Goal: Task Accomplishment & Management: Manage account settings

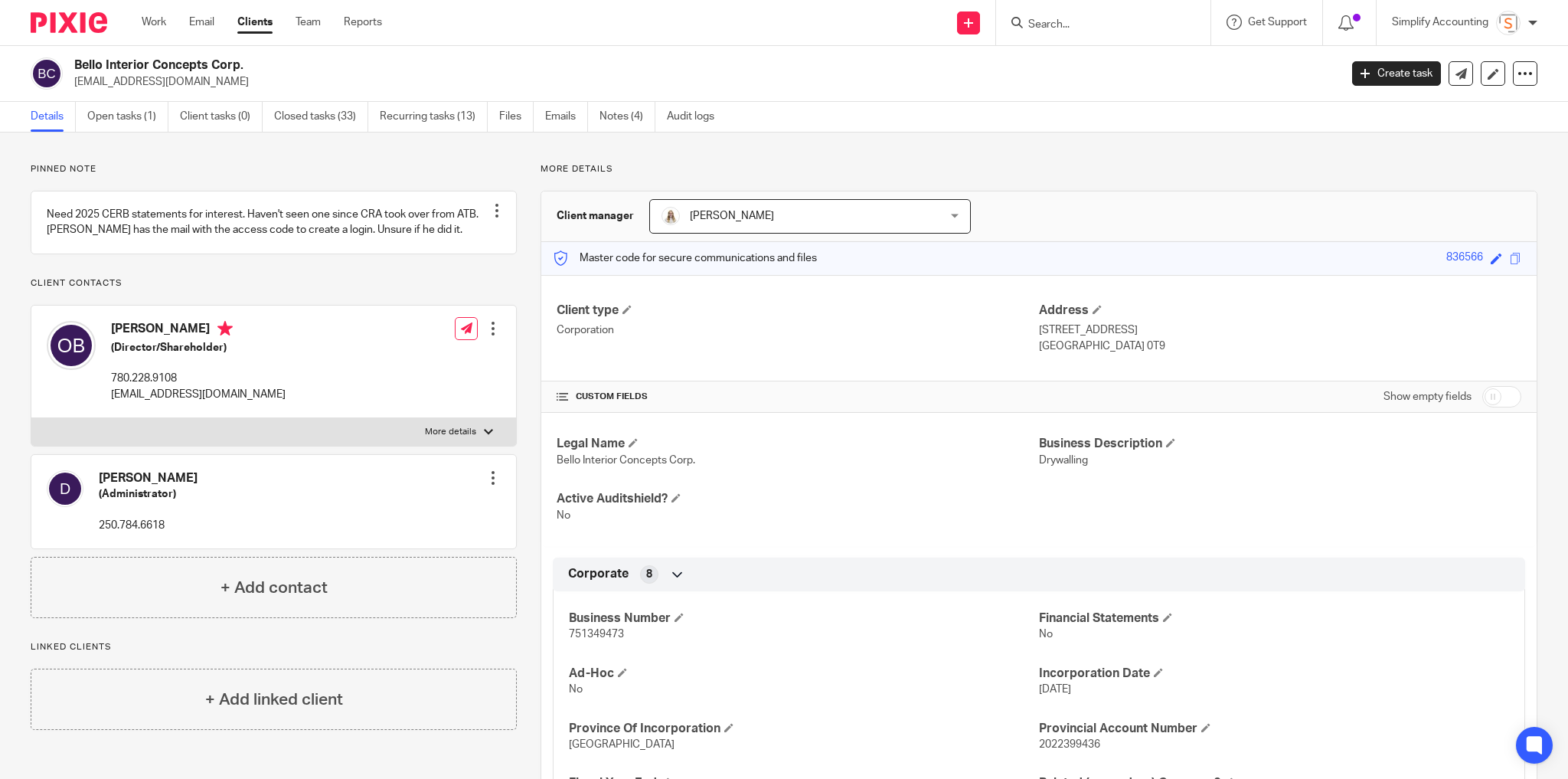
click at [1077, 23] on input "Search" at bounding box center [1095, 25] width 138 height 14
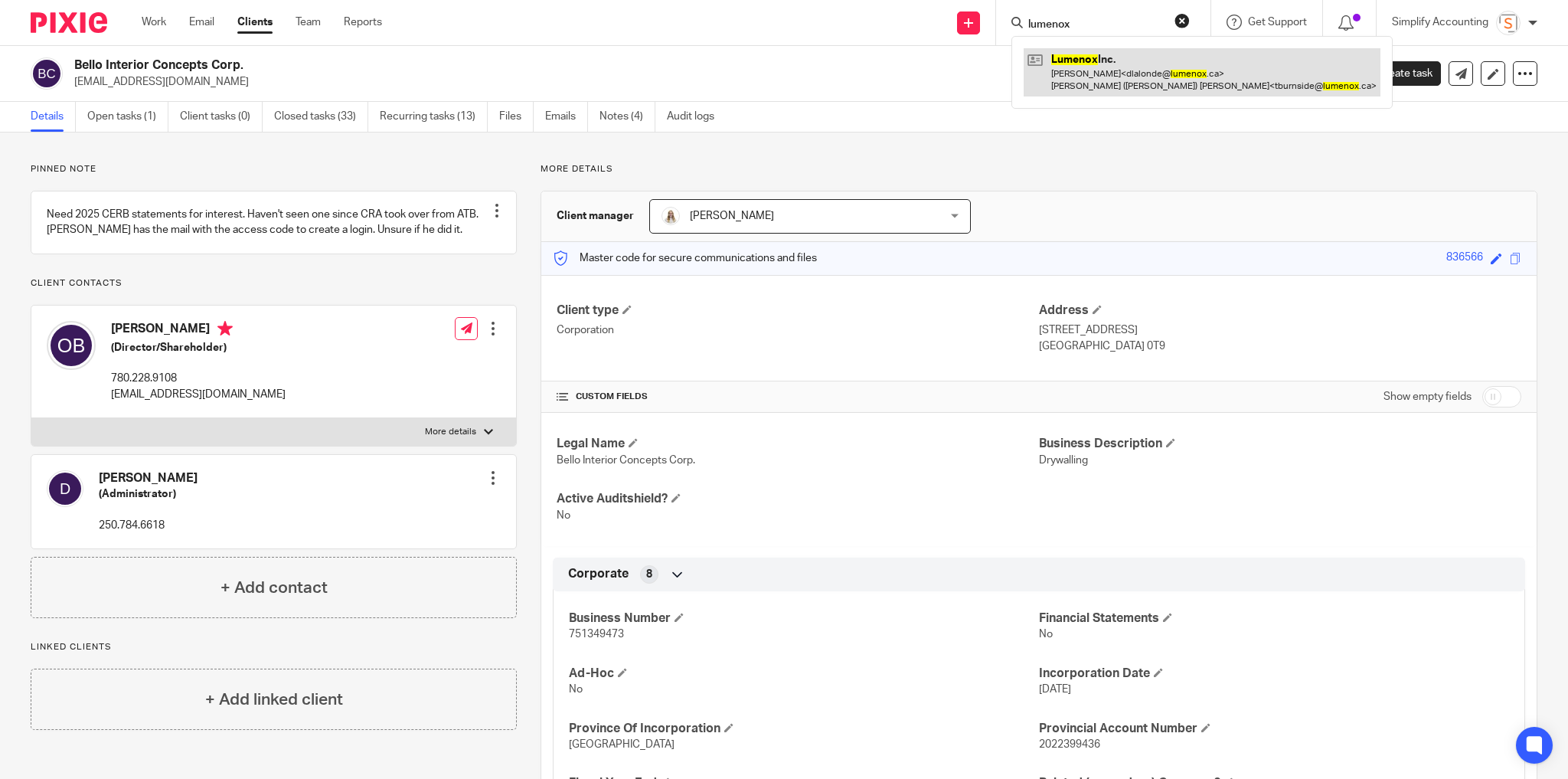
type input "lumenox"
click at [1111, 65] on link at bounding box center [1202, 72] width 356 height 48
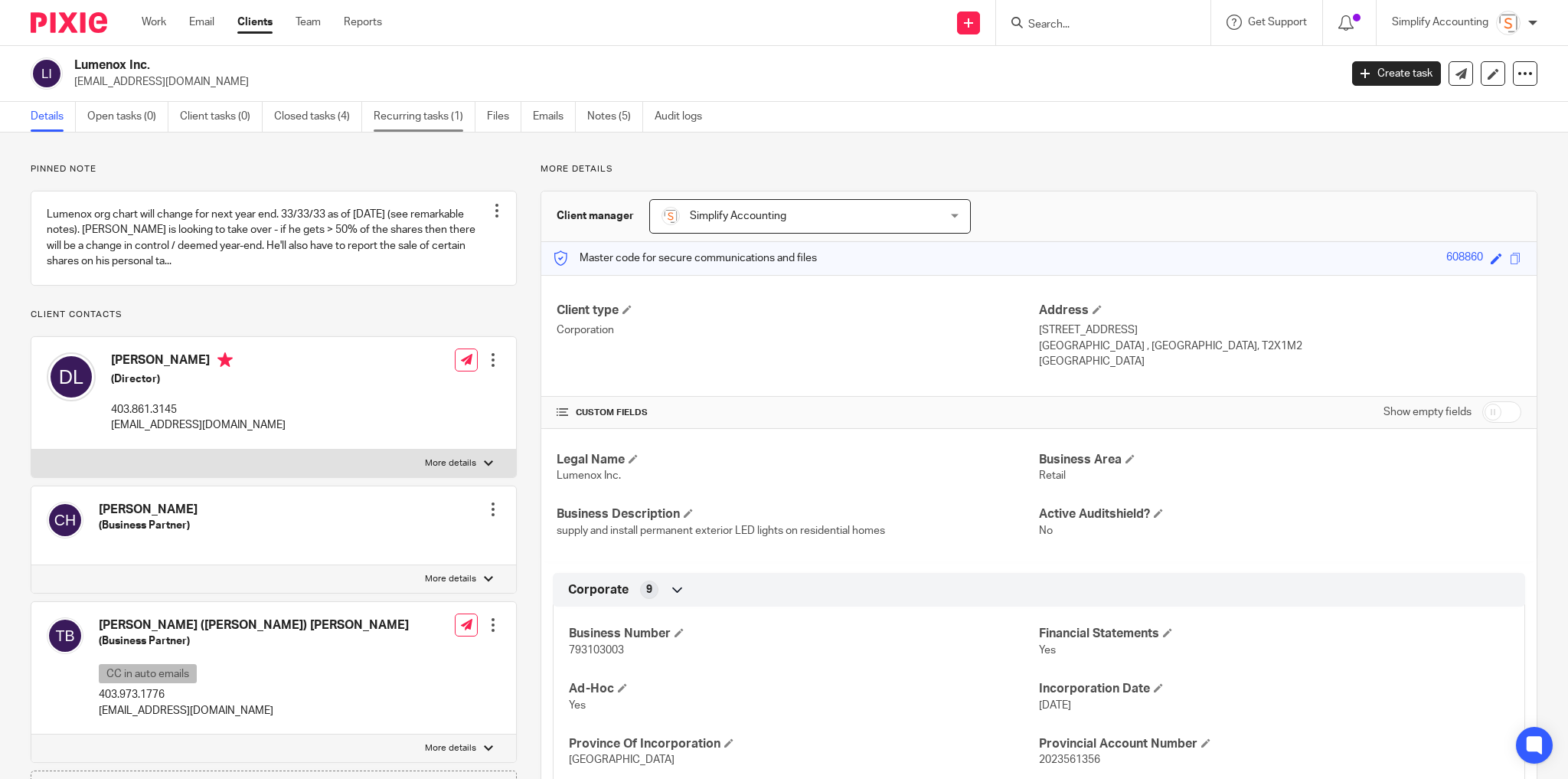
click at [408, 110] on link "Recurring tasks (1)" at bounding box center [424, 116] width 101 height 29
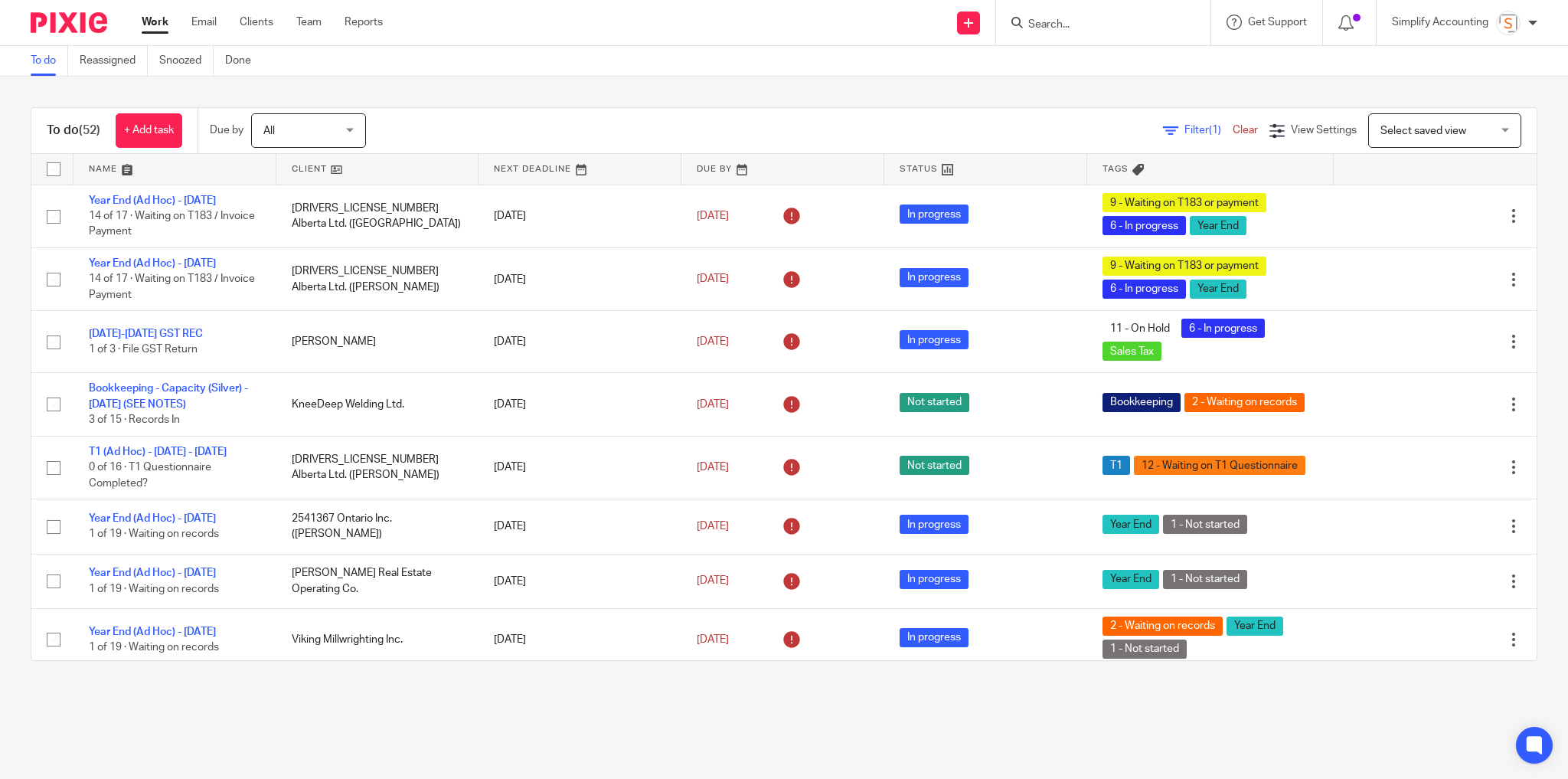
click at [1050, 29] on input "Search" at bounding box center [1095, 25] width 138 height 14
type input "587.442.5698"
click at [1182, 26] on button "reset" at bounding box center [1183, 21] width 16 height 16
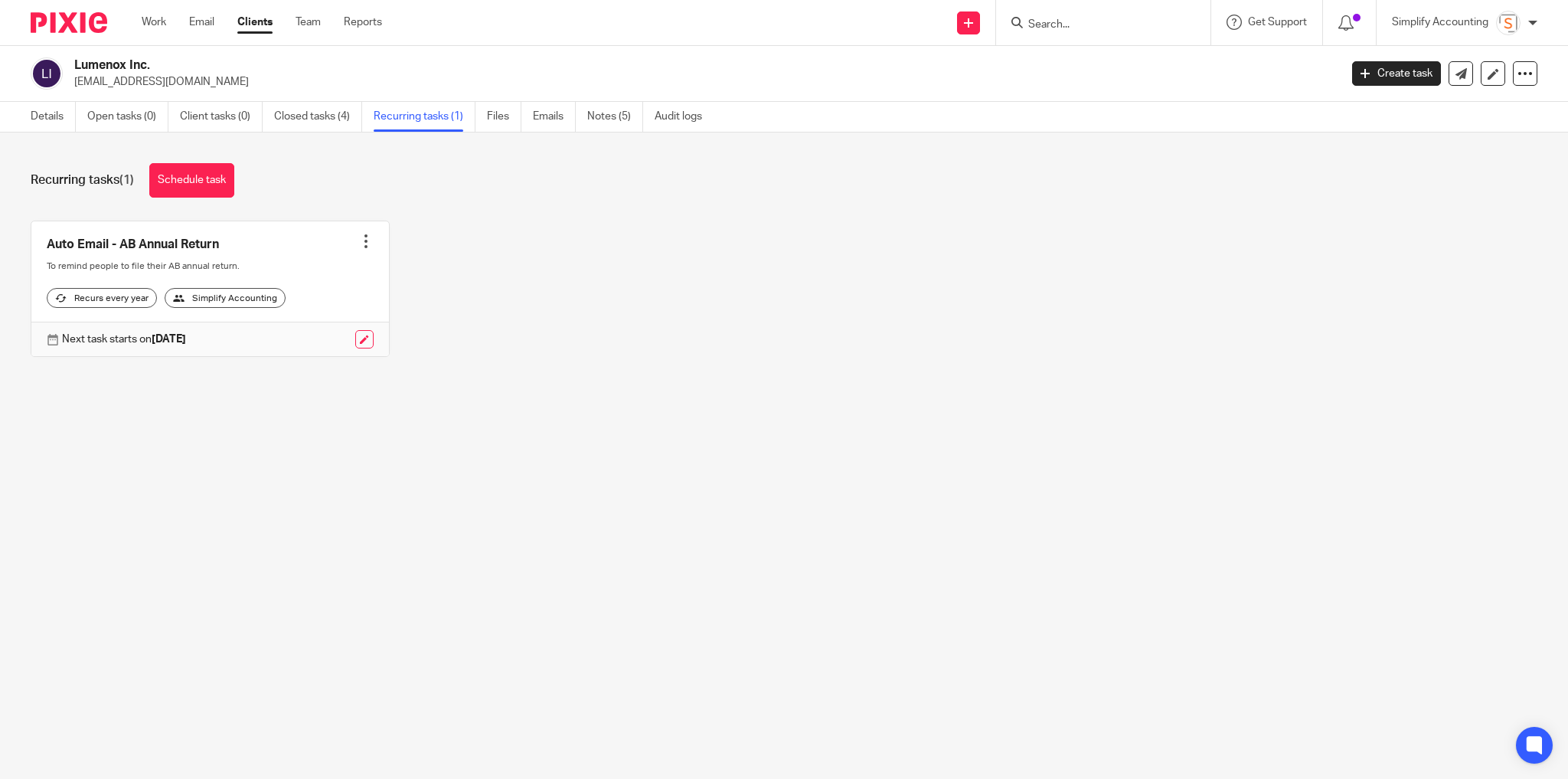
click at [358, 240] on div at bounding box center [366, 241] width 16 height 16
click at [321, 337] on span "Cancel schedule" at bounding box center [305, 337] width 81 height 10
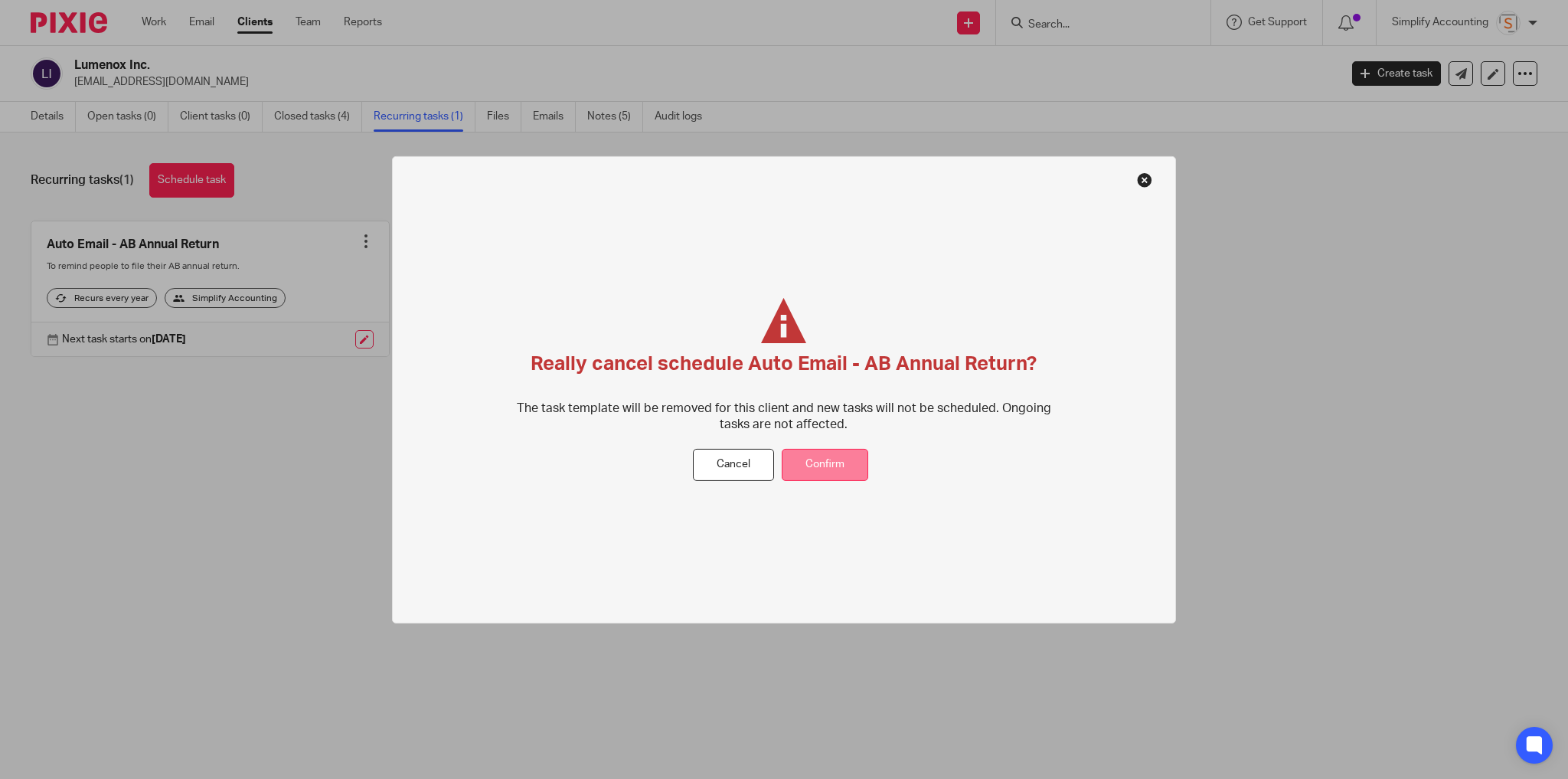
click at [817, 456] on button "Confirm" at bounding box center [826, 465] width 87 height 33
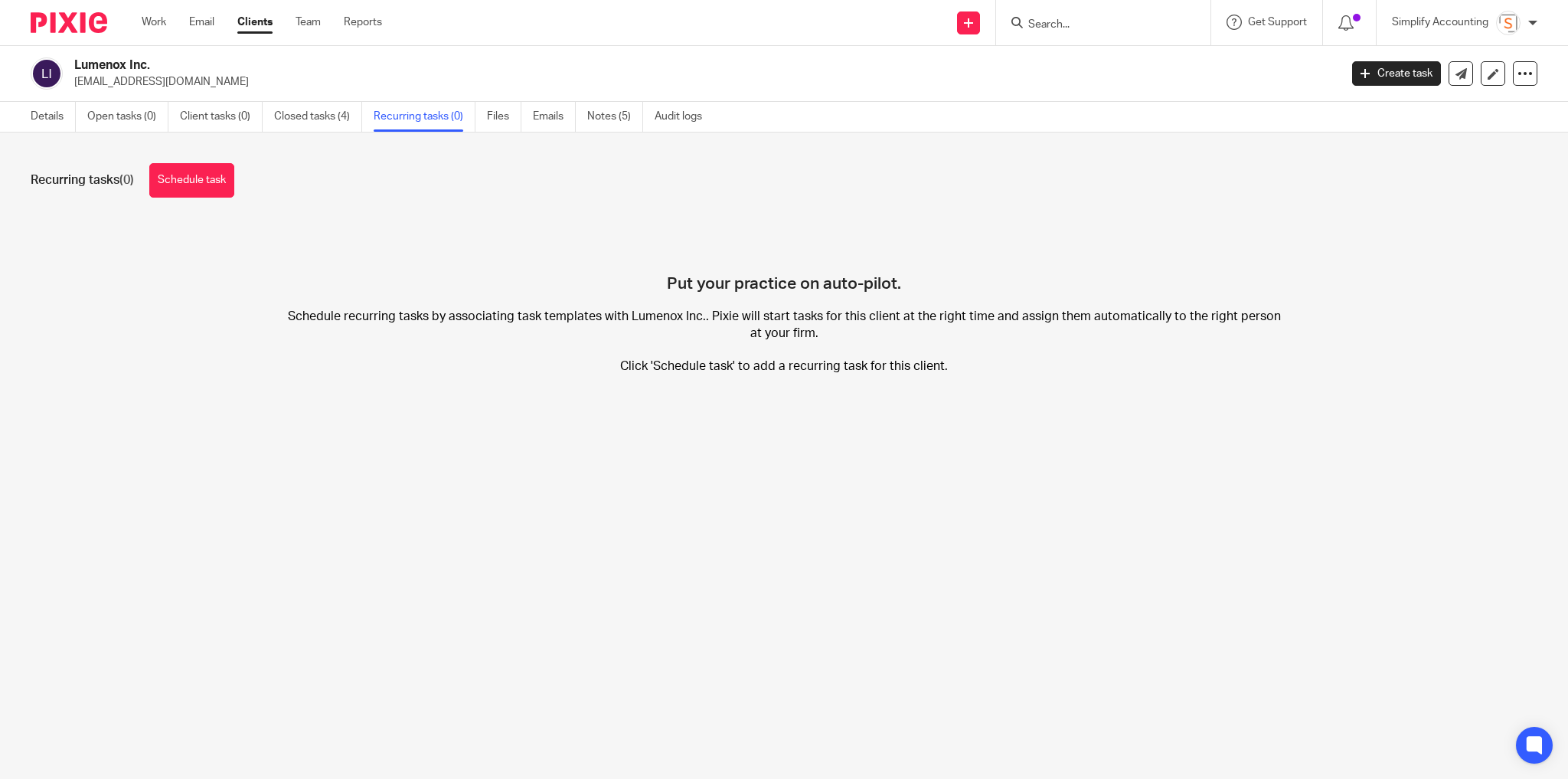
click at [43, 114] on link "Details" at bounding box center [53, 116] width 45 height 29
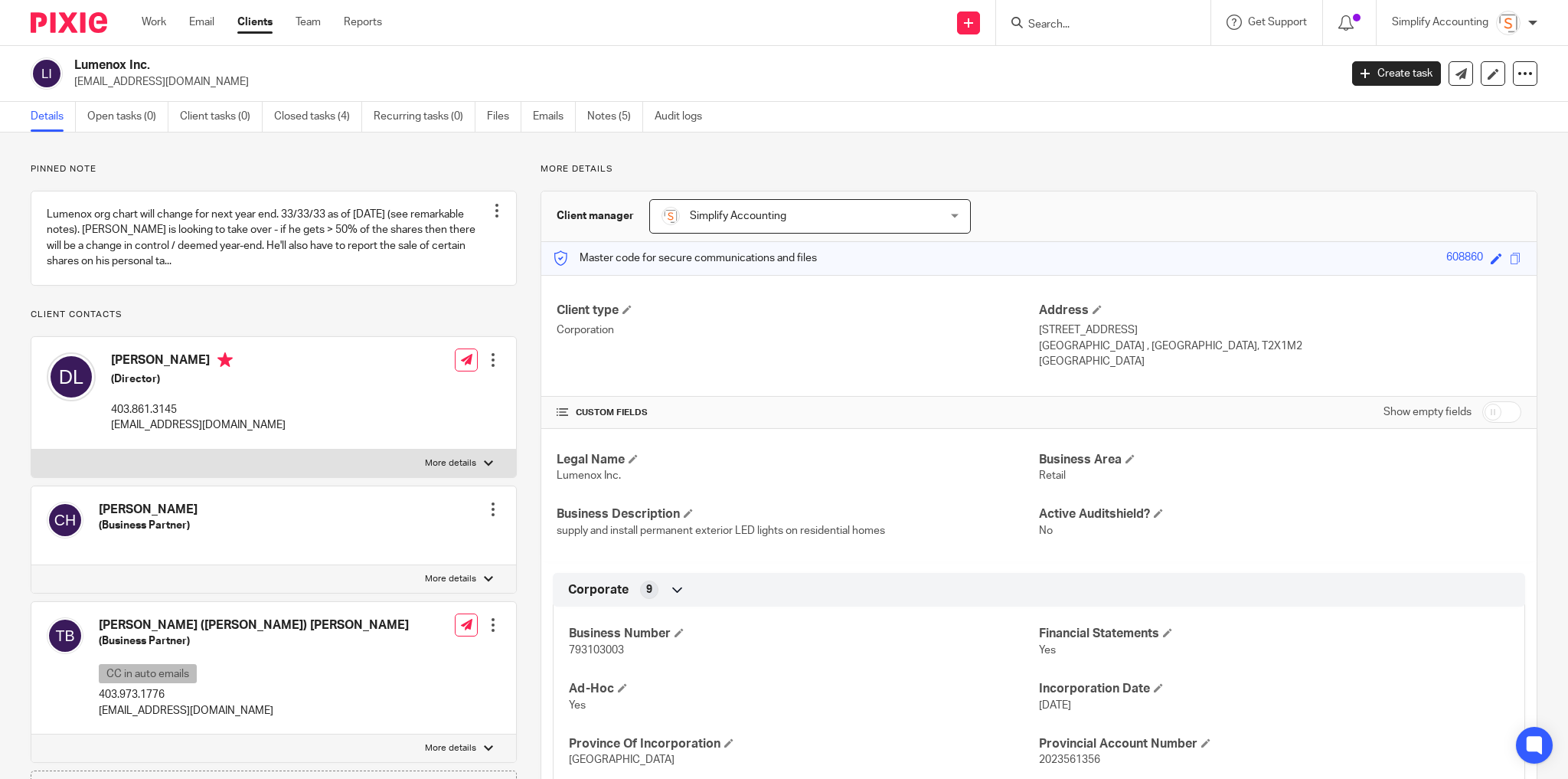
click at [356, 66] on h2 "Lumenox Inc." at bounding box center [577, 65] width 1004 height 16
click at [600, 118] on link "Notes (5)" at bounding box center [615, 116] width 56 height 29
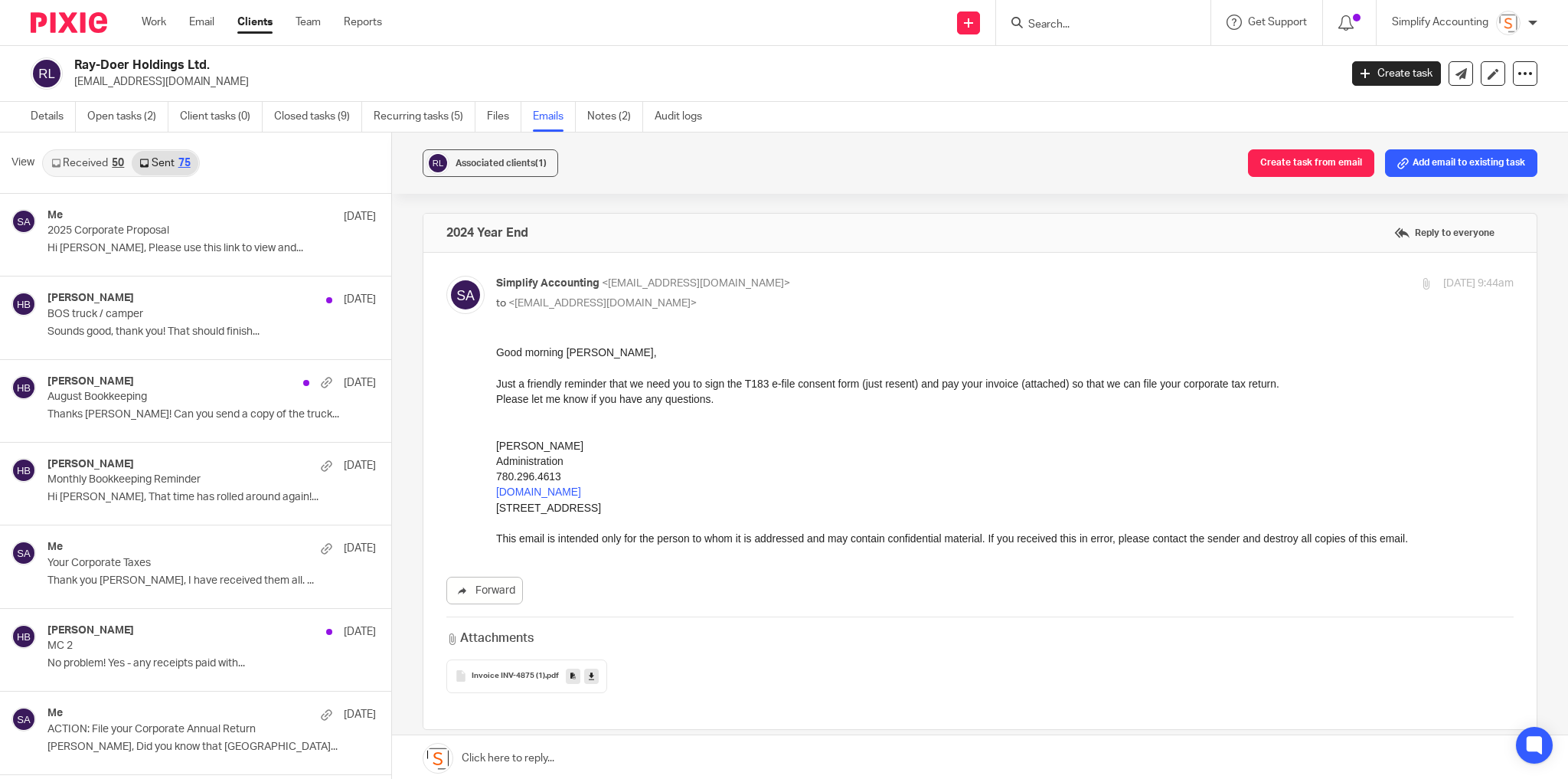
scroll to position [4044, 0]
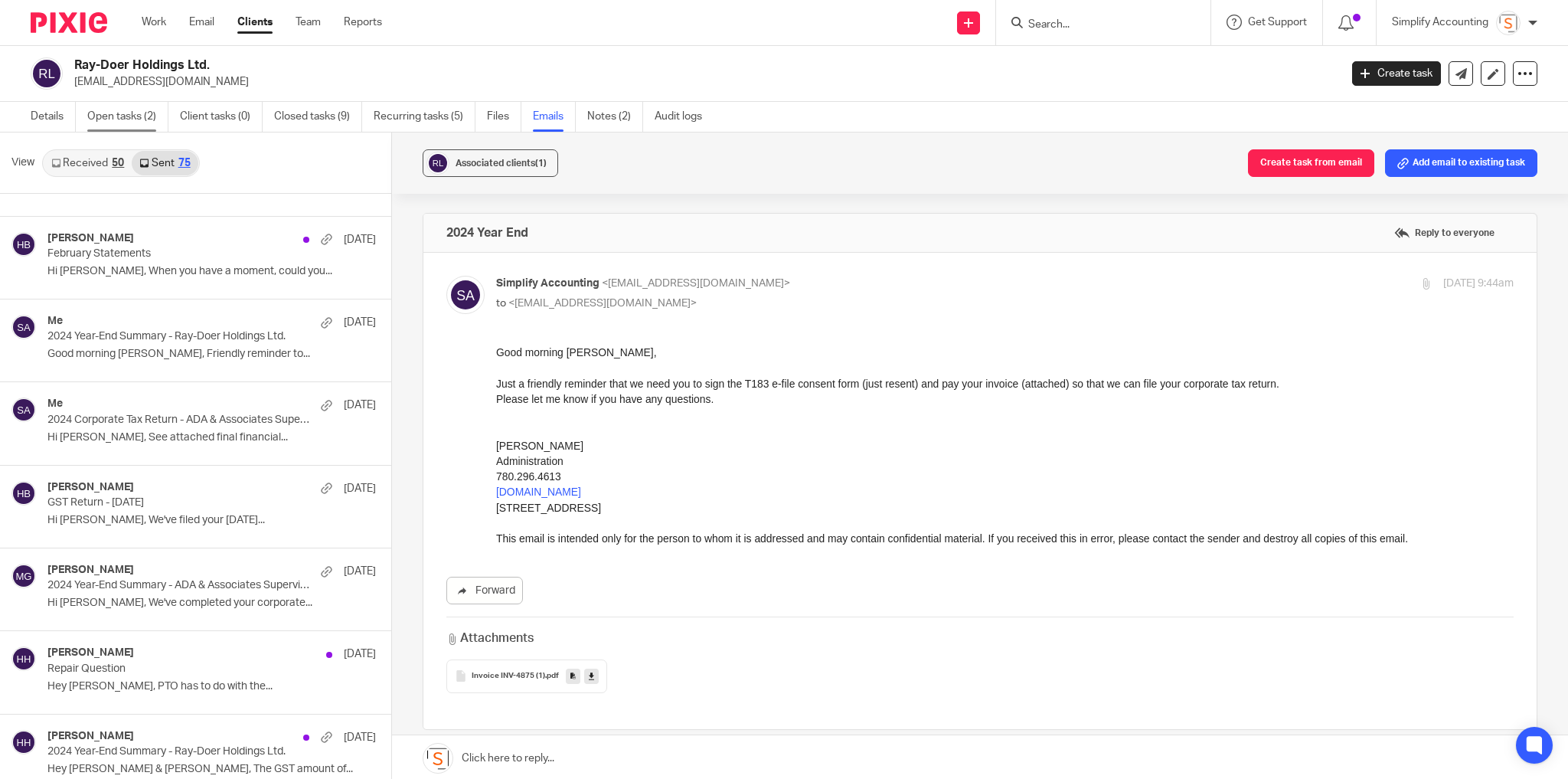
click at [97, 116] on link "Open tasks (2)" at bounding box center [128, 116] width 82 height 29
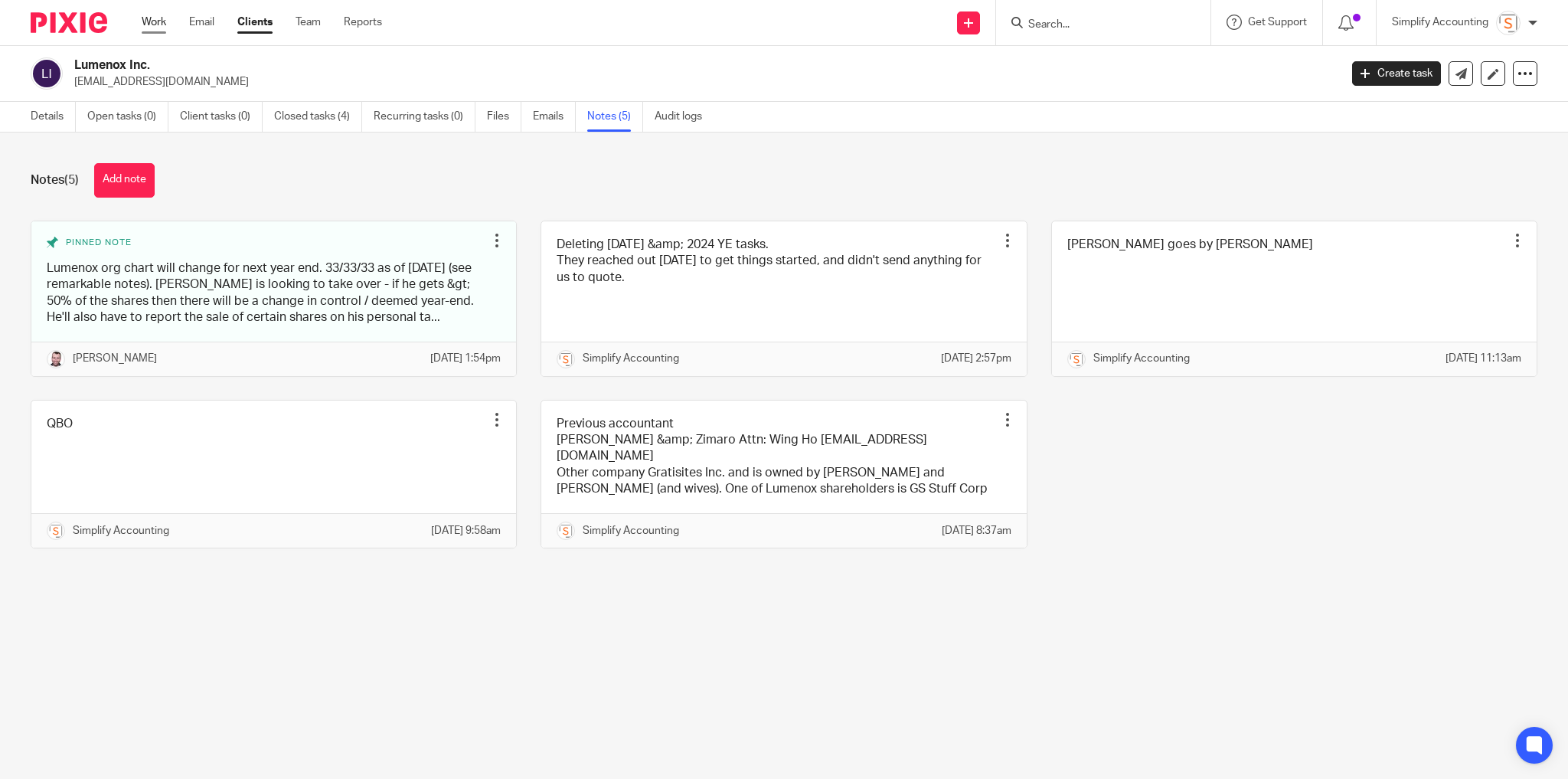
click at [145, 18] on link "Work" at bounding box center [154, 23] width 24 height 16
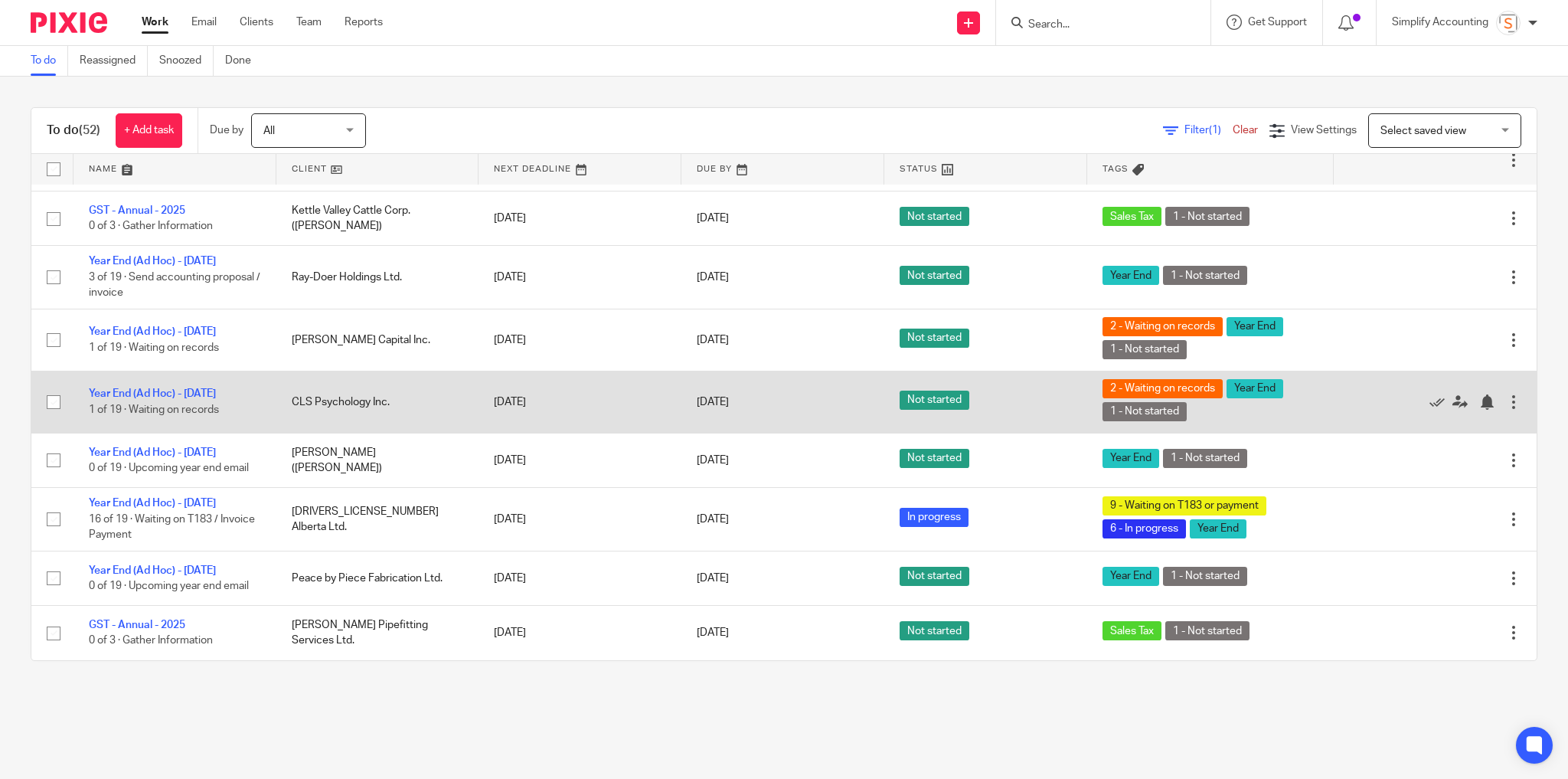
scroll to position [2572, 0]
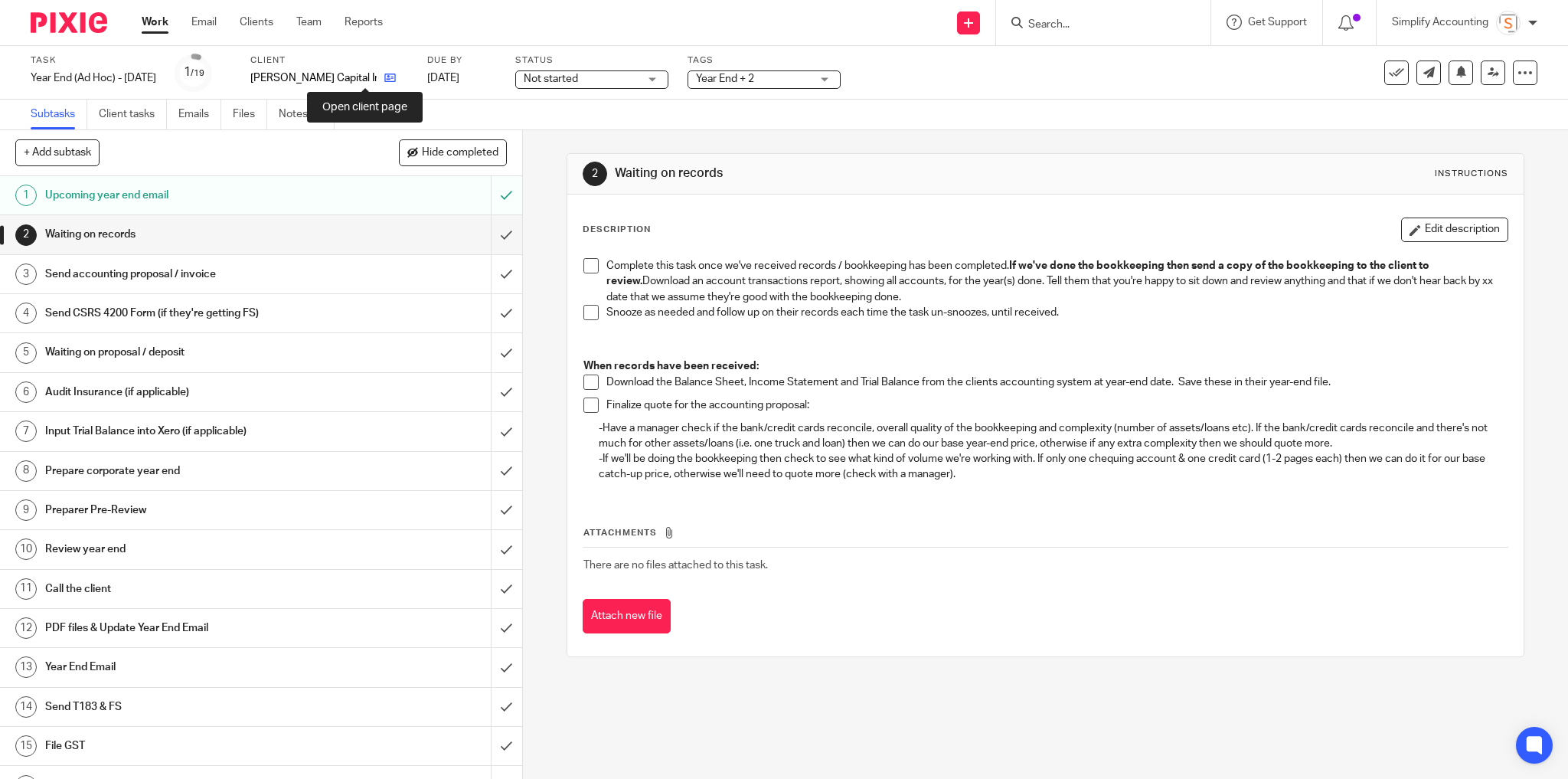
click at [384, 81] on icon at bounding box center [389, 77] width 11 height 11
click at [368, 80] on icon at bounding box center [362, 77] width 11 height 11
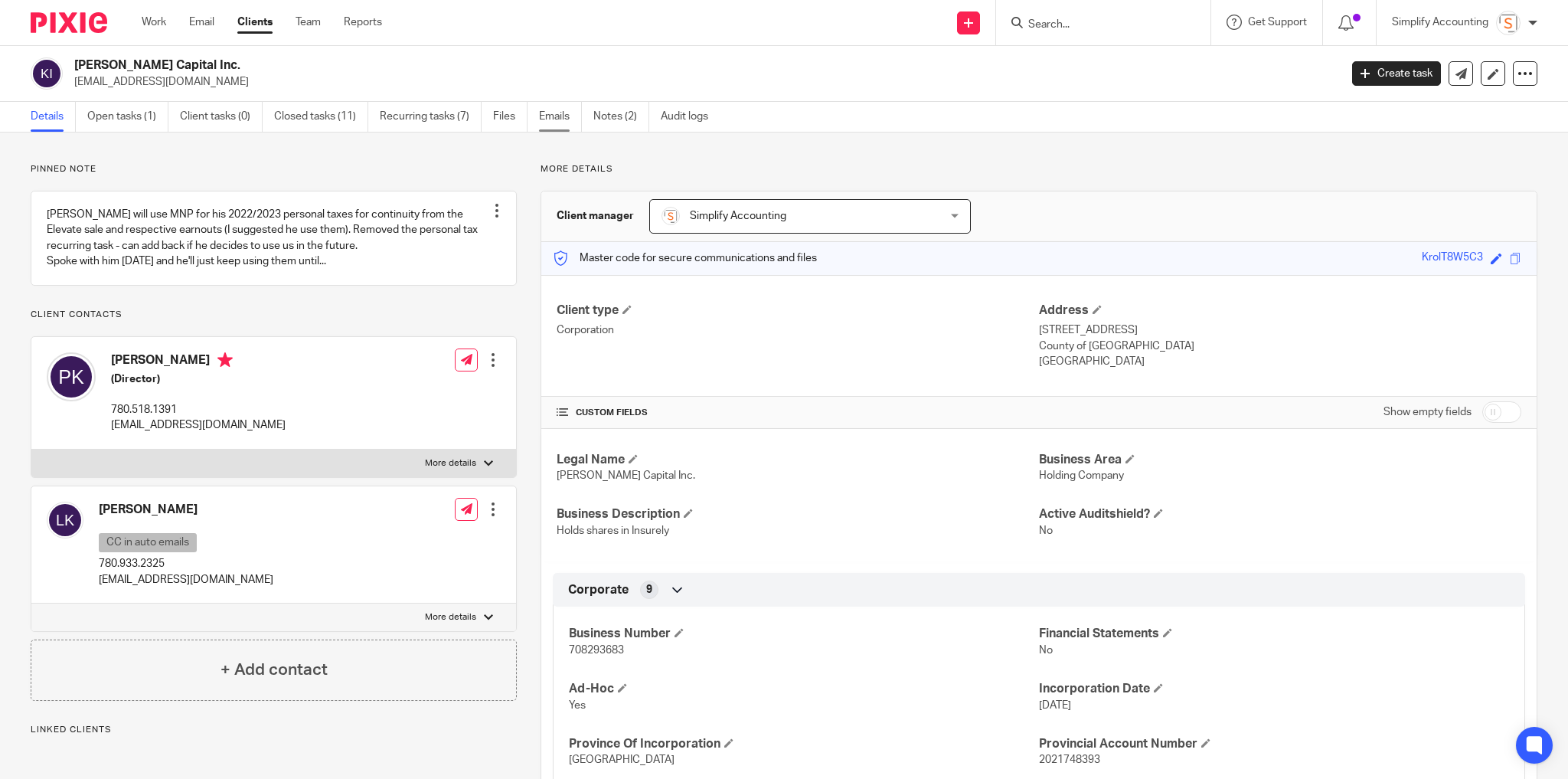
click at [551, 123] on link "Emails" at bounding box center [560, 116] width 42 height 29
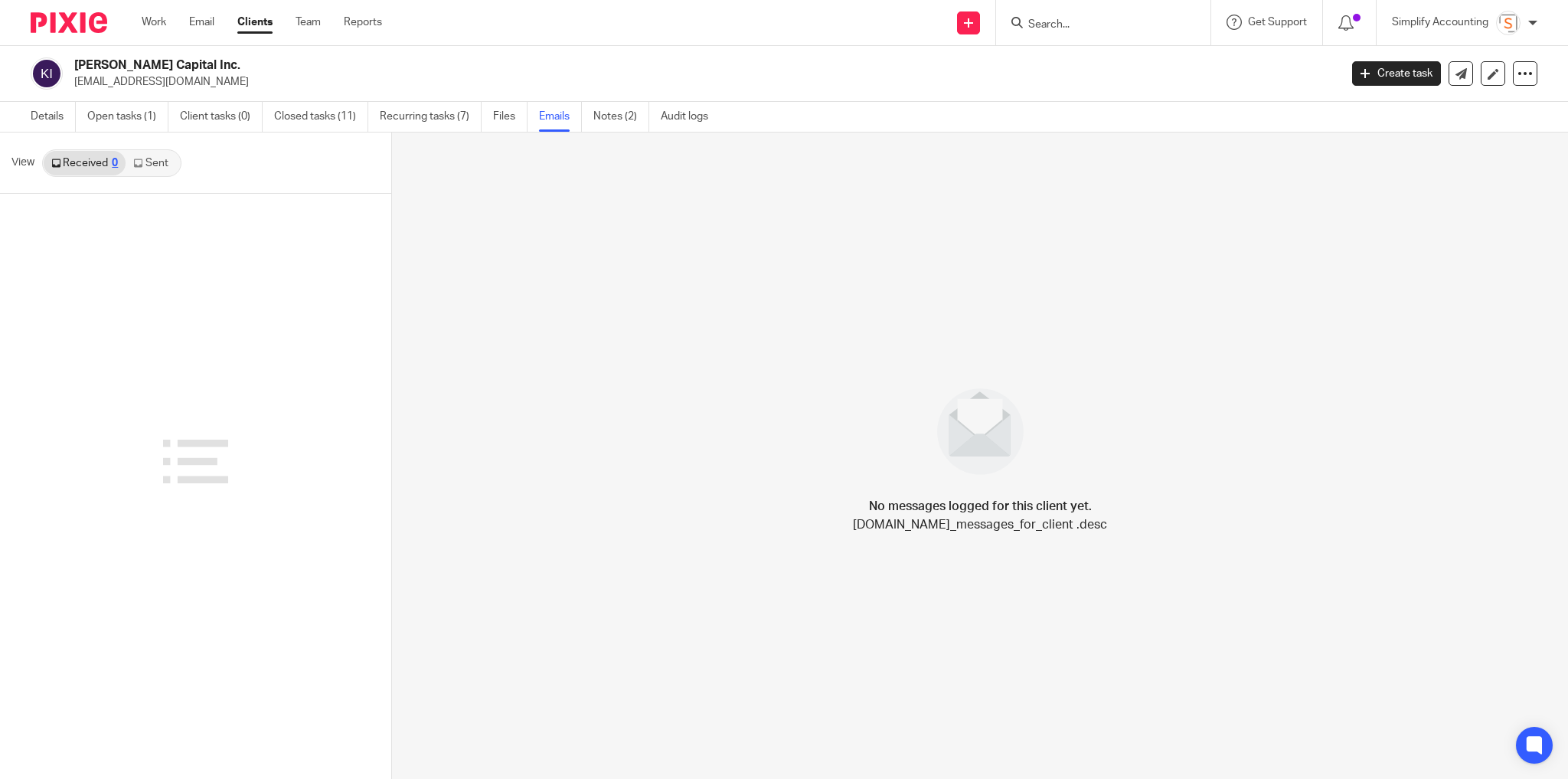
click at [164, 167] on link "Sent" at bounding box center [153, 163] width 54 height 24
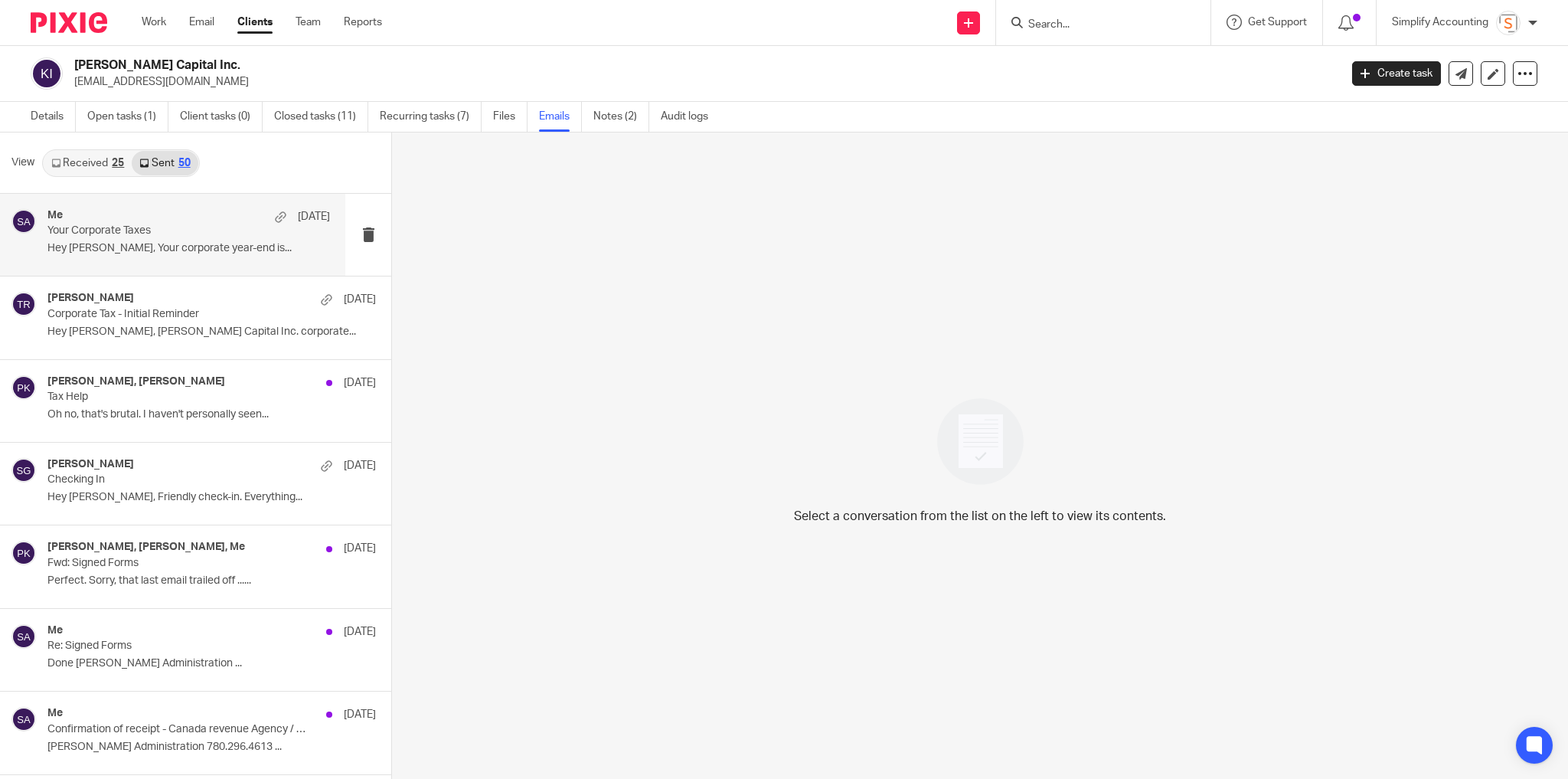
click at [186, 230] on p "Your Corporate Taxes" at bounding box center [160, 231] width 225 height 13
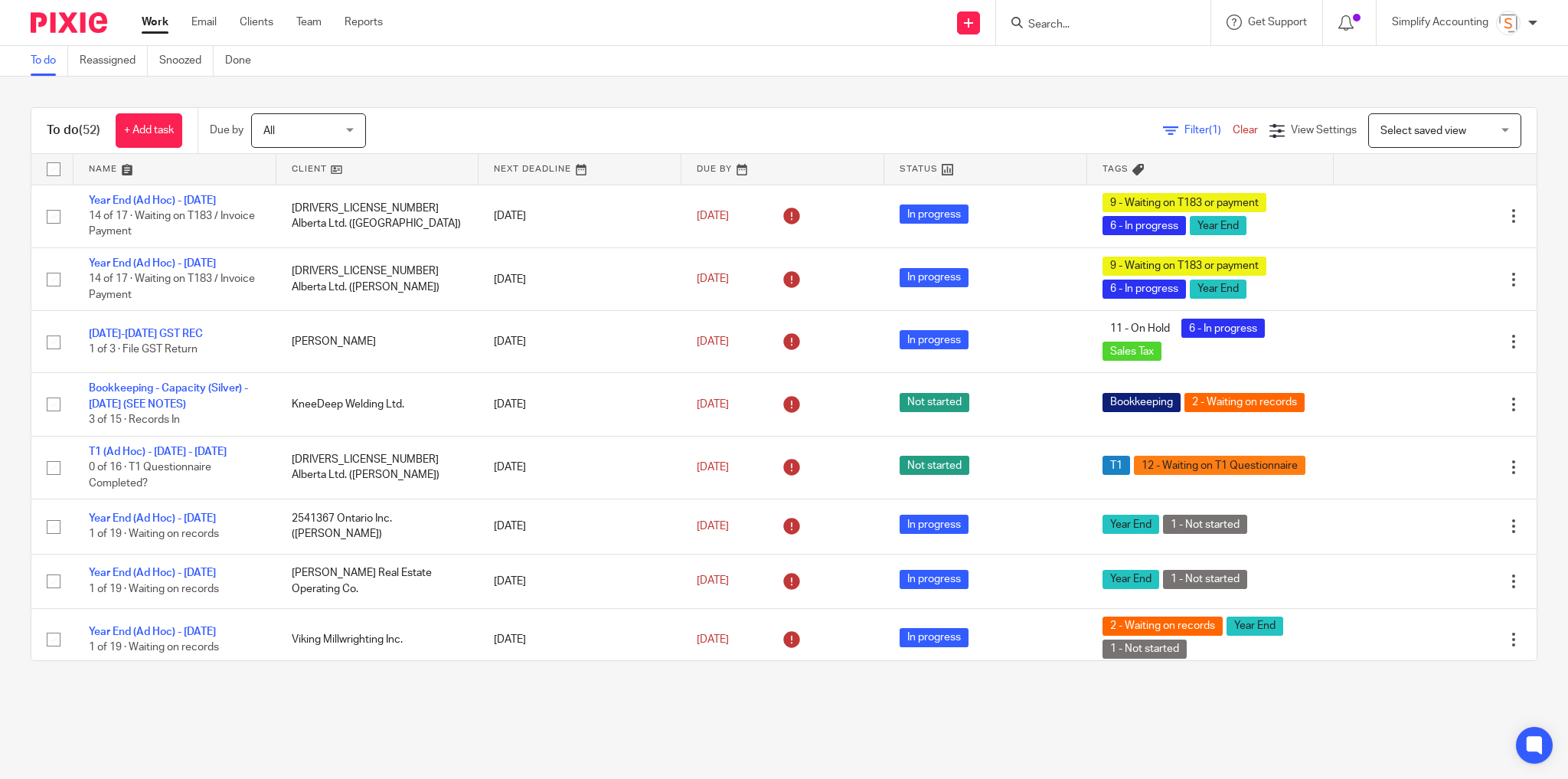
click at [1042, 20] on input "Search" at bounding box center [1095, 25] width 138 height 14
click at [1043, 19] on input "Search" at bounding box center [1095, 25] width 138 height 14
type input "heidt"
click button "submit" at bounding box center [0, 0] width 0 height 0
click at [1128, 101] on div "Heidt Industries Ltd. Scott Heidt < heidt industries@gmail.com > Riley Heidt < …" at bounding box center [1223, 72] width 422 height 72
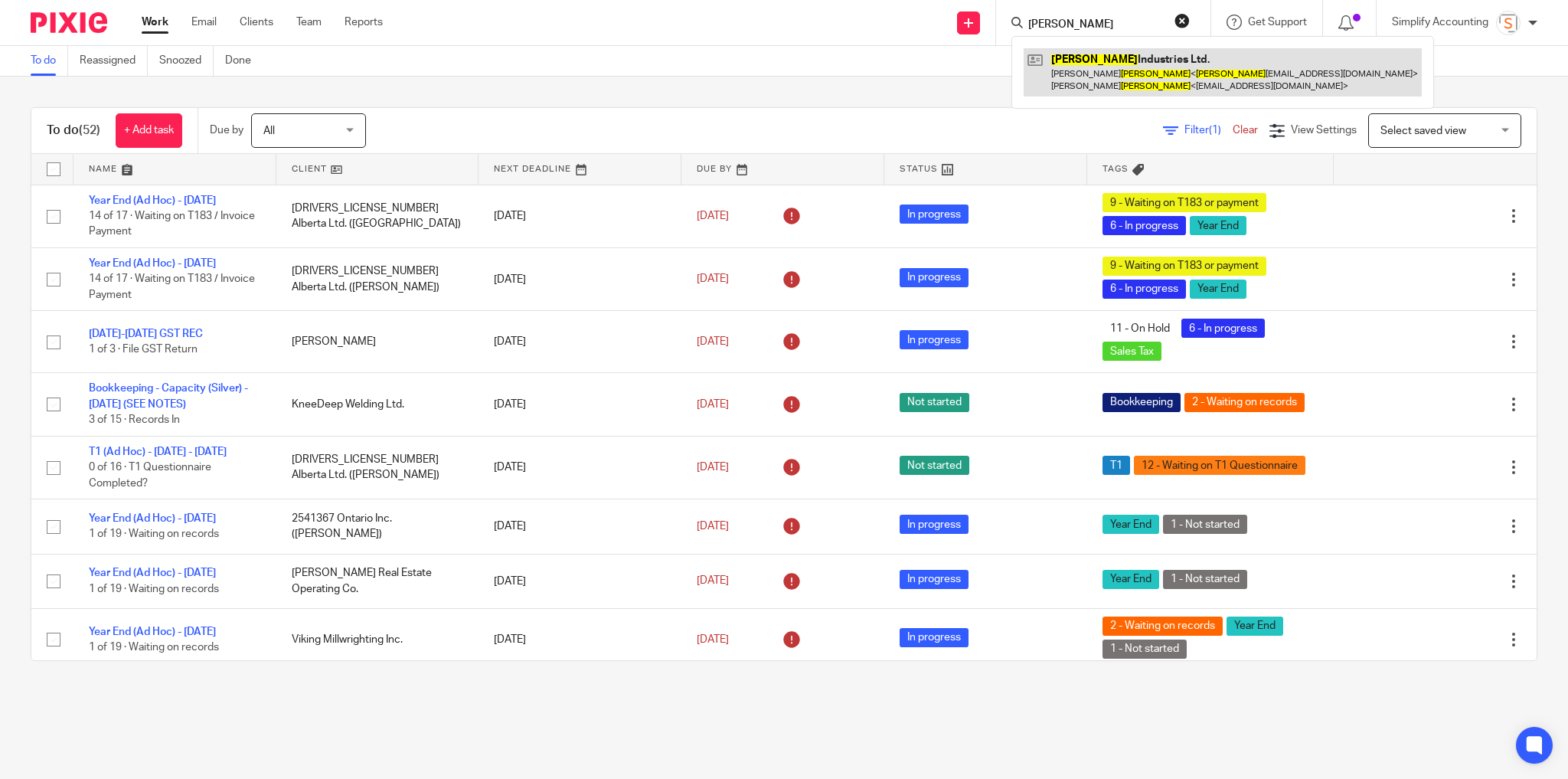
click at [1112, 85] on link at bounding box center [1223, 72] width 398 height 48
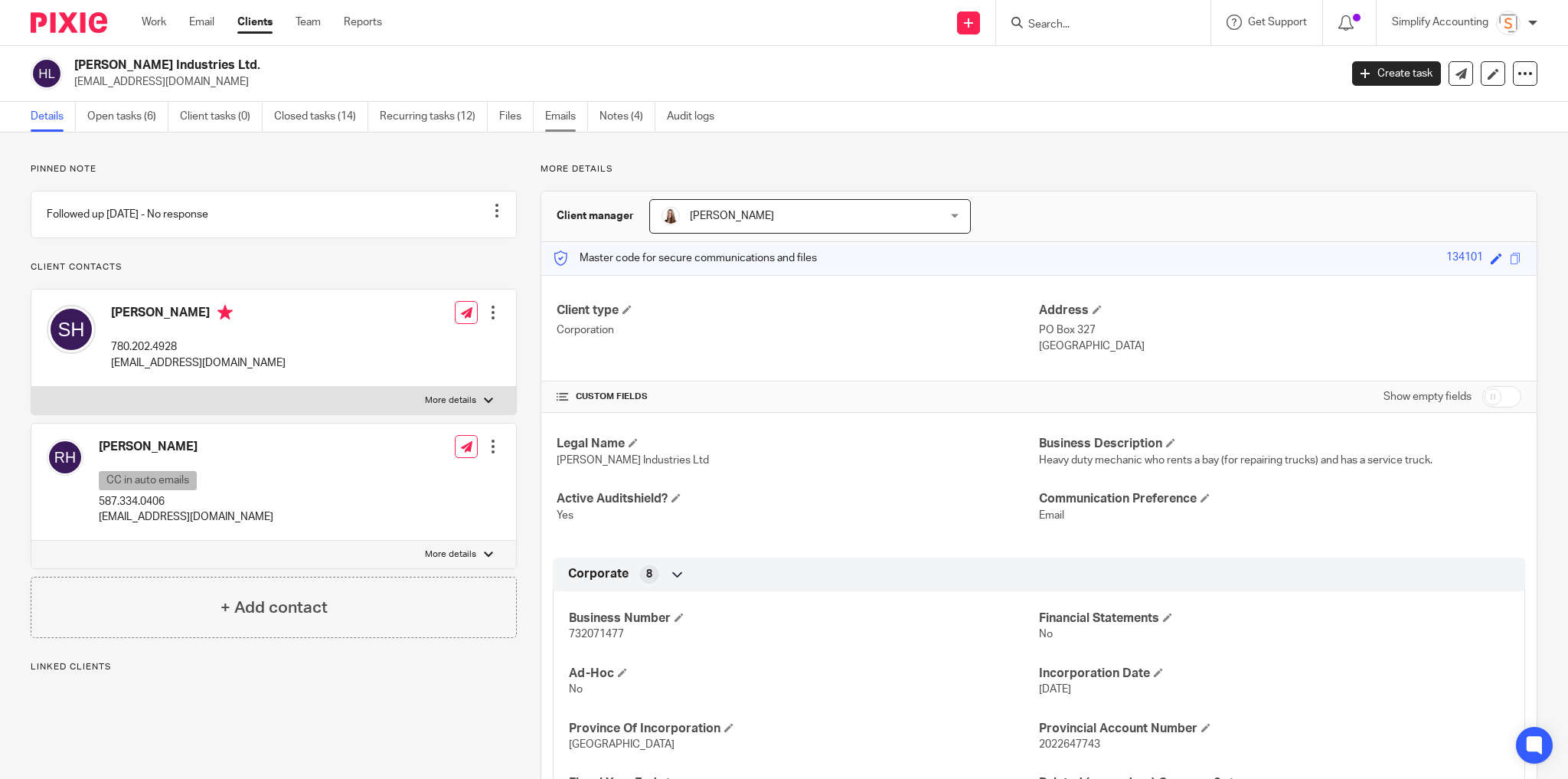
click at [560, 110] on link "Emails" at bounding box center [566, 116] width 42 height 29
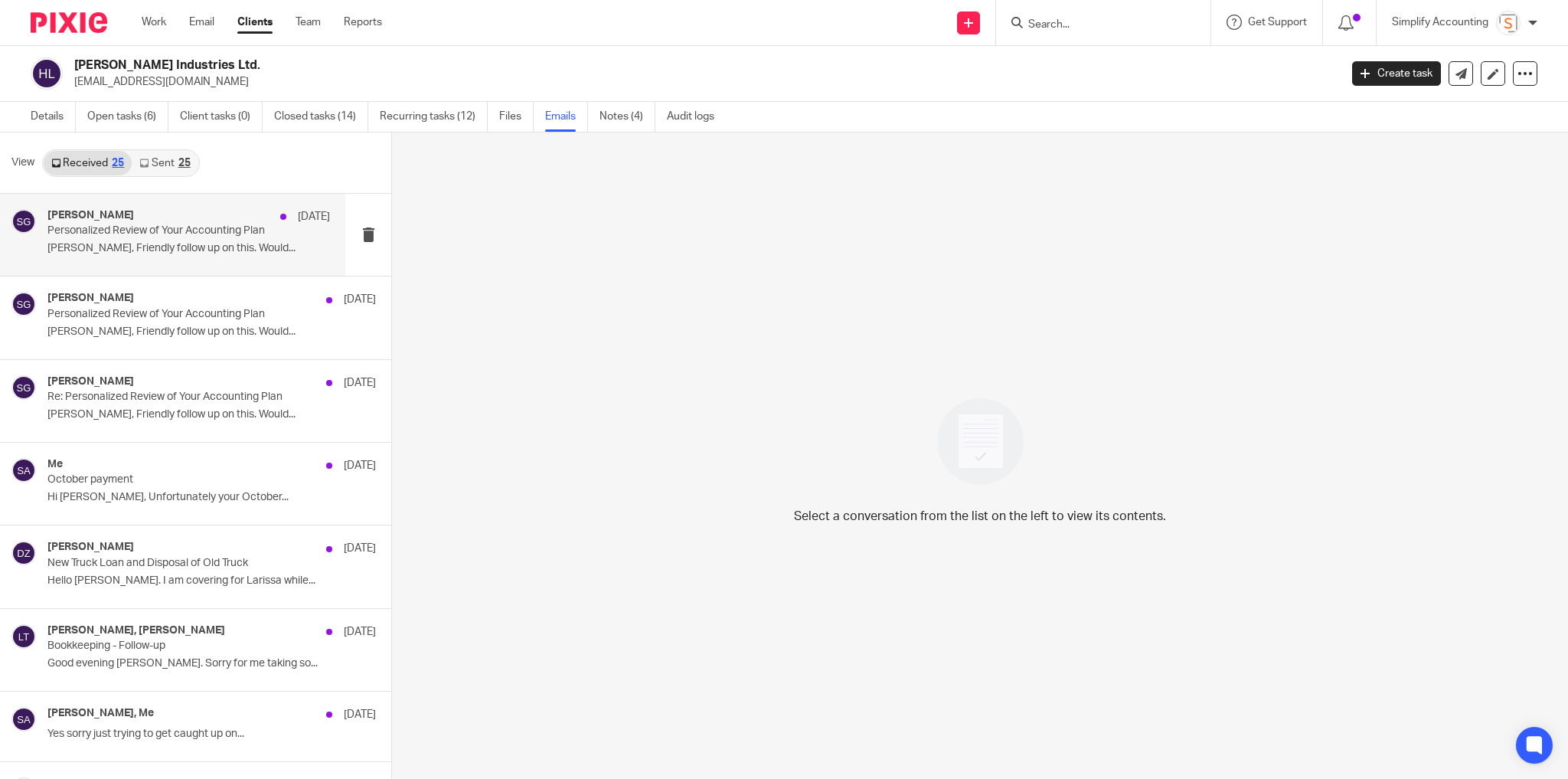
click at [188, 232] on p "Personalized Review of Your Accounting Plan" at bounding box center [160, 231] width 225 height 13
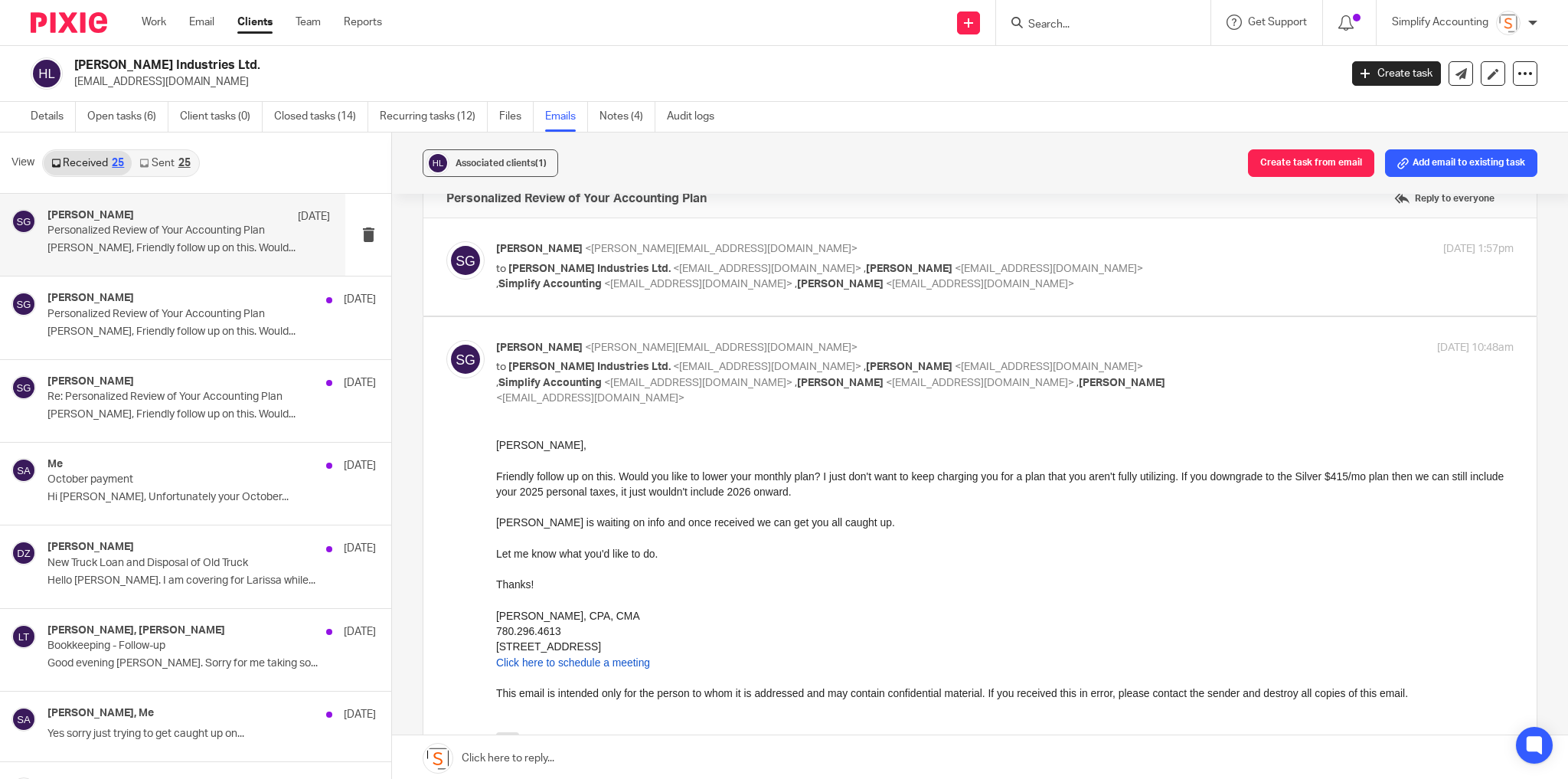
scroll to position [62, 0]
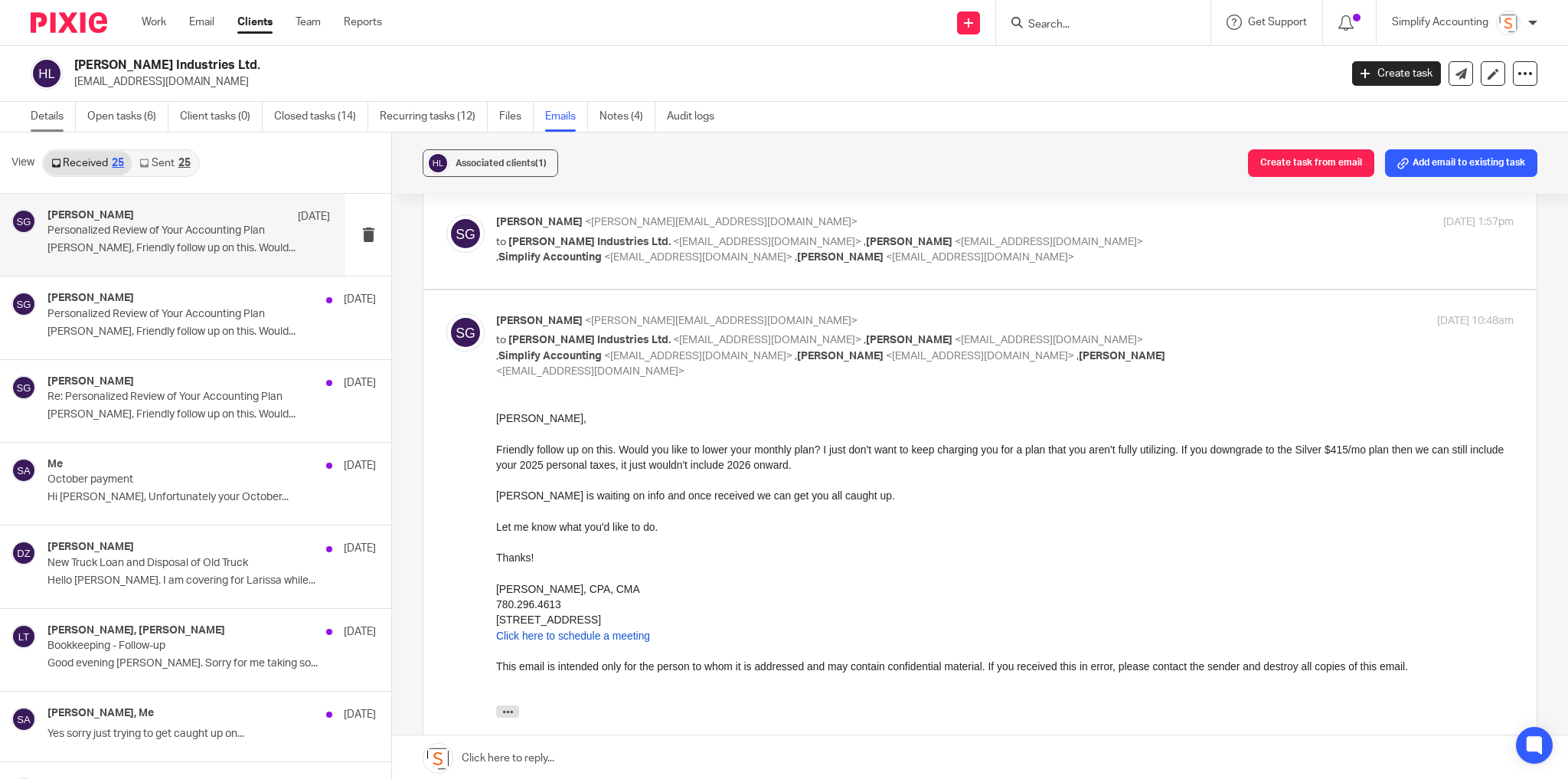
click at [65, 111] on link "Details" at bounding box center [53, 116] width 45 height 29
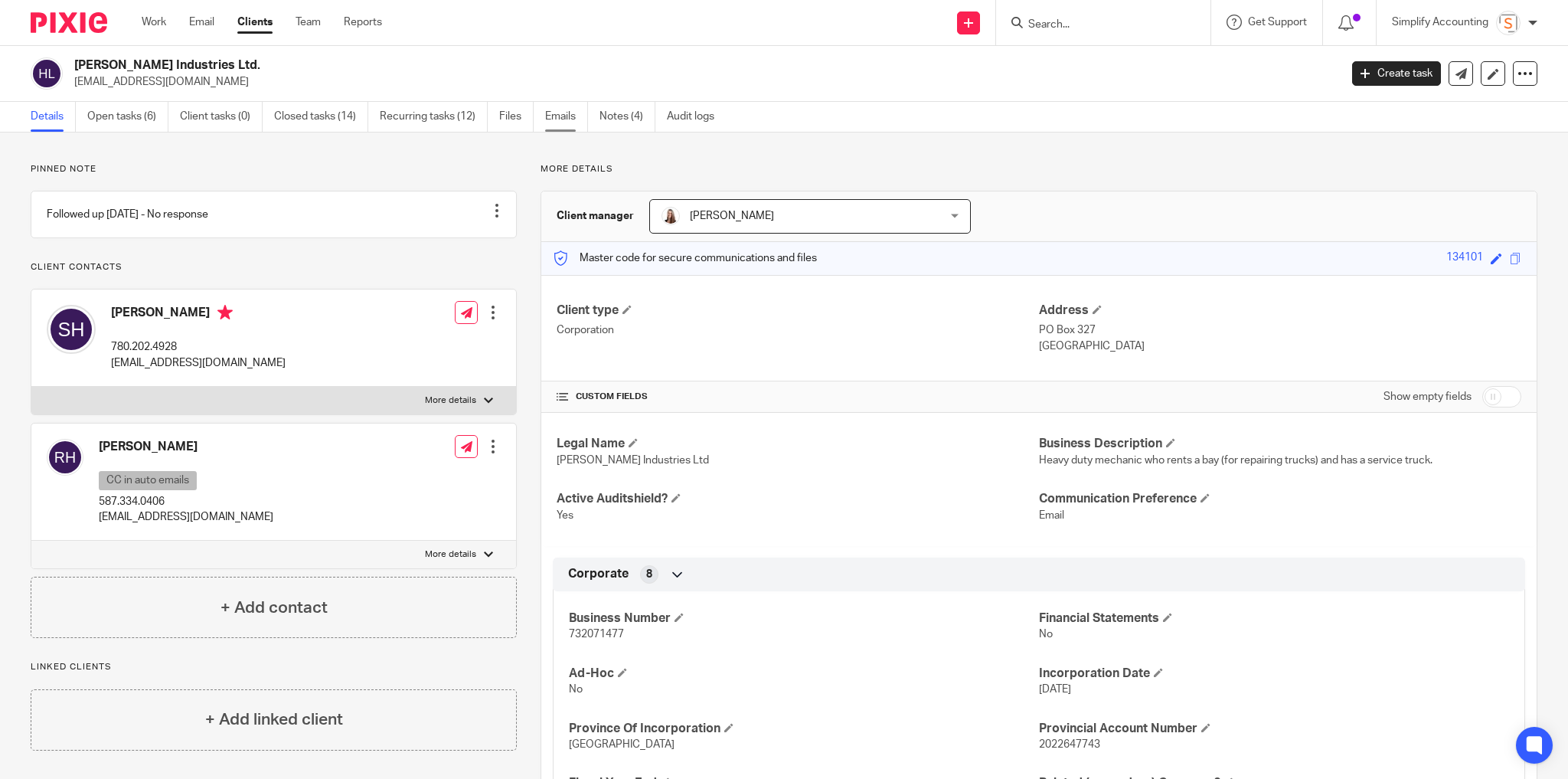
click at [570, 117] on link "Emails" at bounding box center [566, 116] width 42 height 29
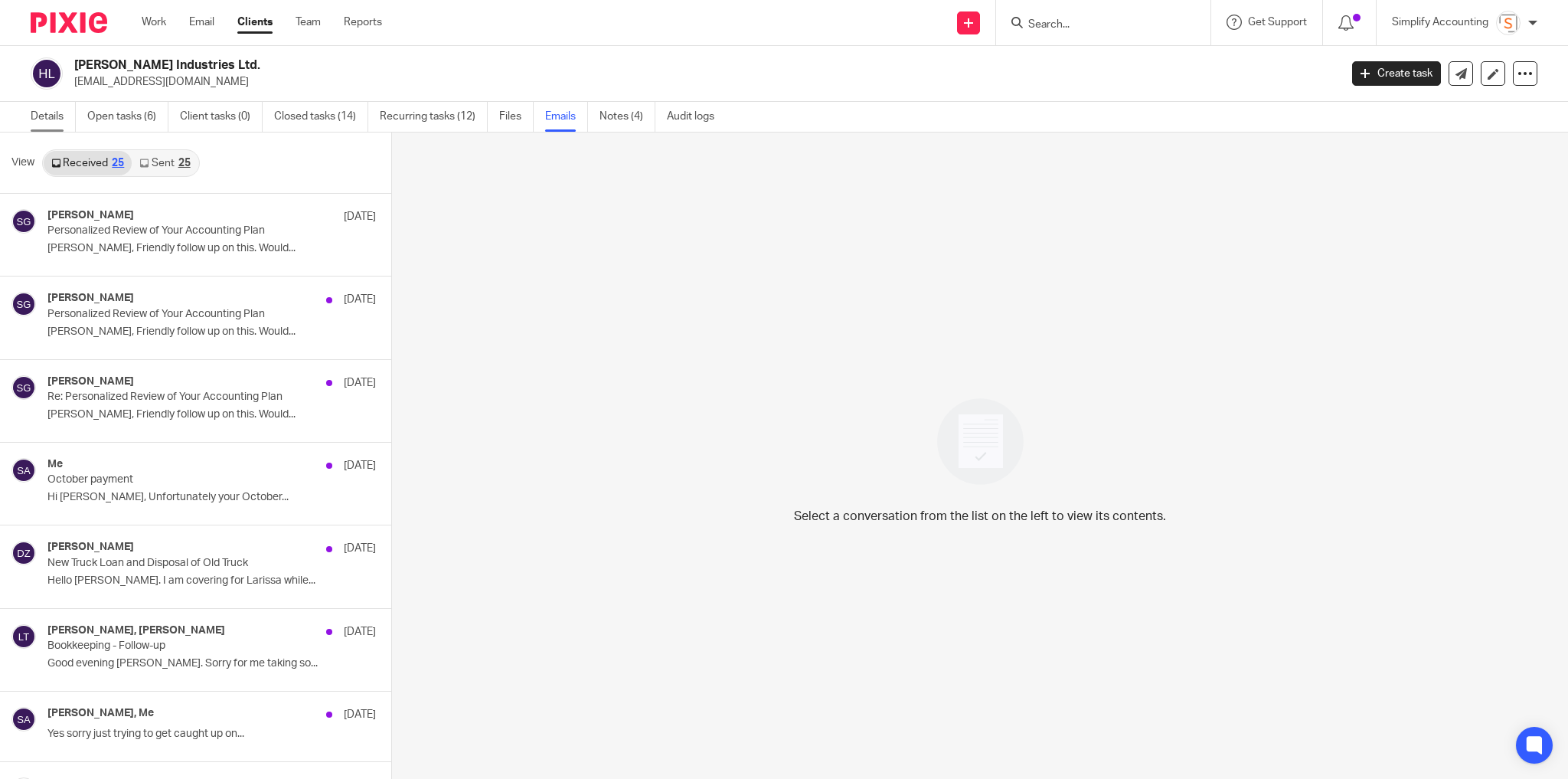
click at [57, 119] on link "Details" at bounding box center [53, 116] width 45 height 29
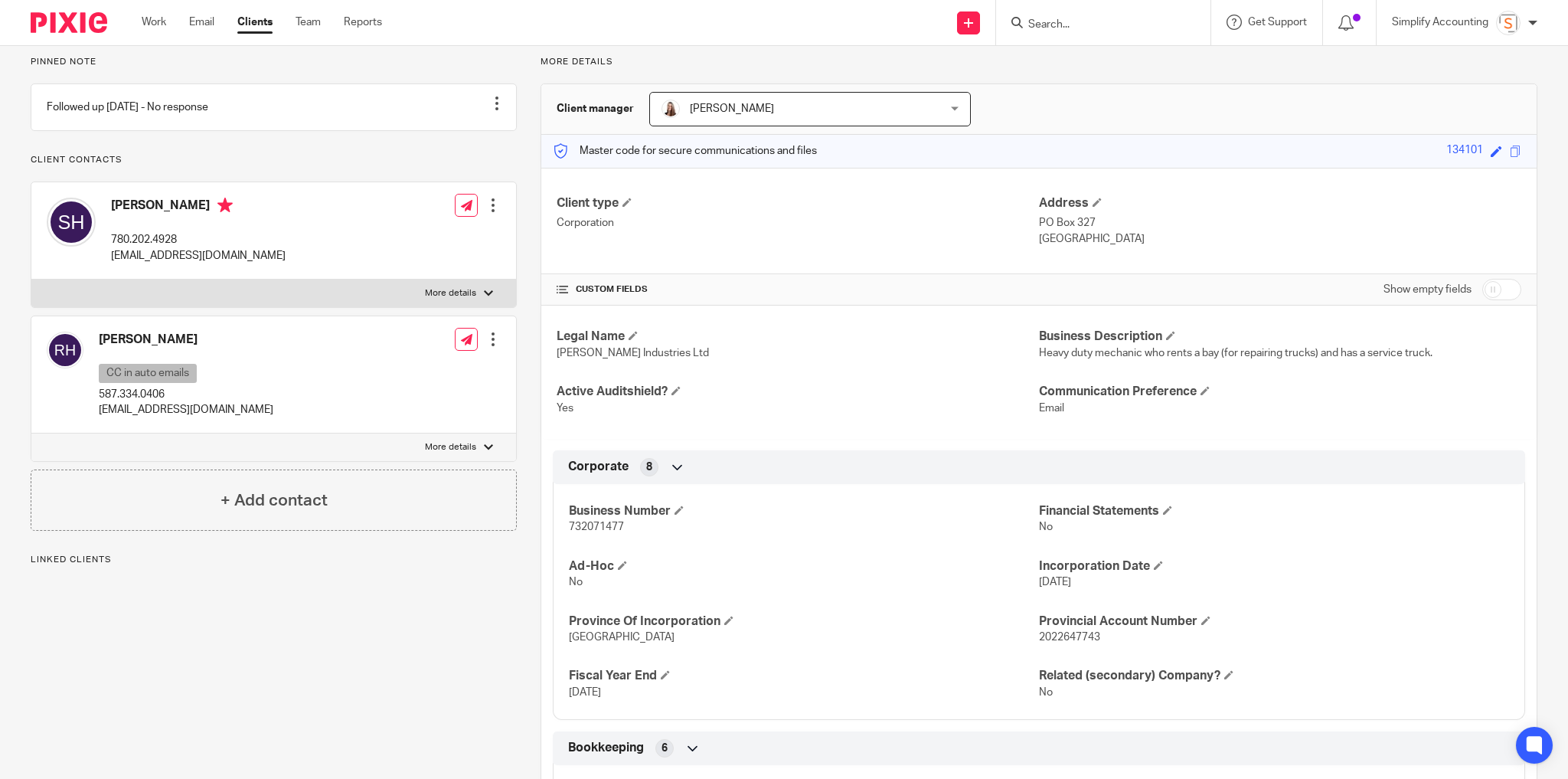
scroll to position [245, 0]
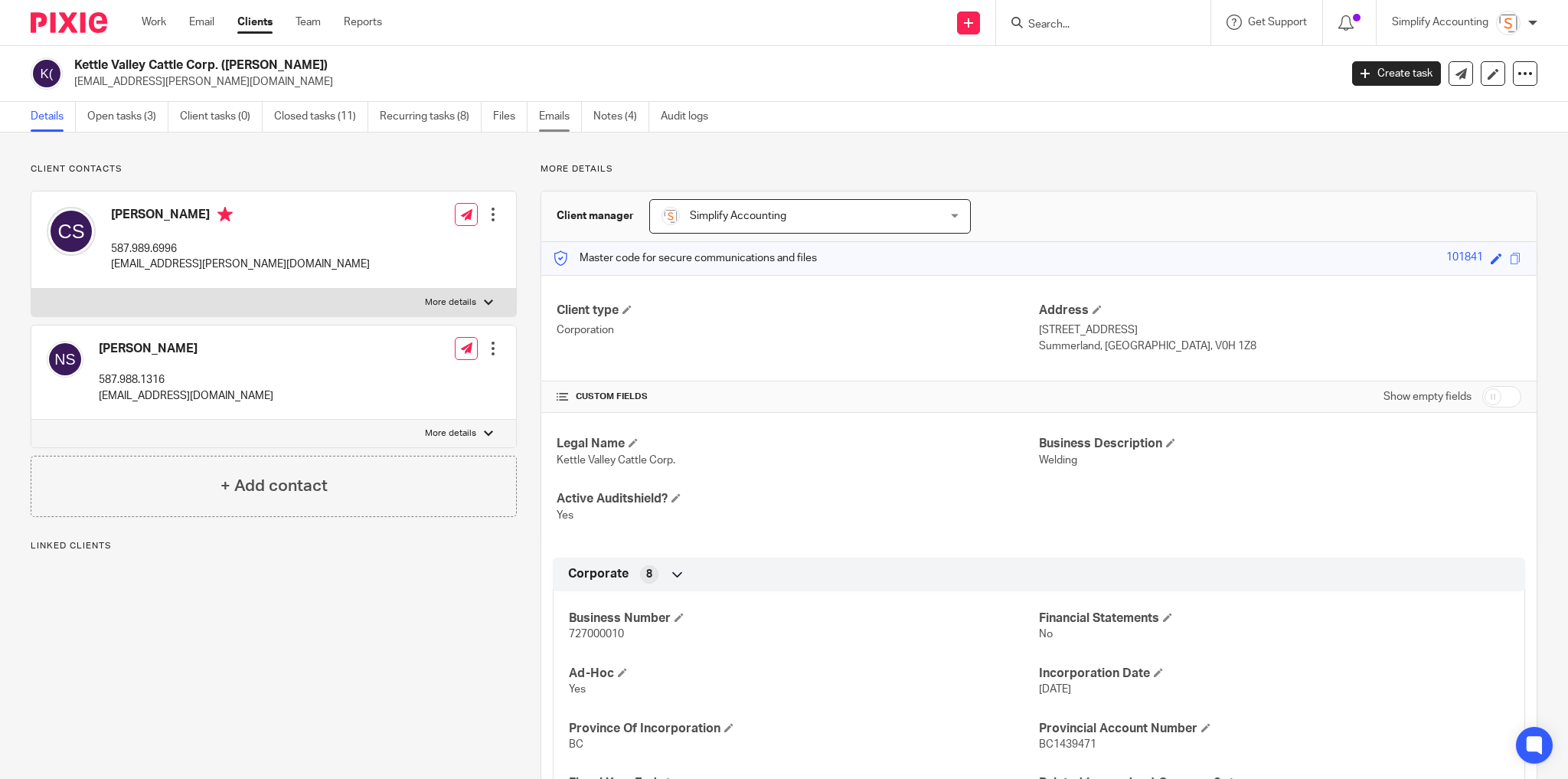
click at [559, 121] on link "Emails" at bounding box center [560, 116] width 42 height 29
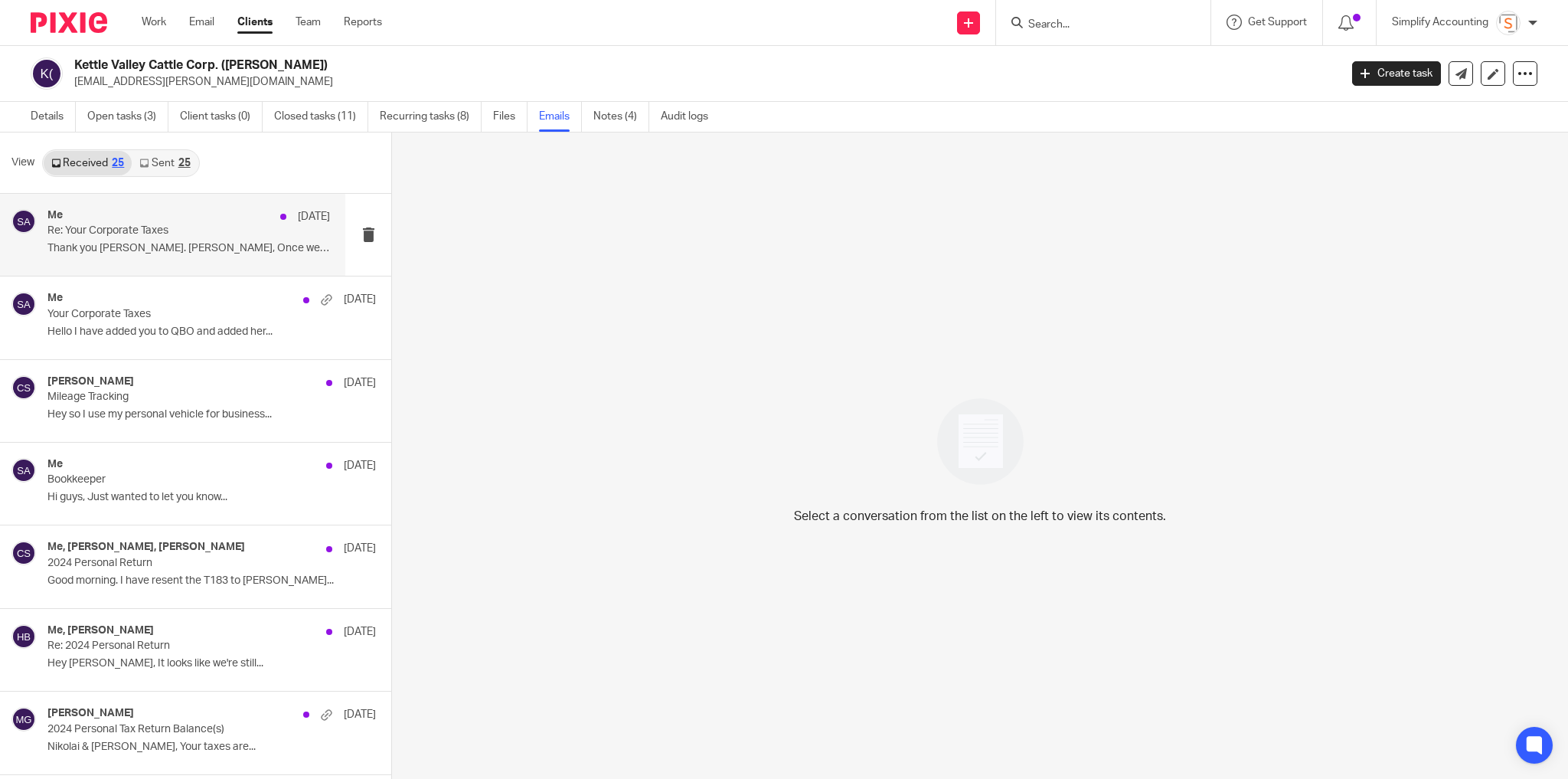
click at [212, 232] on p "Re: Your Corporate Taxes" at bounding box center [160, 231] width 225 height 13
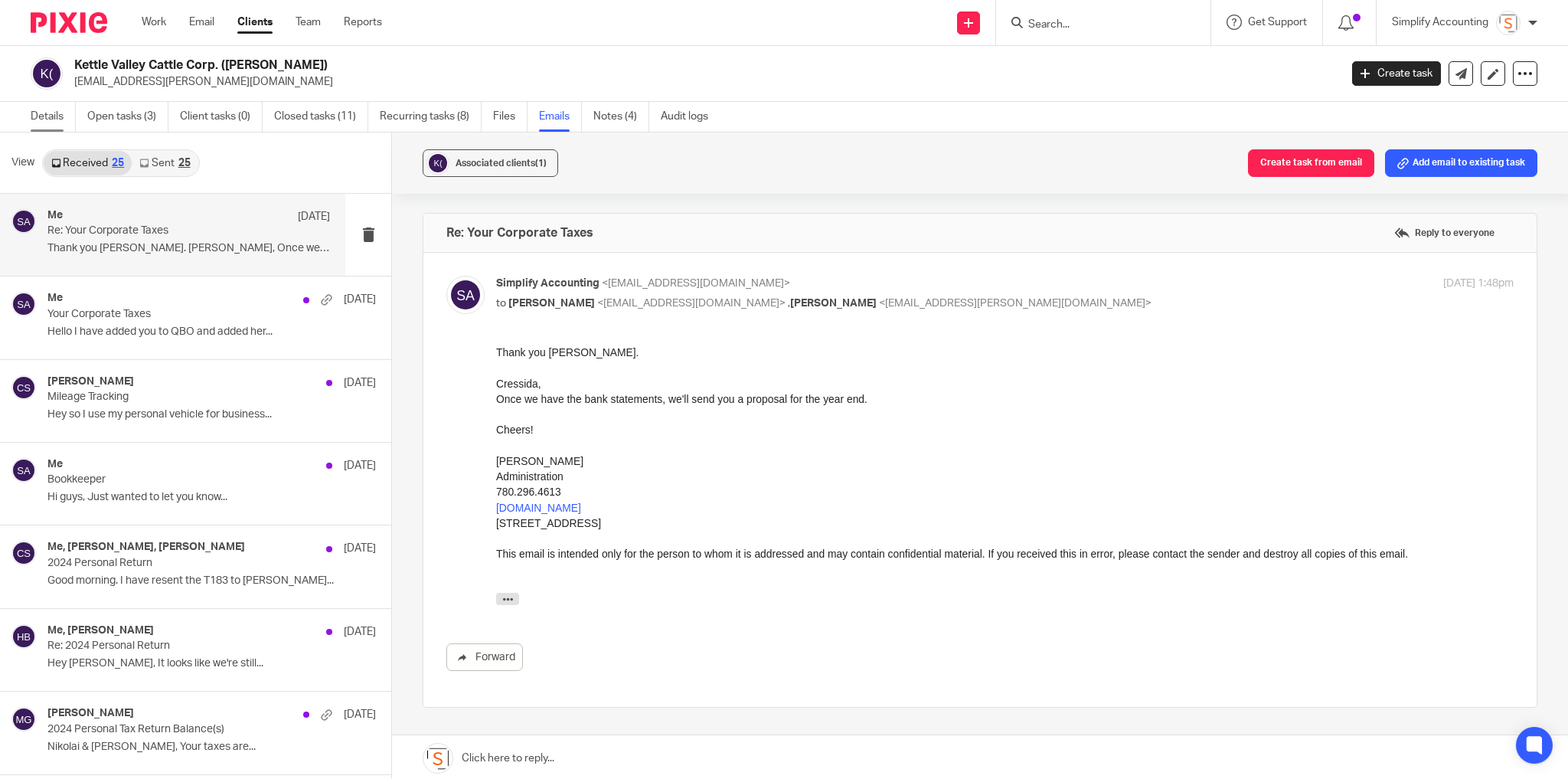
click at [47, 120] on link "Details" at bounding box center [53, 116] width 45 height 29
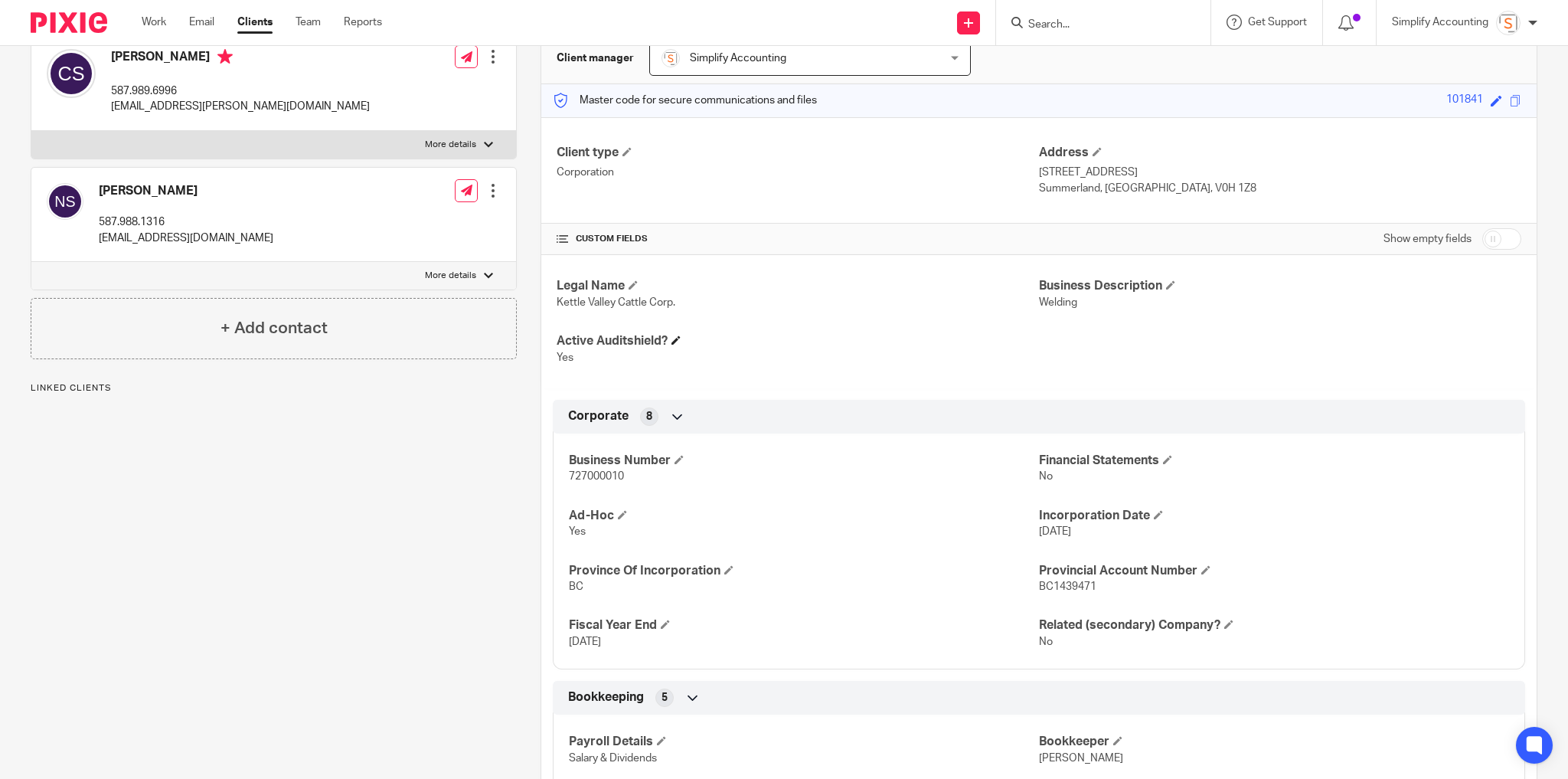
scroll to position [306, 0]
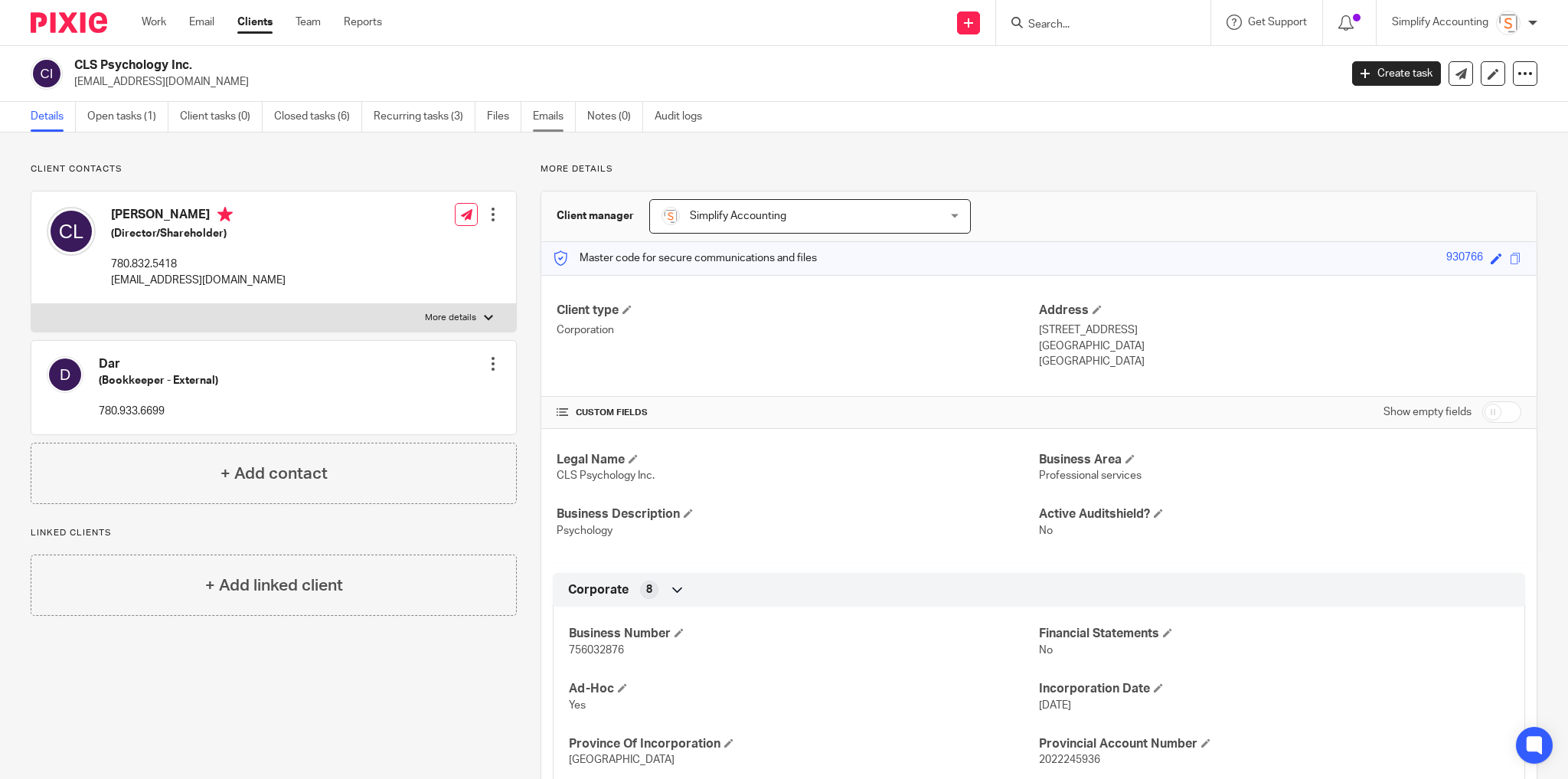
drag, startPoint x: 546, startPoint y: 121, endPoint x: 533, endPoint y: 122, distance: 13.0
click at [546, 121] on link "Emails" at bounding box center [554, 116] width 42 height 29
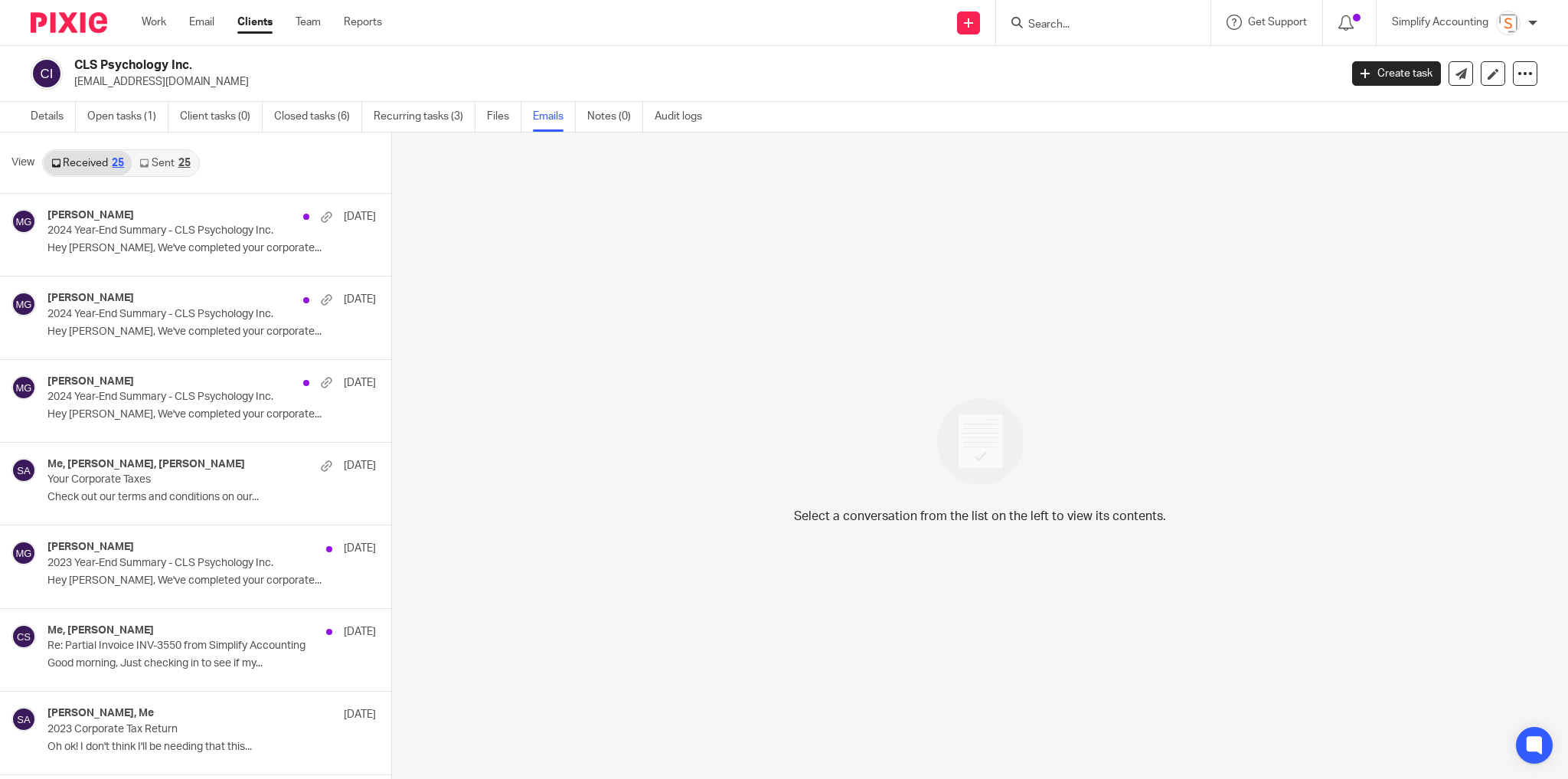
click at [186, 170] on link "Sent 25" at bounding box center [165, 163] width 66 height 24
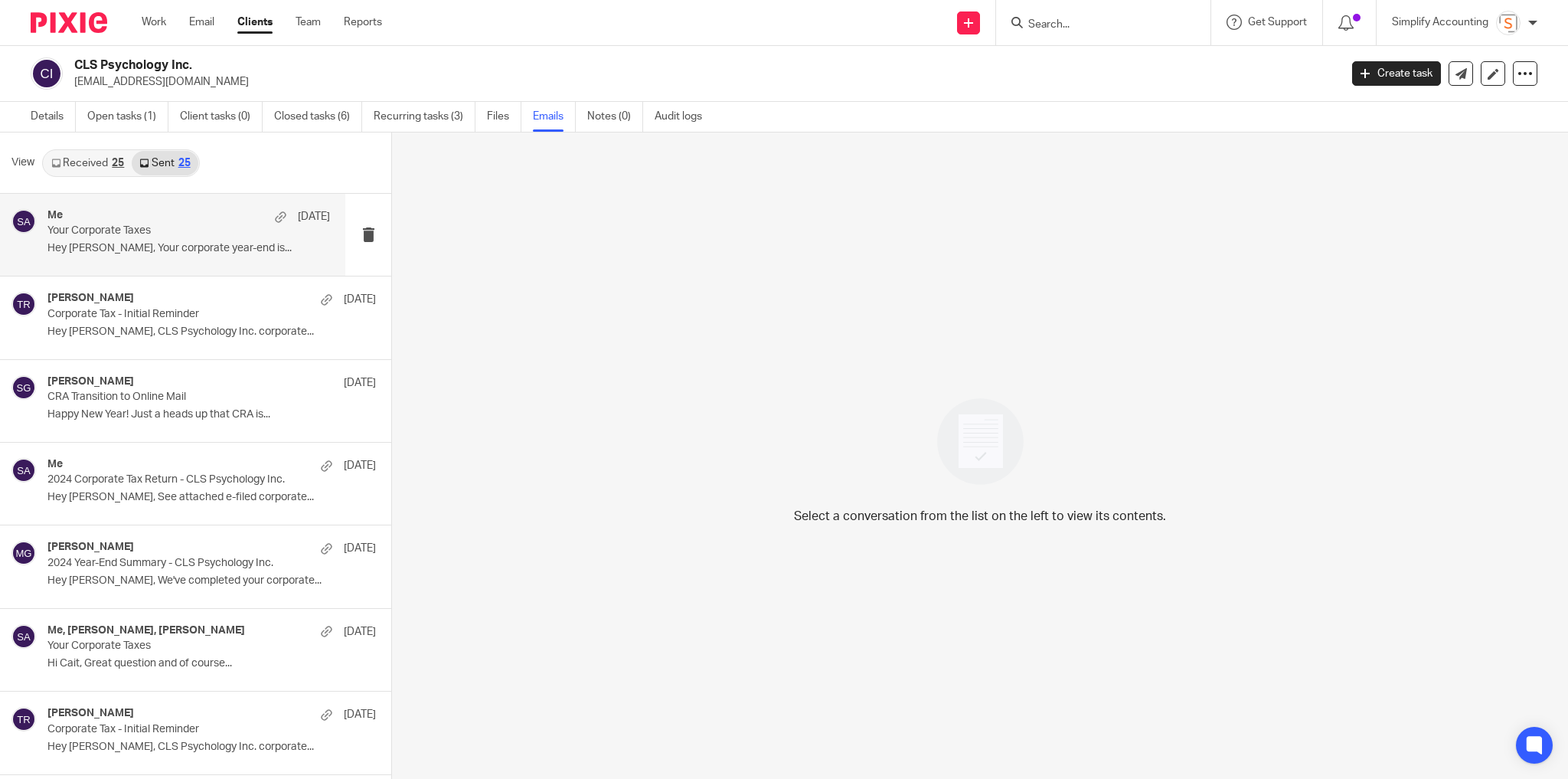
scroll to position [2, 0]
click at [52, 115] on link "Details" at bounding box center [53, 115] width 45 height 29
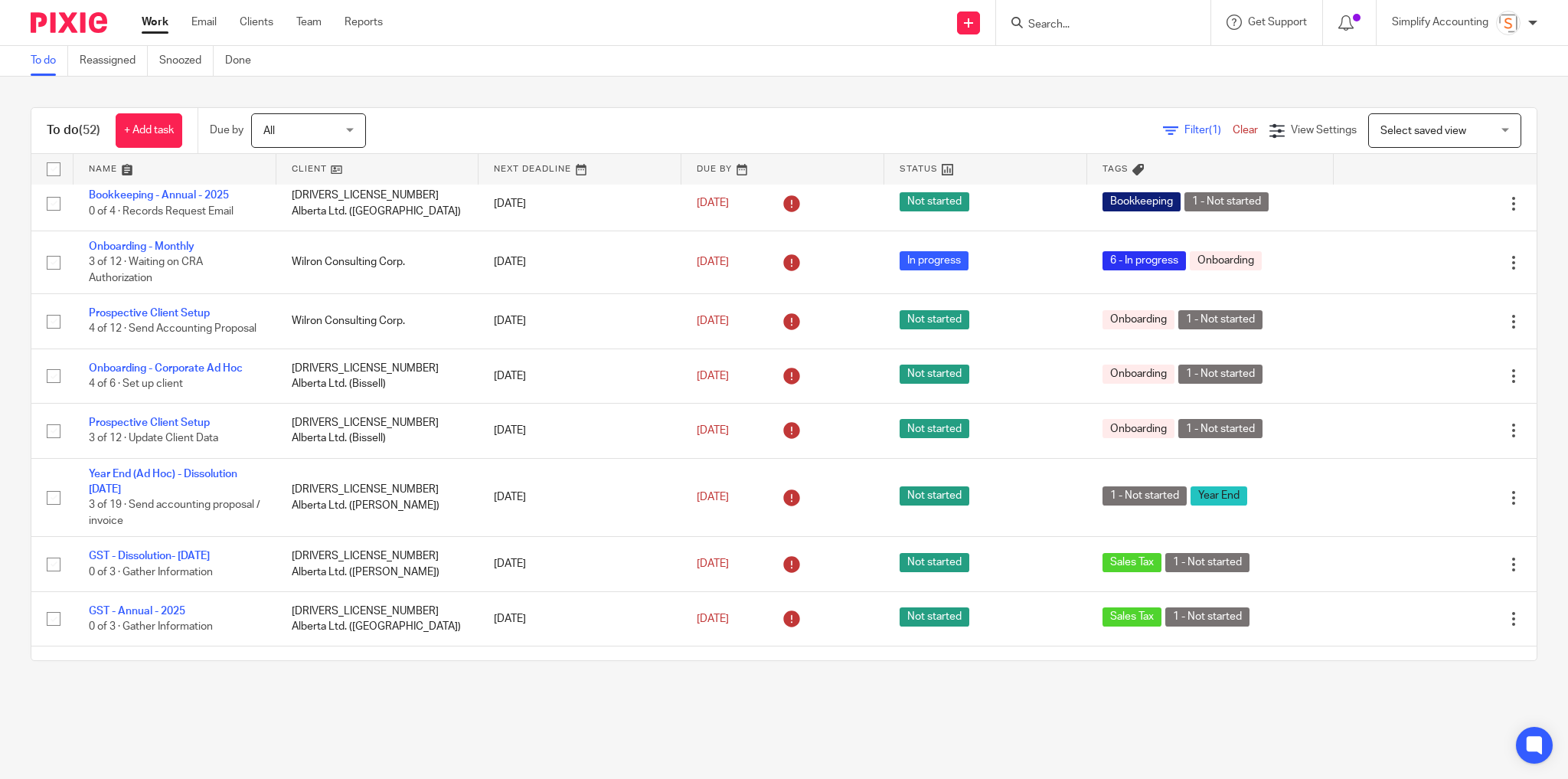
scroll to position [1103, 0]
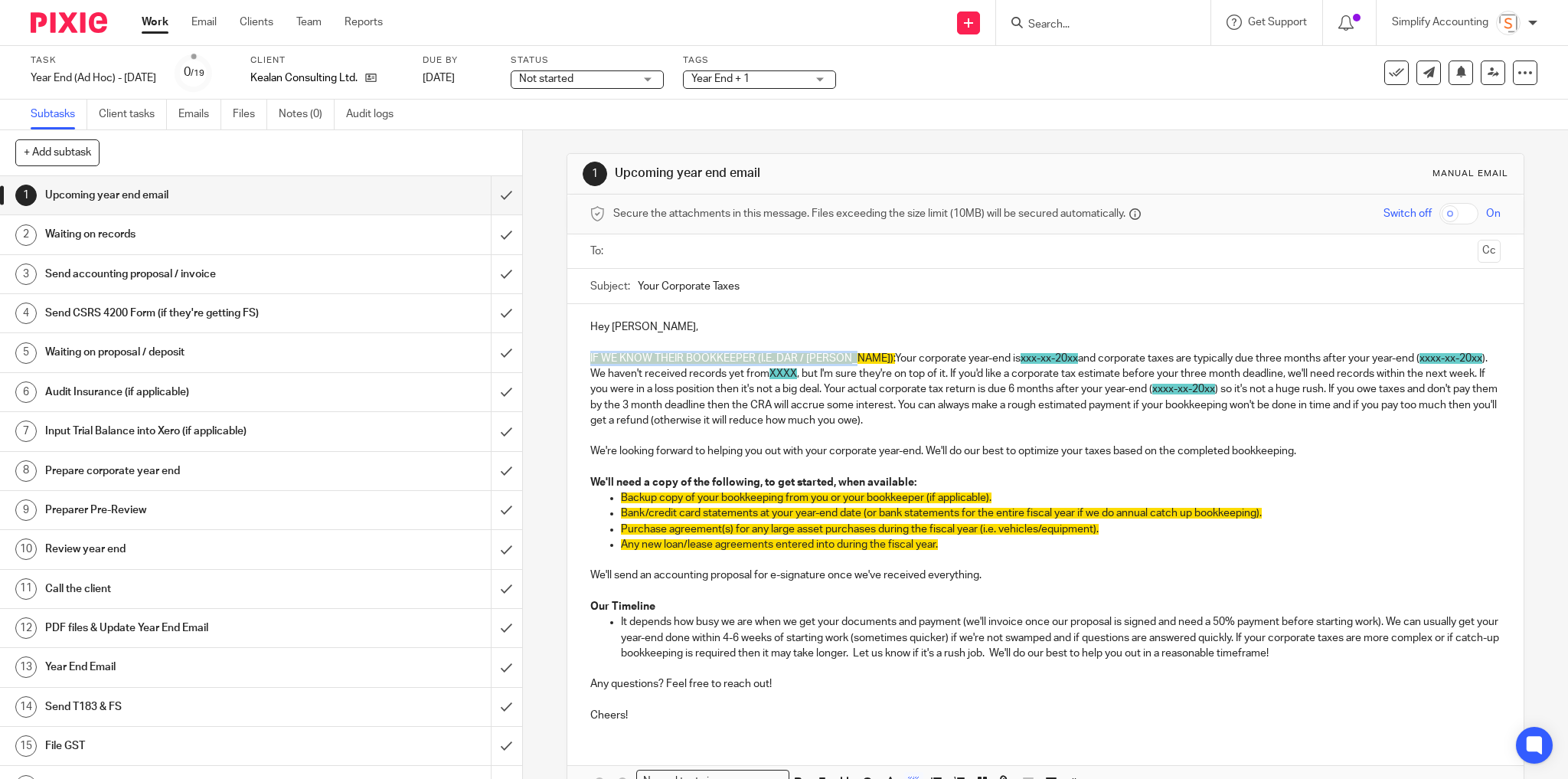
drag, startPoint x: 842, startPoint y: 357, endPoint x: 583, endPoint y: 357, distance: 259.0
click at [583, 357] on div "Hey [PERSON_NAME], IF WE KNOW THEIR BOOKKEEPER (I.E. DAR / [PERSON_NAME]): Your…" at bounding box center [1046, 520] width 957 height 430
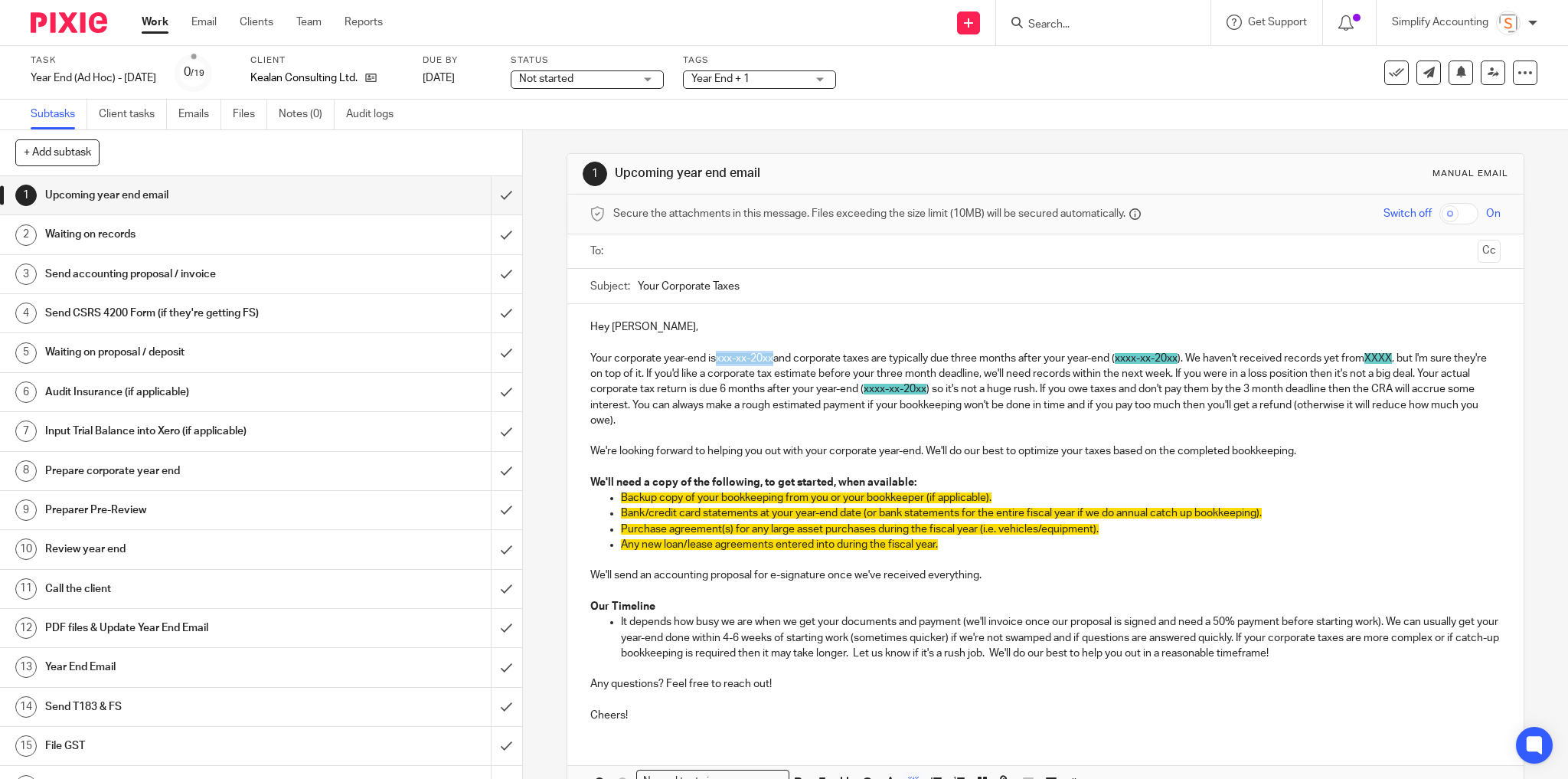
drag, startPoint x: 774, startPoint y: 358, endPoint x: 717, endPoint y: 359, distance: 57.0
click at [717, 359] on span "xxx-xx-20xx" at bounding box center [745, 358] width 57 height 10
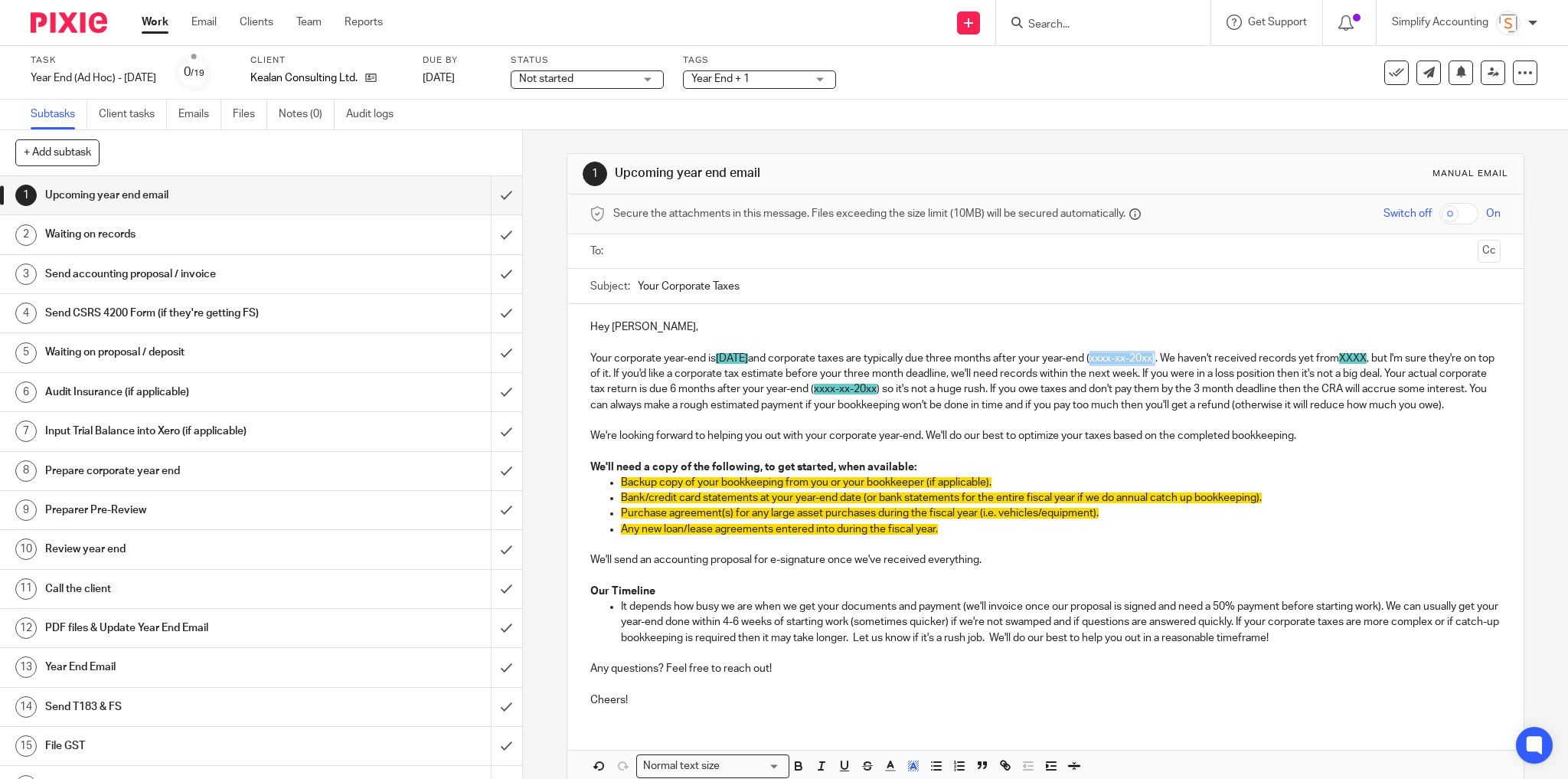
drag, startPoint x: 1208, startPoint y: 356, endPoint x: 1143, endPoint y: 358, distance: 65.0
click at [1143, 358] on p "Your corporate year-end is August 31, 2025 and corporate taxes are typically du…" at bounding box center [1046, 382] width 911 height 62
click at [1339, 361] on p "Your corporate year-end is August 31, 2025 and corporate taxes are typically du…" at bounding box center [1046, 382] width 911 height 62
click at [602, 368] on p "Your corporate year-end is August 31, 2025 and corporate taxes are typically du…" at bounding box center [1046, 382] width 911 height 62
click at [602, 370] on p "Your corporate year-end is August 31, 2025 and corporate taxes are typically du…" at bounding box center [1046, 382] width 911 height 62
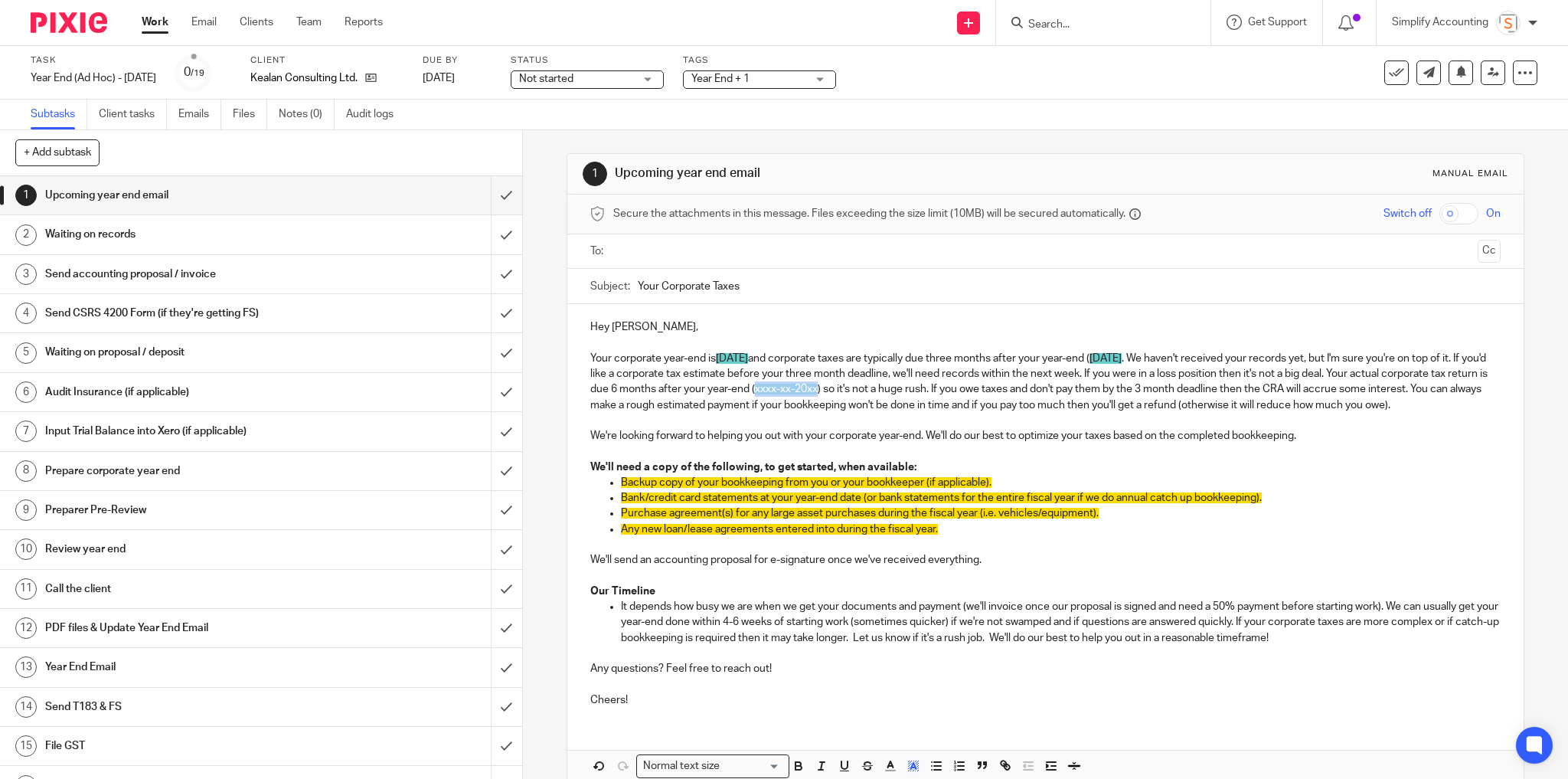
drag, startPoint x: 957, startPoint y: 390, endPoint x: 894, endPoint y: 390, distance: 63.0
click at [894, 390] on p "Your corporate year-end is August 31, 2025 and corporate taxes are typically du…" at bounding box center [1046, 382] width 911 height 62
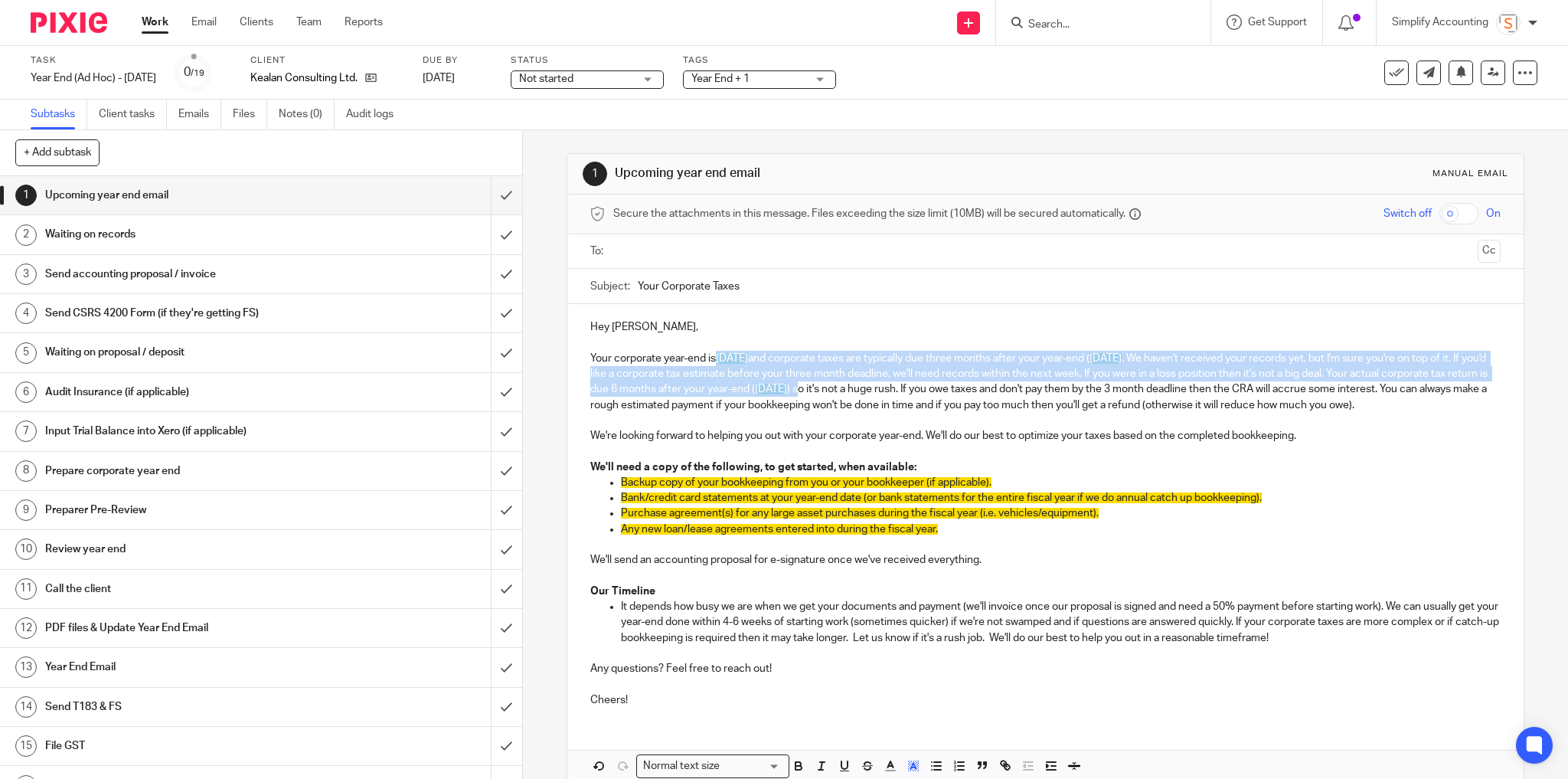
drag, startPoint x: 971, startPoint y: 388, endPoint x: 711, endPoint y: 353, distance: 262.3
click at [711, 353] on p "Your corporate year-end is August 31, 2025 and corporate taxes are typically du…" at bounding box center [1046, 382] width 911 height 62
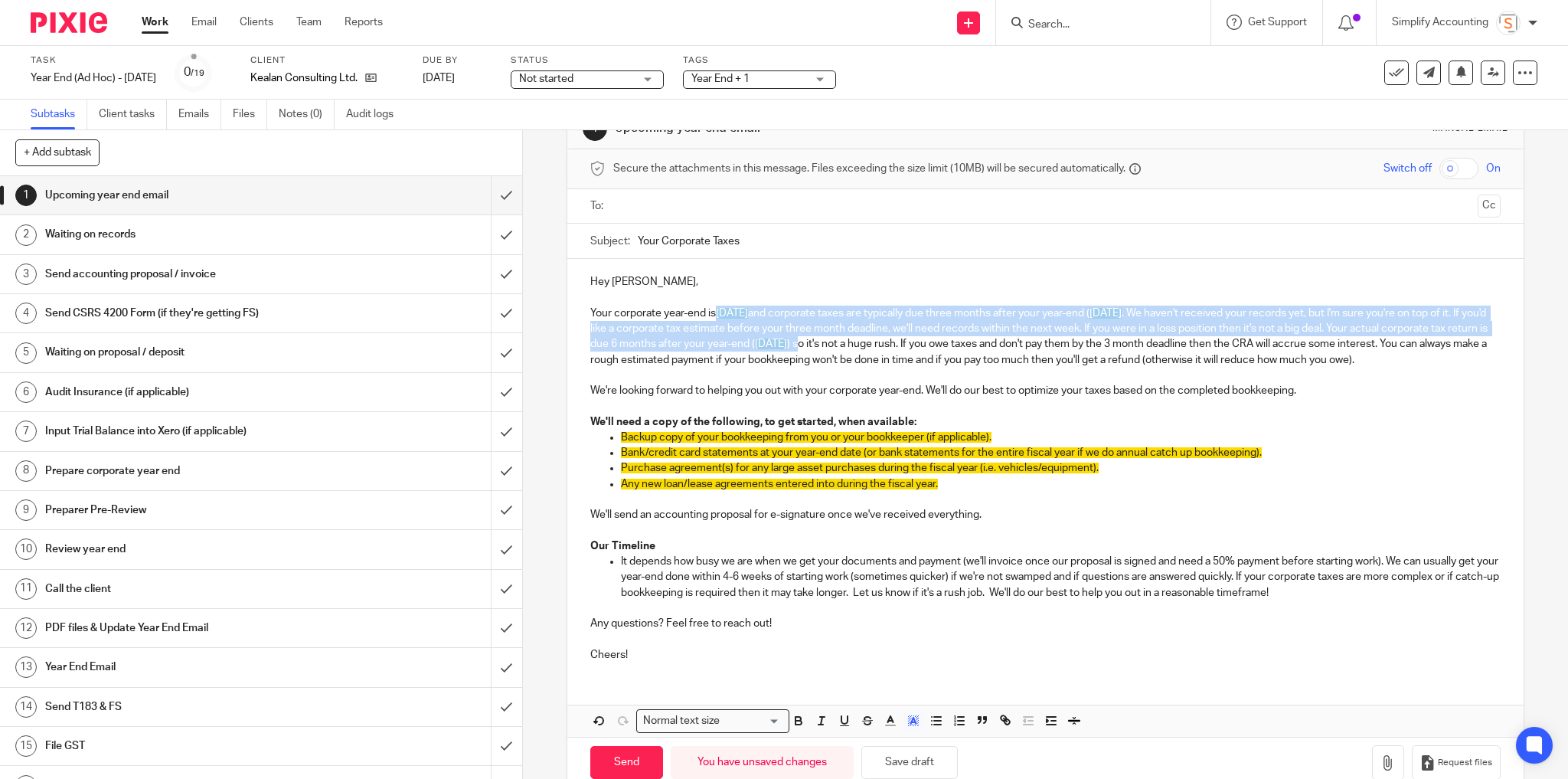
scroll to position [88, 0]
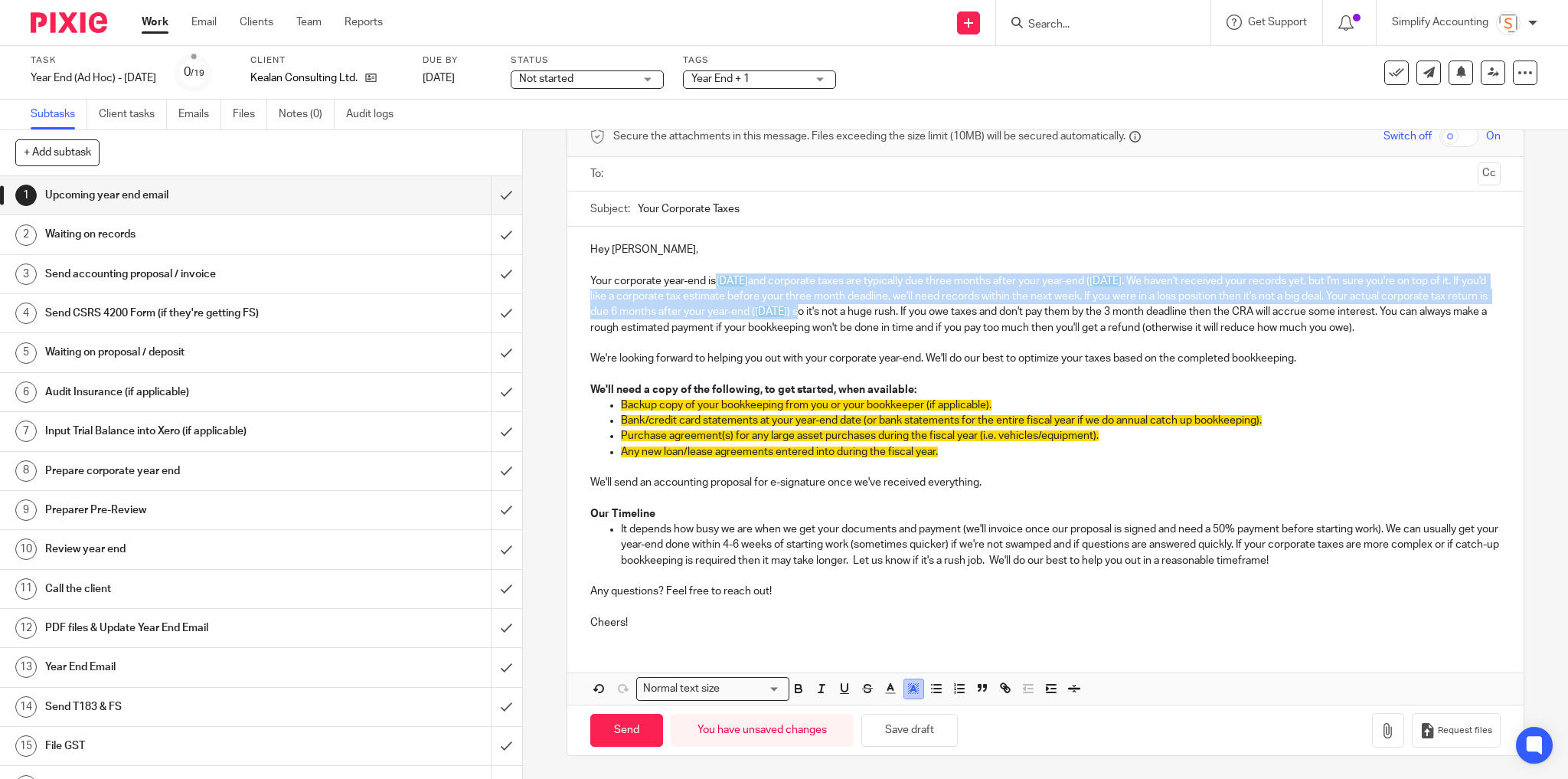
click at [911, 690] on polyline "button" at bounding box center [913, 688] width 5 height 6
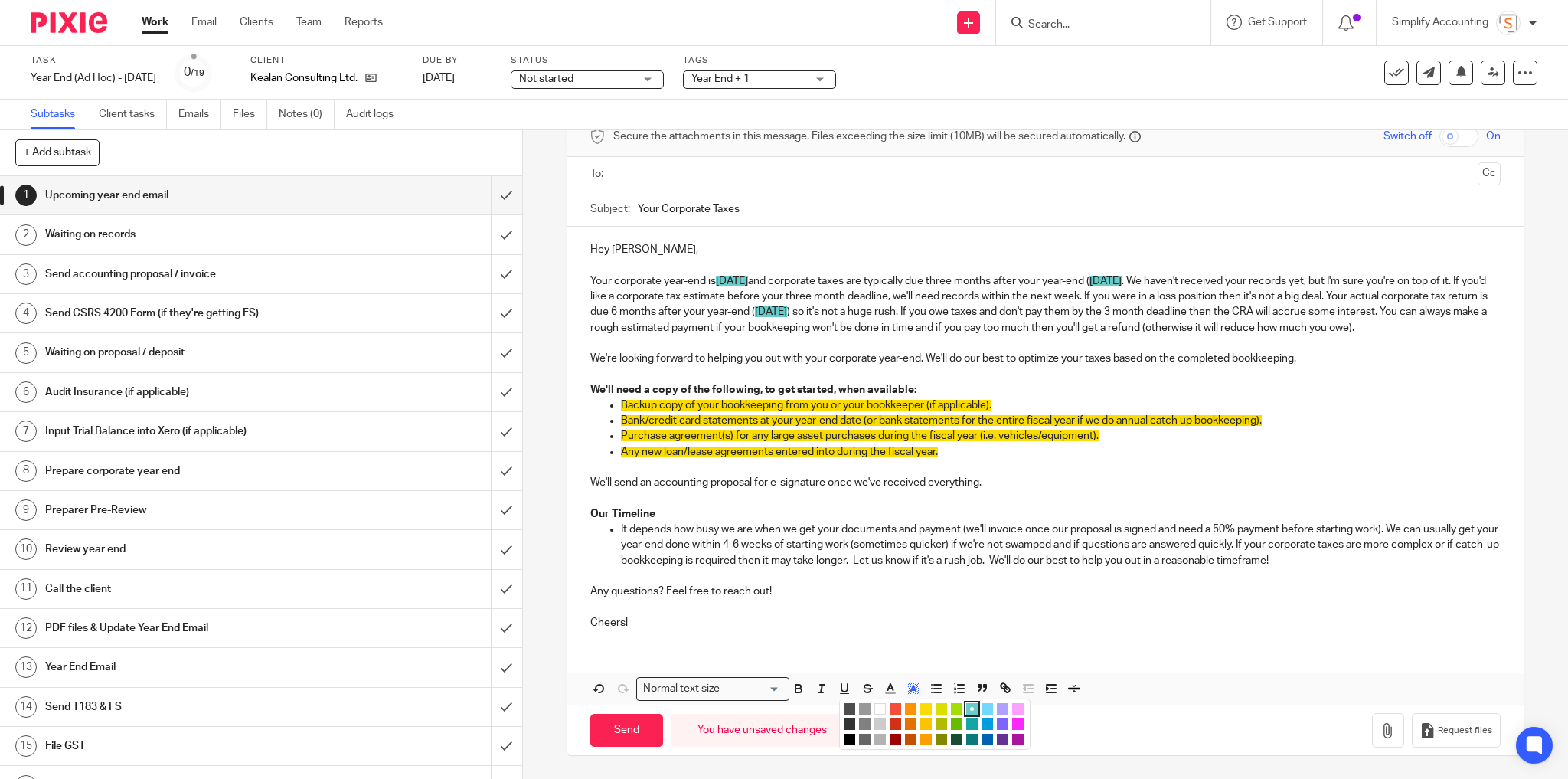
click at [876, 708] on li "color:#FFFFFF" at bounding box center [879, 709] width 11 height 11
click at [957, 377] on p at bounding box center [1046, 374] width 911 height 16
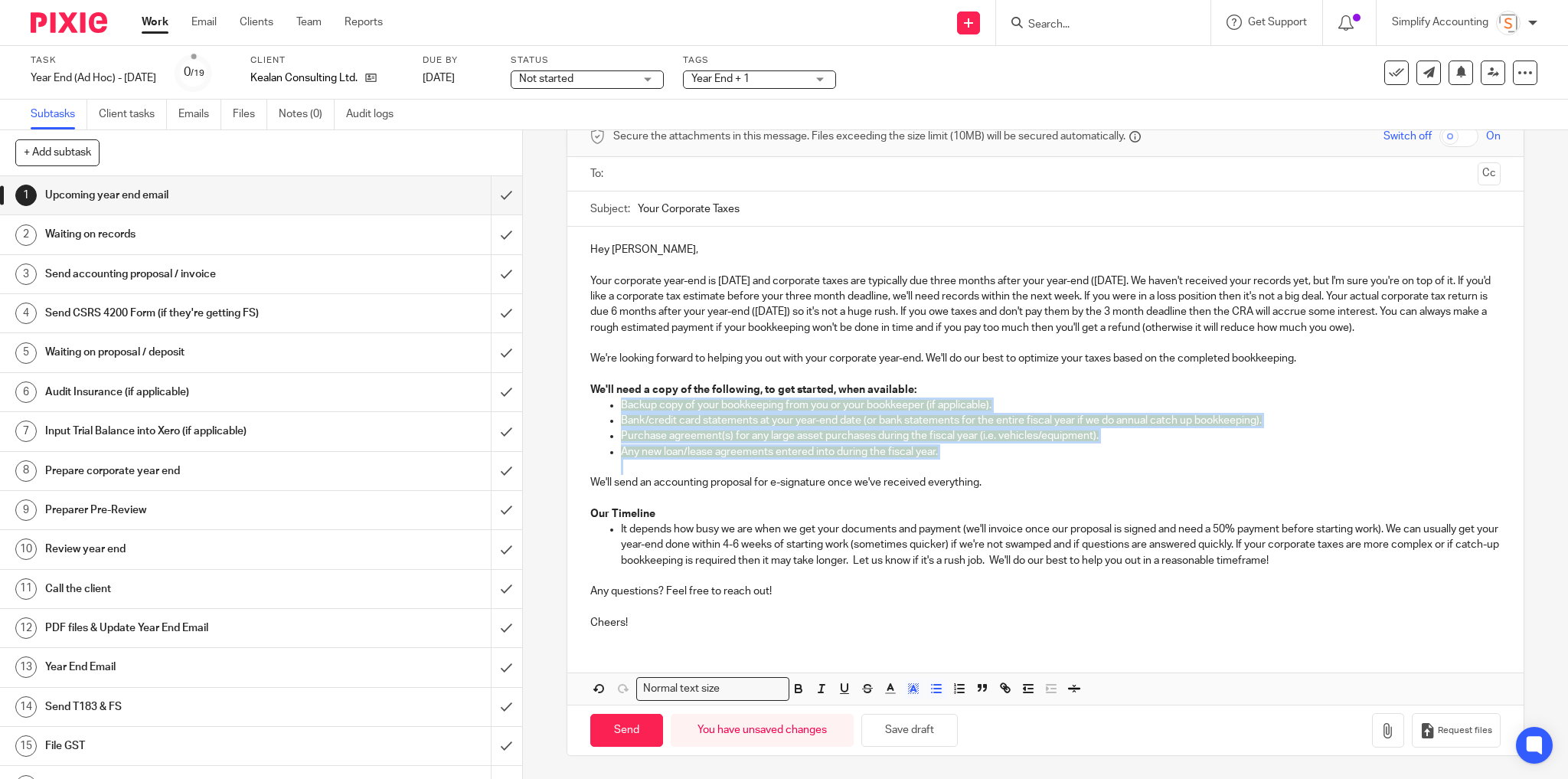
drag, startPoint x: 951, startPoint y: 465, endPoint x: 618, endPoint y: 409, distance: 337.7
click at [618, 409] on ul "Backup copy of your bookkeeping from you or your bookkeeper (if applicable). Ba…" at bounding box center [1046, 435] width 911 height 77
click at [908, 687] on rect "button" at bounding box center [908, 686] width 1 height 1
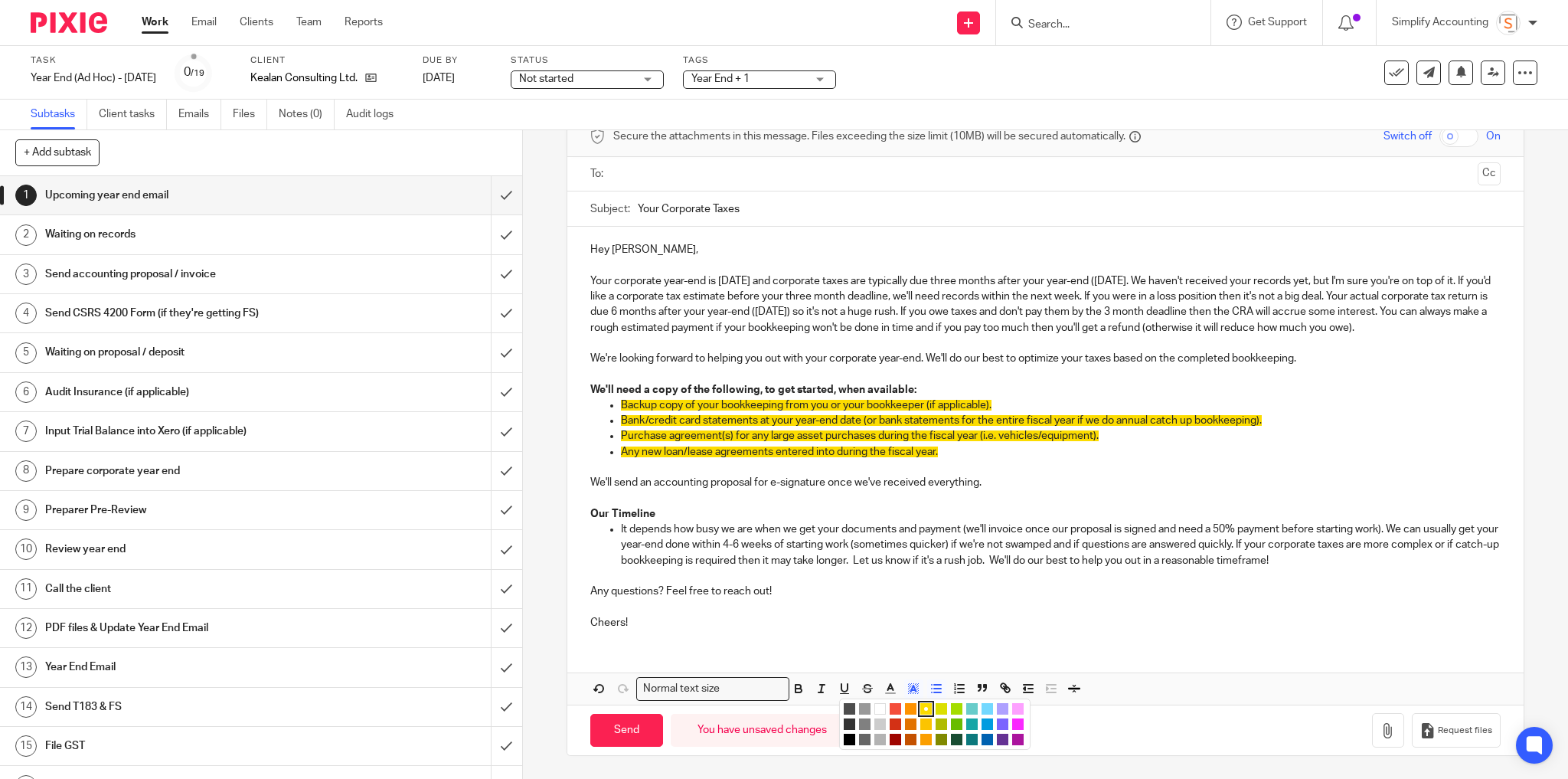
click at [880, 711] on li "color:#FFFFFF" at bounding box center [879, 709] width 11 height 11
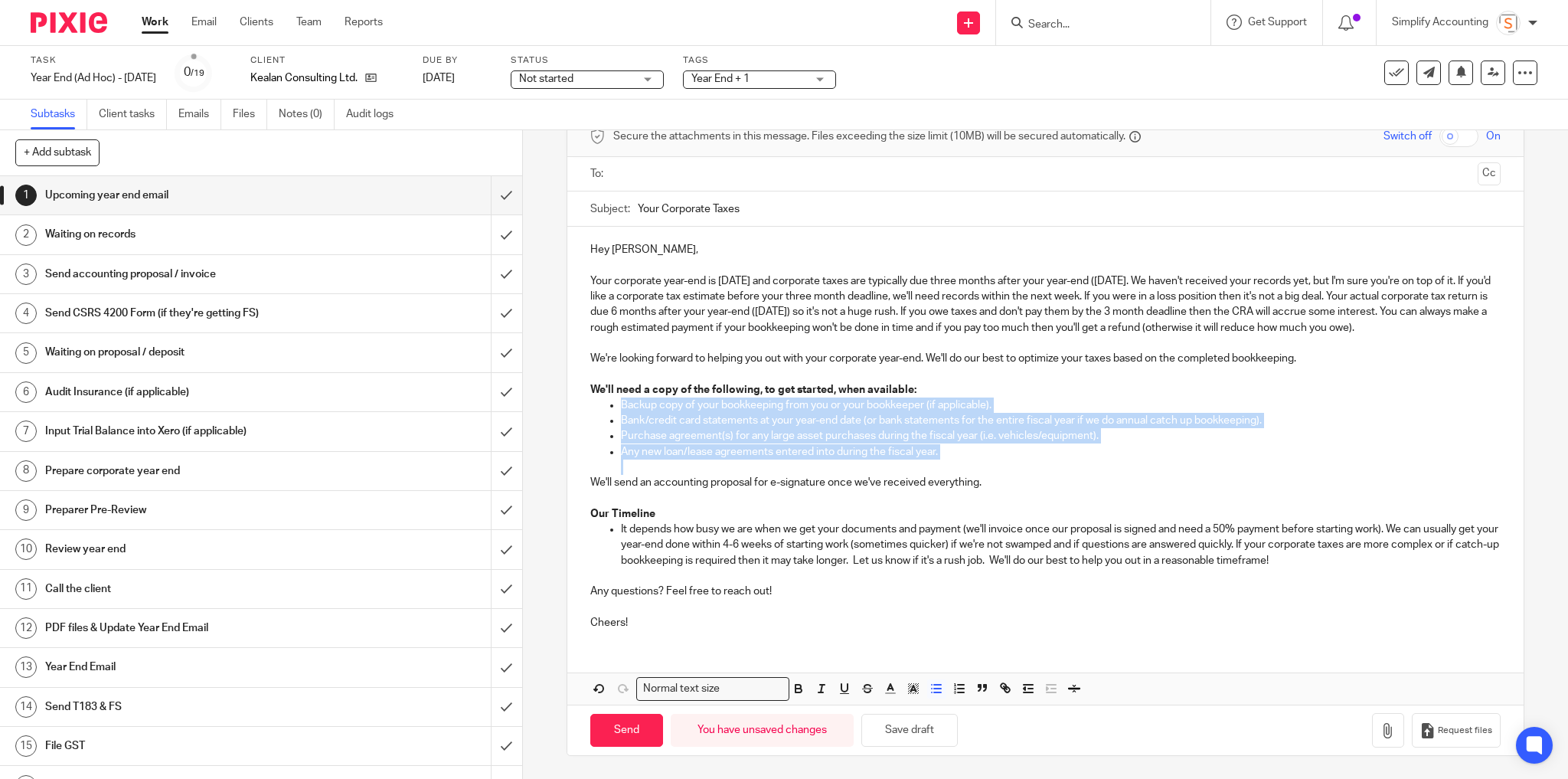
click at [1025, 427] on p "Bank/credit card statements at your year-end date (or bank statements for the e…" at bounding box center [1062, 421] width 881 height 16
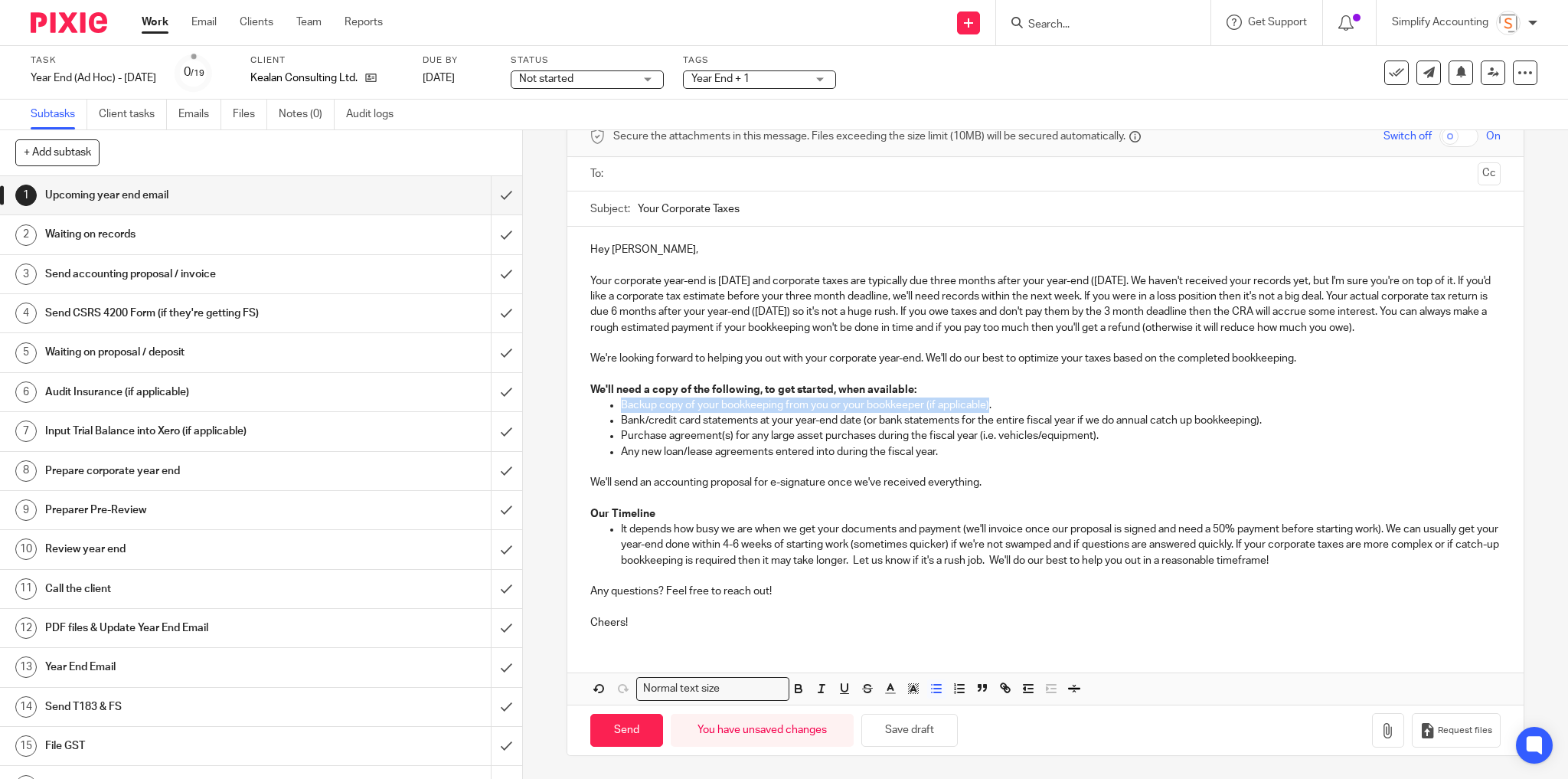
drag, startPoint x: 990, startPoint y: 409, endPoint x: 613, endPoint y: 412, distance: 377.0
click at [613, 412] on ul "Backup copy of your bookkeeping from you or your bookkeeper (if applicable). Ba…" at bounding box center [1046, 435] width 911 height 77
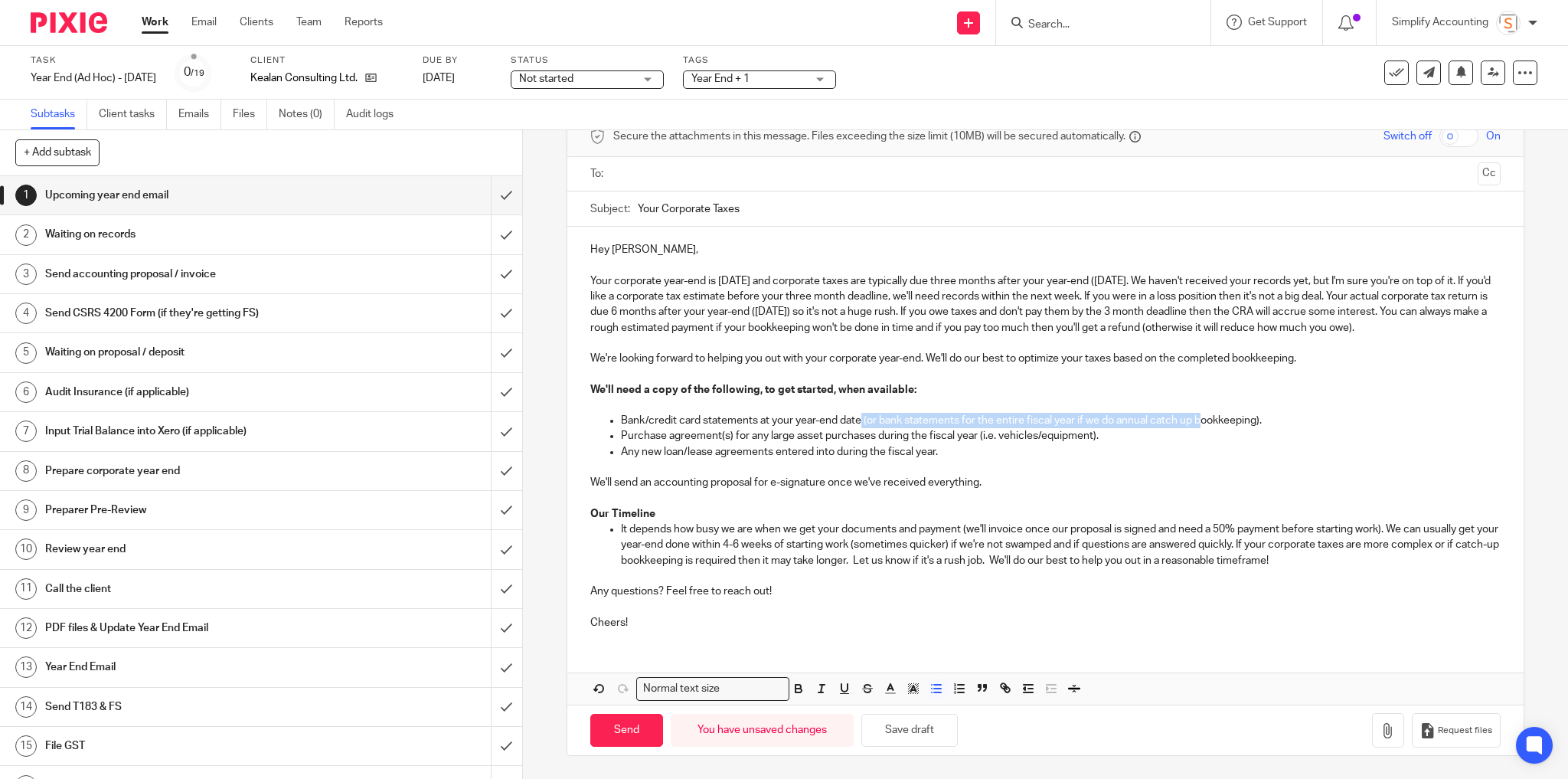
drag, startPoint x: 858, startPoint y: 422, endPoint x: 1199, endPoint y: 429, distance: 341.1
click at [1199, 429] on p "Bank/credit card statements at your year-end date (or bank statements for the e…" at bounding box center [1062, 421] width 881 height 16
drag, startPoint x: 755, startPoint y: 422, endPoint x: 954, endPoint y: 424, distance: 199.0
click at [954, 424] on p "Bank/credit card statements at your year-end date (or bank statements for the e…" at bounding box center [1062, 421] width 881 height 16
drag, startPoint x: 1064, startPoint y: 422, endPoint x: 871, endPoint y: 426, distance: 193.0
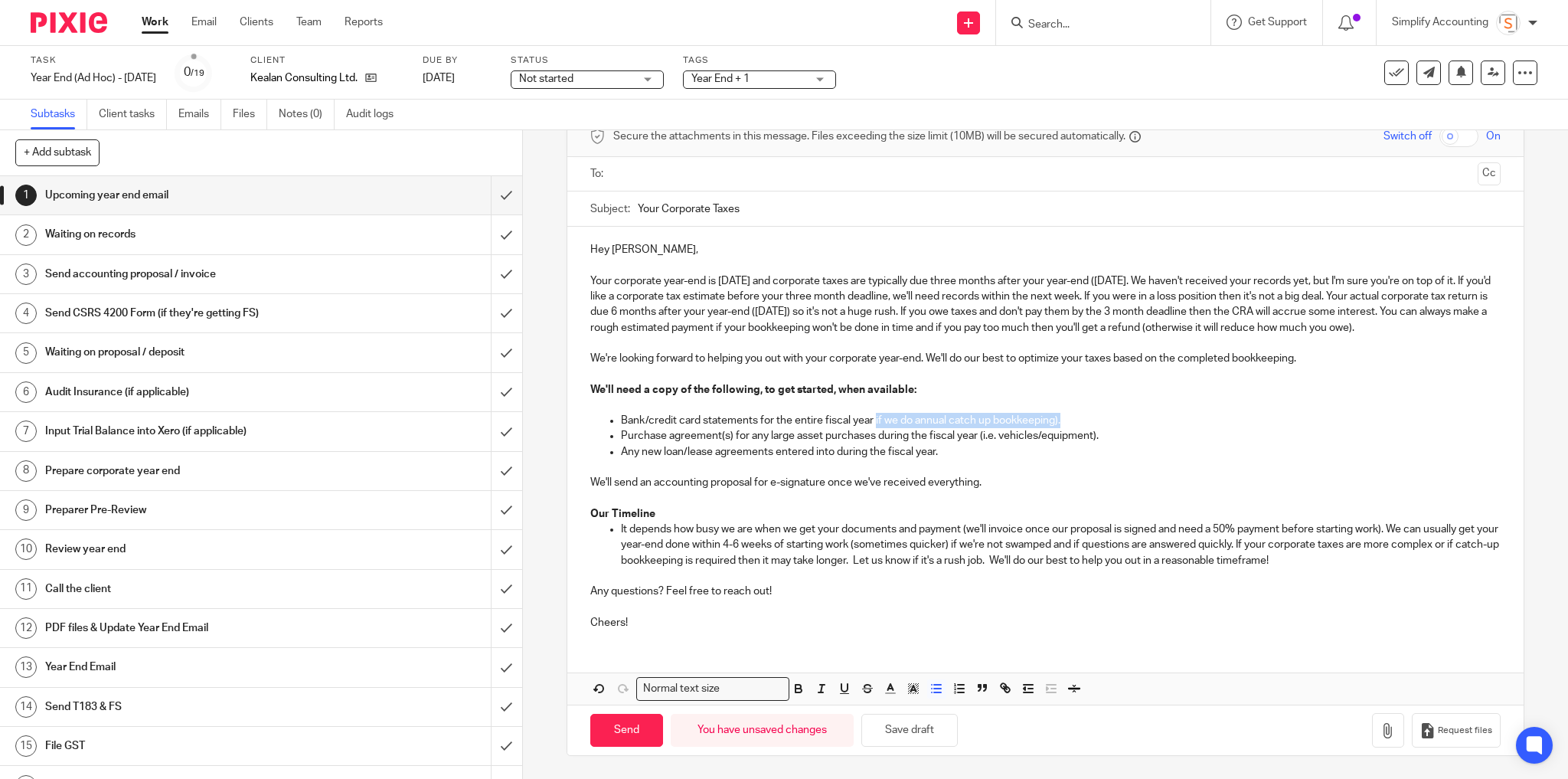
click at [871, 426] on p "Bank/credit card statements for the entire fiscal year if we do annual catch up…" at bounding box center [1062, 421] width 881 height 16
click at [664, 166] on input "text" at bounding box center [1045, 174] width 853 height 17
click at [1238, 273] on p "Your corporate year-end is August 31, 2025 and corporate taxes are typically du…" at bounding box center [1046, 304] width 911 height 62
click at [911, 736] on button "Save draft" at bounding box center [909, 730] width 96 height 33
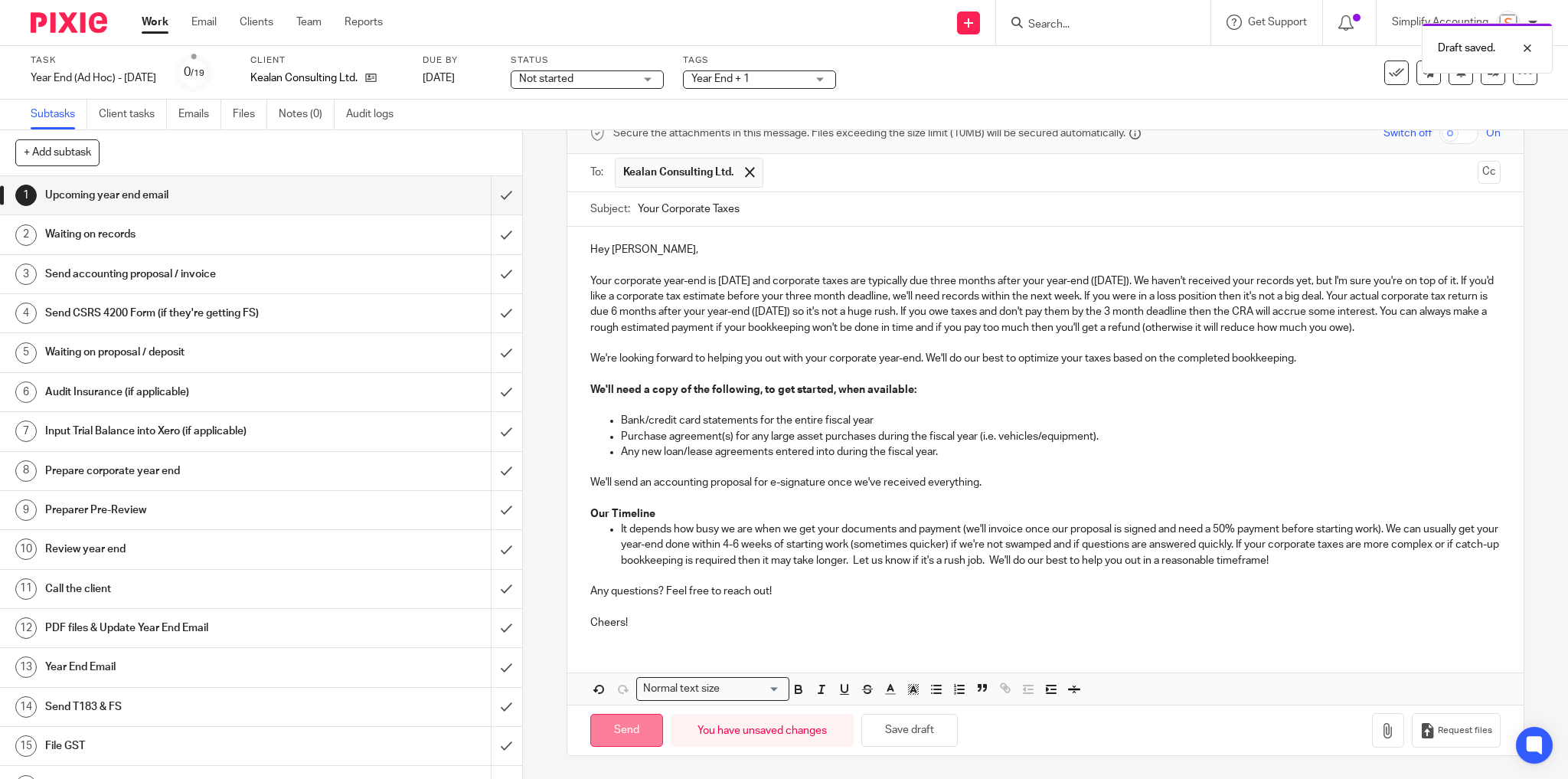
click at [636, 736] on input "Send" at bounding box center [627, 730] width 73 height 33
type input "Sent"
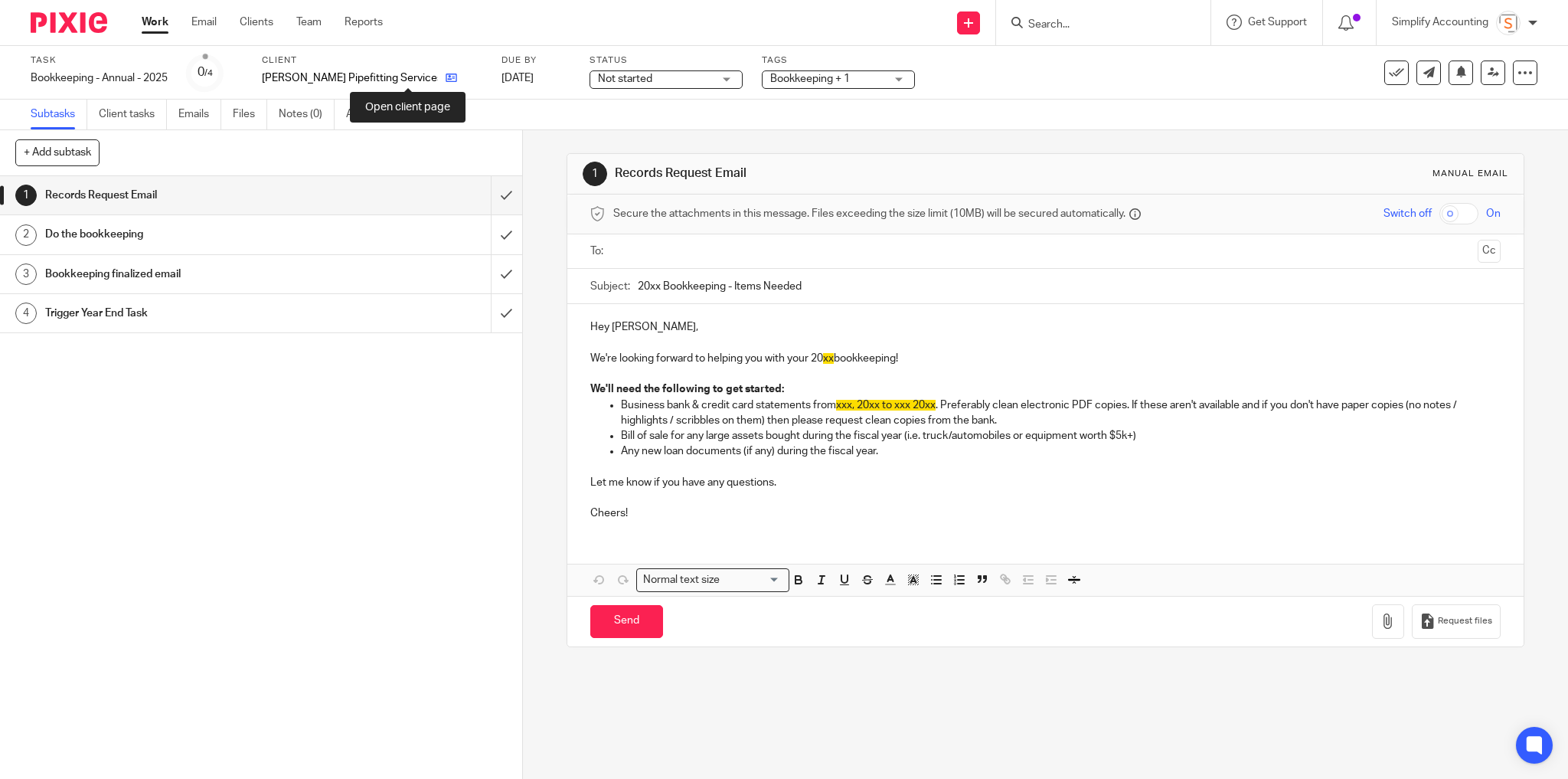
click at [446, 80] on icon at bounding box center [451, 77] width 11 height 11
click at [394, 82] on icon at bounding box center [388, 77] width 11 height 11
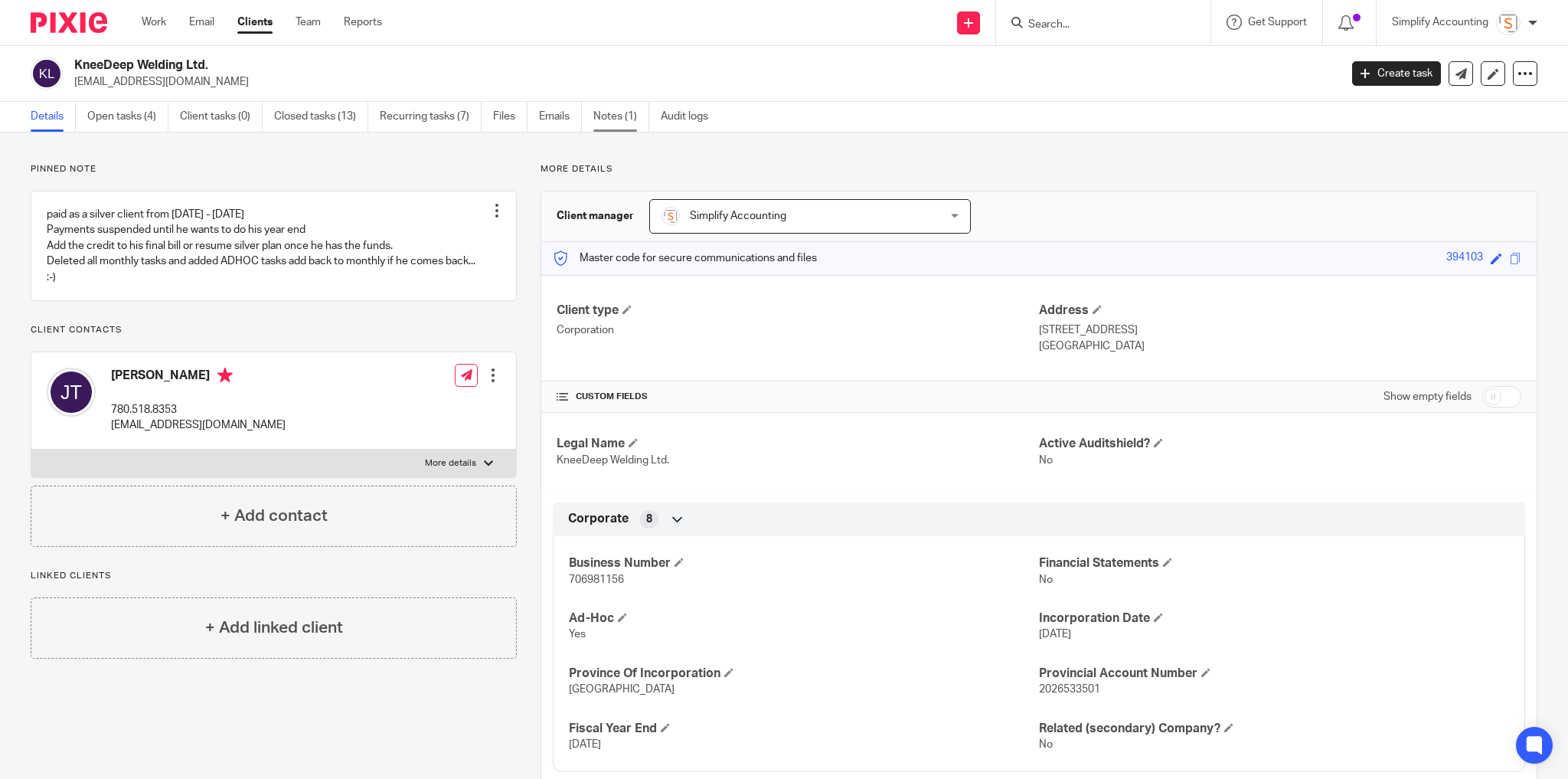
click at [610, 117] on link "Notes (1)" at bounding box center [621, 116] width 56 height 29
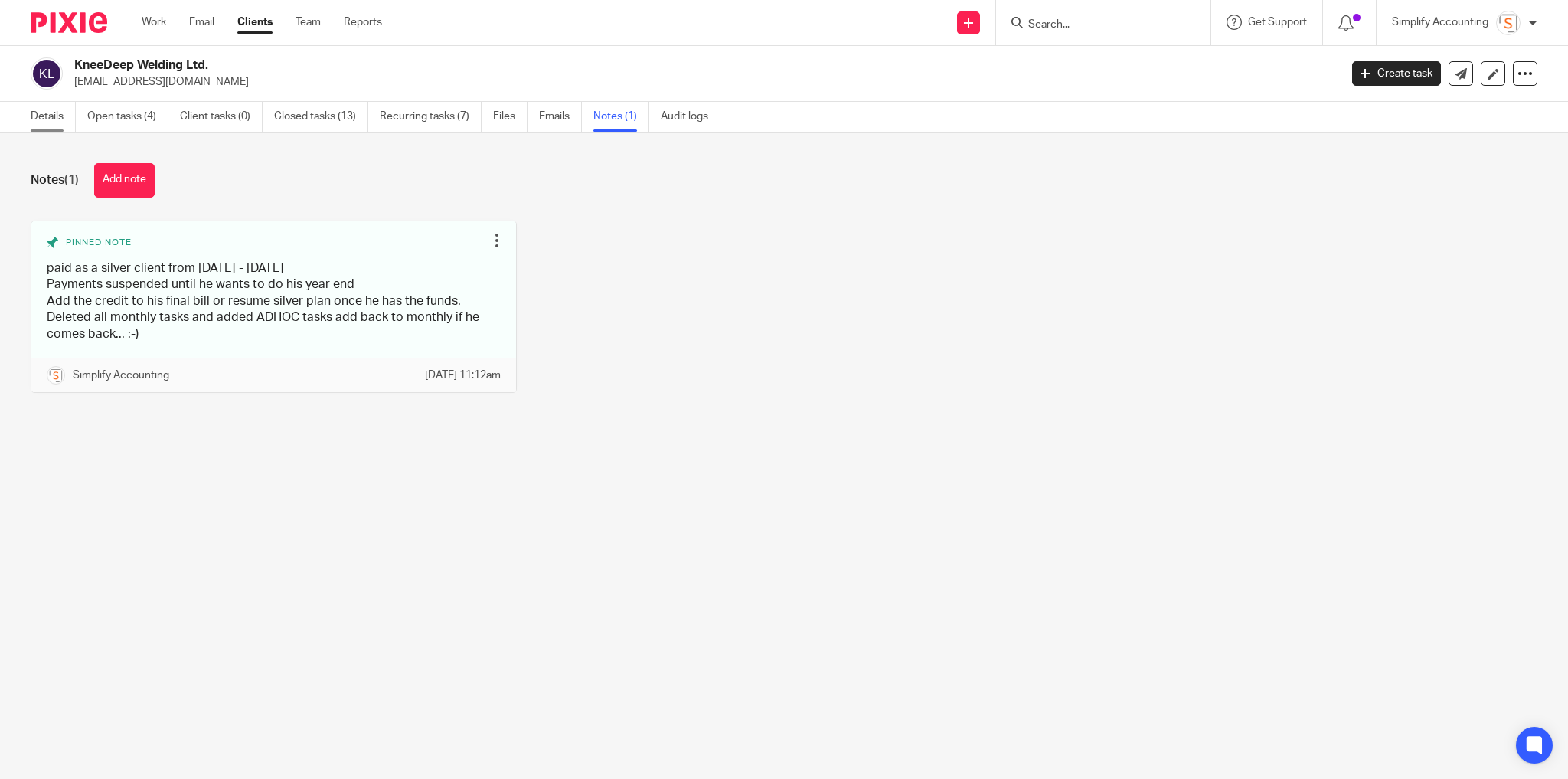
click at [56, 114] on link "Details" at bounding box center [53, 116] width 45 height 29
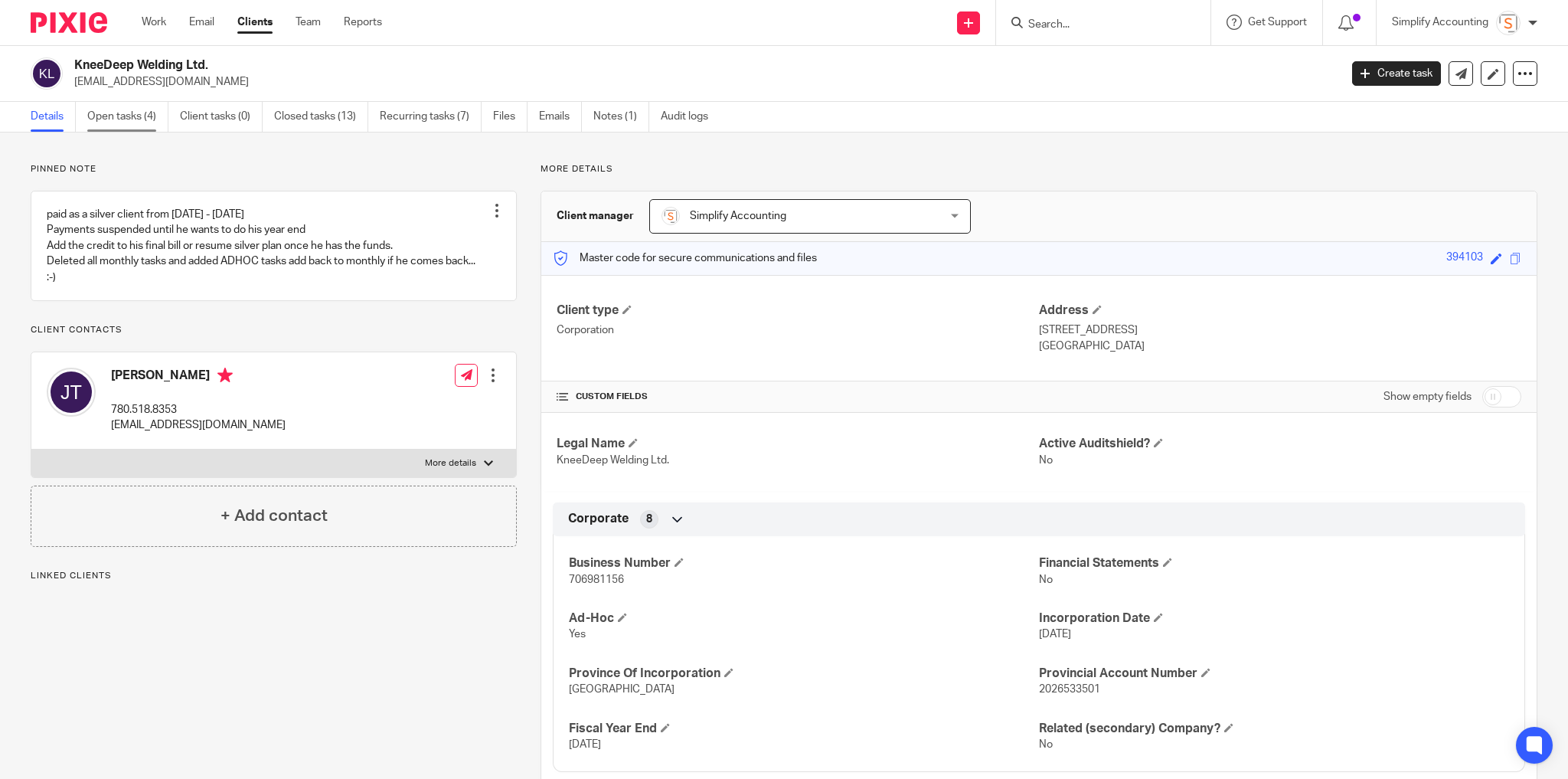
click at [143, 111] on link "Open tasks (4)" at bounding box center [128, 116] width 82 height 29
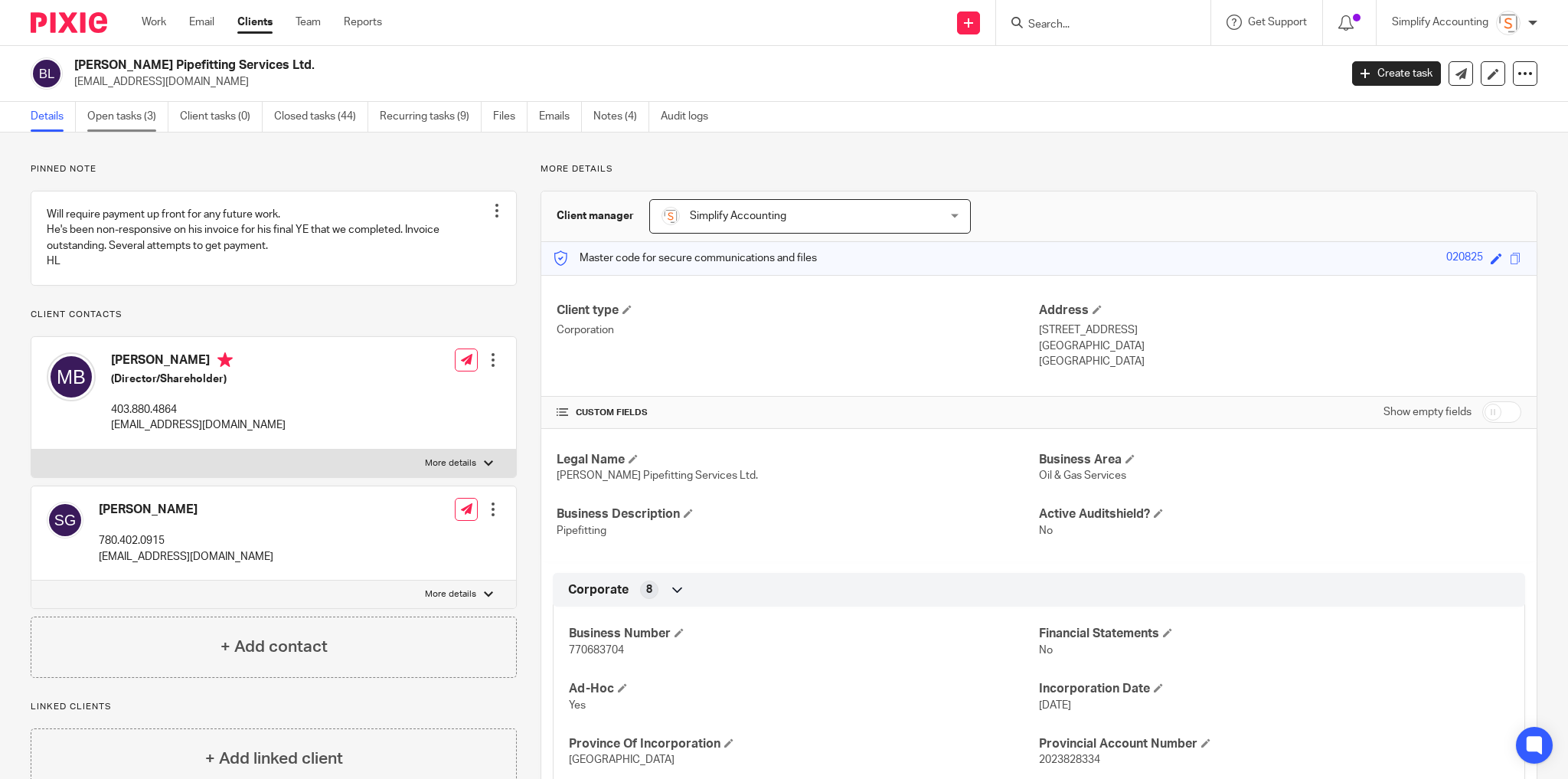
click at [131, 121] on link "Open tasks (3)" at bounding box center [128, 116] width 82 height 29
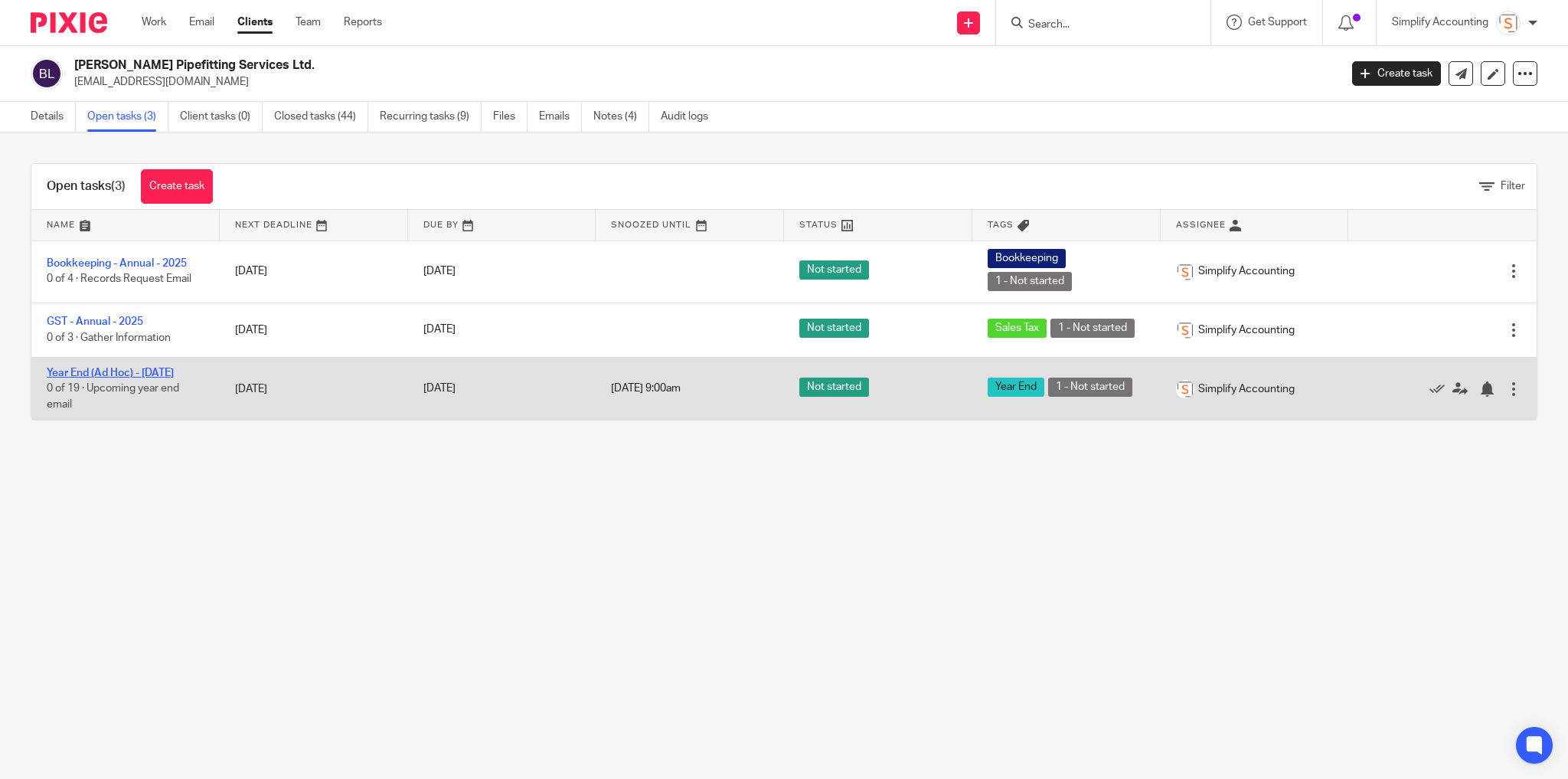
click at [166, 370] on link "Year End (Ad Hoc) - [DATE]" at bounding box center [110, 373] width 127 height 10
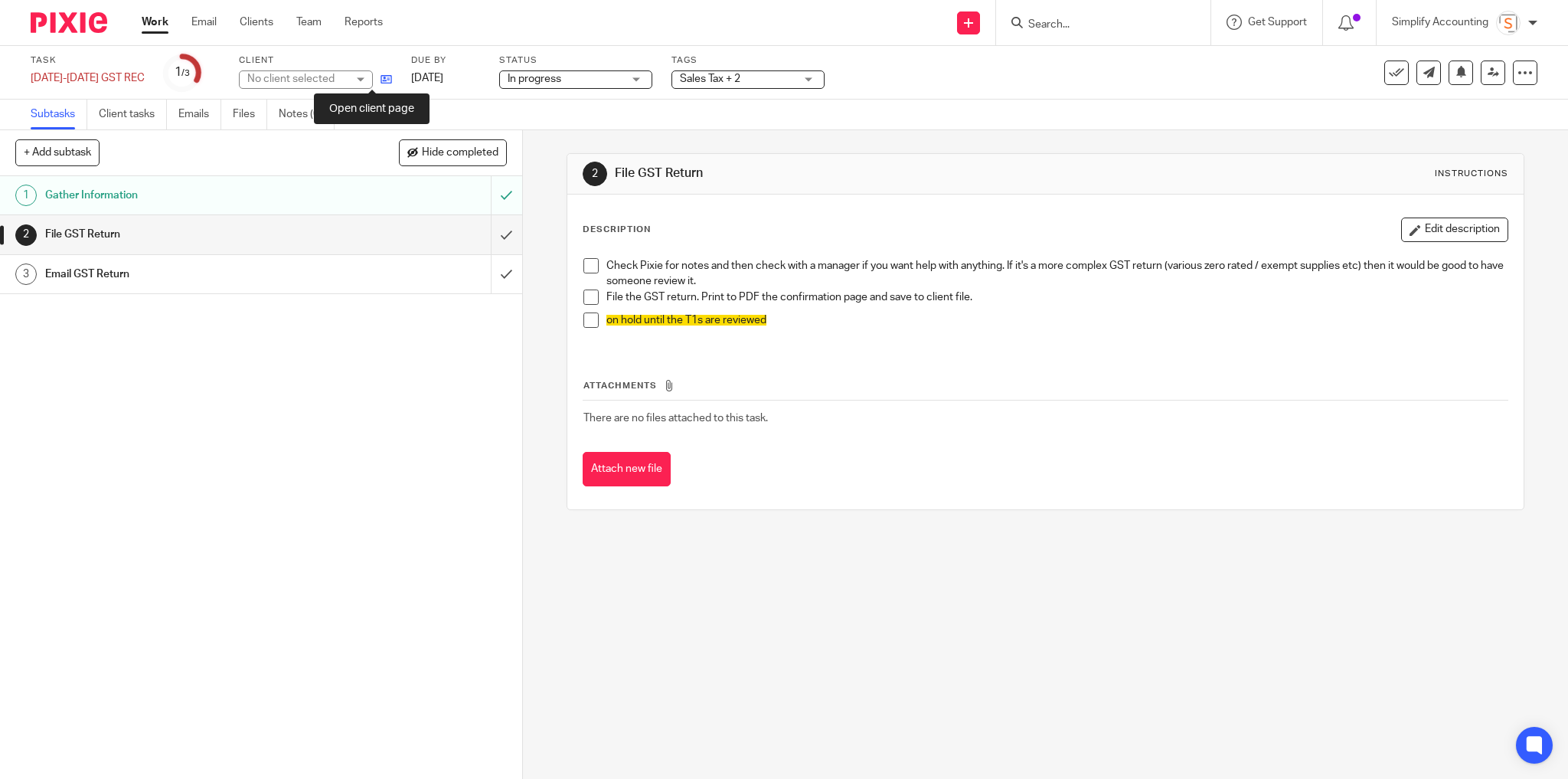
click at [381, 82] on icon at bounding box center [386, 79] width 11 height 11
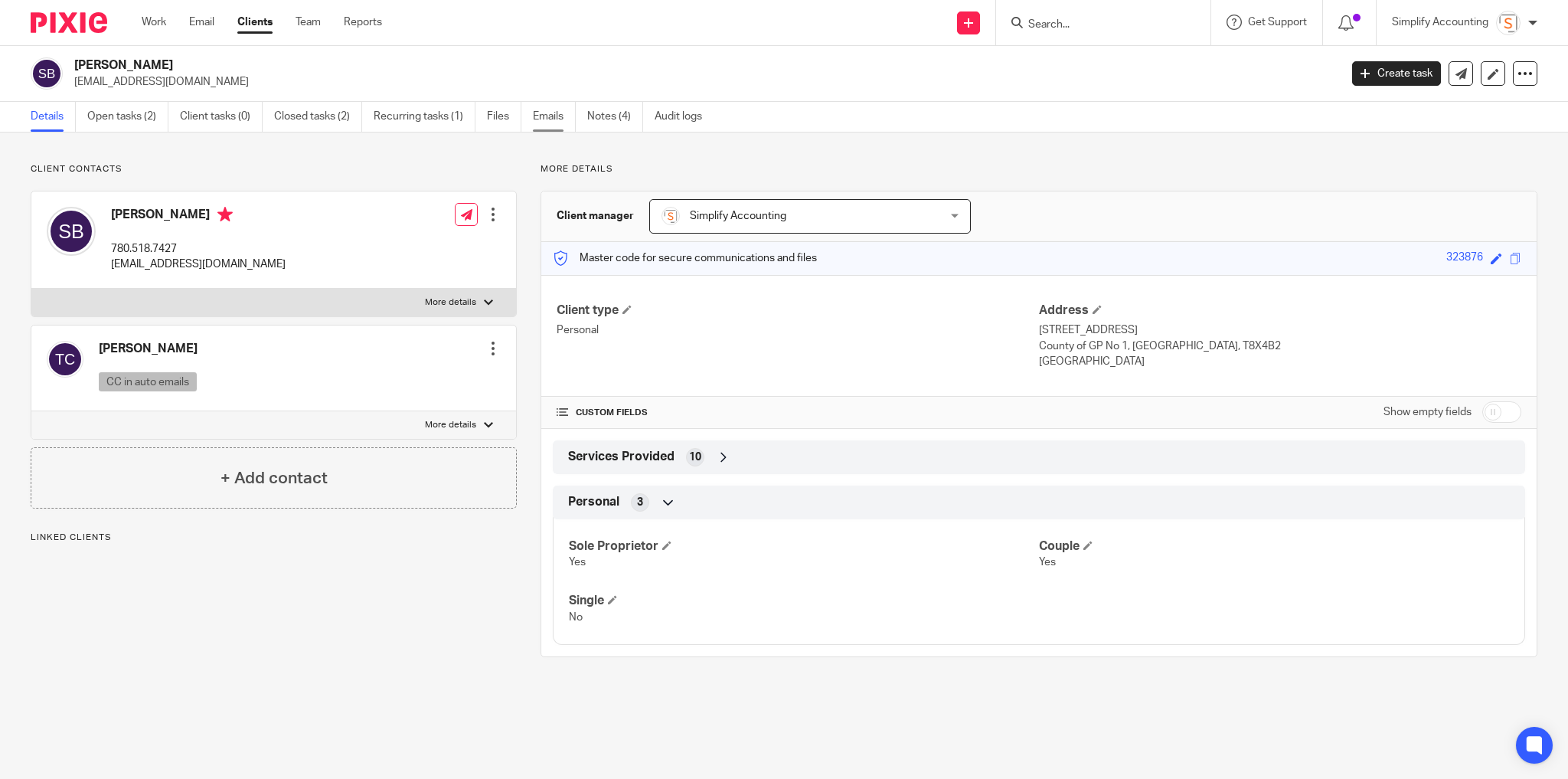
click at [533, 109] on link "Emails" at bounding box center [554, 116] width 42 height 29
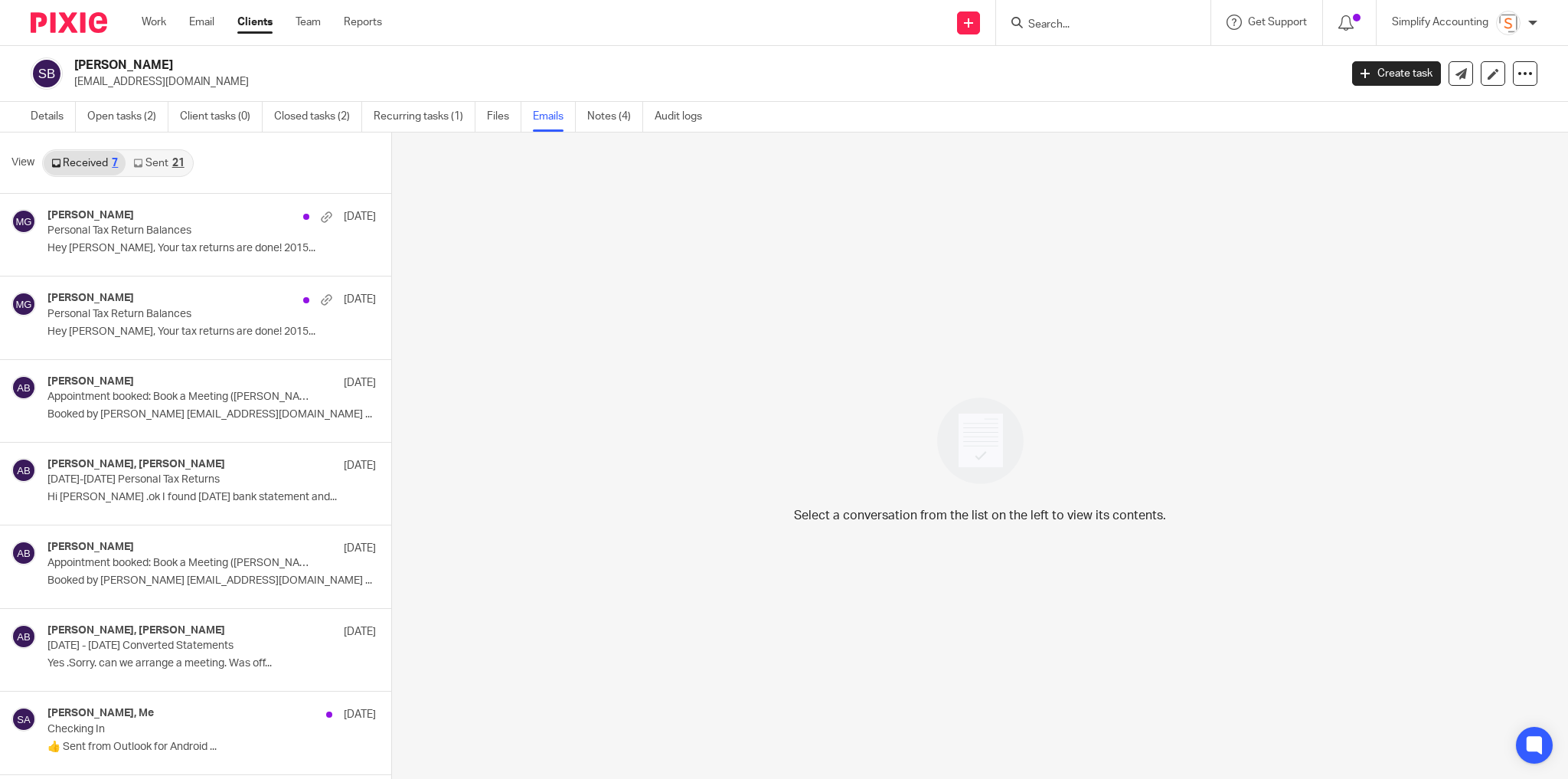
click at [173, 163] on div "21" at bounding box center [179, 163] width 12 height 10
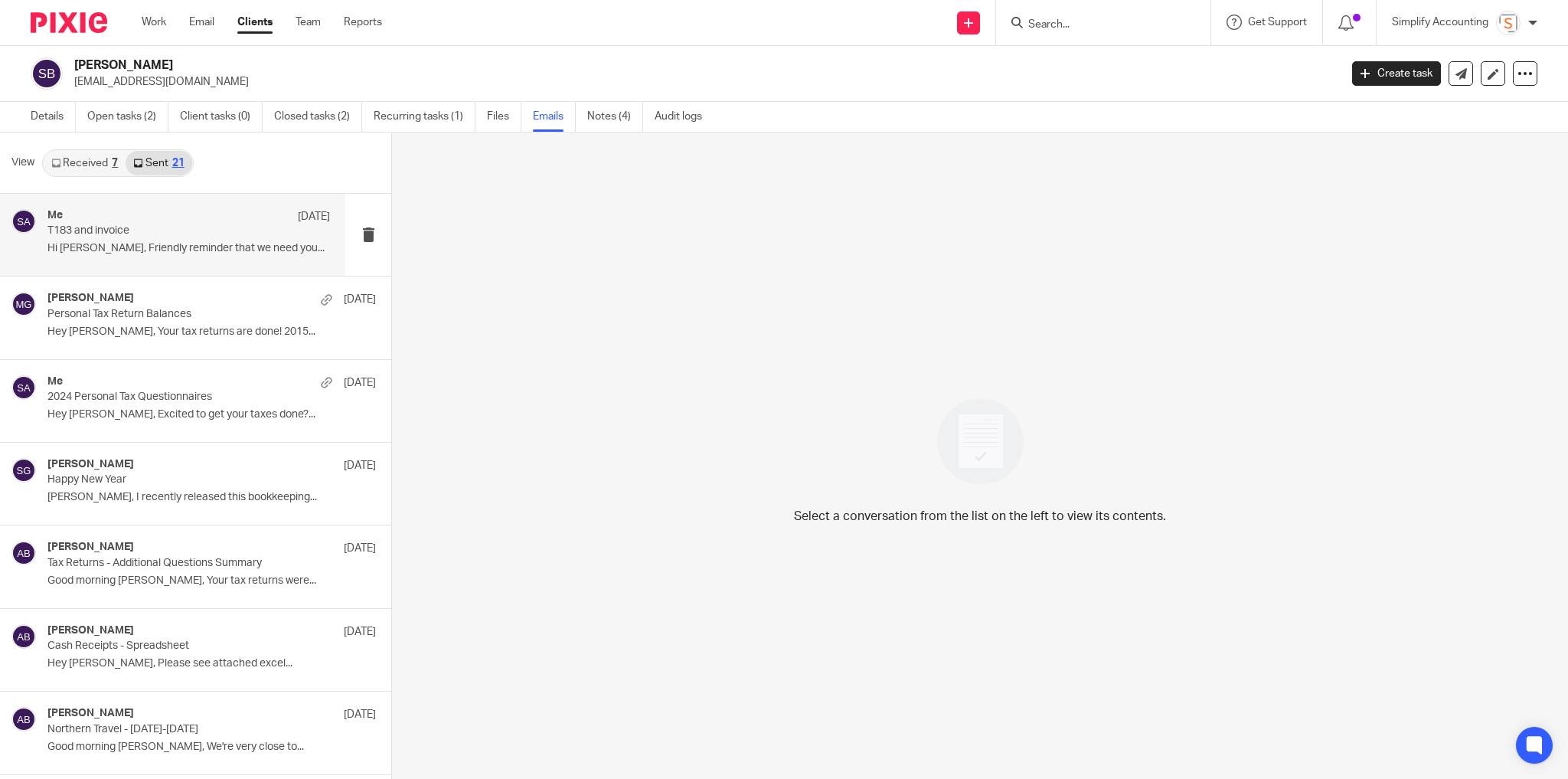
click at [167, 242] on p "Hi Shea, Friendly reminder that we need you..." at bounding box center [189, 248] width 283 height 13
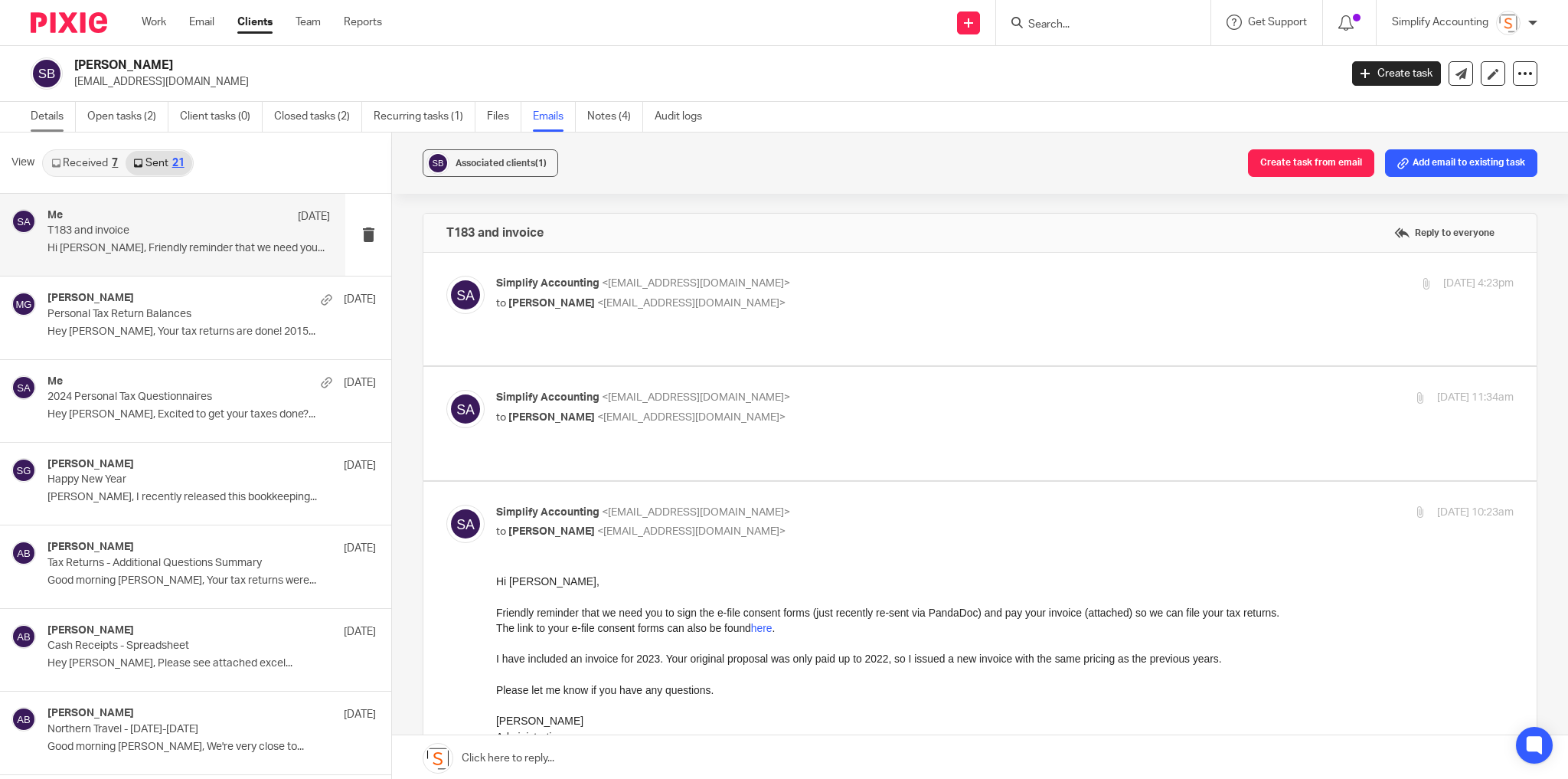
drag, startPoint x: 50, startPoint y: 121, endPoint x: 65, endPoint y: 103, distance: 23.4
click at [50, 121] on link "Details" at bounding box center [53, 116] width 45 height 29
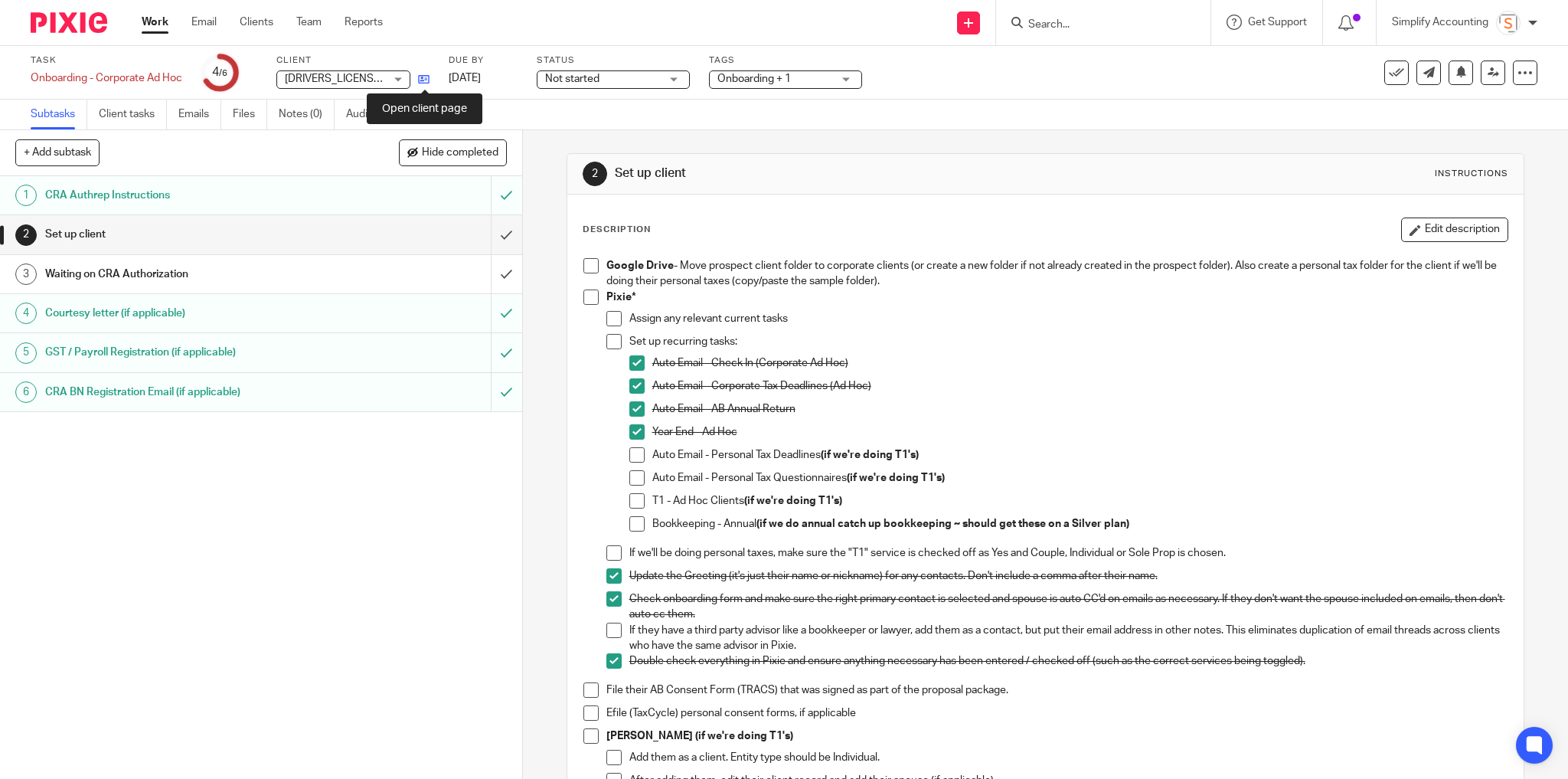
click at [425, 75] on icon at bounding box center [423, 79] width 11 height 11
click at [428, 78] on icon at bounding box center [423, 79] width 11 height 11
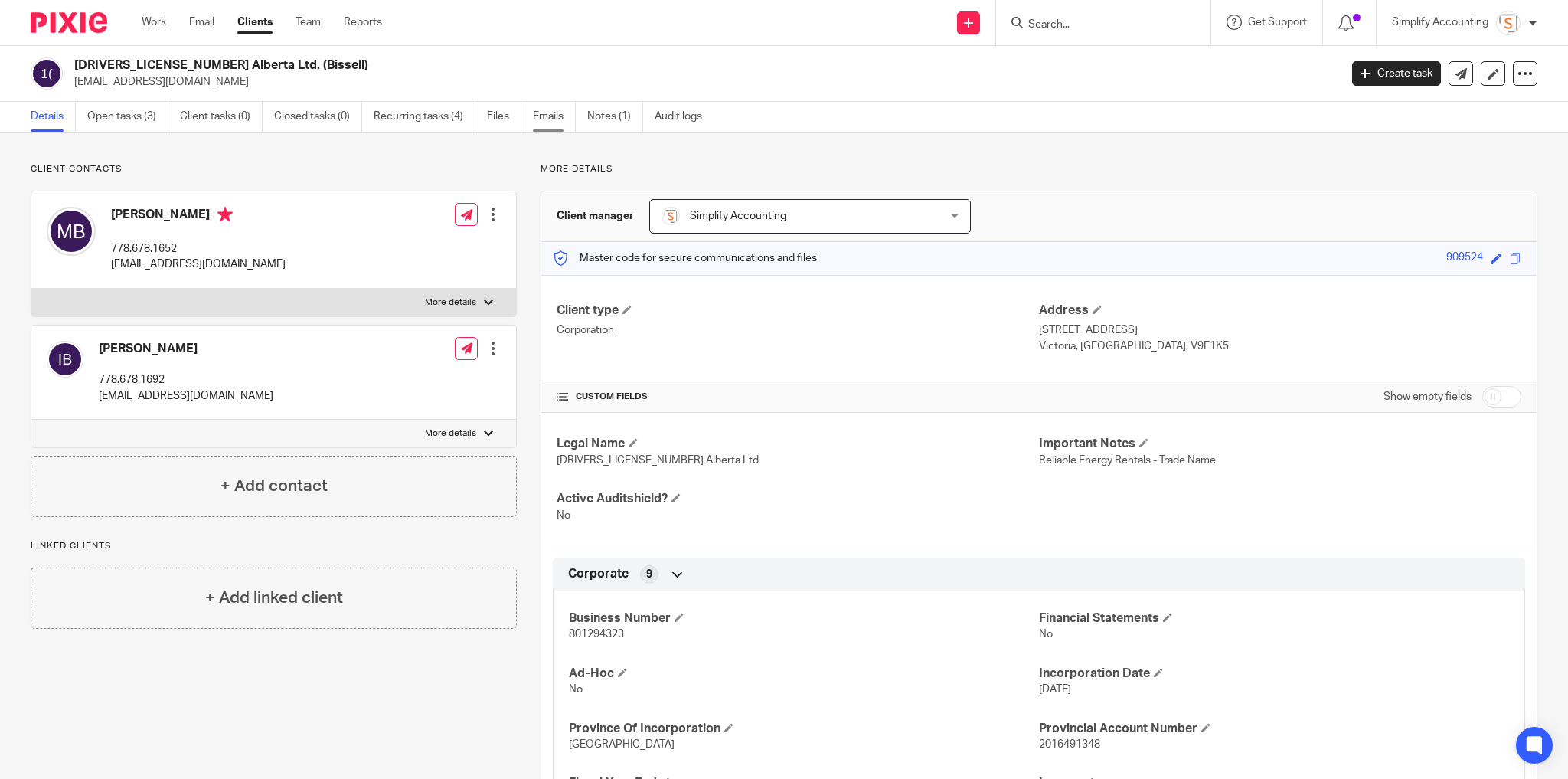
click at [560, 120] on link "Emails" at bounding box center [554, 116] width 42 height 29
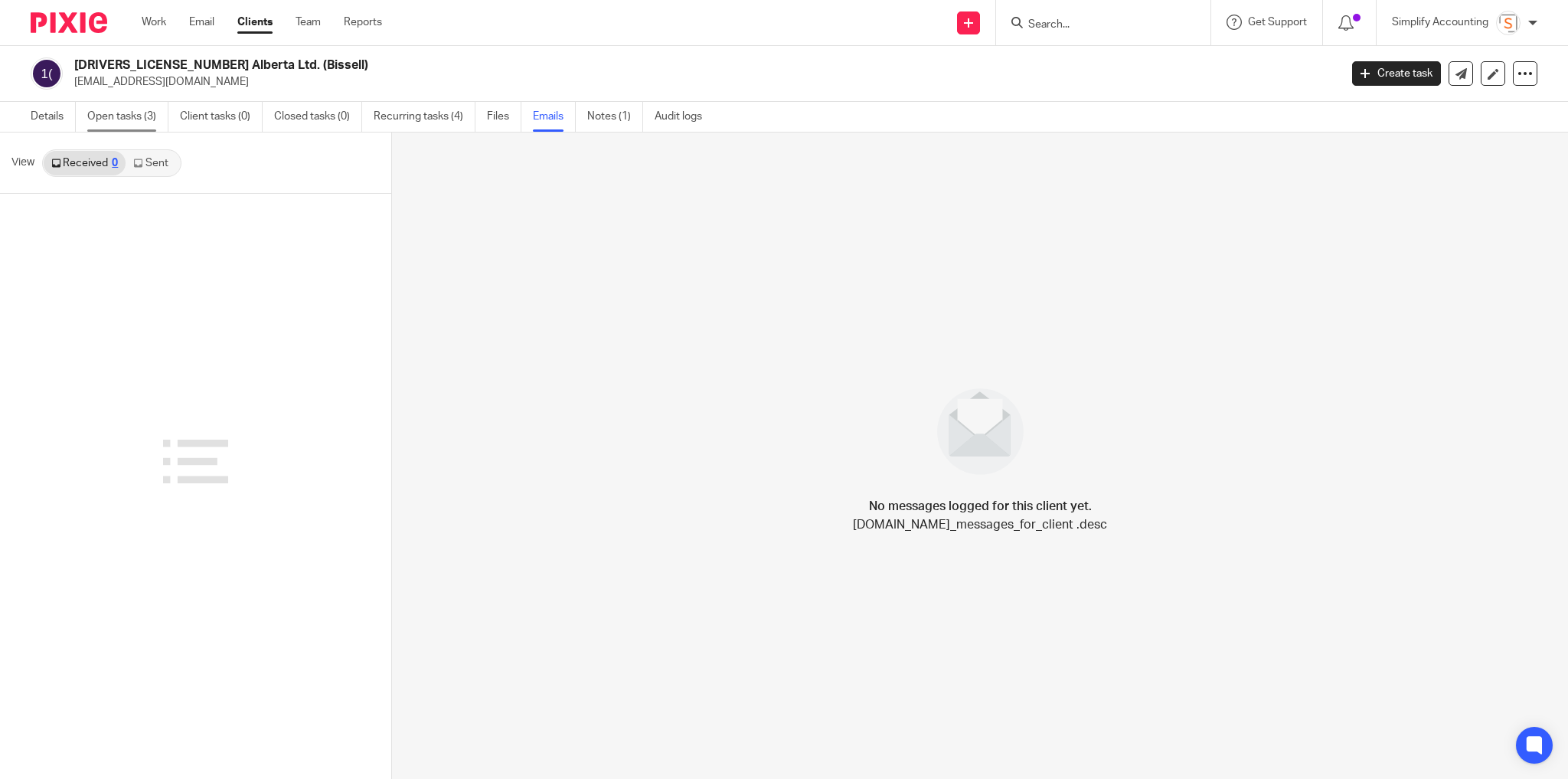
click at [139, 117] on link "Open tasks (3)" at bounding box center [128, 116] width 82 height 29
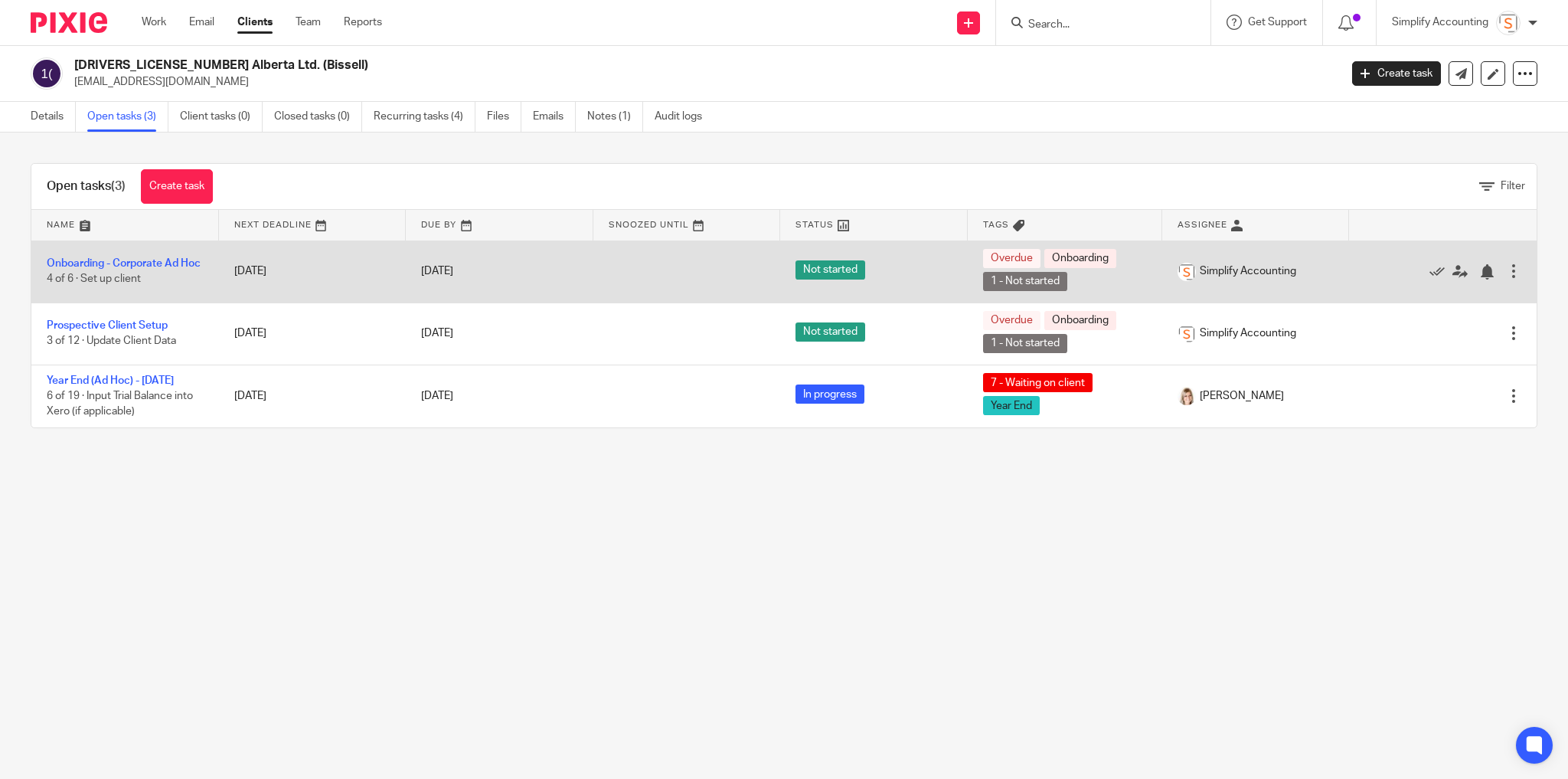
click at [154, 249] on td "Onboarding - Corporate Ad Hoc 4 of 6 · Set up client" at bounding box center [125, 272] width 187 height 62
click at [157, 259] on link "Onboarding - Corporate Ad Hoc" at bounding box center [123, 264] width 154 height 10
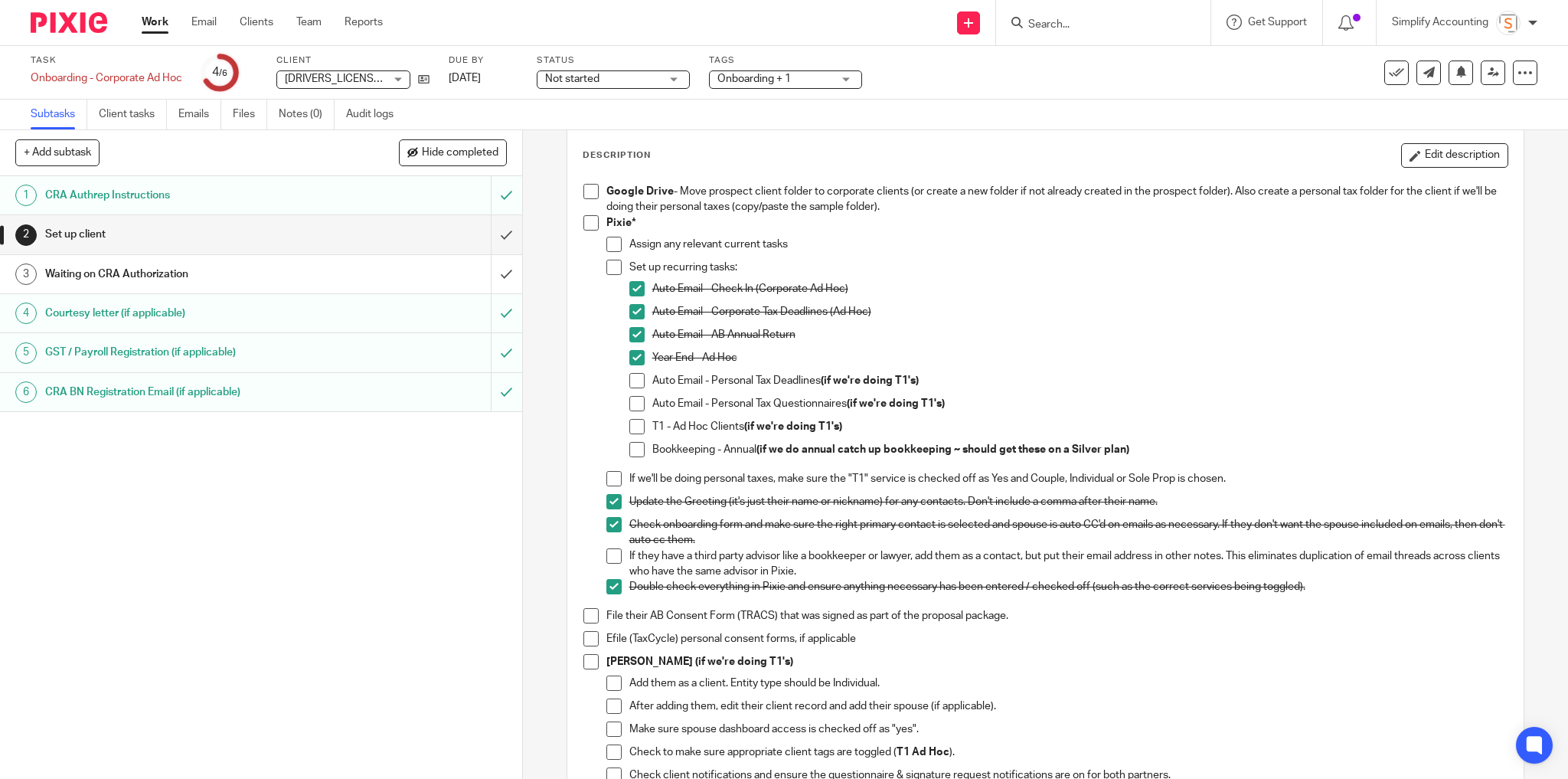
scroll to position [245, 0]
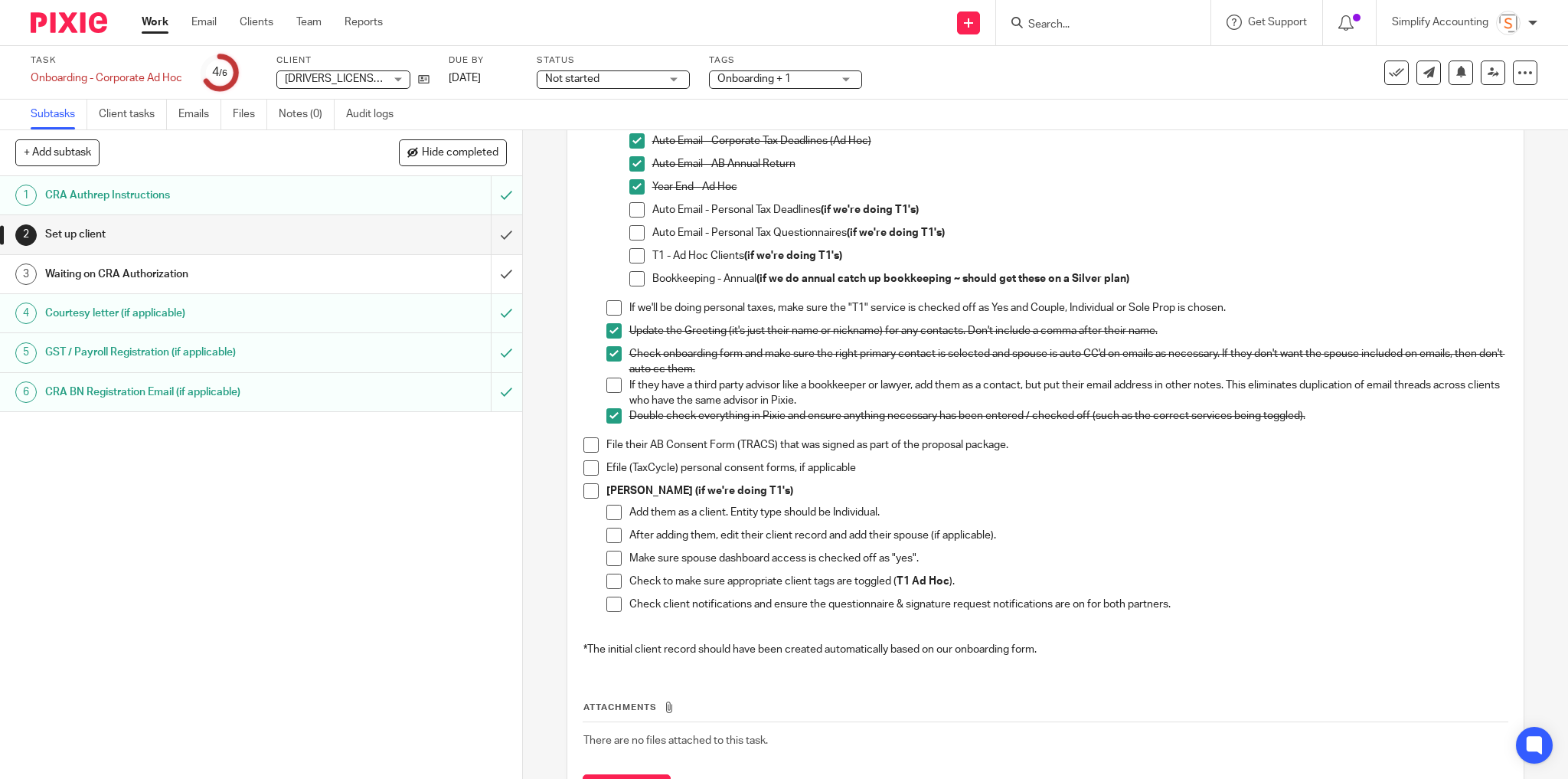
click at [591, 443] on span at bounding box center [591, 445] width 16 height 16
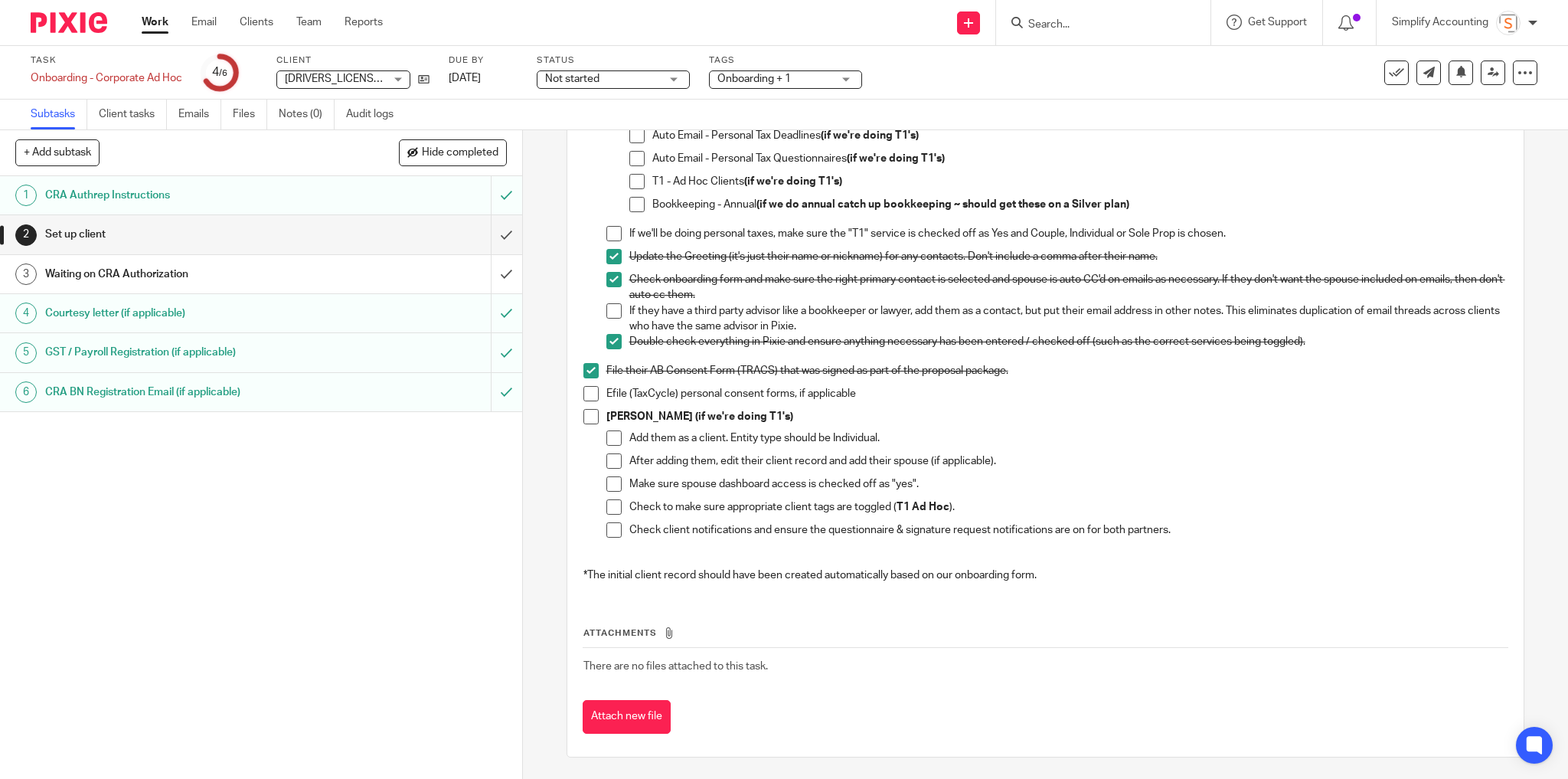
scroll to position [0, 0]
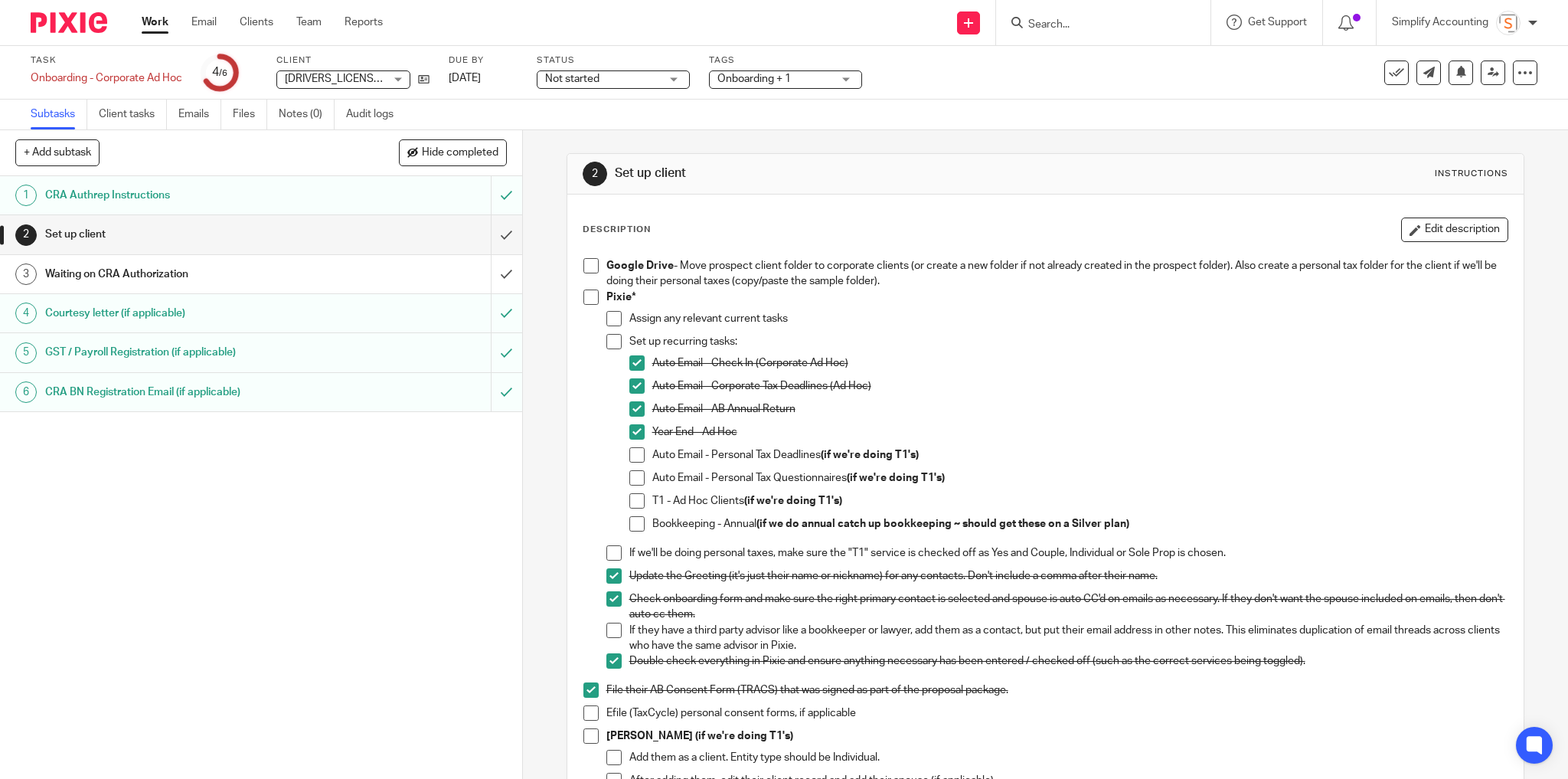
click at [358, 274] on div "Waiting on CRA Authorization" at bounding box center [260, 274] width 430 height 23
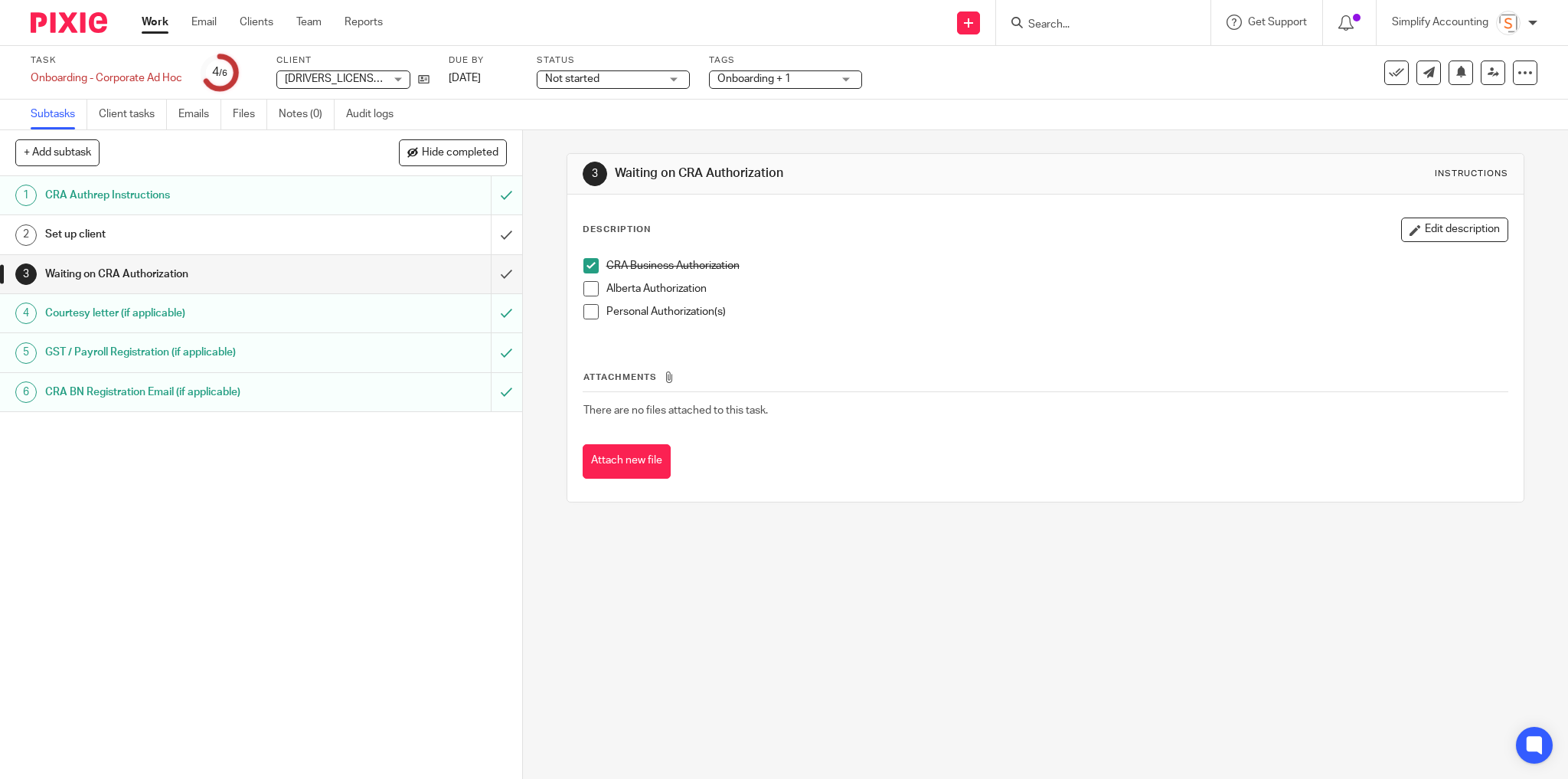
click at [584, 287] on span at bounding box center [591, 289] width 16 height 16
drag, startPoint x: 492, startPoint y: 269, endPoint x: 494, endPoint y: 243, distance: 26.1
click at [492, 268] on input "submit" at bounding box center [261, 274] width 522 height 38
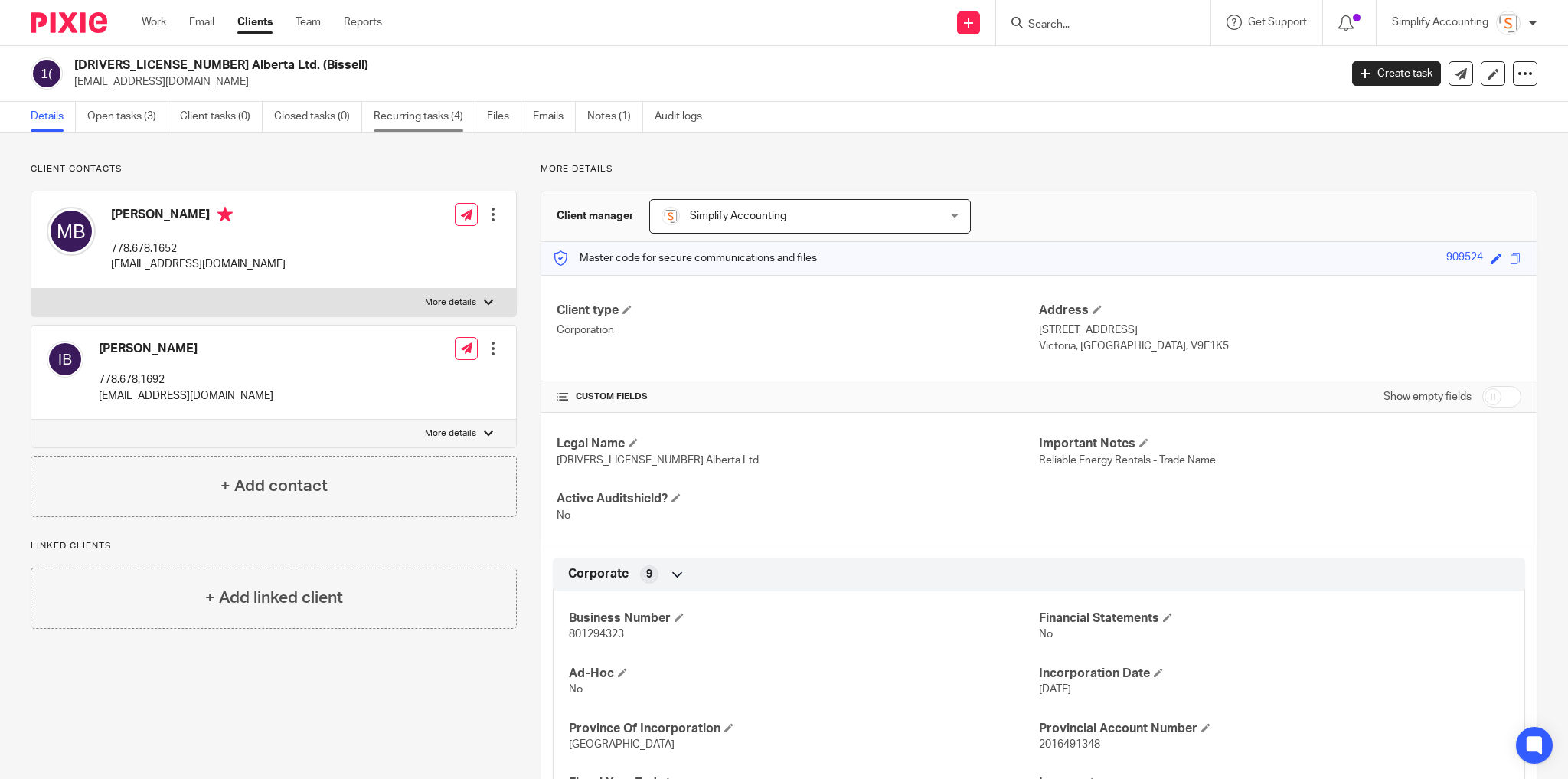
click at [422, 113] on link "Recurring tasks (4)" at bounding box center [424, 116] width 101 height 29
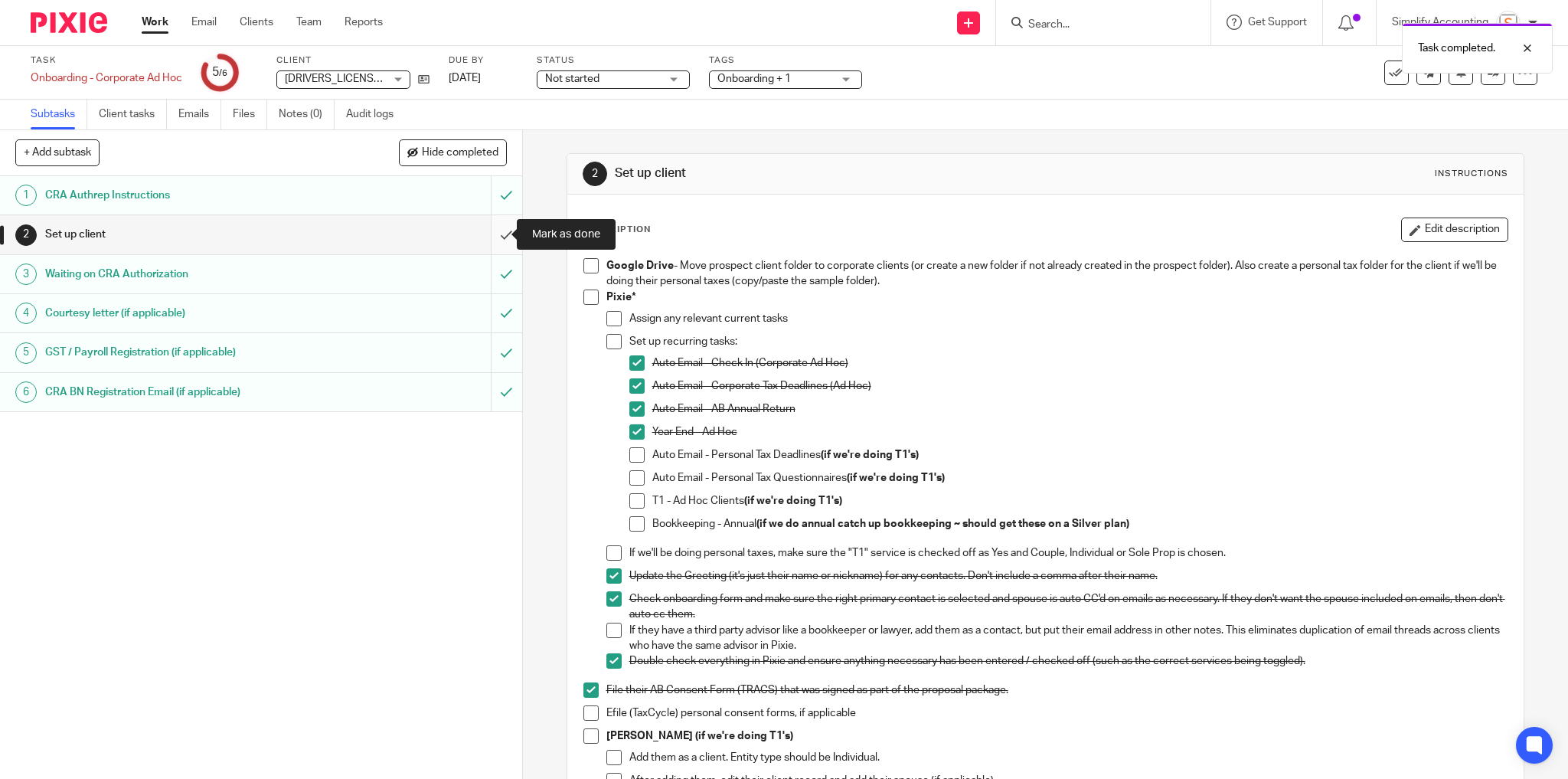
click at [495, 226] on input "submit" at bounding box center [261, 234] width 522 height 38
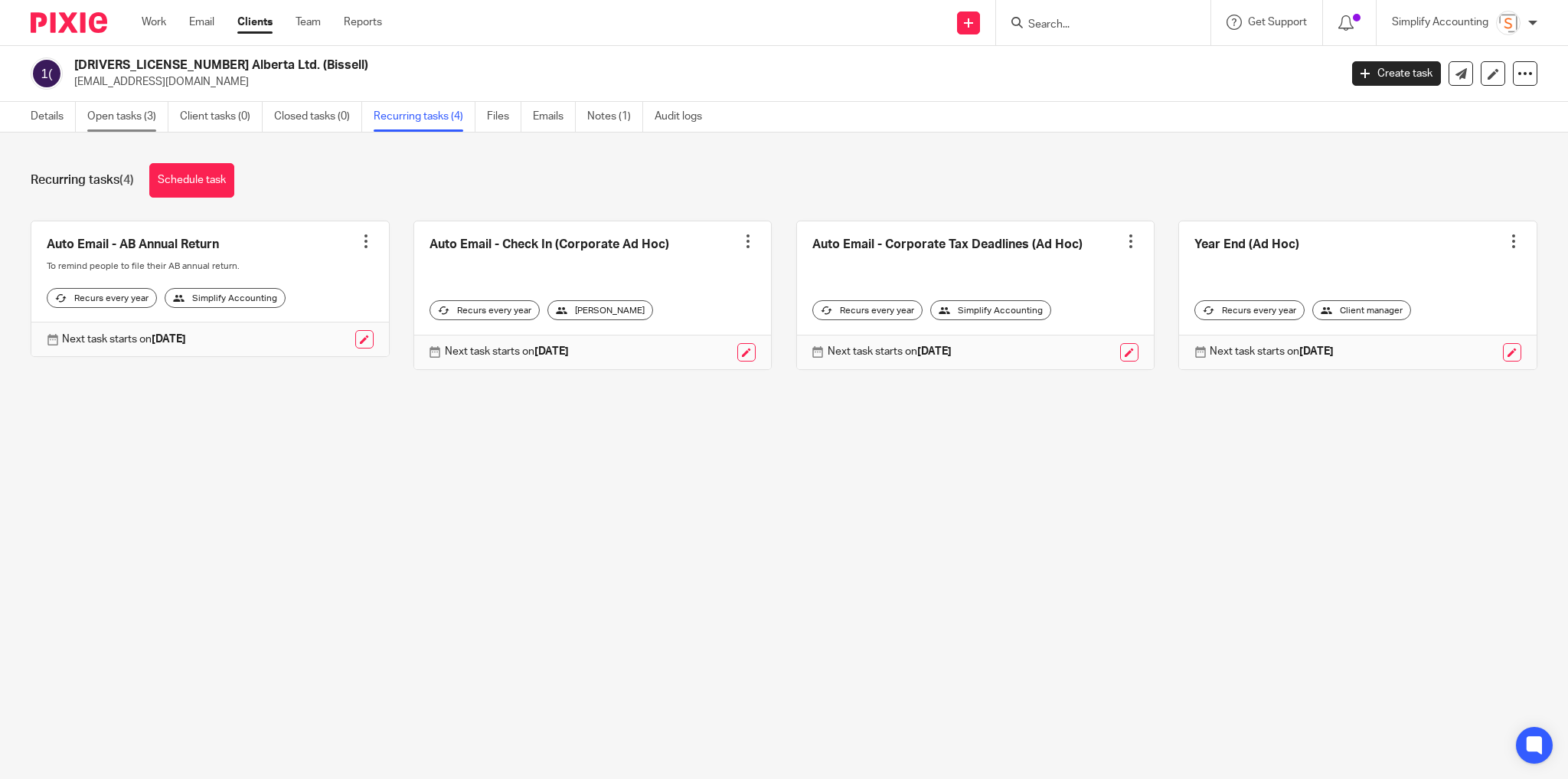
click at [128, 121] on link "Open tasks (3)" at bounding box center [128, 116] width 82 height 29
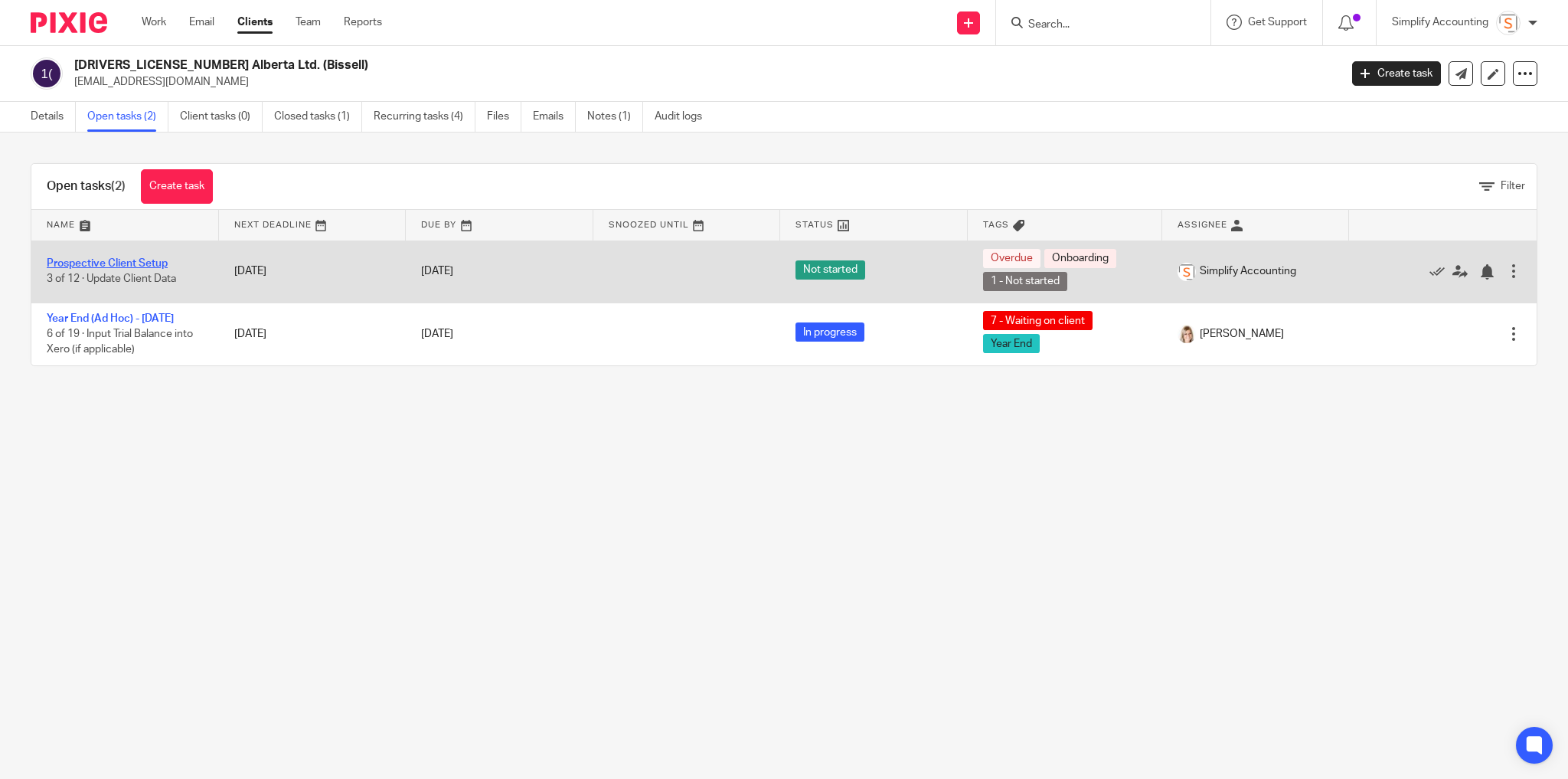
click at [162, 261] on link "Prospective Client Setup" at bounding box center [108, 264] width 121 height 10
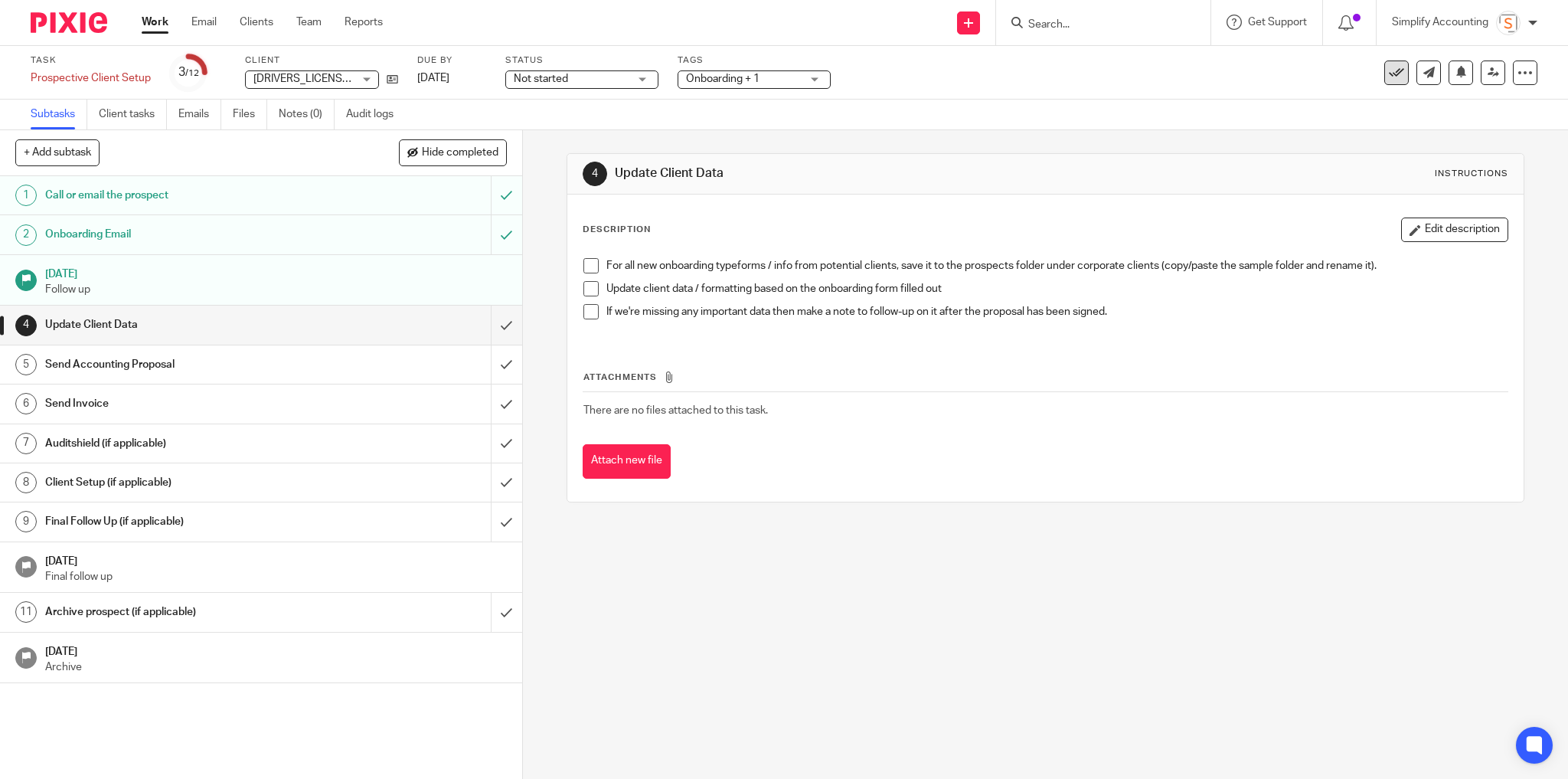
click at [1389, 67] on icon at bounding box center [1397, 73] width 16 height 16
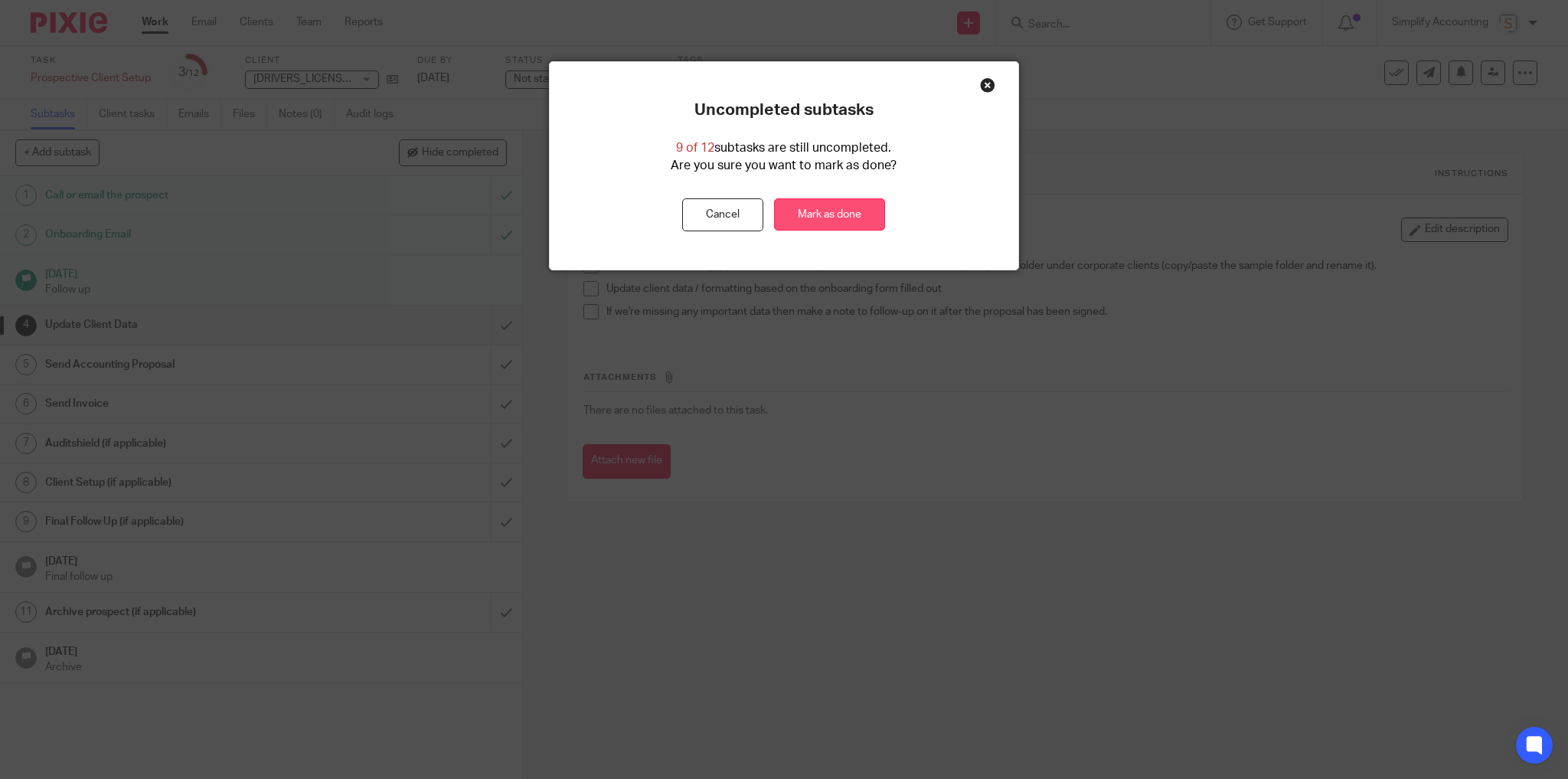
click at [809, 214] on link "Mark as done" at bounding box center [830, 215] width 111 height 33
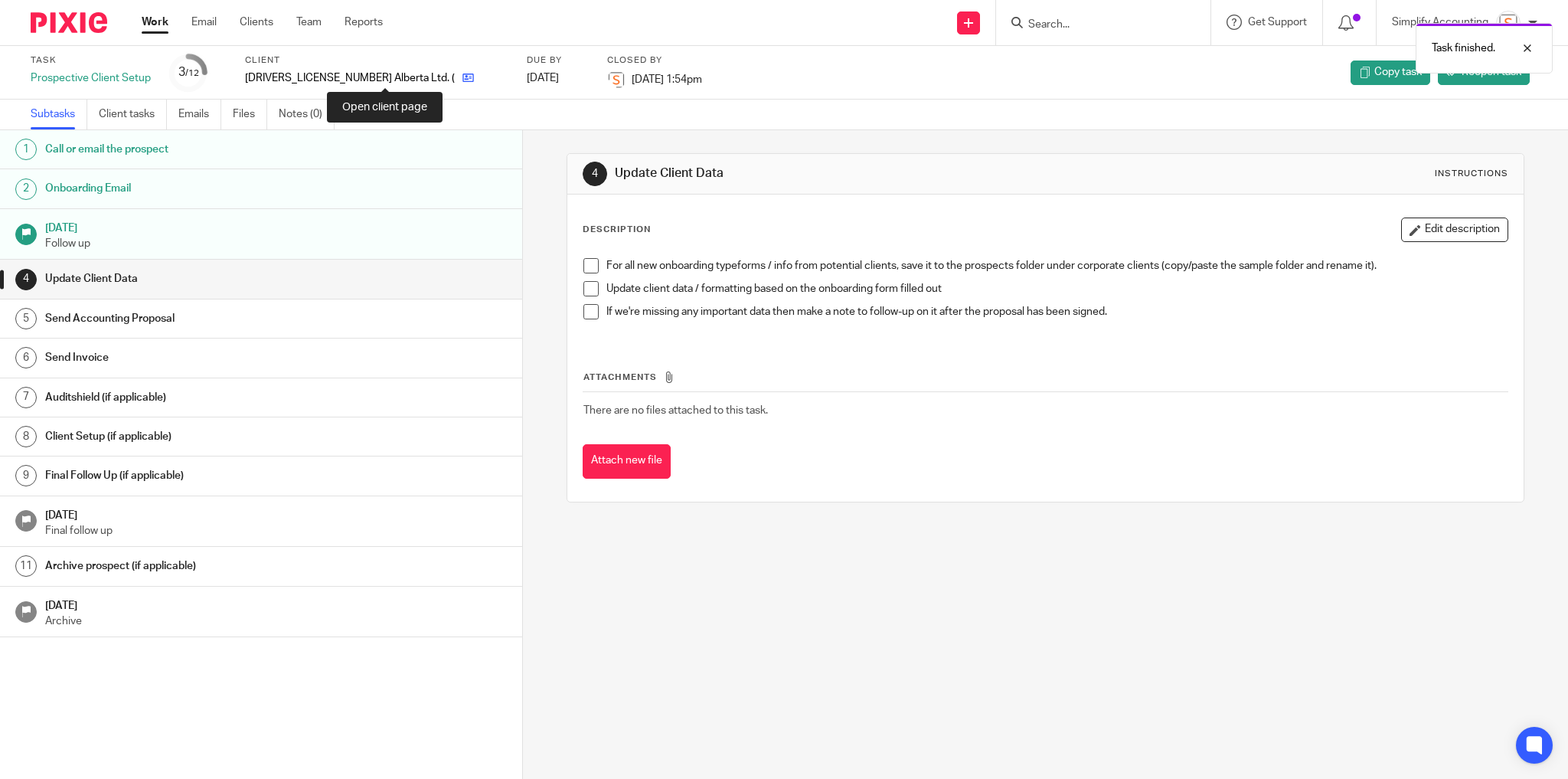
click at [462, 81] on icon at bounding box center [467, 77] width 11 height 11
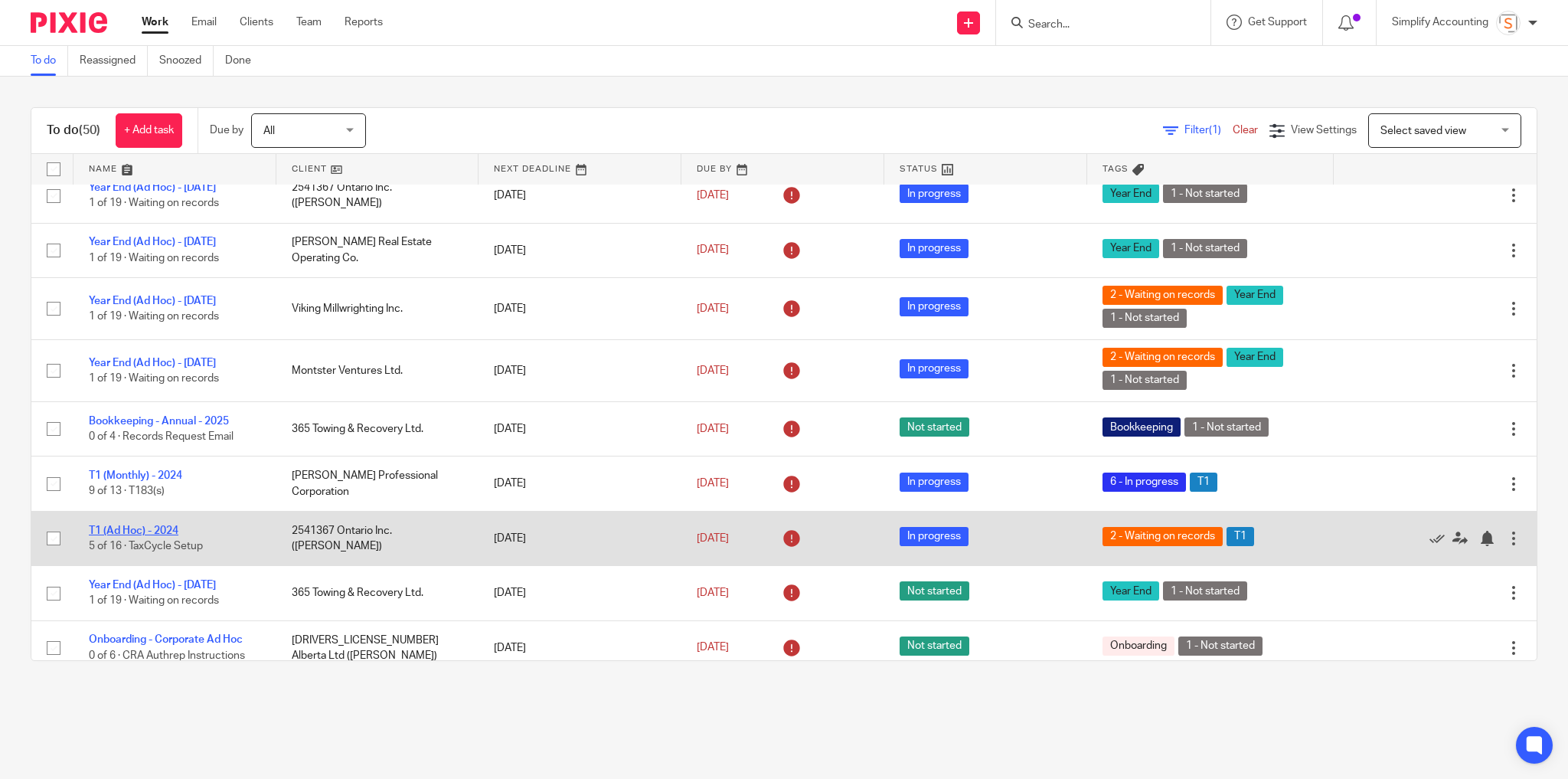
scroll to position [392, 0]
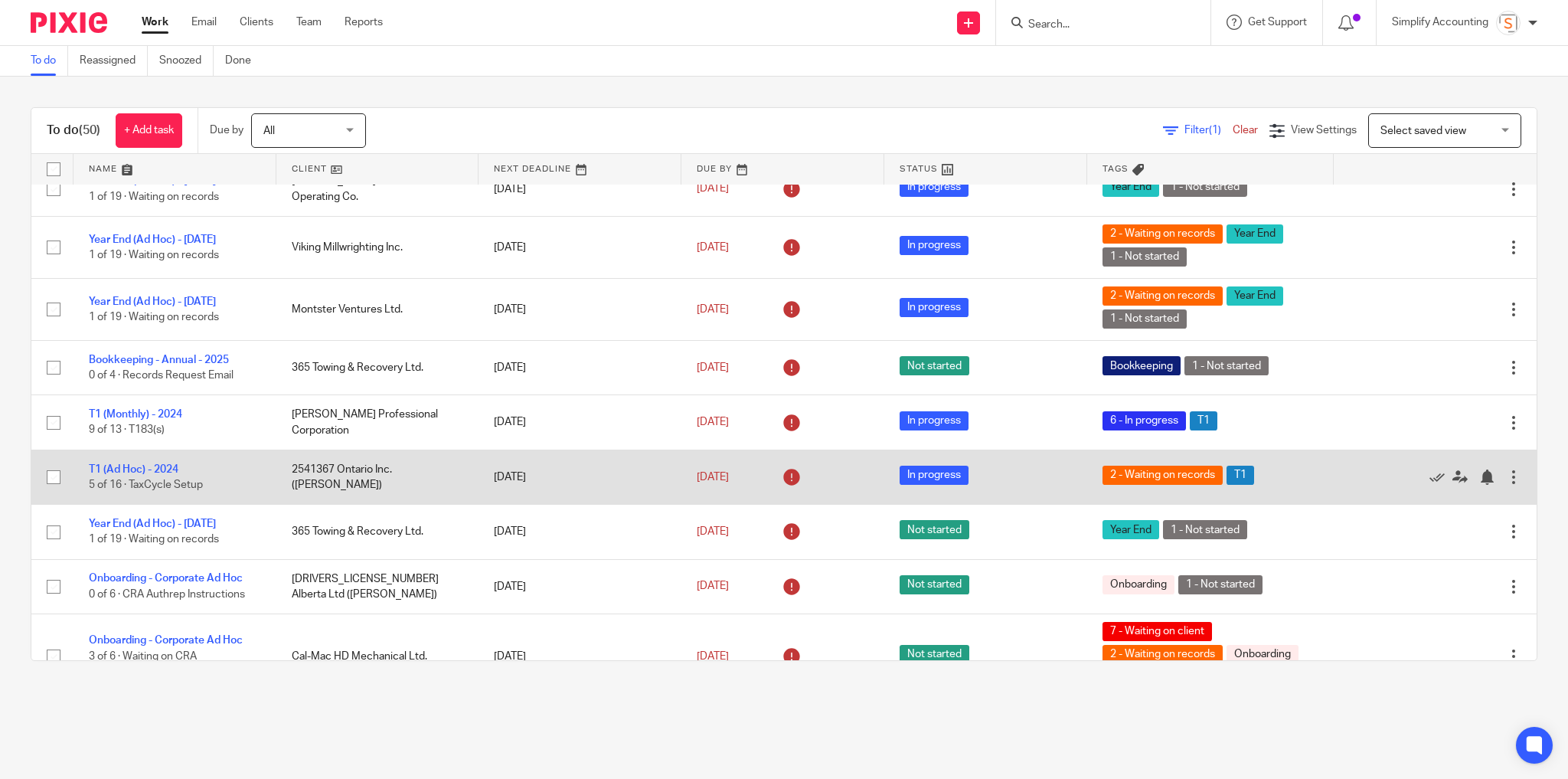
click at [160, 480] on td "T1 (Ad Hoc) - 2024 5 of 16 · TaxCycle Setup" at bounding box center [175, 476] width 203 height 55
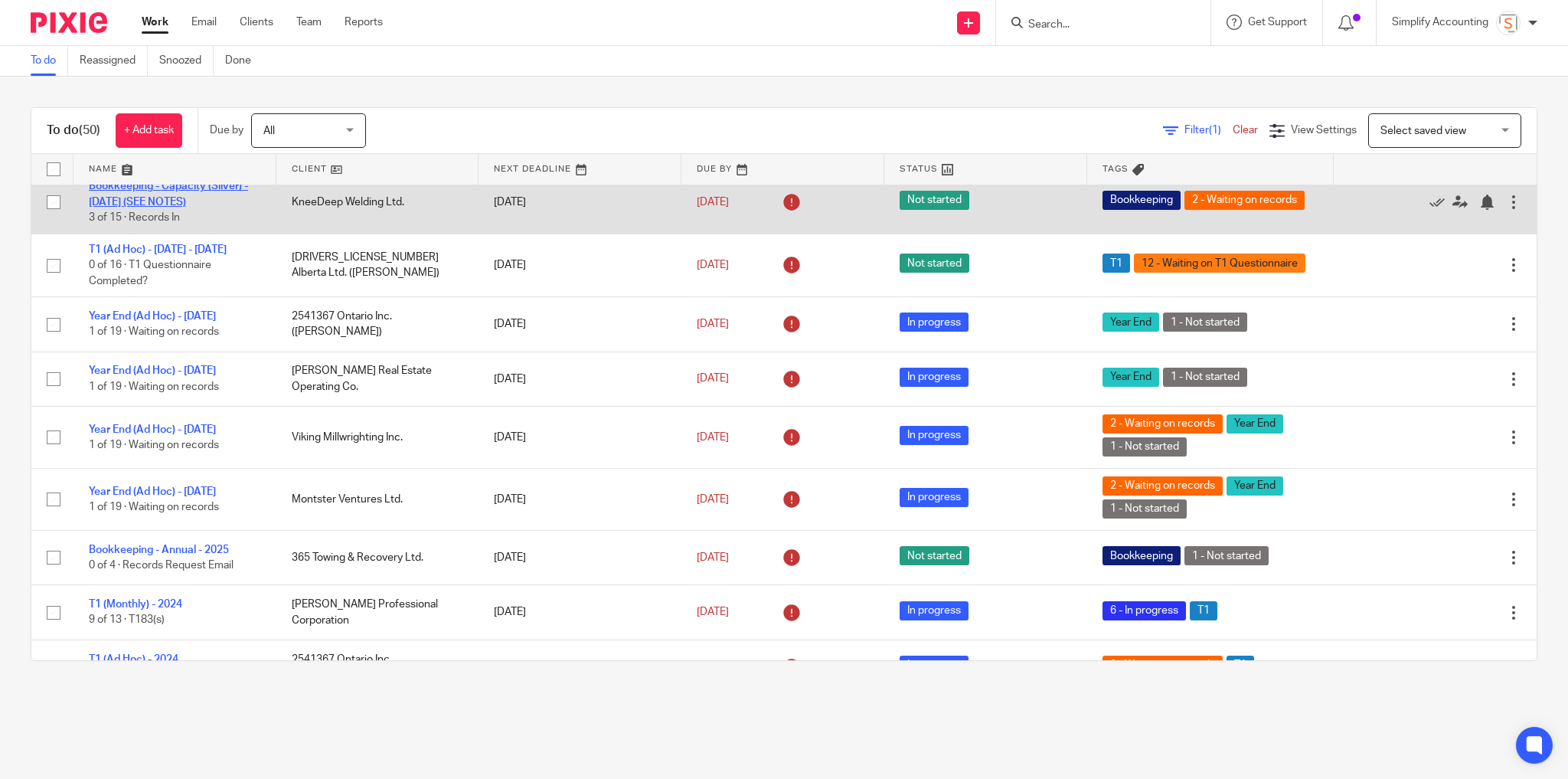
scroll to position [208, 0]
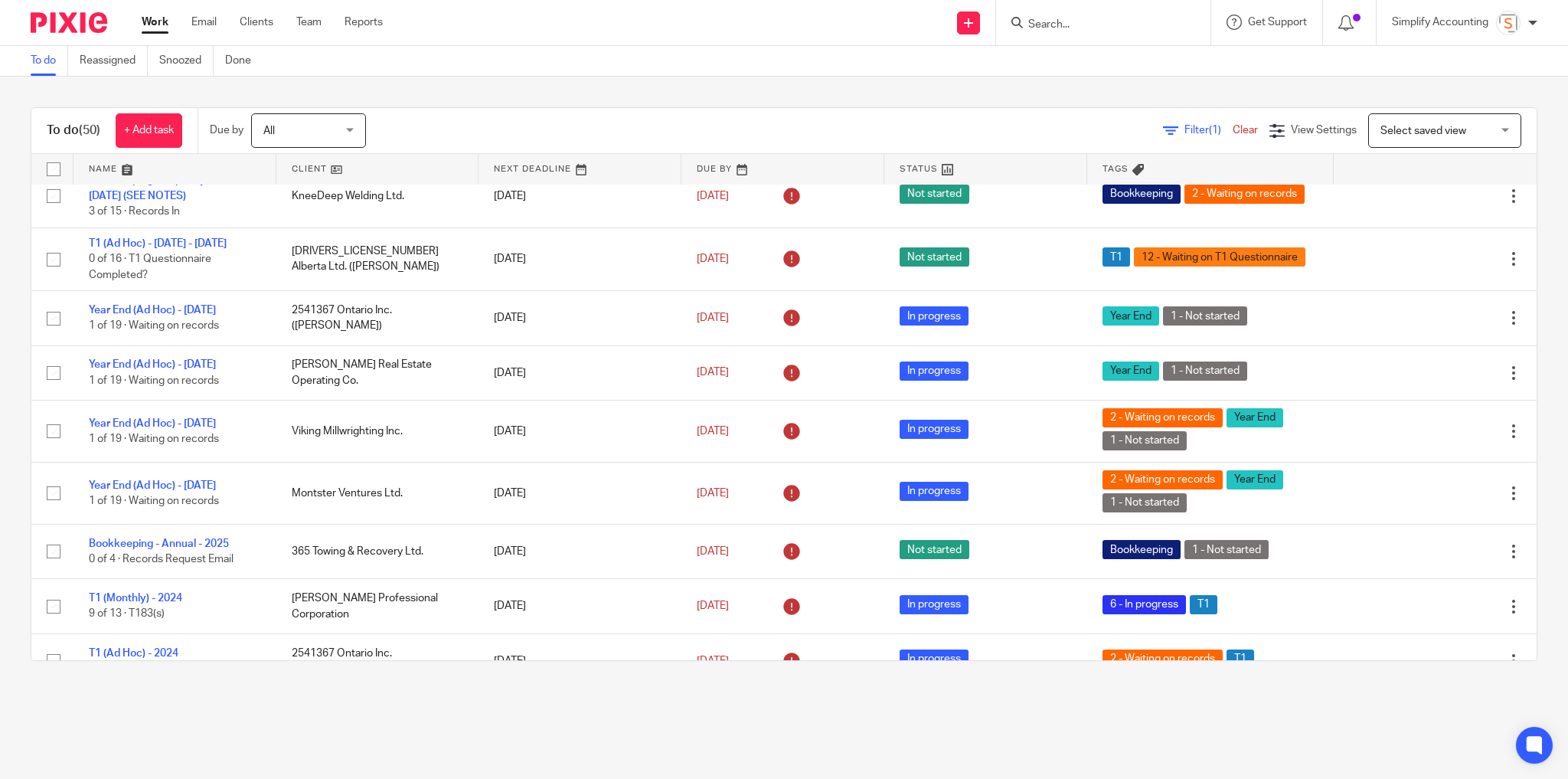
click at [1070, 31] on div at bounding box center [1103, 23] width 214 height 45
click at [1064, 25] on input "Search" at bounding box center [1095, 25] width 138 height 14
click at [1056, 23] on input "Search" at bounding box center [1095, 25] width 138 height 14
click at [1095, 23] on input "Search" at bounding box center [1095, 25] width 138 height 14
click at [1055, 22] on input "Search" at bounding box center [1095, 25] width 138 height 14
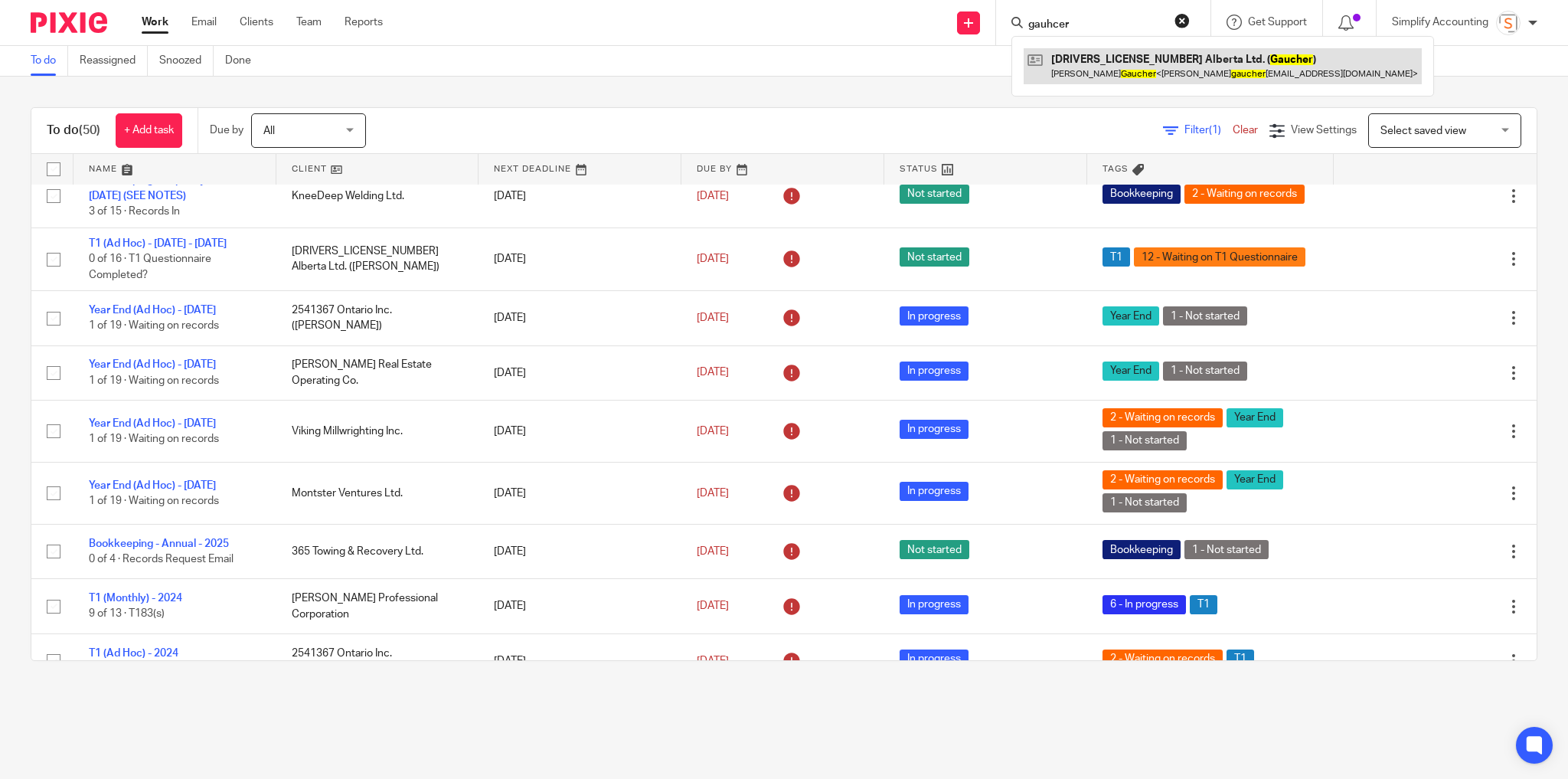
type input "gauhcer"
click at [1101, 59] on link at bounding box center [1223, 66] width 398 height 36
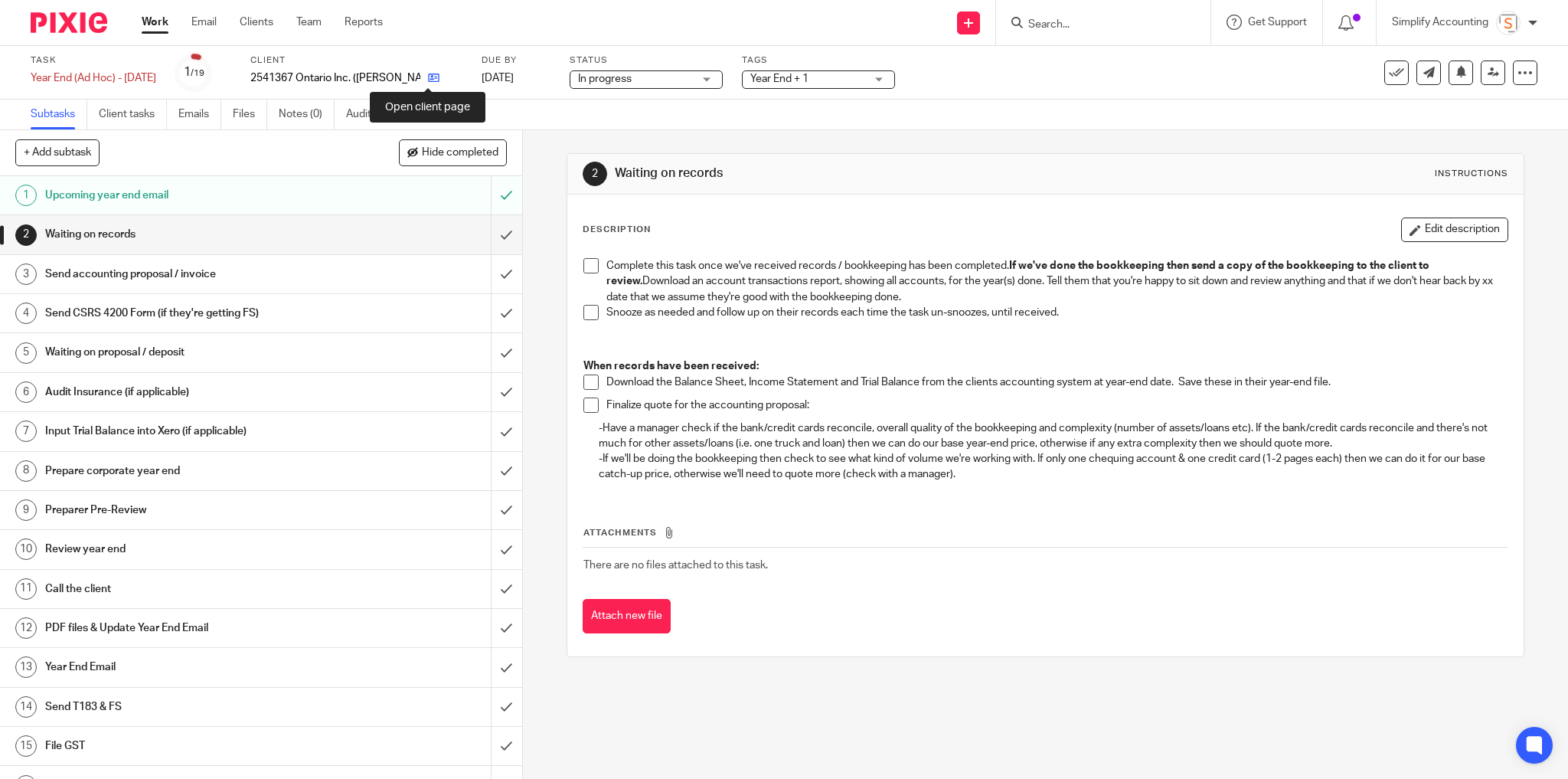
click at [429, 77] on icon at bounding box center [434, 77] width 11 height 11
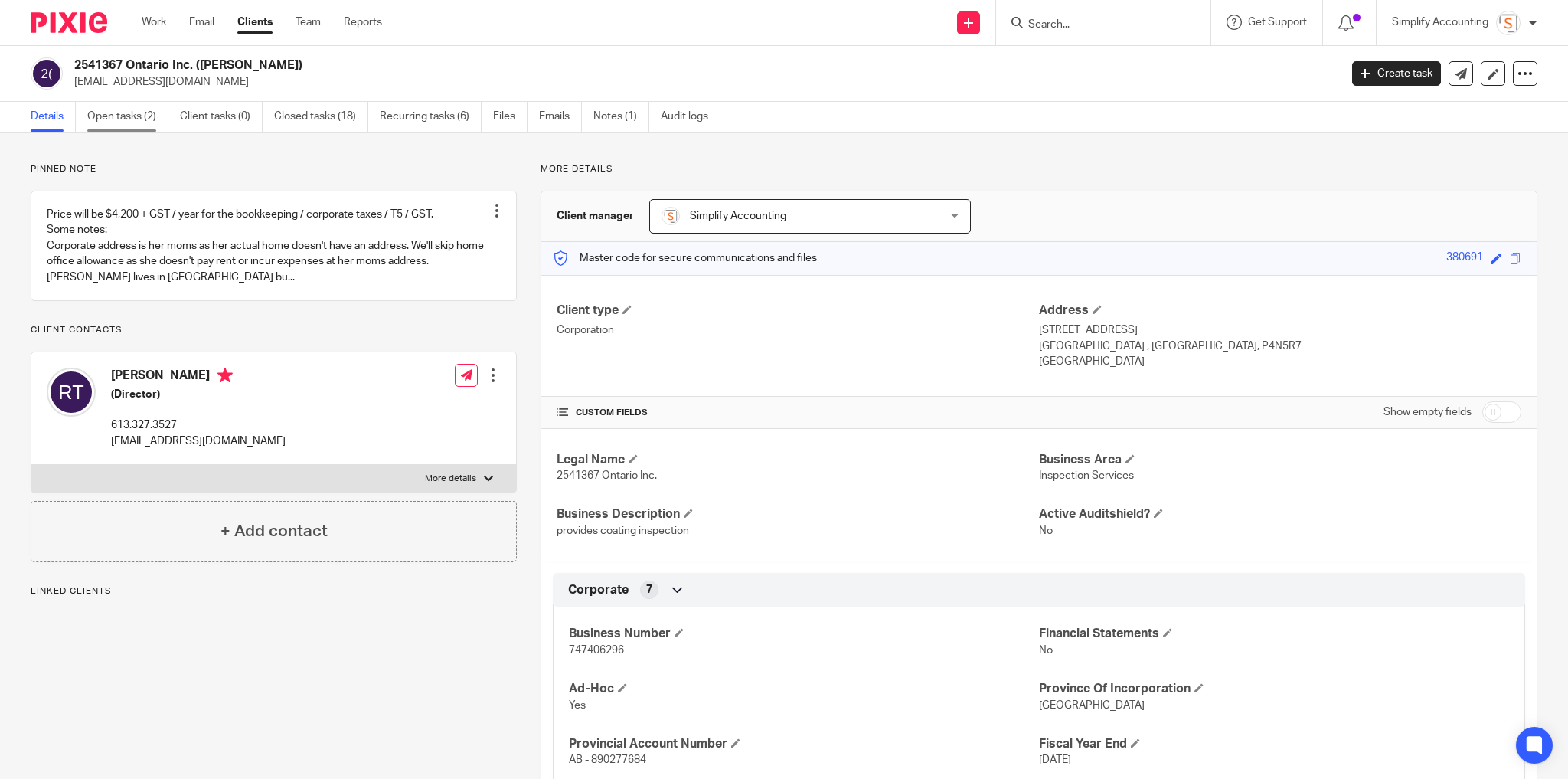
click at [118, 118] on link "Open tasks (2)" at bounding box center [128, 116] width 82 height 29
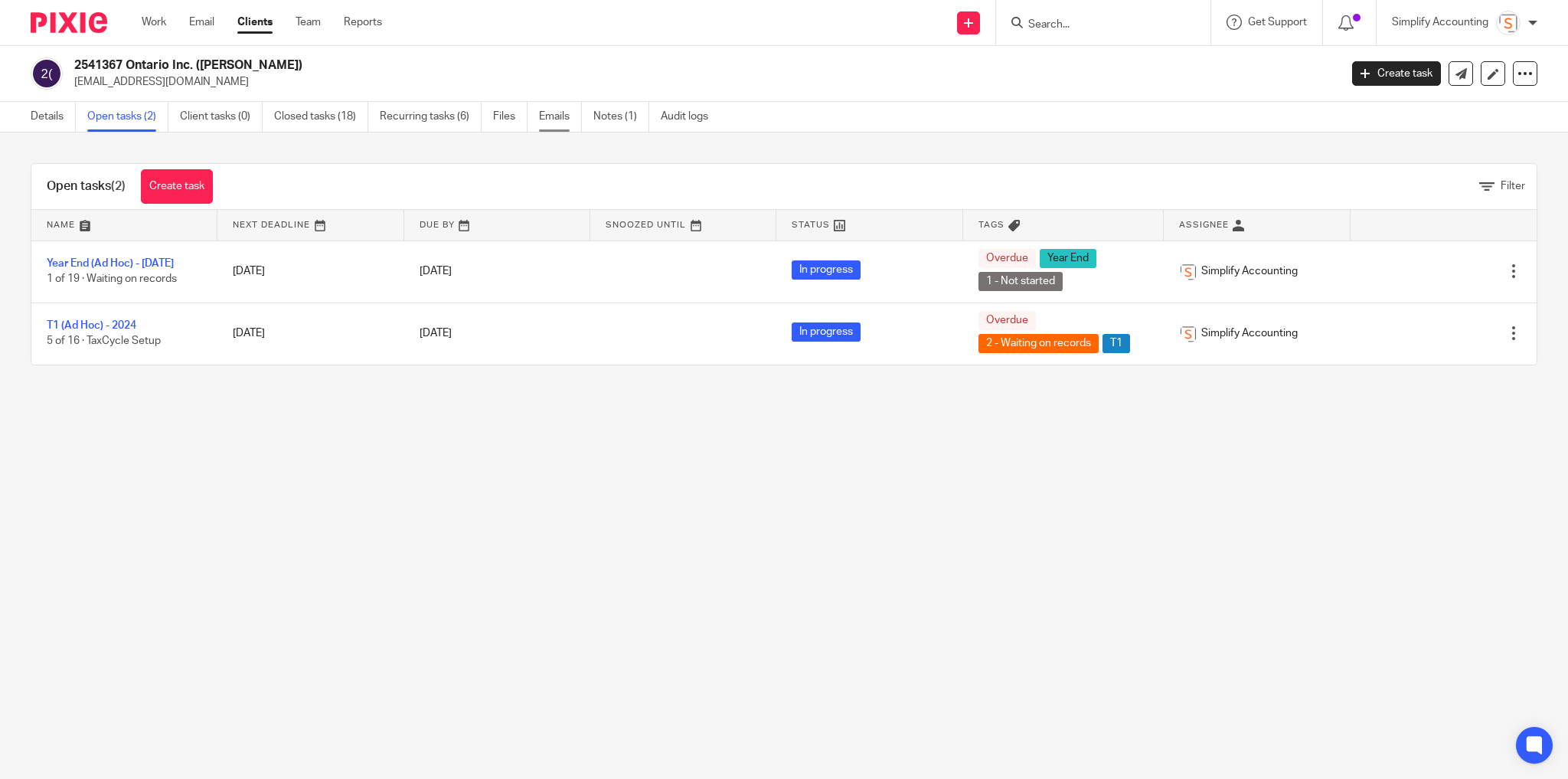
click at [553, 118] on link "Emails" at bounding box center [560, 116] width 42 height 29
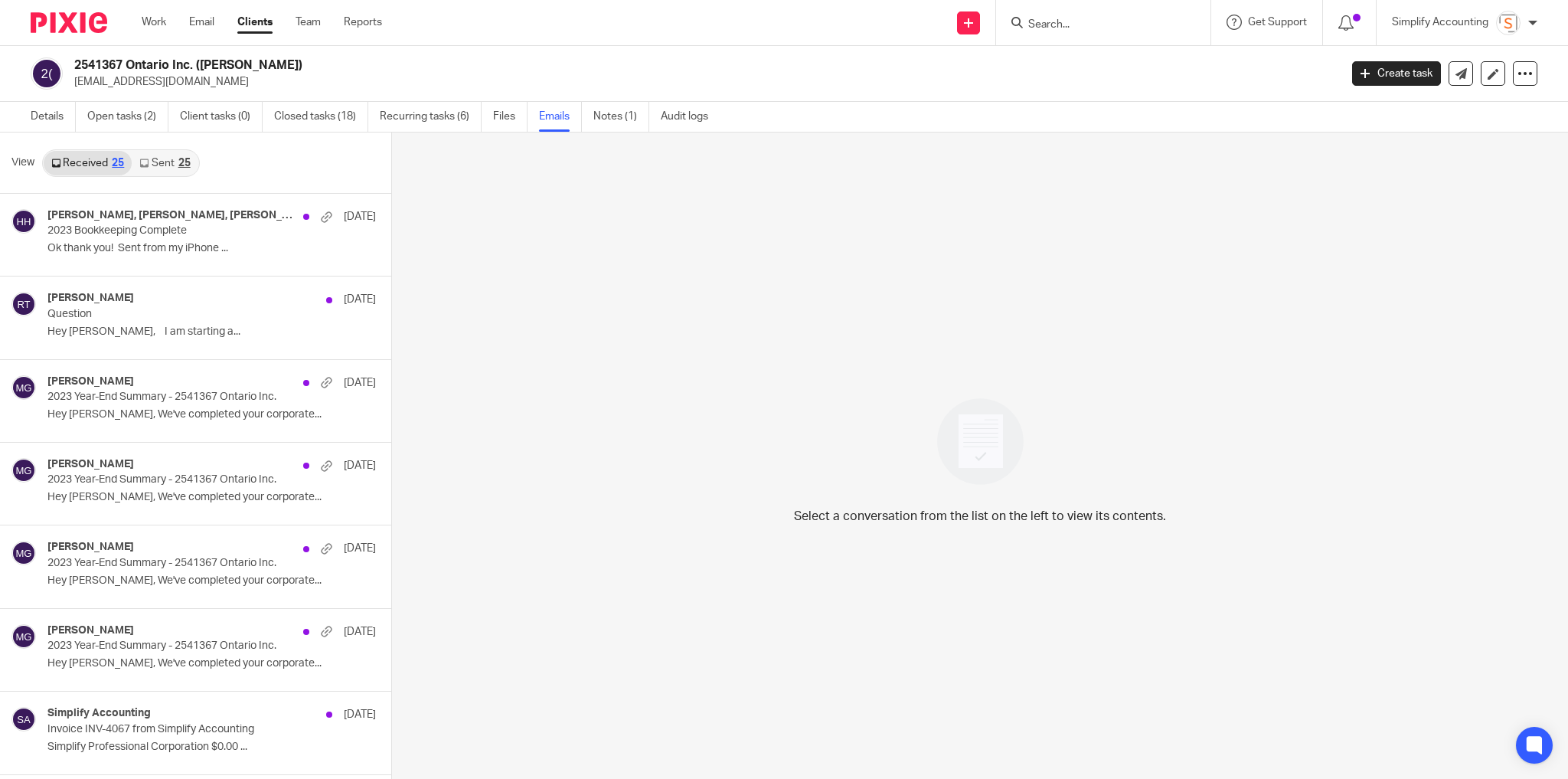
click at [163, 167] on link "Sent 25" at bounding box center [165, 163] width 66 height 24
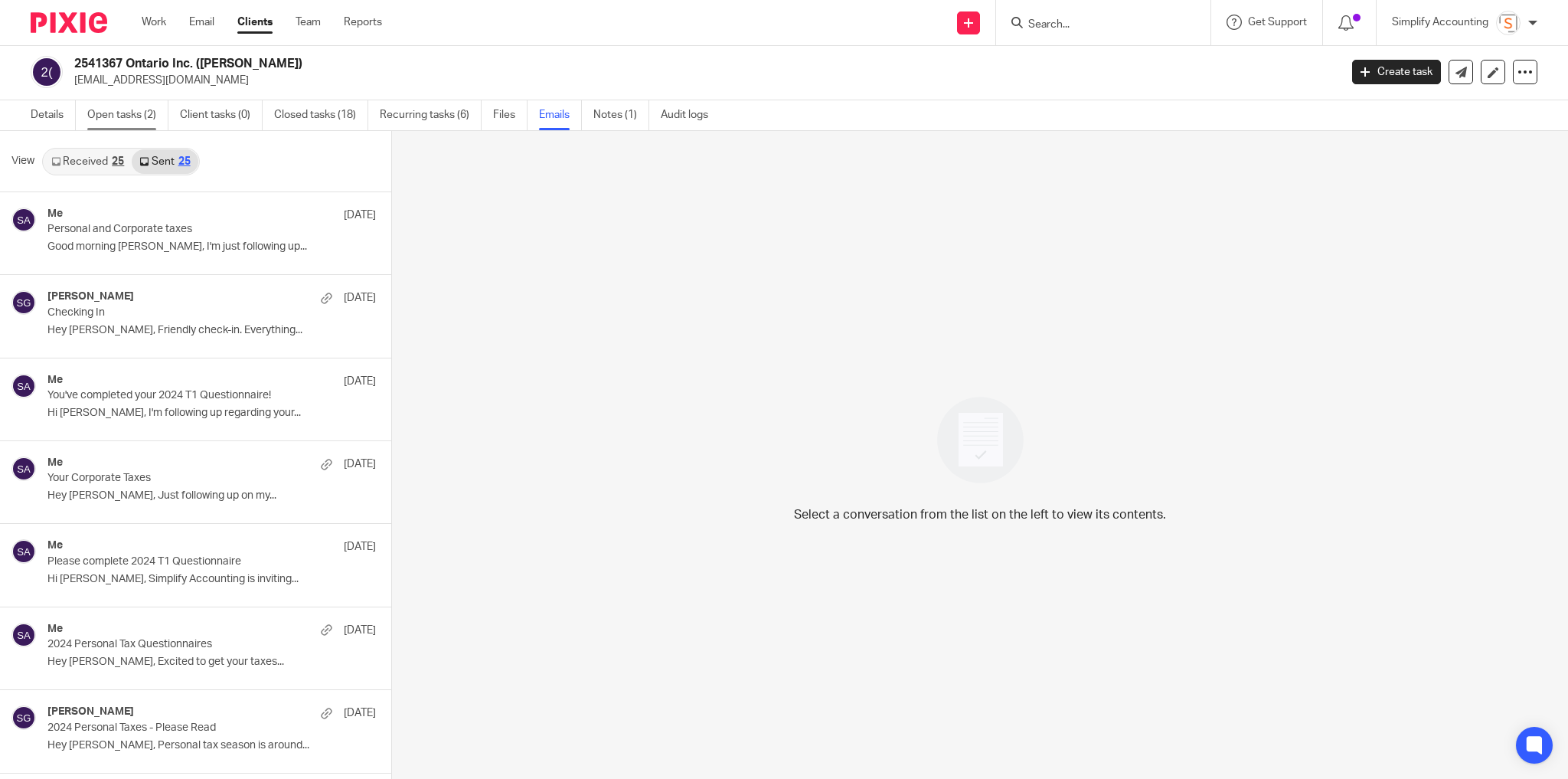
click at [125, 120] on link "Open tasks (2)" at bounding box center [128, 115] width 82 height 29
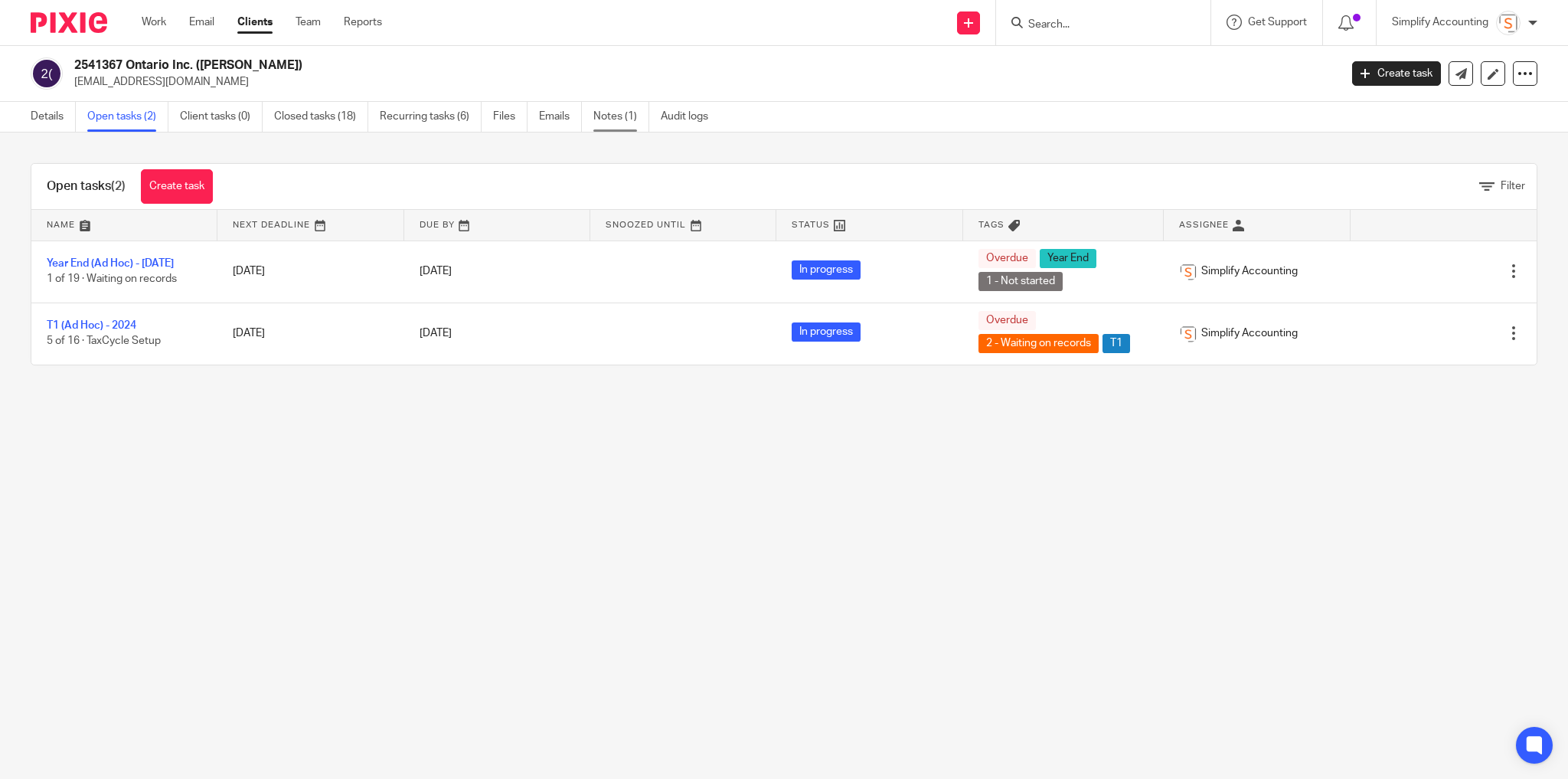
click at [612, 108] on link "Notes (1)" at bounding box center [621, 116] width 56 height 29
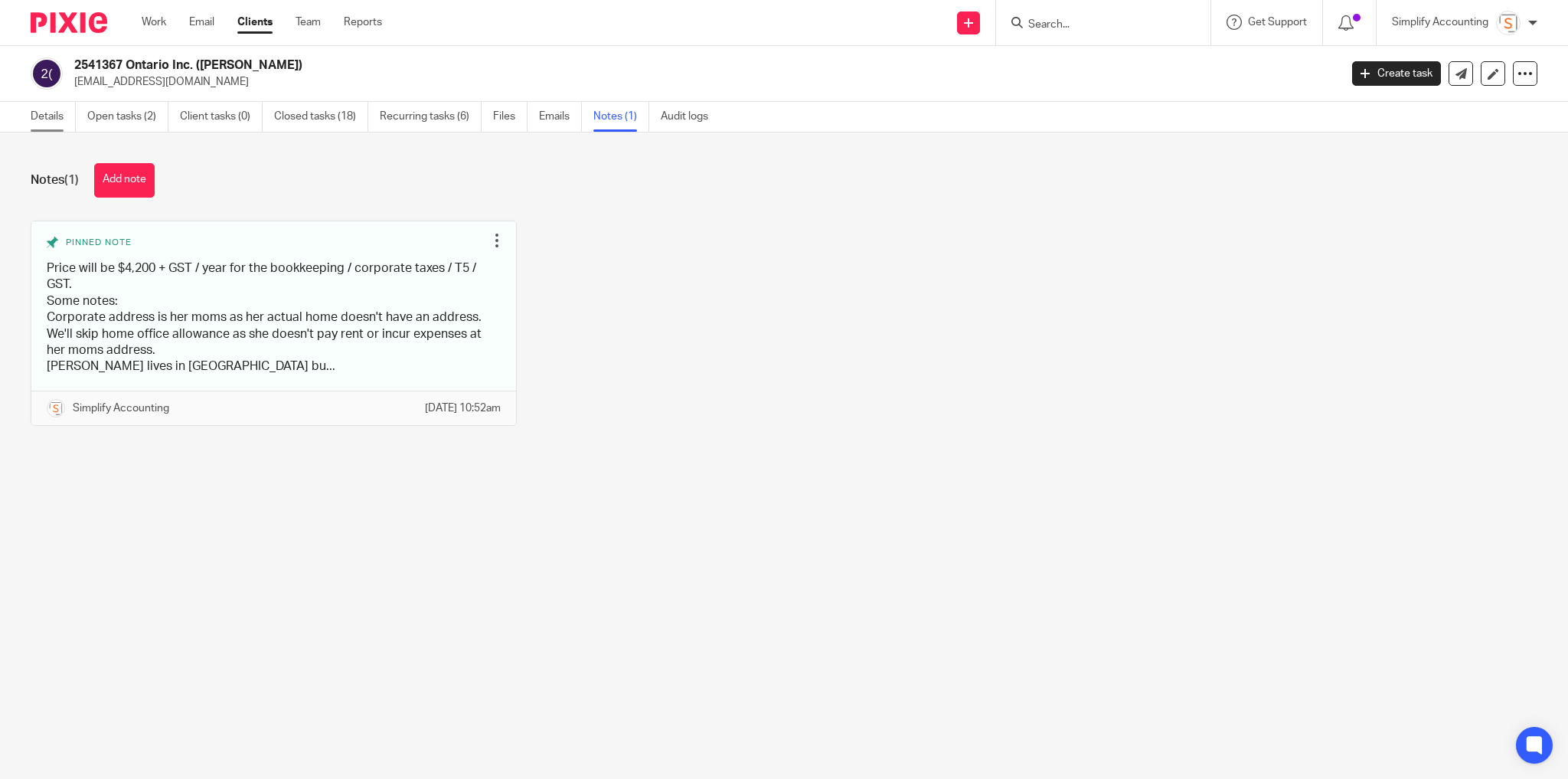
click at [57, 120] on link "Details" at bounding box center [53, 116] width 45 height 29
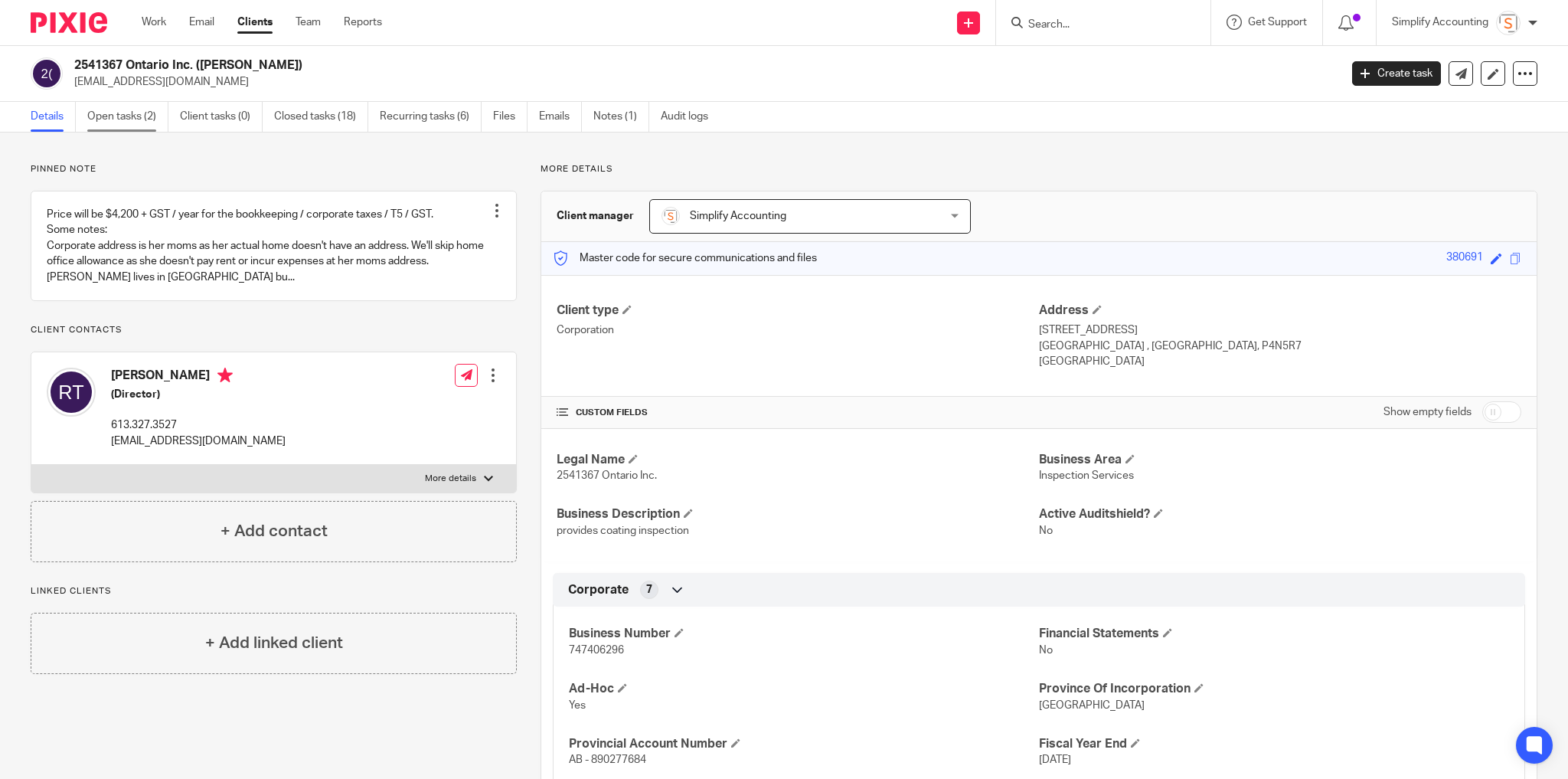
click at [145, 119] on link "Open tasks (2)" at bounding box center [128, 116] width 82 height 29
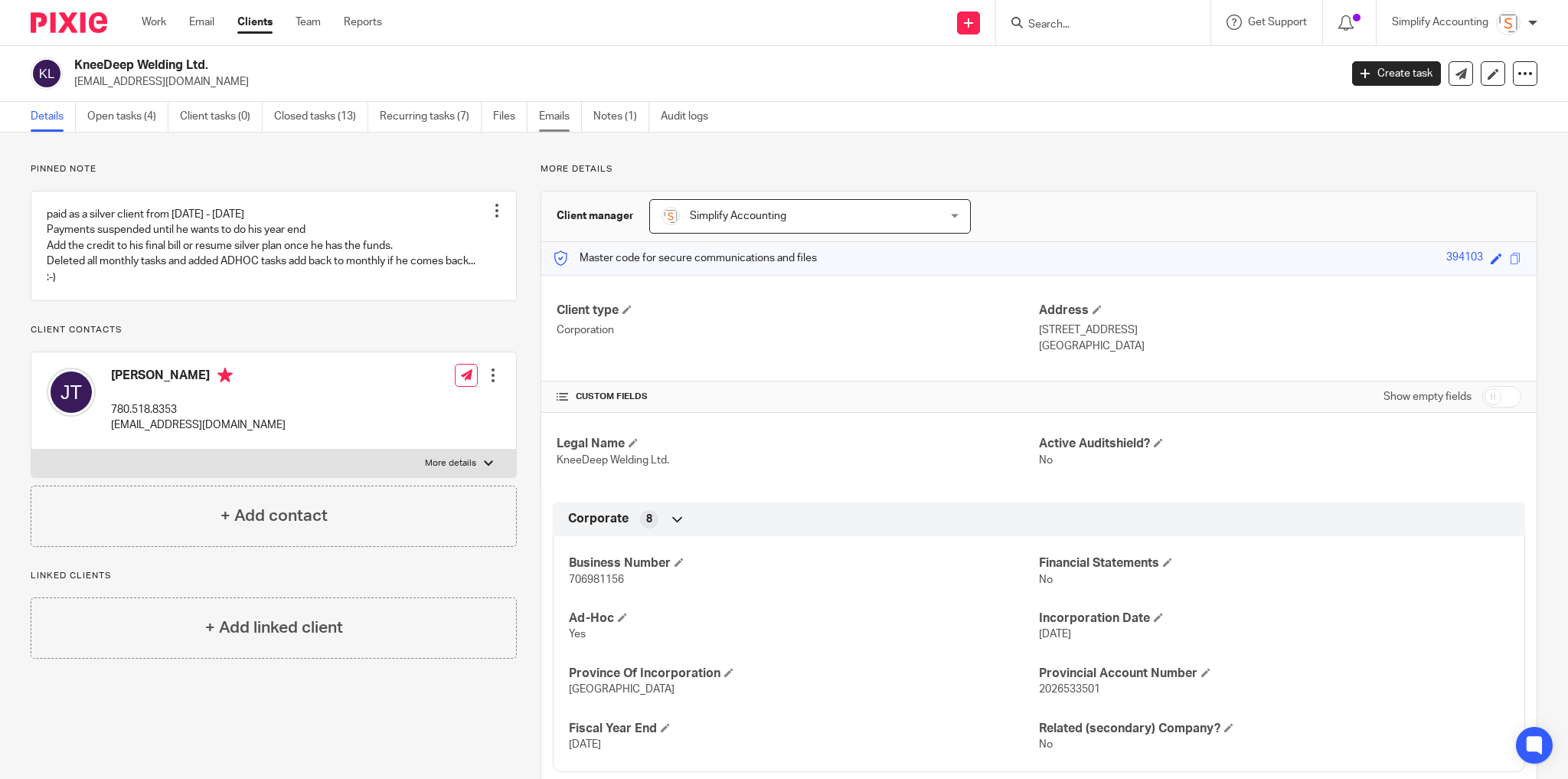
click at [552, 114] on link "Emails" at bounding box center [560, 116] width 42 height 29
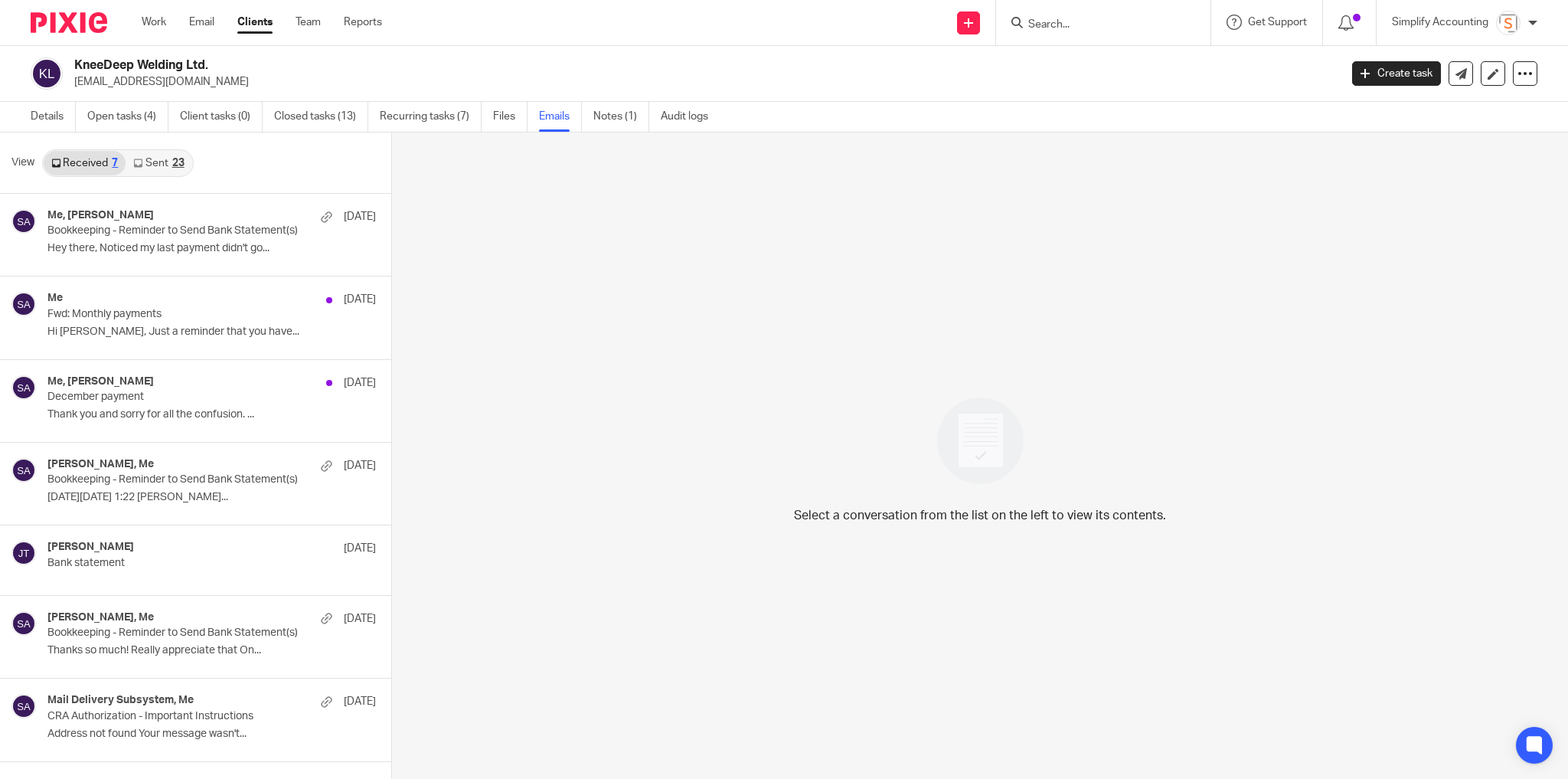
click at [180, 154] on link "Sent 23" at bounding box center [159, 163] width 66 height 24
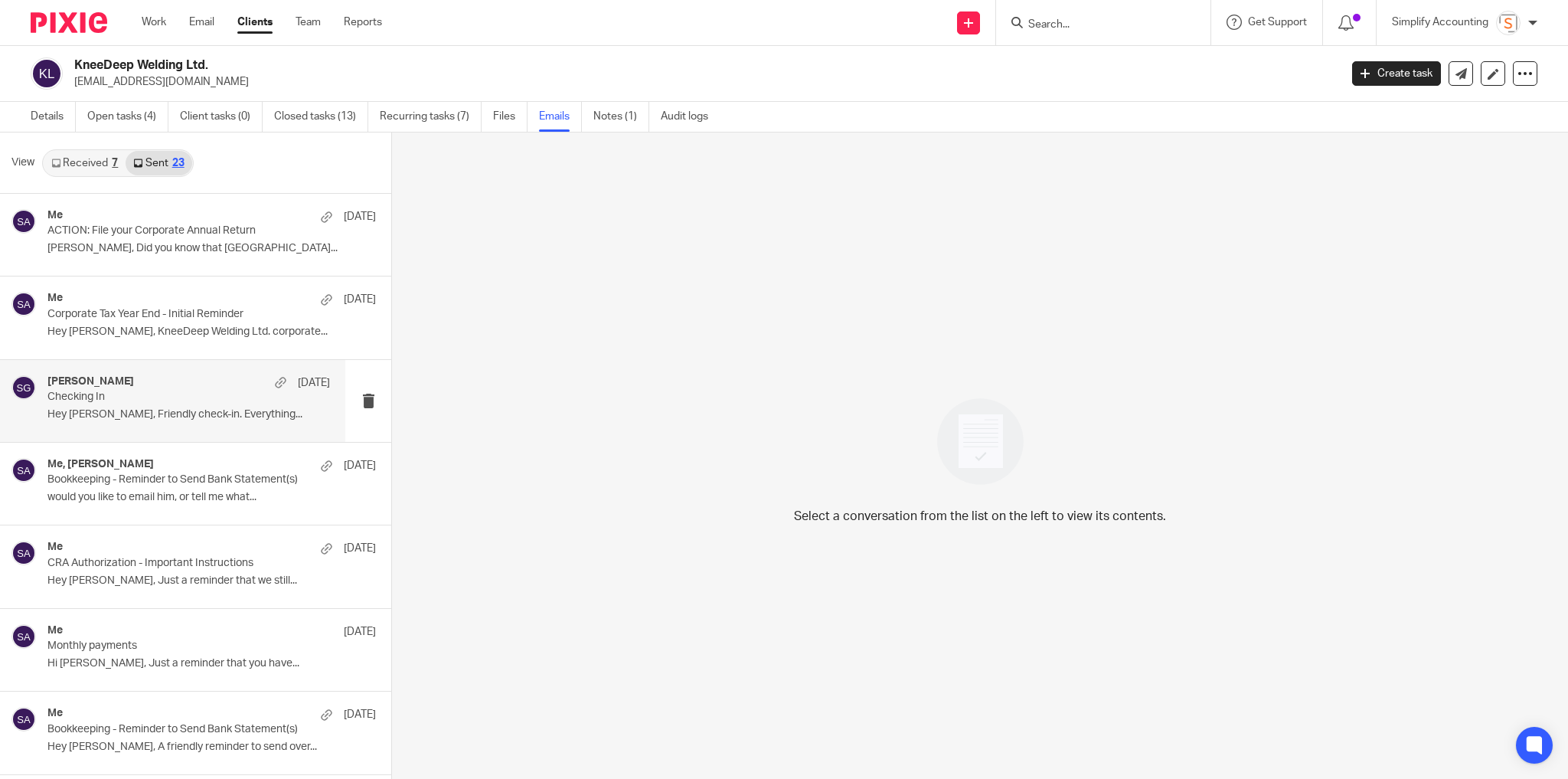
click at [198, 382] on div "Shawn Gander Jul 2" at bounding box center [189, 383] width 283 height 16
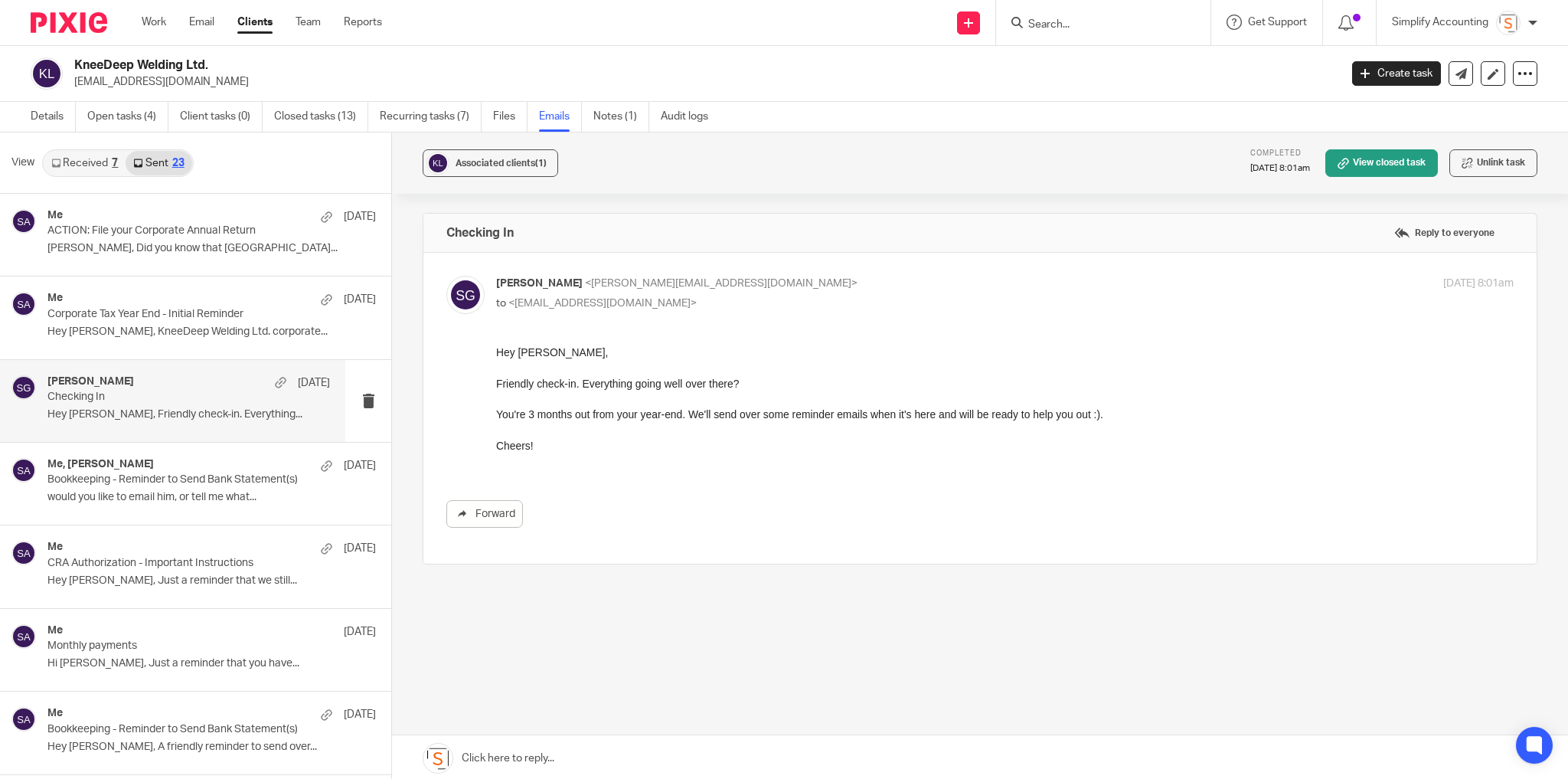
click at [108, 162] on link "Received 7" at bounding box center [84, 163] width 82 height 24
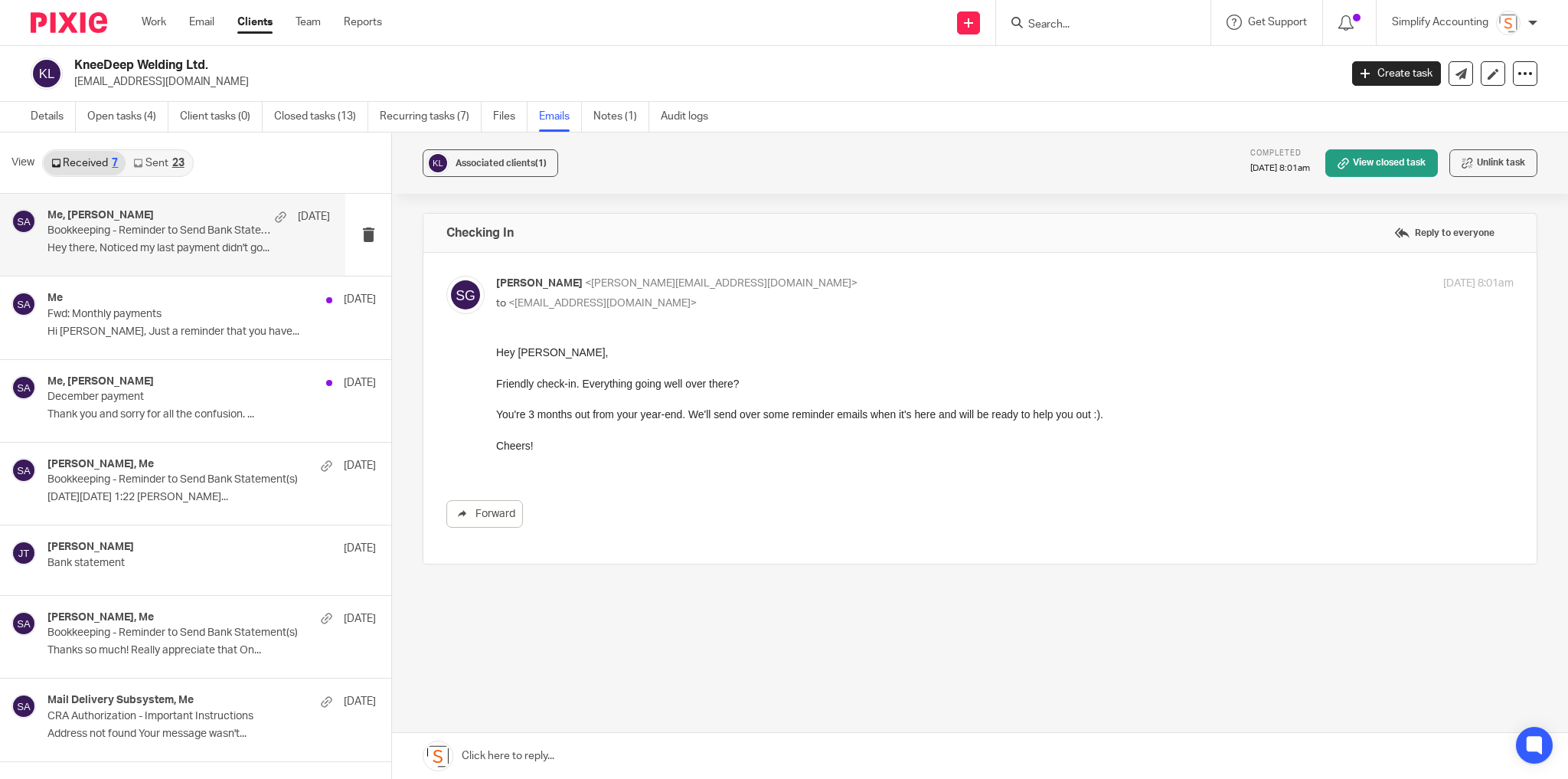
click at [211, 247] on p "Hey there, Noticed my last payment didn't go..." at bounding box center [189, 248] width 283 height 13
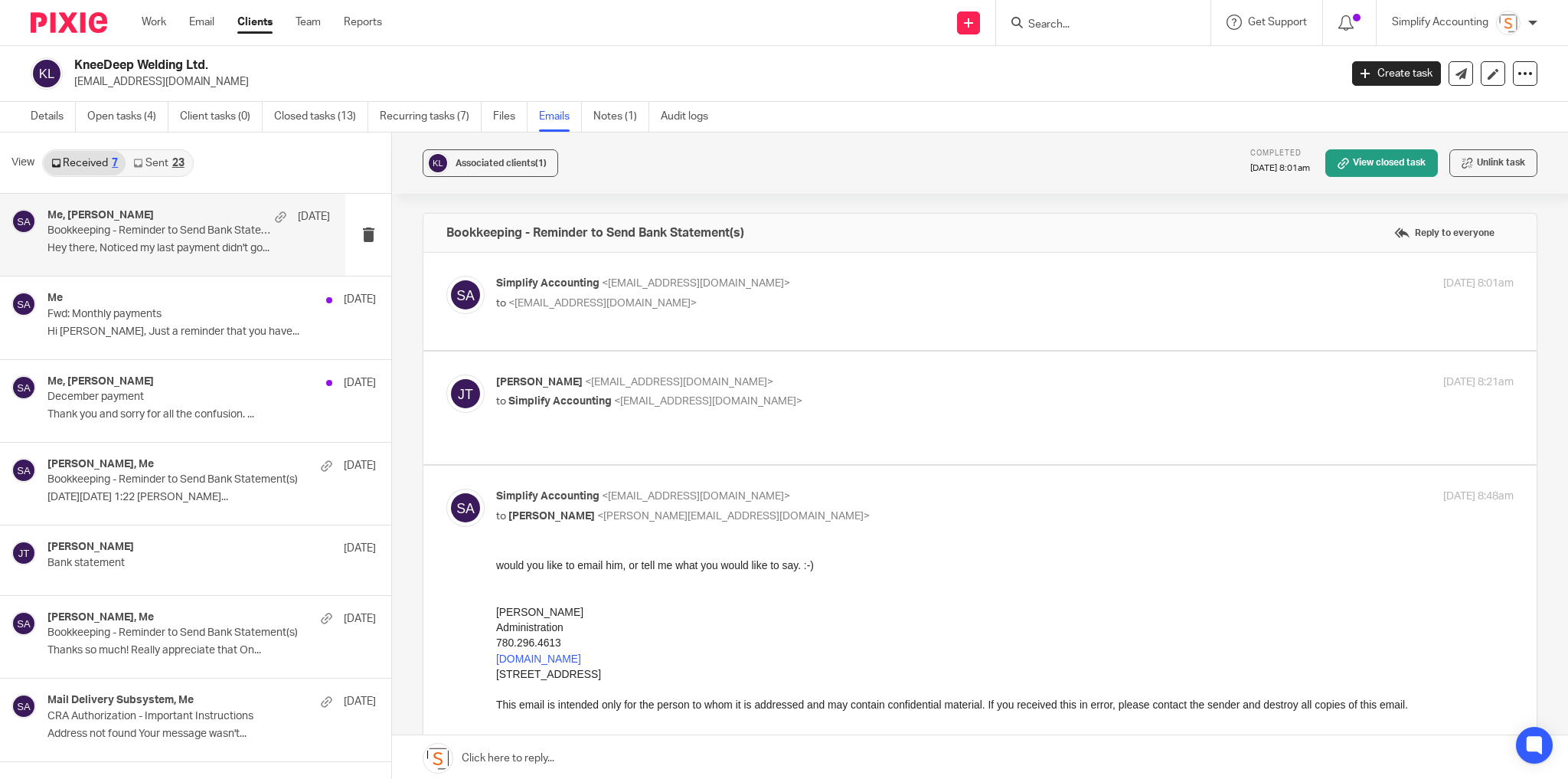
click at [805, 413] on div "Jeremy Thiessen <kneedeepweldingltd@gmail.com> to Simplify Accounting <info@sim…" at bounding box center [980, 408] width 1068 height 67
click at [770, 384] on p "Jeremy Thiessen <kneedeepweldingltd@gmail.com>" at bounding box center [835, 383] width 678 height 16
checkbox input "true"
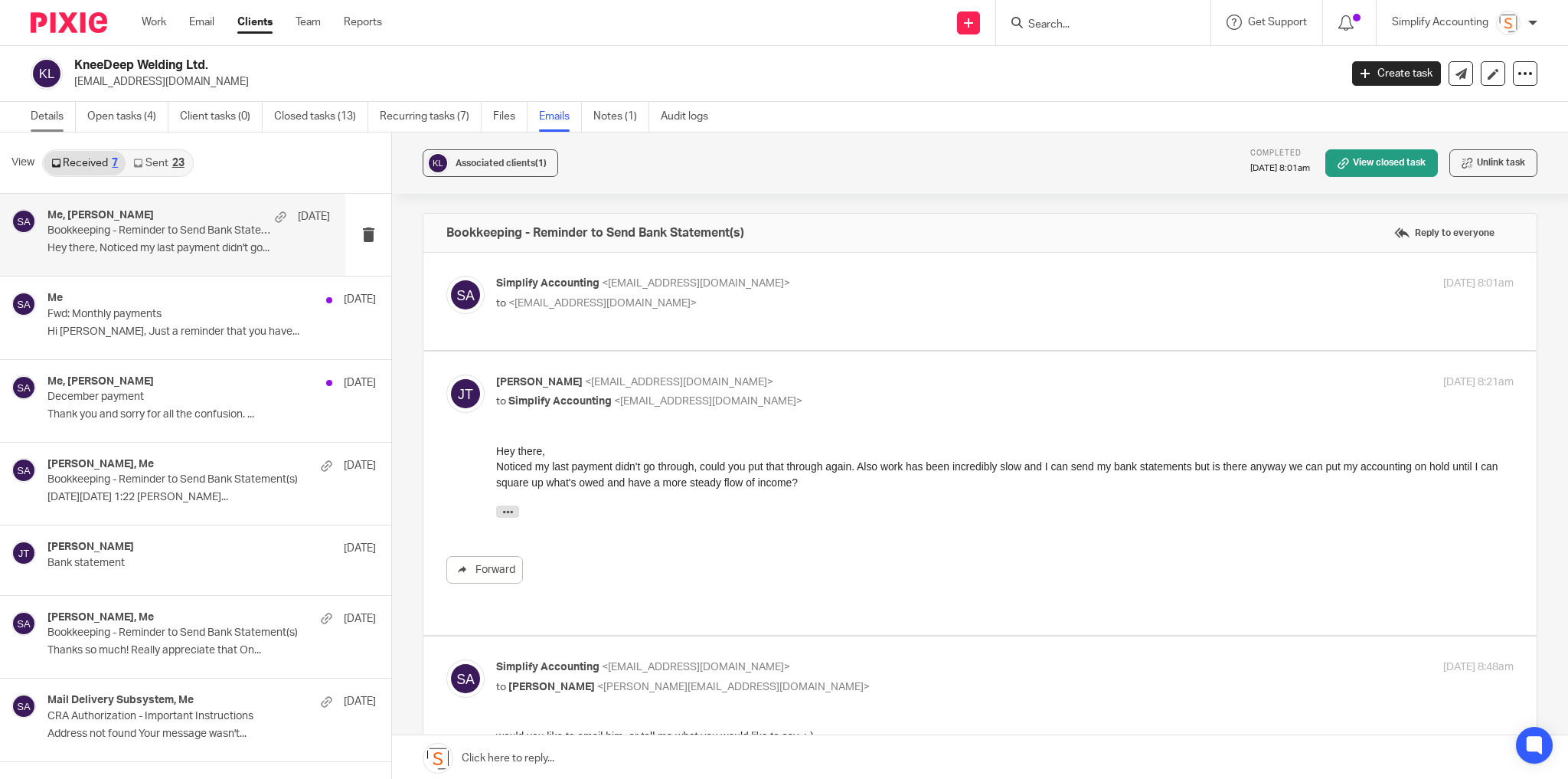
click at [49, 118] on link "Details" at bounding box center [53, 116] width 45 height 29
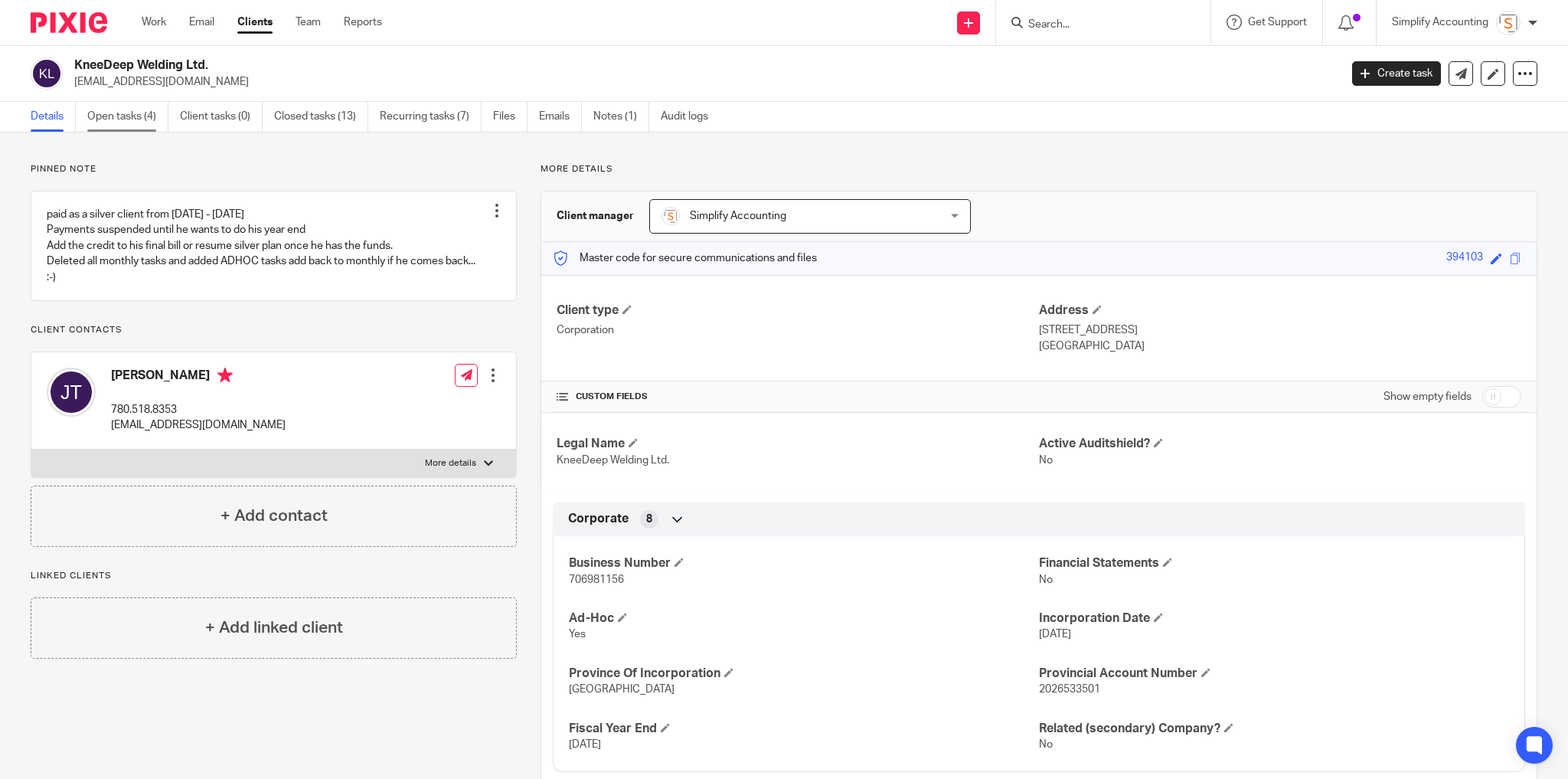
click at [140, 119] on link "Open tasks (4)" at bounding box center [128, 116] width 82 height 29
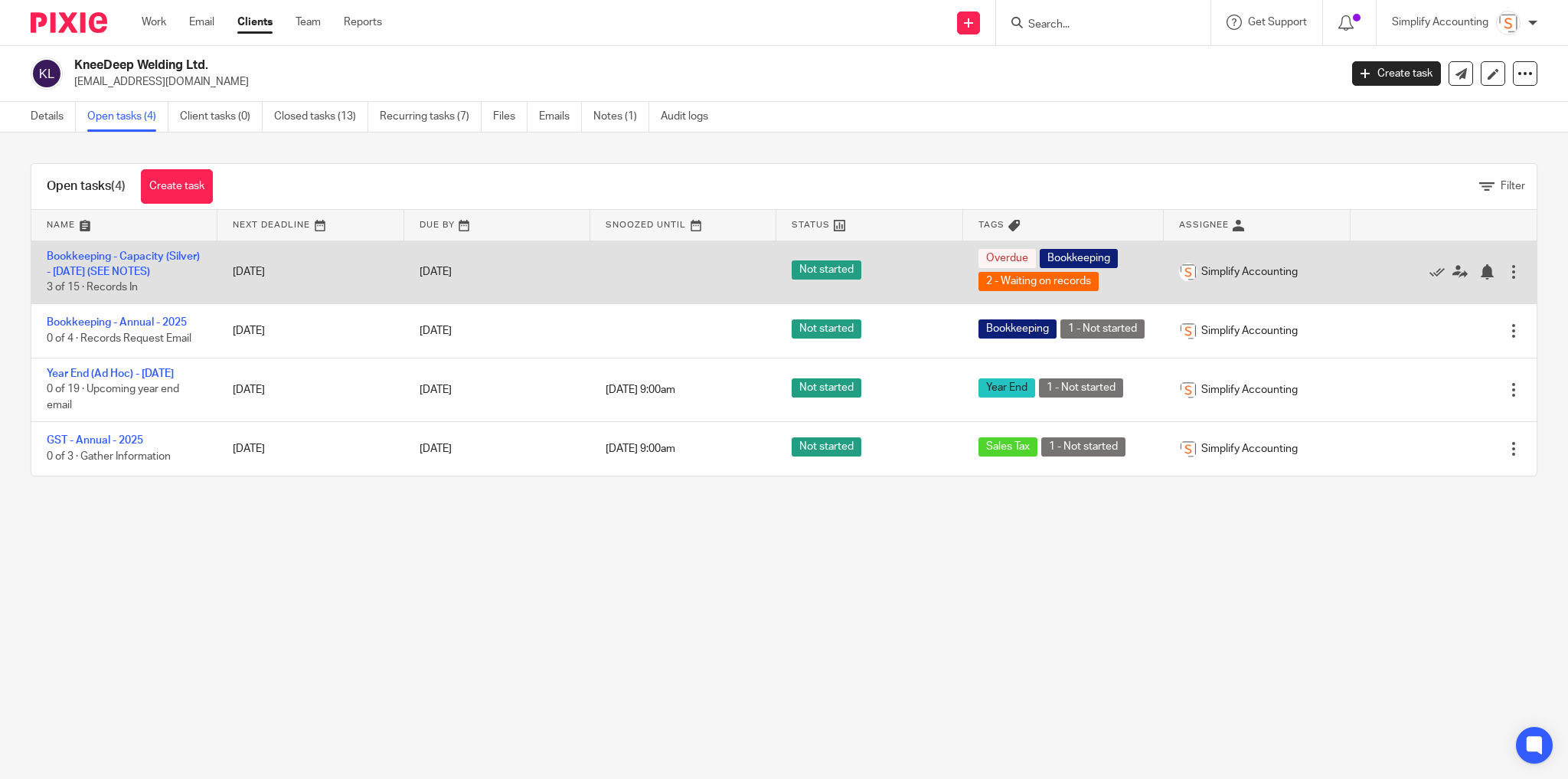
click at [121, 261] on td "Bookkeeping - Capacity (Silver) - [DATE] (SEE NOTES) 3 of 15 · Records In" at bounding box center [124, 272] width 186 height 62
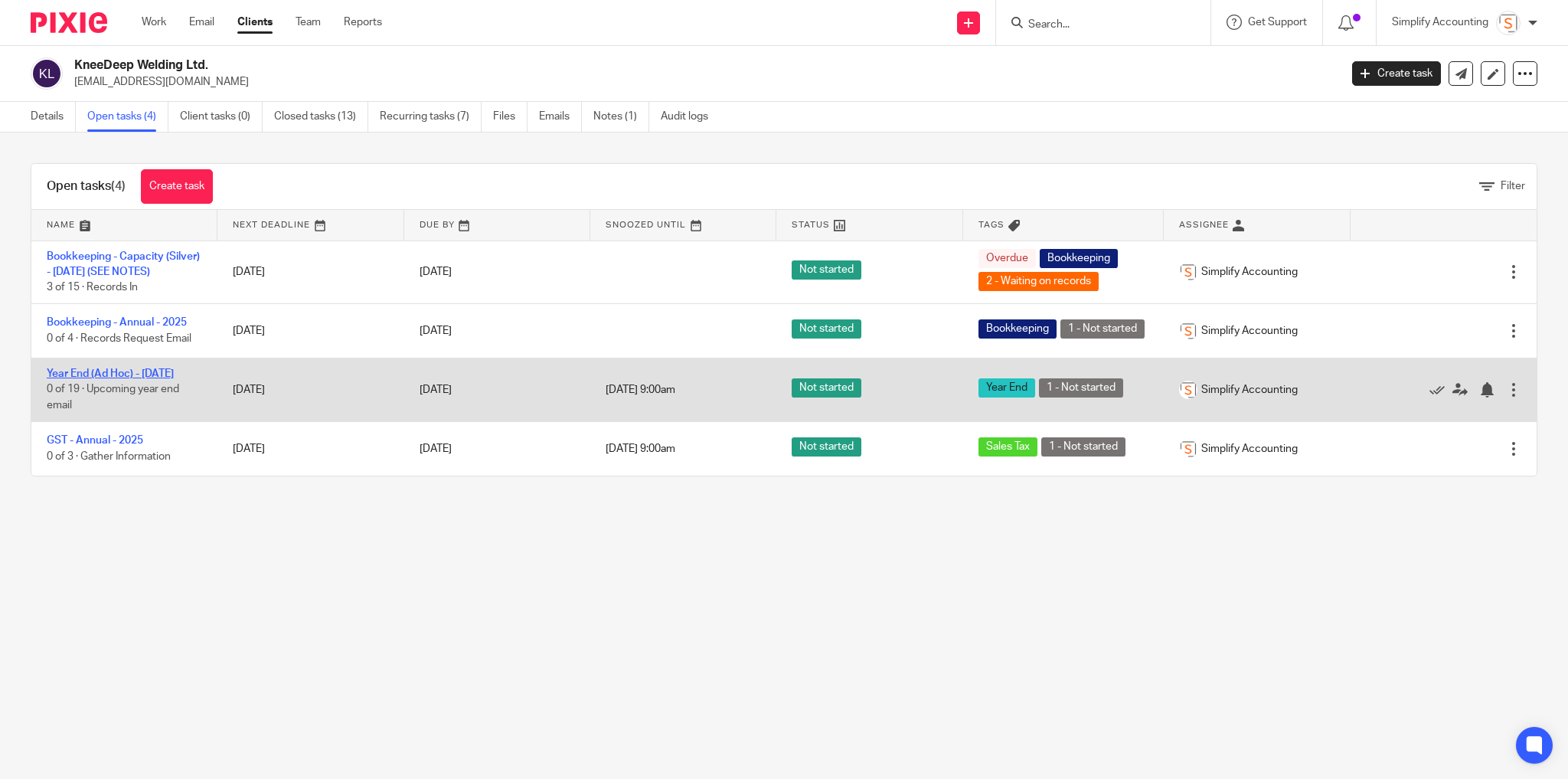
click at [108, 379] on link "Year End (Ad Hoc) - [DATE]" at bounding box center [110, 374] width 127 height 10
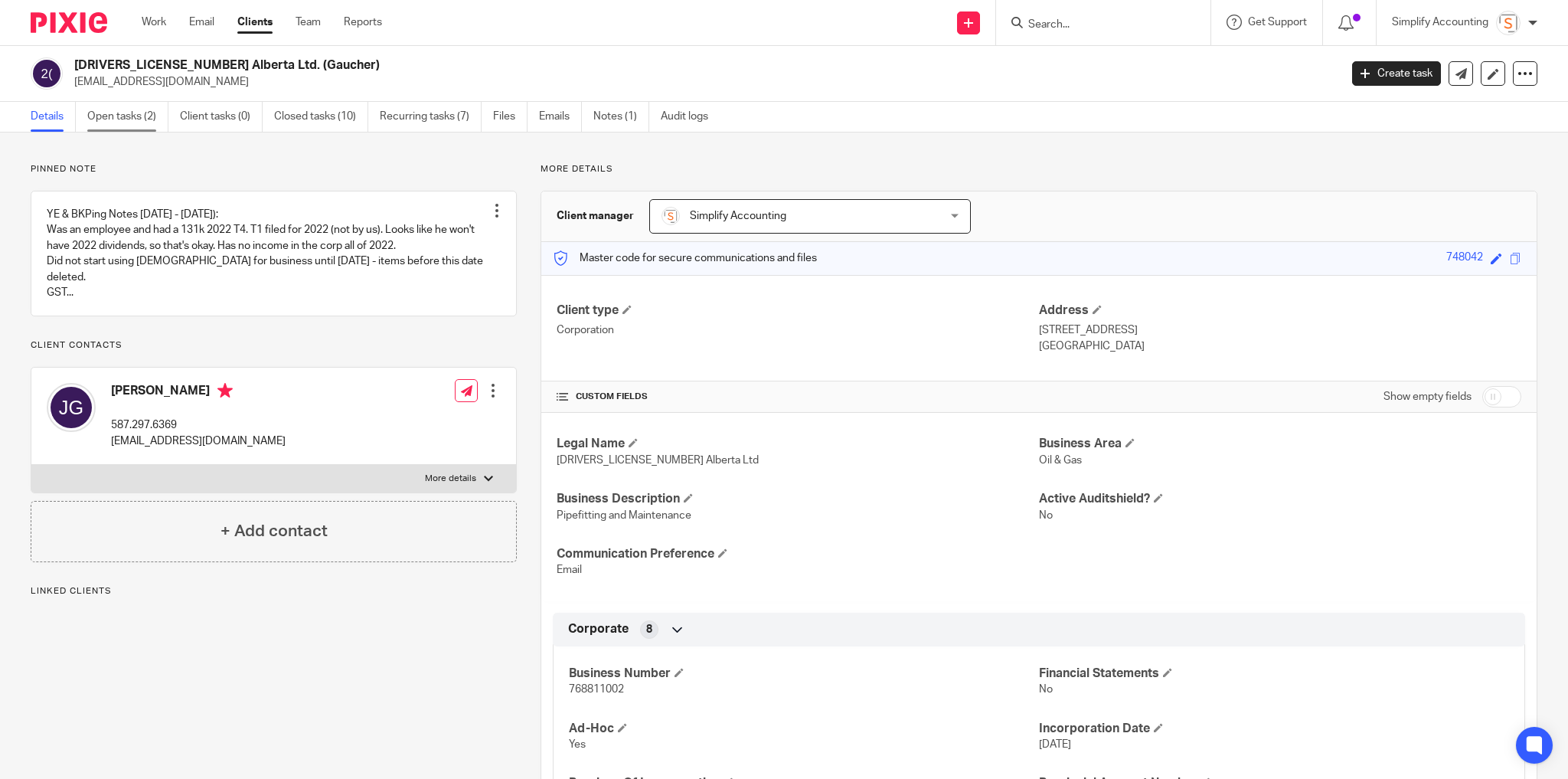
click at [130, 121] on link "Open tasks (2)" at bounding box center [128, 116] width 82 height 29
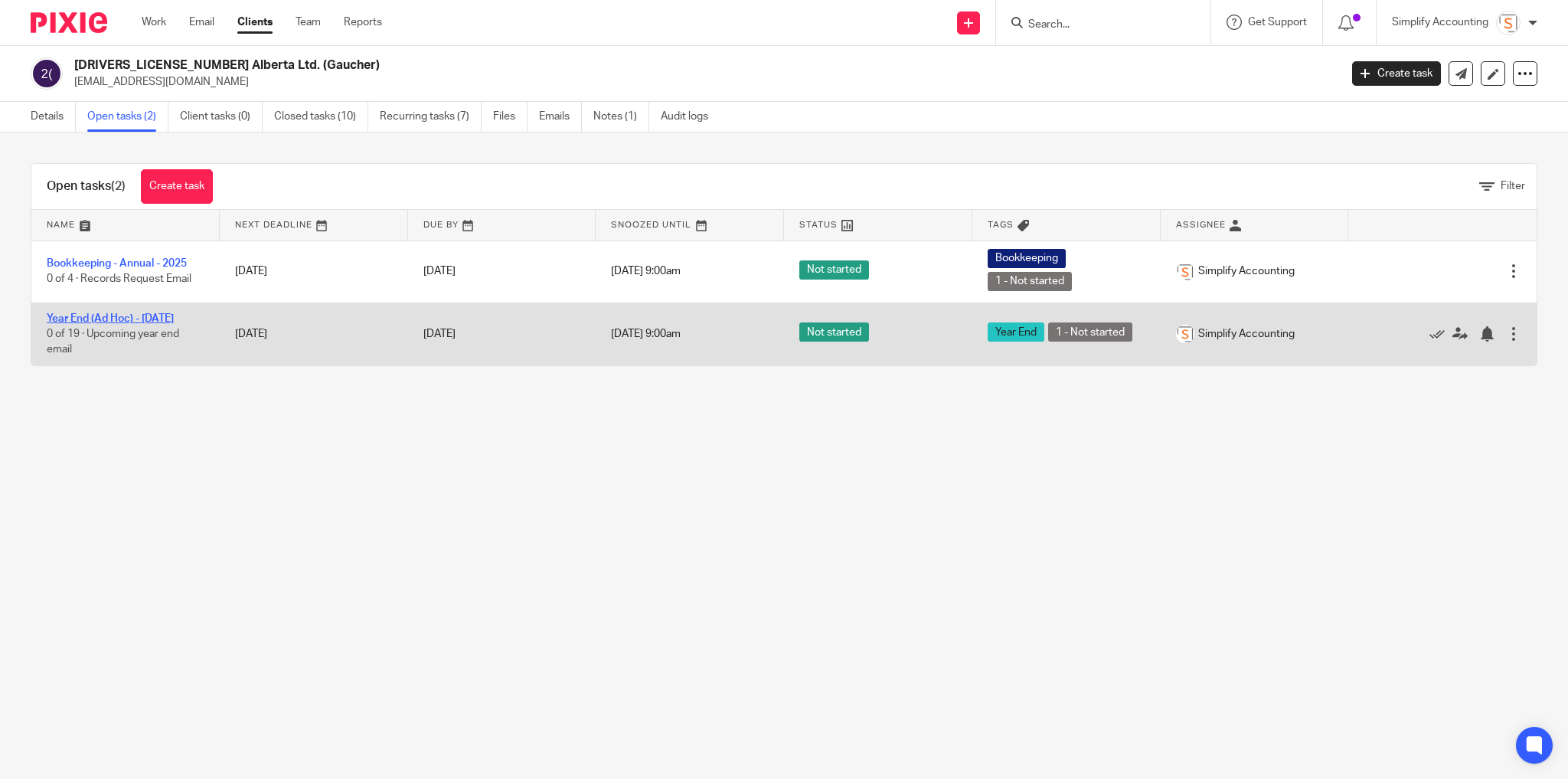
click at [163, 313] on link "Year End (Ad Hoc) - September 2025" at bounding box center [110, 318] width 127 height 10
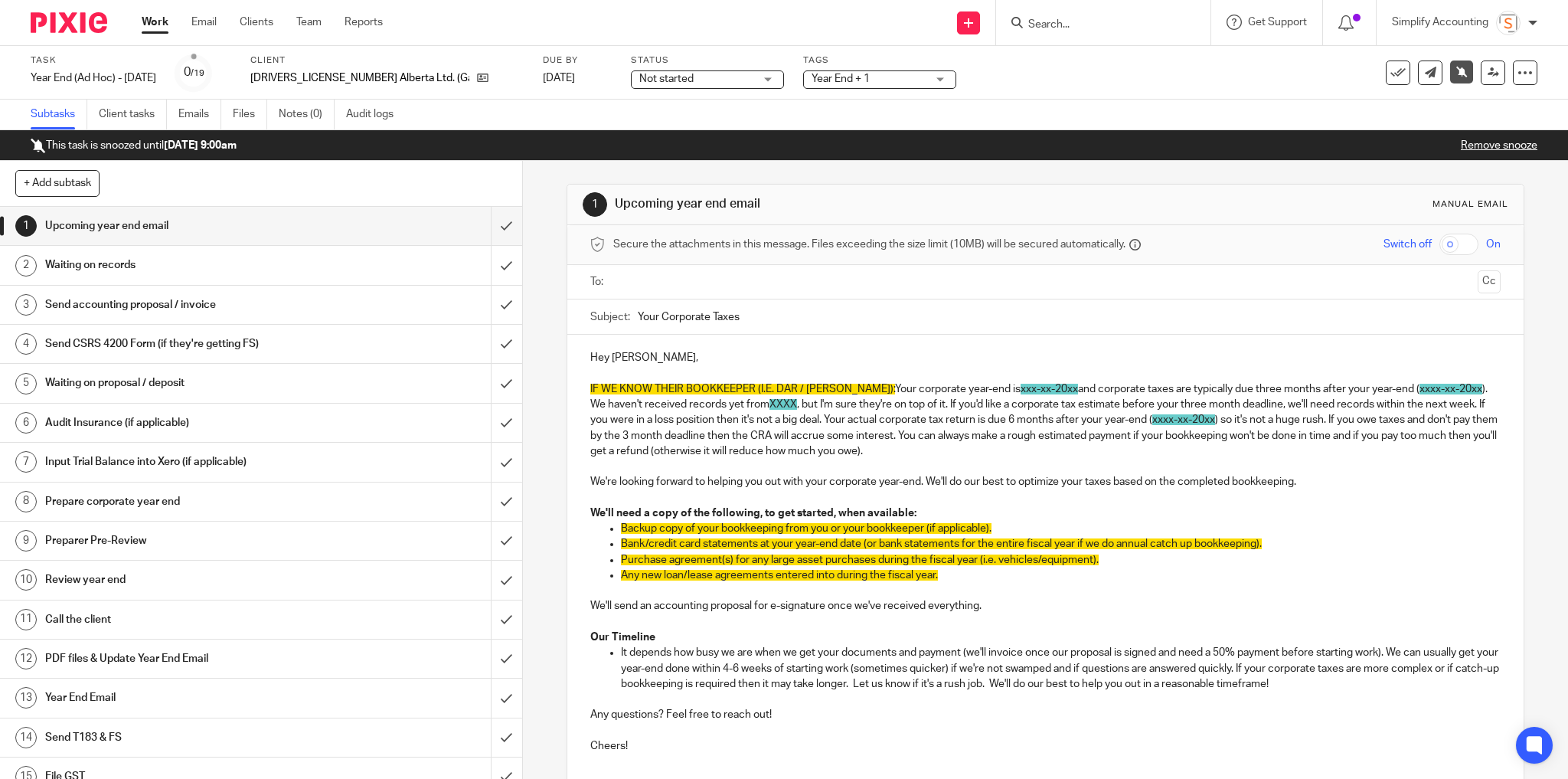
click at [1475, 147] on link "Remove snooze" at bounding box center [1499, 146] width 76 height 10
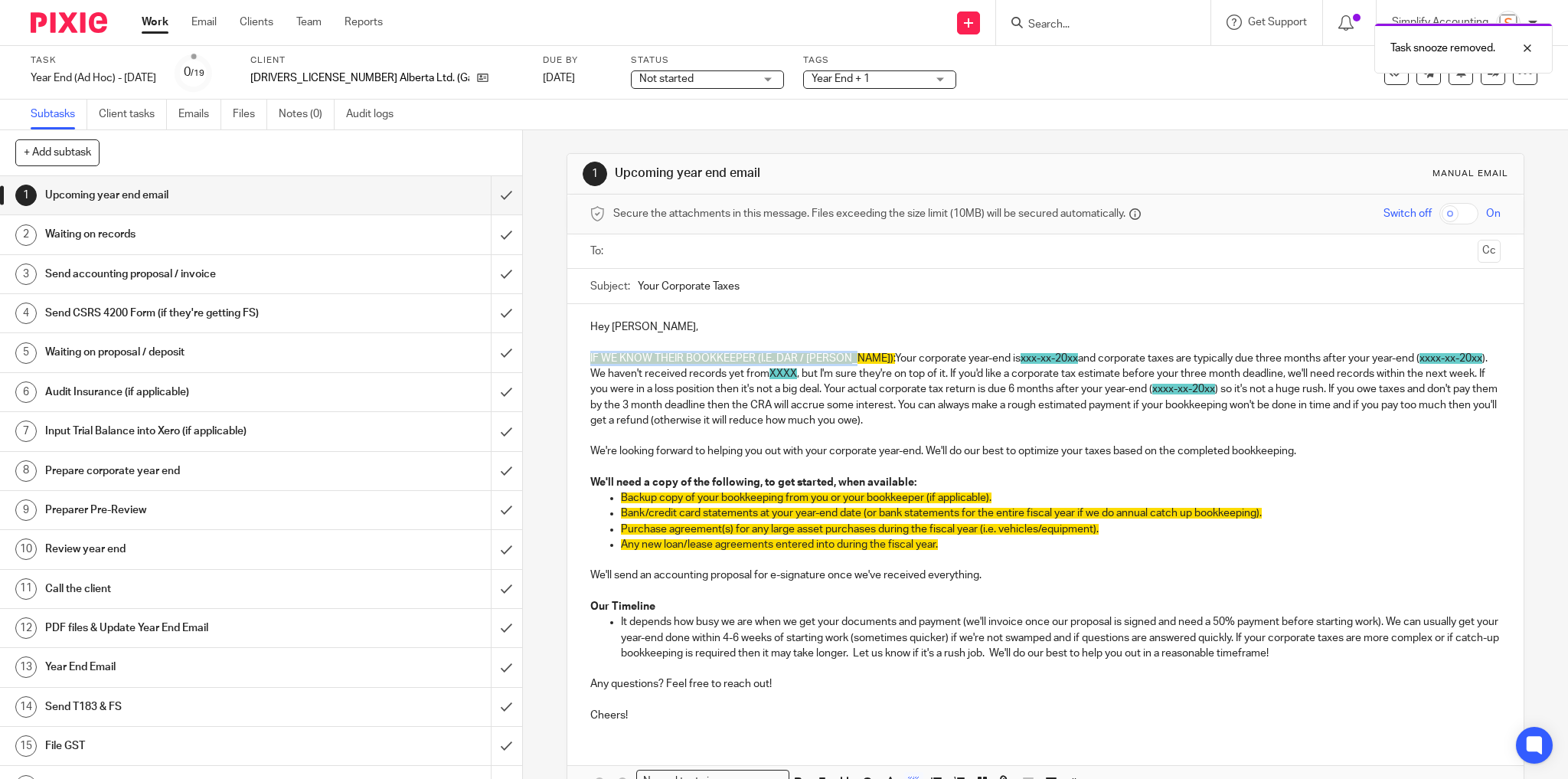
drag, startPoint x: 845, startPoint y: 355, endPoint x: 580, endPoint y: 357, distance: 265.0
click at [582, 356] on div "Hey Josh, IF WE KNOW THEIR BOOKKEEPER (I.E. DAR / CAREY): Your corporate year-e…" at bounding box center [1046, 520] width 957 height 430
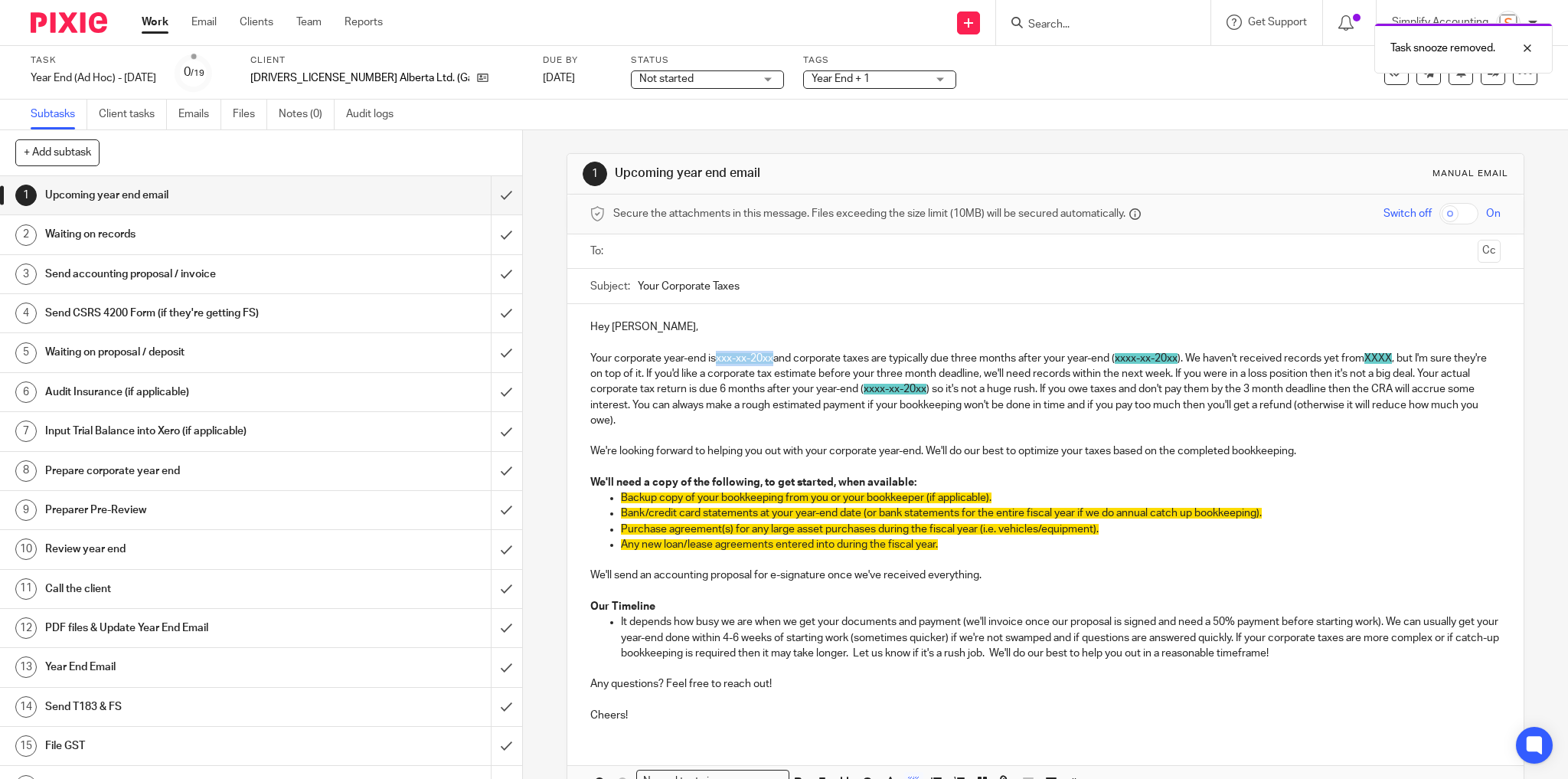
drag, startPoint x: 714, startPoint y: 356, endPoint x: 775, endPoint y: 362, distance: 61.3
click at [775, 362] on p "Your corporate year-end is xxx-xx-20xx and corporate taxes are typically due th…" at bounding box center [1046, 389] width 911 height 77
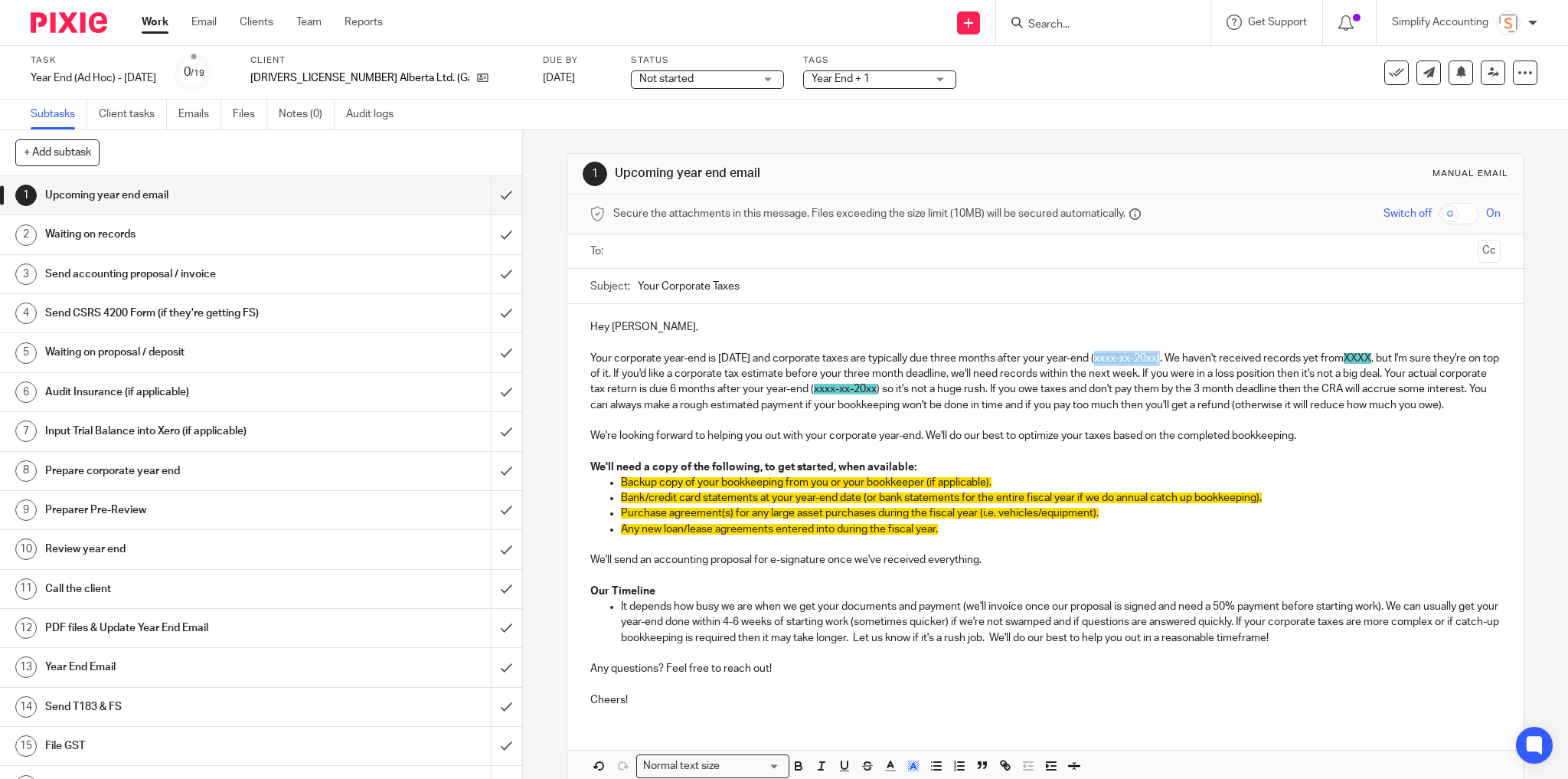
drag, startPoint x: 1228, startPoint y: 353, endPoint x: 1161, endPoint y: 359, distance: 67.3
click at [1161, 359] on p "Your corporate year-end is September 30, 2025 and corporate taxes are typically…" at bounding box center [1046, 382] width 911 height 62
click at [1355, 355] on p "Your corporate year-end is September 30, 2025 and corporate taxes are typically…" at bounding box center [1046, 382] width 911 height 62
click at [1337, 363] on span "XXXX" at bounding box center [1351, 358] width 28 height 10
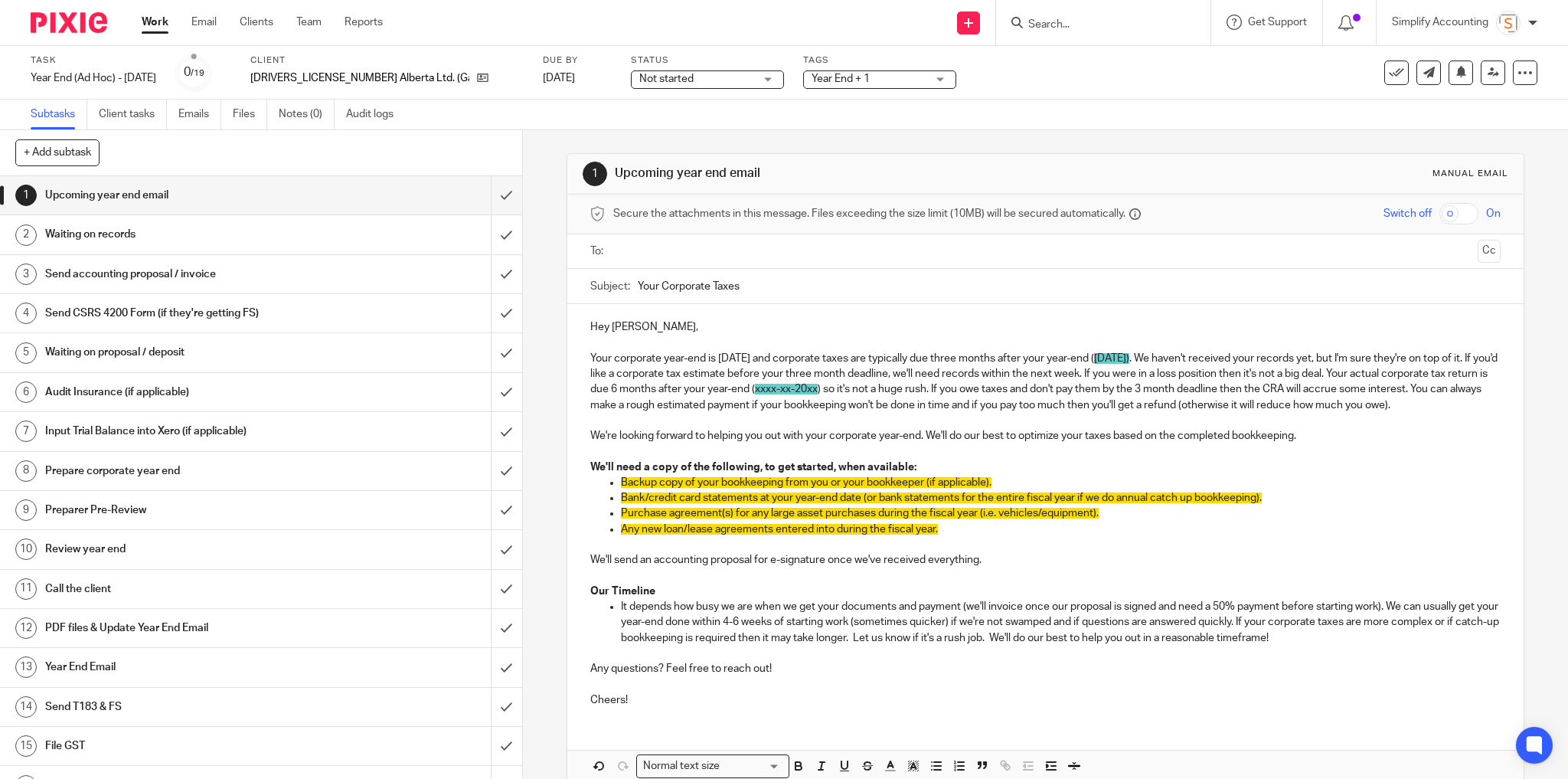
click at [628, 373] on p "Your corporate year-end is September 30, 2025 and corporate taxes are typically…" at bounding box center [1046, 382] width 911 height 62
click at [818, 385] on span "xxxx-xx-20xx" at bounding box center [787, 389] width 62 height 10
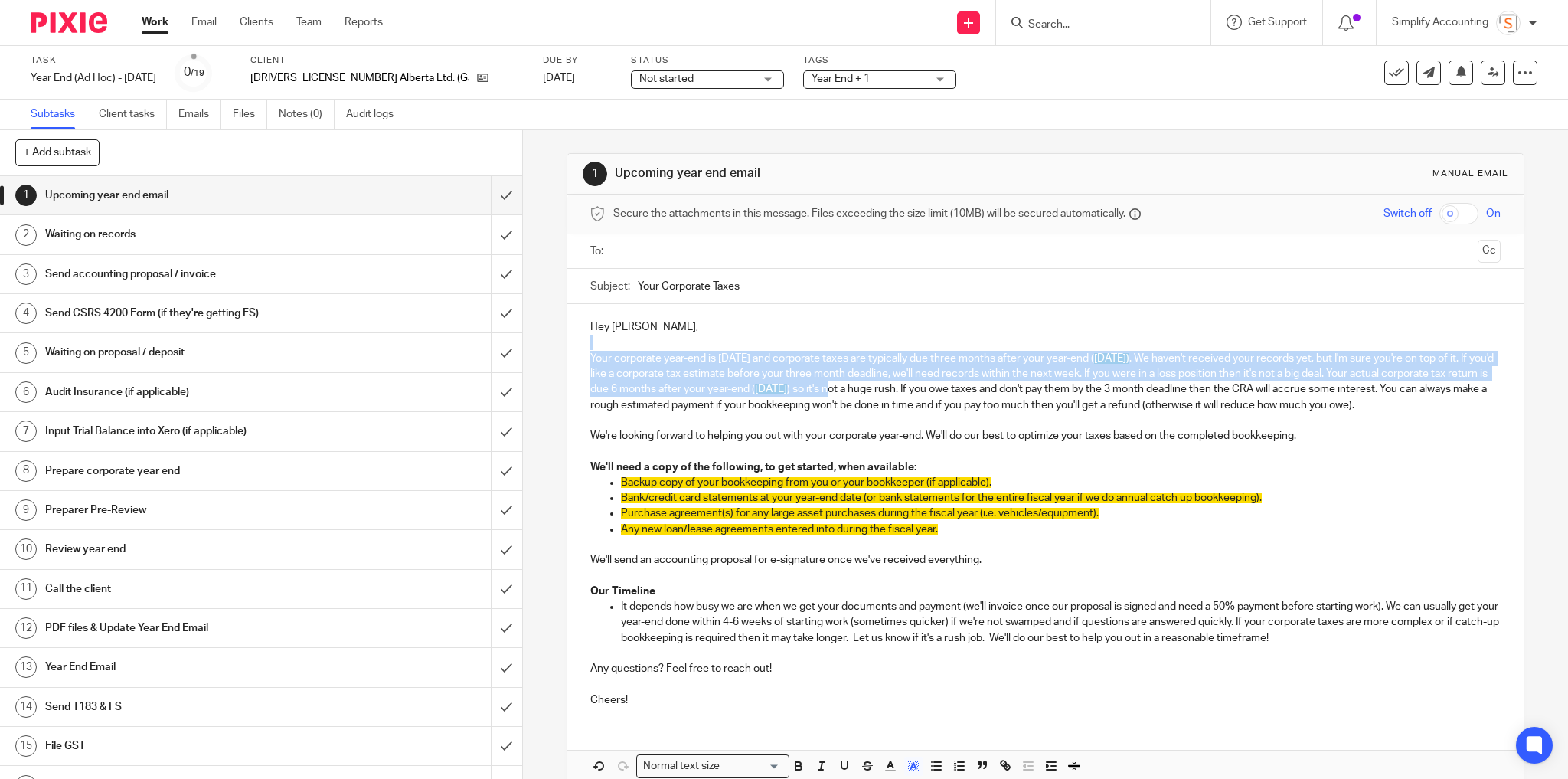
drag, startPoint x: 1153, startPoint y: 348, endPoint x: 1036, endPoint y: 386, distance: 123.0
click at [1036, 386] on div "Hey Josh, Your corporate year-end is September 30, 2025 and corporate taxes are…" at bounding box center [1046, 512] width 957 height 416
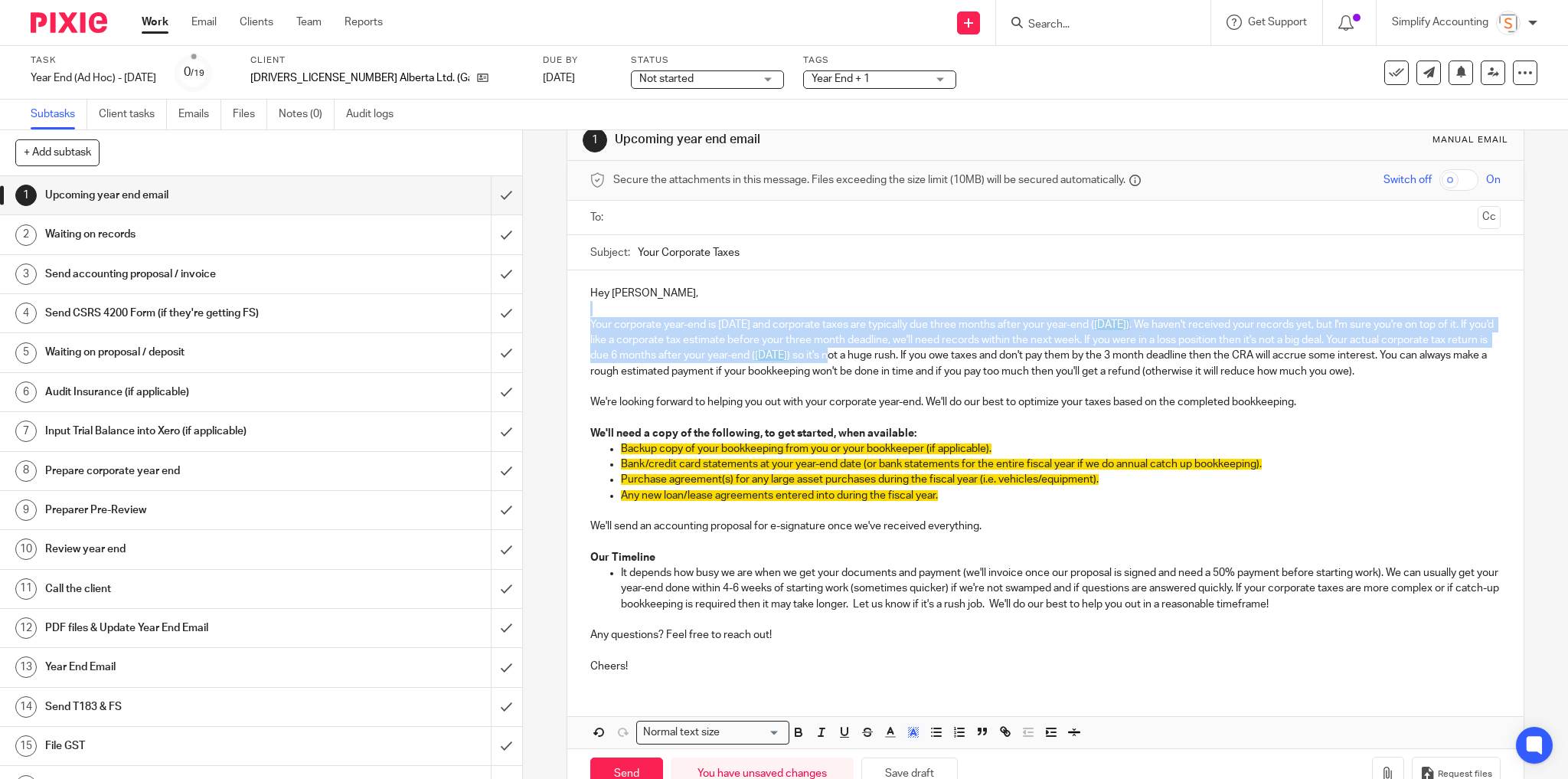
scroll to position [62, 0]
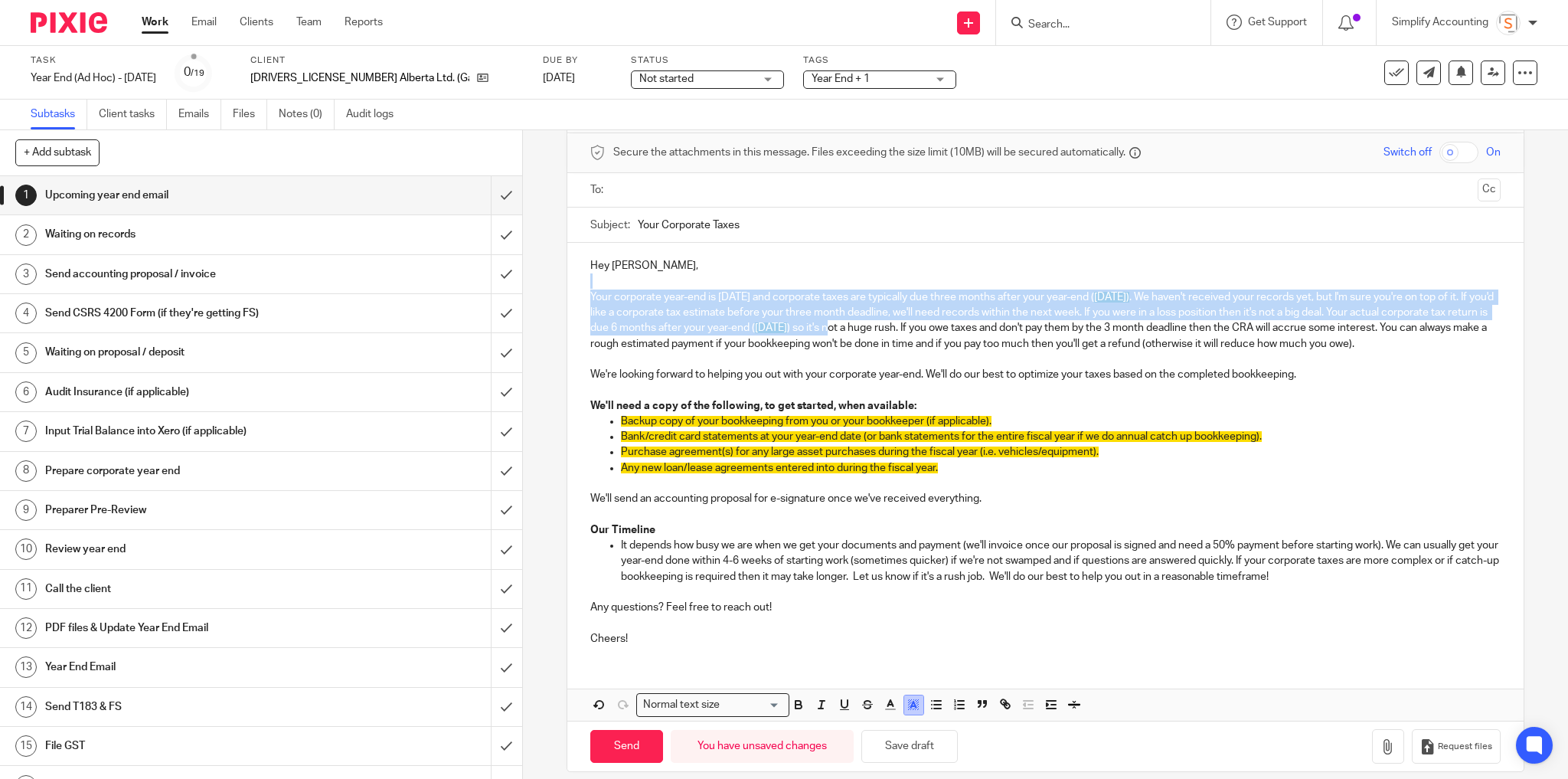
click at [907, 711] on icon "button" at bounding box center [914, 704] width 14 height 14
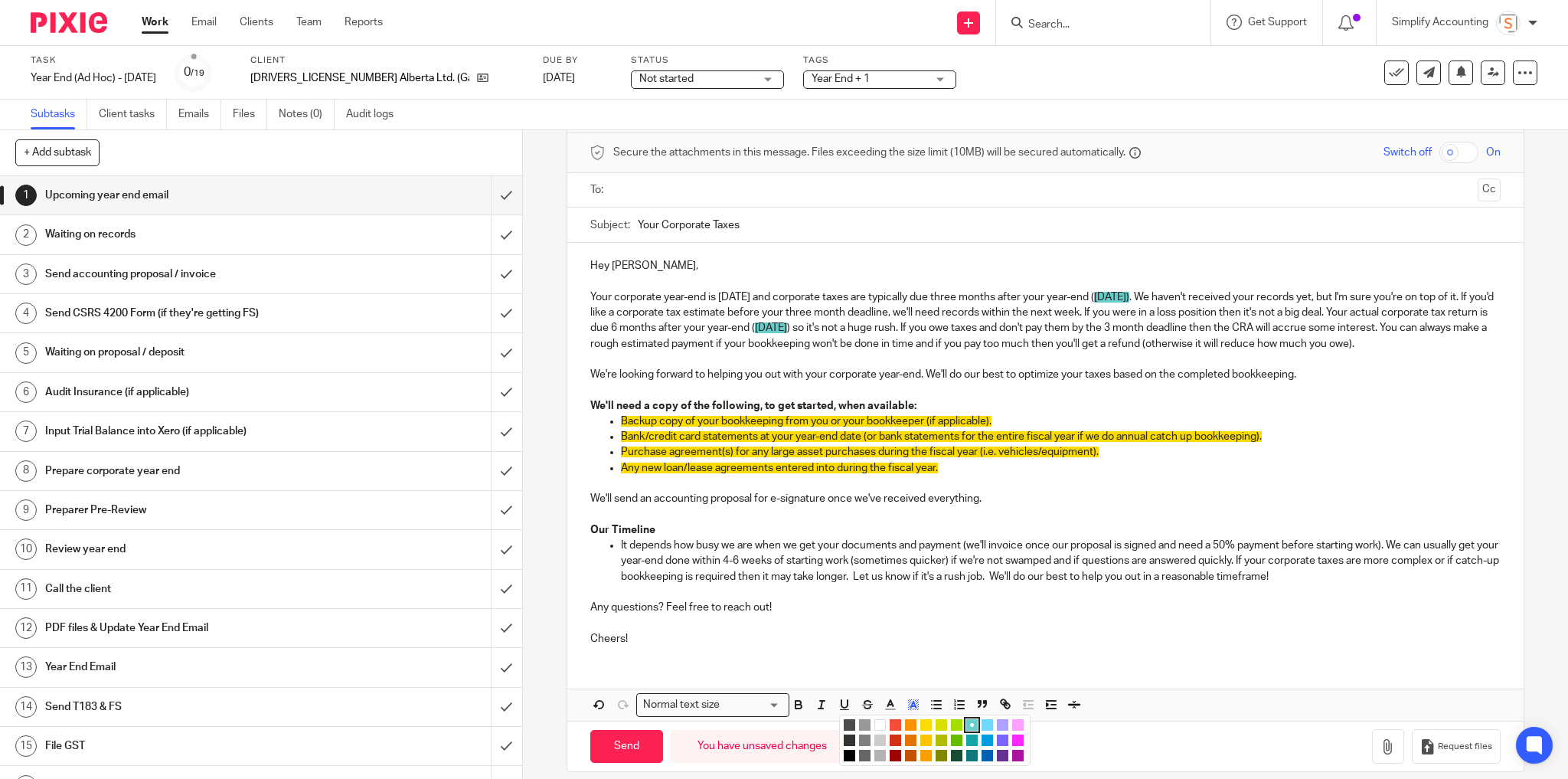
click at [876, 730] on li "color:#FFFFFF" at bounding box center [879, 724] width 11 height 11
click at [1009, 428] on p "Backup copy of your bookkeeping from you or your bookkeeper (if applicable)." at bounding box center [1062, 422] width 881 height 16
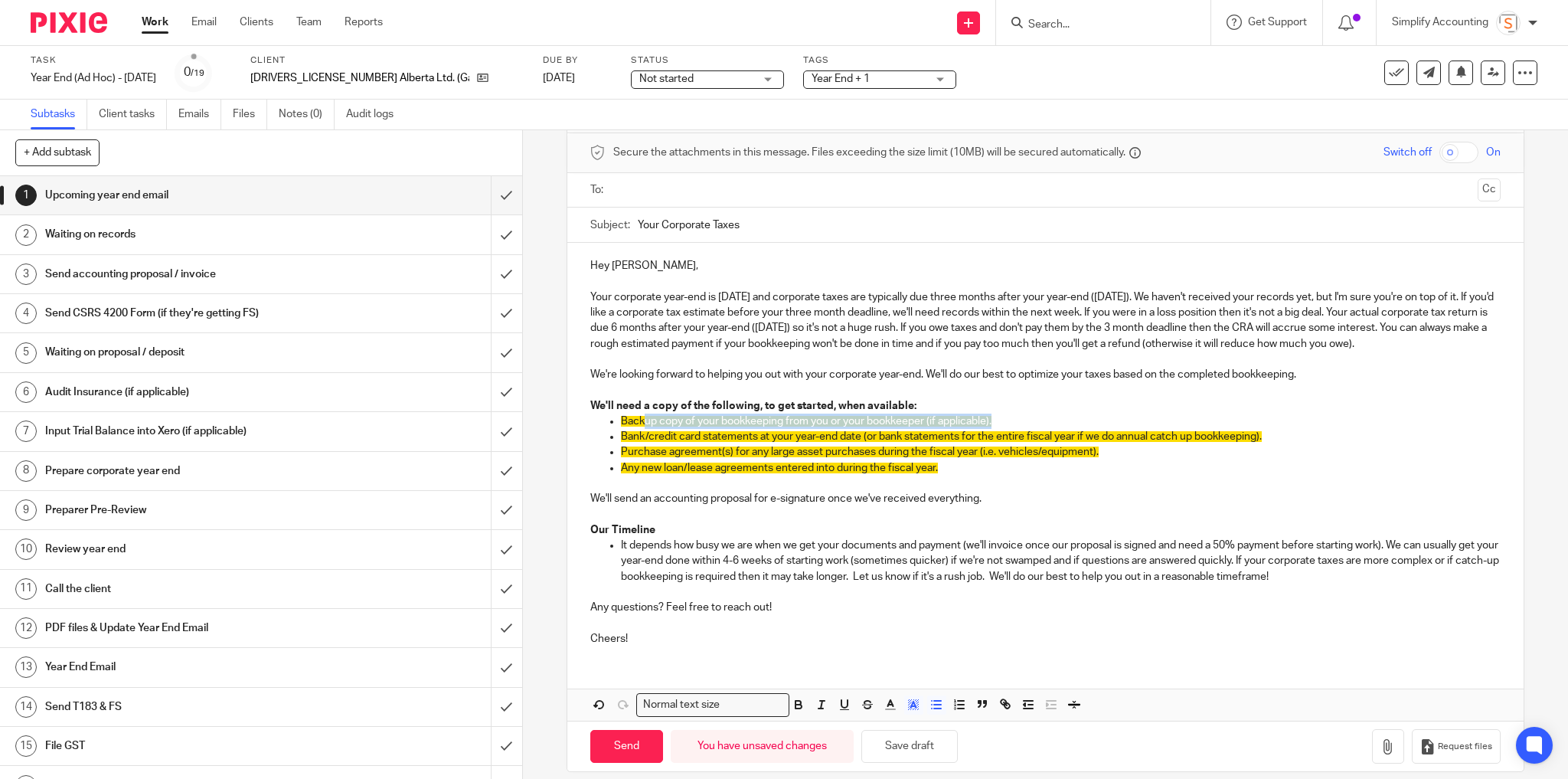
drag, startPoint x: 1003, startPoint y: 433, endPoint x: 641, endPoint y: 442, distance: 362.1
click at [641, 429] on p "Backup copy of your bookkeeping from you or your bookkeeper (if applicable)." at bounding box center [1062, 422] width 881 height 16
click at [1005, 475] on p "Any new loan/lease agreements entered into during the fiscal year." at bounding box center [1062, 468] width 881 height 16
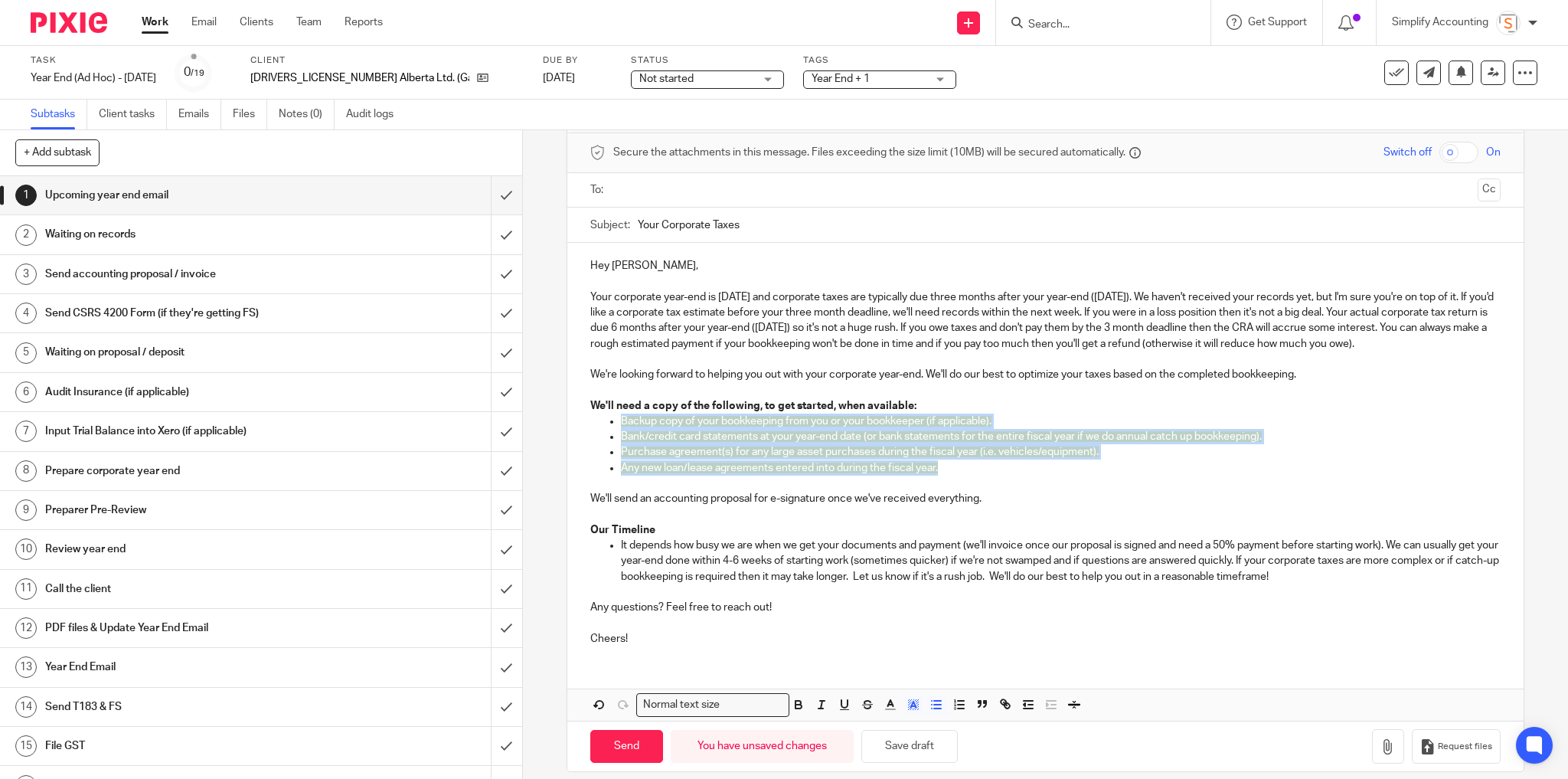
drag, startPoint x: 946, startPoint y: 485, endPoint x: 615, endPoint y: 433, distance: 335.1
click at [615, 433] on ul "Backup copy of your bookkeeping from you or your bookkeeper (if applicable). Ba…" at bounding box center [1046, 452] width 911 height 77
click at [651, 444] on p "Bank/credit card statements at your year-end date (or bank statements for the e…" at bounding box center [1062, 437] width 881 height 16
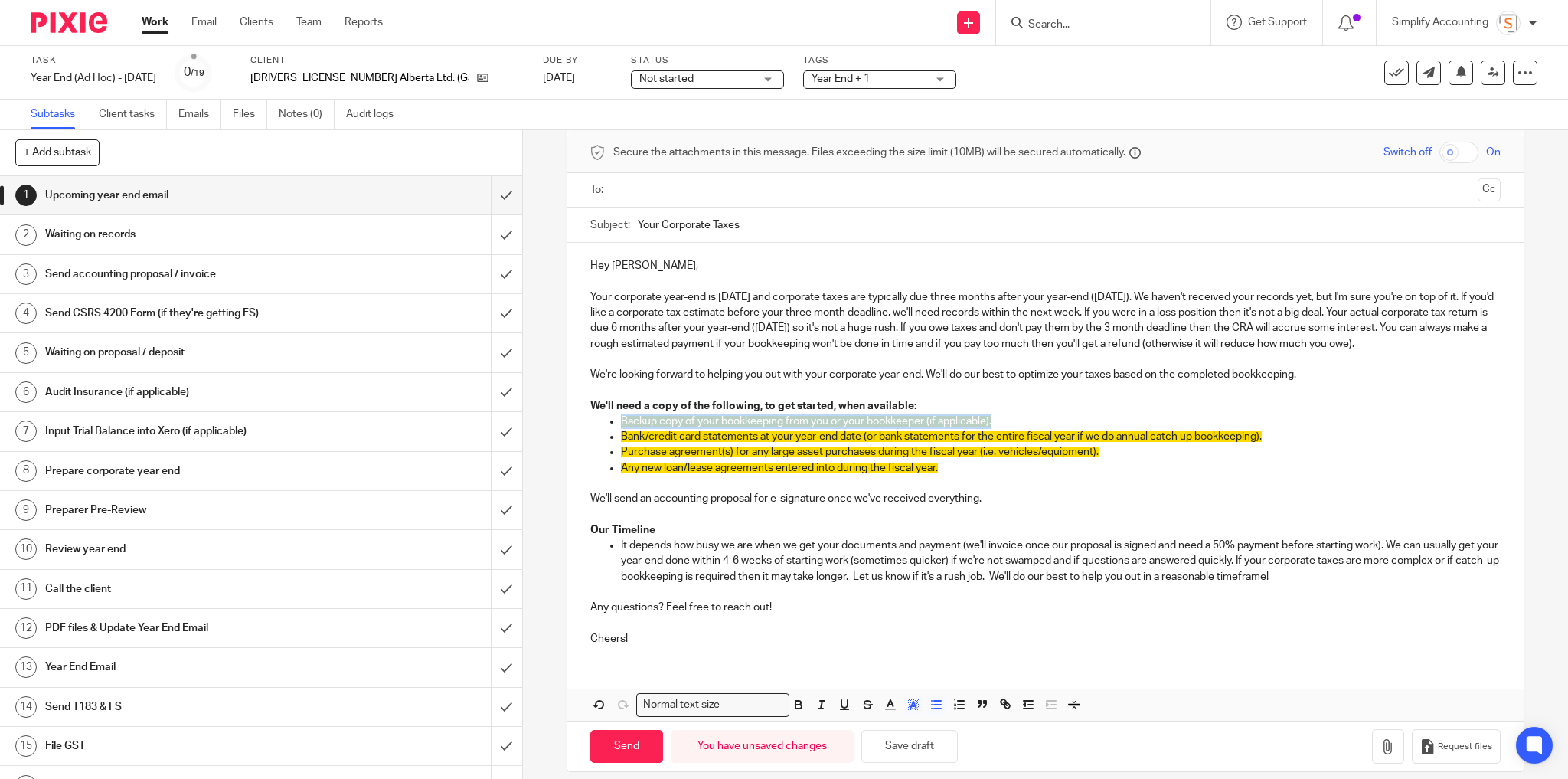
drag, startPoint x: 956, startPoint y: 437, endPoint x: 609, endPoint y: 432, distance: 347.0
click at [621, 429] on li "Backup copy of your bookkeeping from you or your bookkeeper (if applicable)." at bounding box center [1062, 422] width 881 height 16
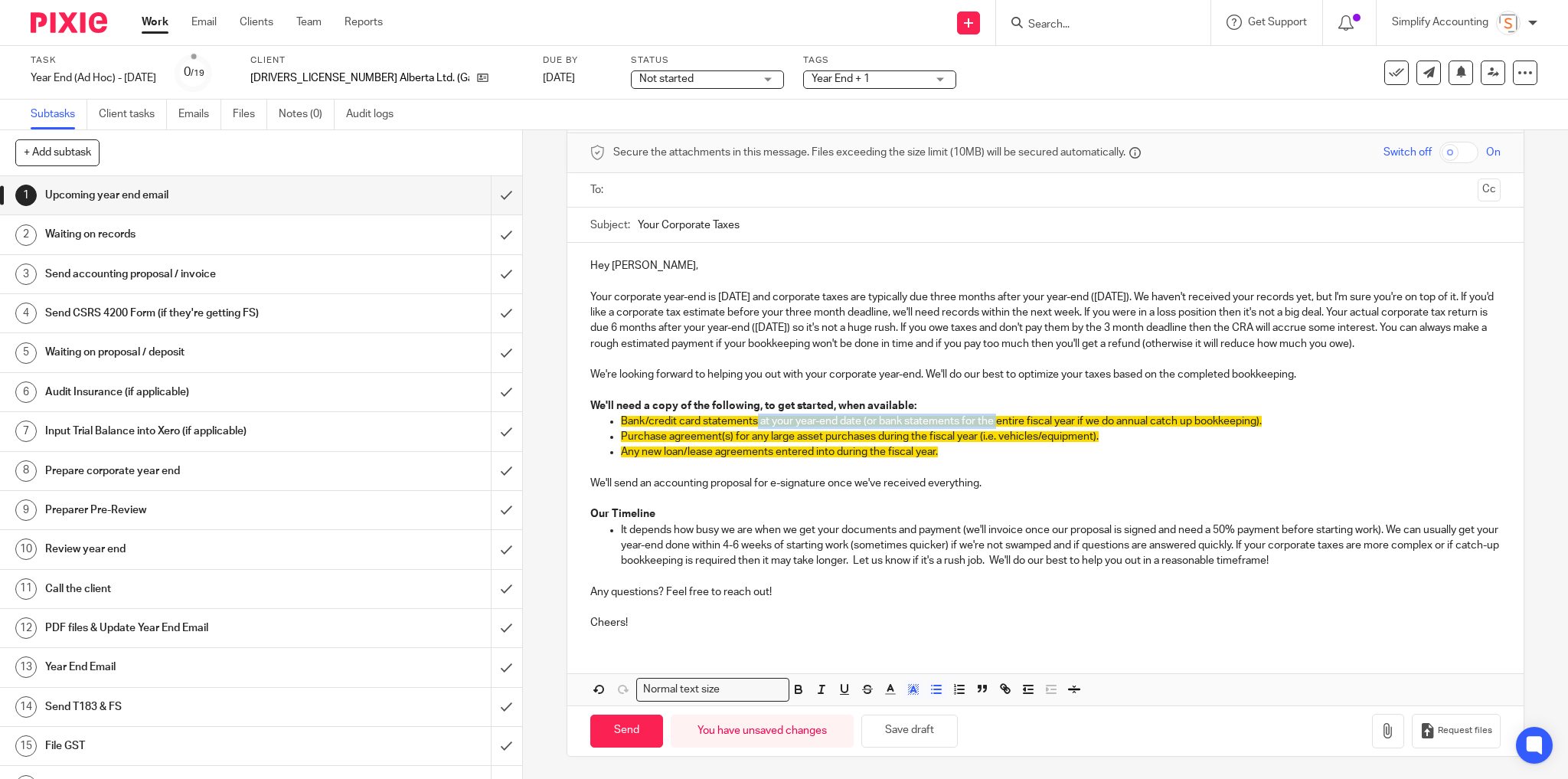
drag, startPoint x: 754, startPoint y: 436, endPoint x: 992, endPoint y: 436, distance: 238.0
click at [992, 427] on span "Bank/credit card statements at your year-end date (or bank statements for the e…" at bounding box center [941, 421] width 641 height 10
drag, startPoint x: 832, startPoint y: 436, endPoint x: 1027, endPoint y: 439, distance: 195.0
click at [1027, 429] on p "Bank/credit card statementsentire fiscal year if we do annual catch up bookkeep…" at bounding box center [1062, 422] width 881 height 16
click at [750, 427] on span "Bank/credit card statementsentire fiscal year" at bounding box center [728, 421] width 216 height 10
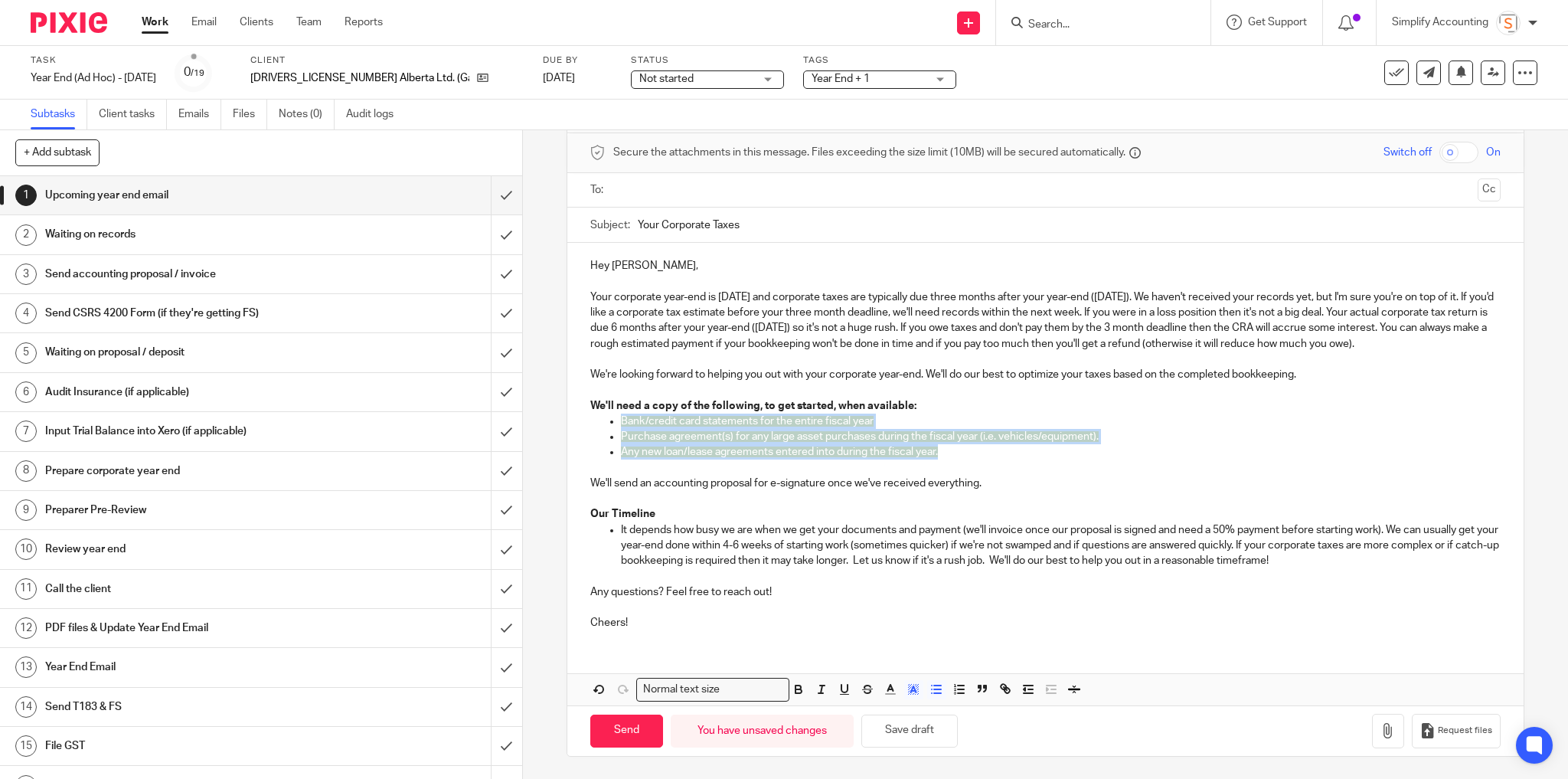
drag, startPoint x: 944, startPoint y: 468, endPoint x: 618, endPoint y: 435, distance: 327.7
click at [618, 435] on ul "Bank/credit card statements for the entire fiscal year Purchase agreement(s) fo…" at bounding box center [1046, 445] width 911 height 62
click at [907, 697] on icon "button" at bounding box center [914, 690] width 14 height 14
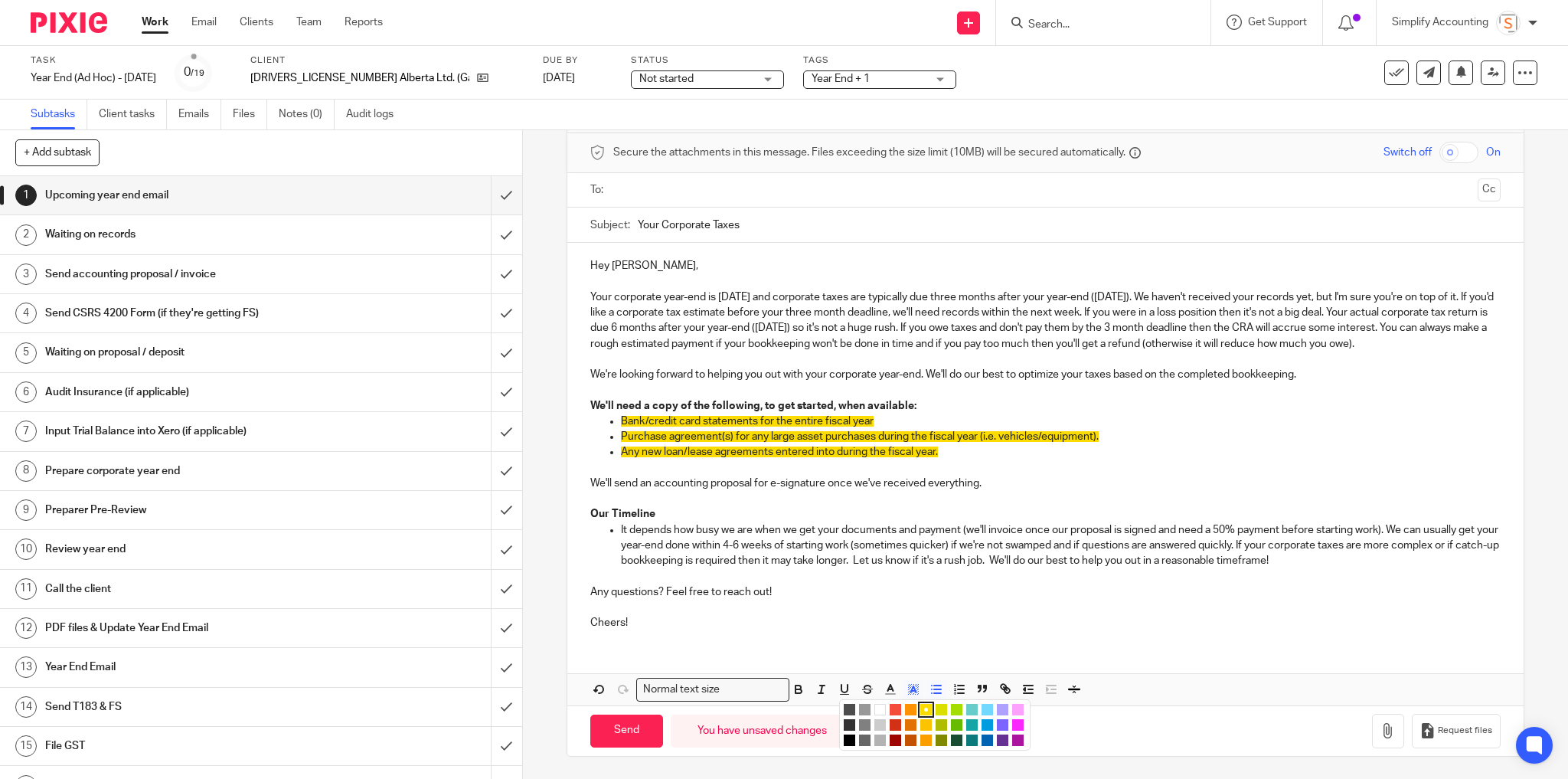
click at [874, 716] on li "color:#FFFFFF" at bounding box center [879, 710] width 11 height 11
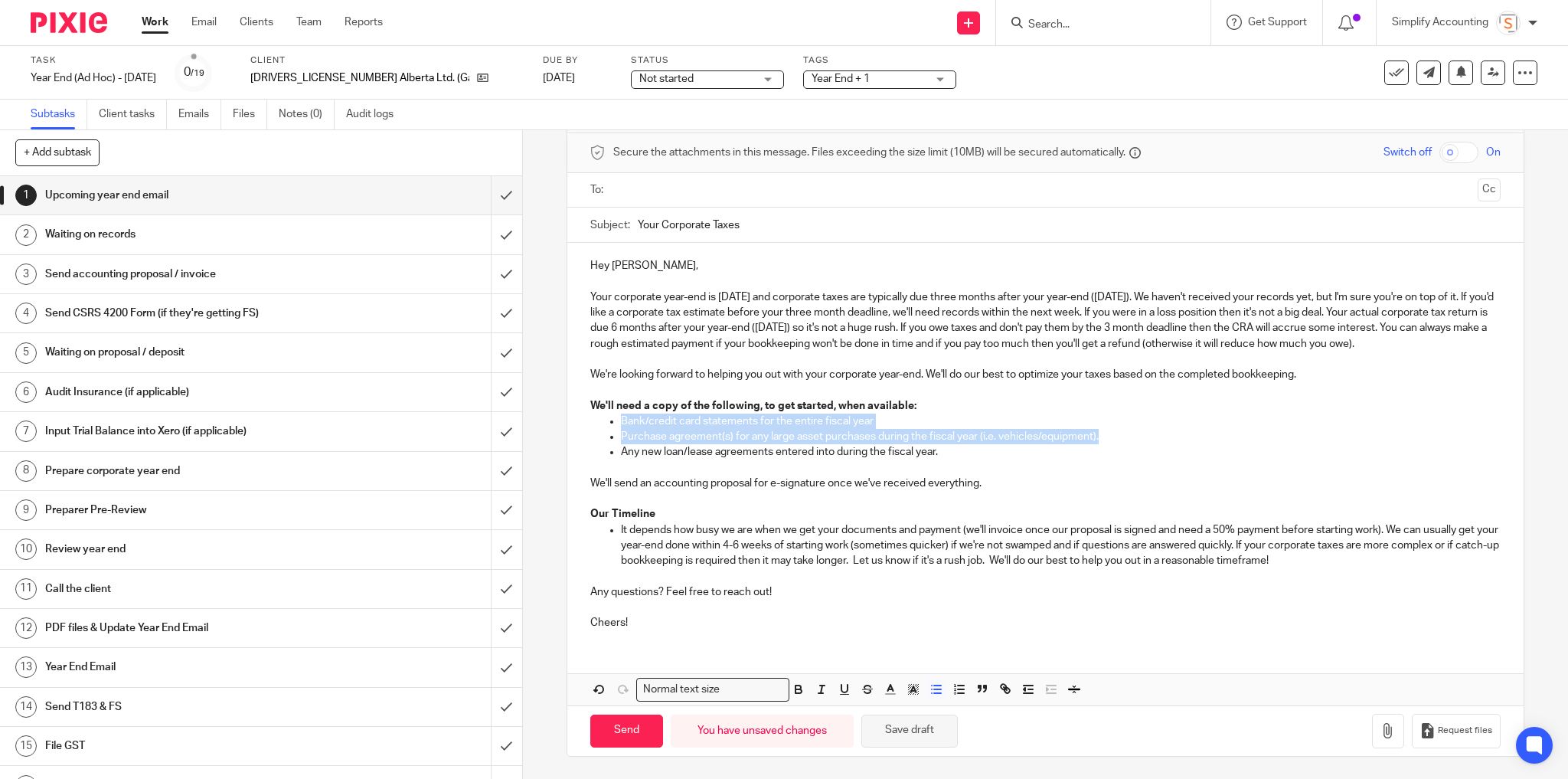
click at [913, 746] on button "Save draft" at bounding box center [909, 731] width 96 height 33
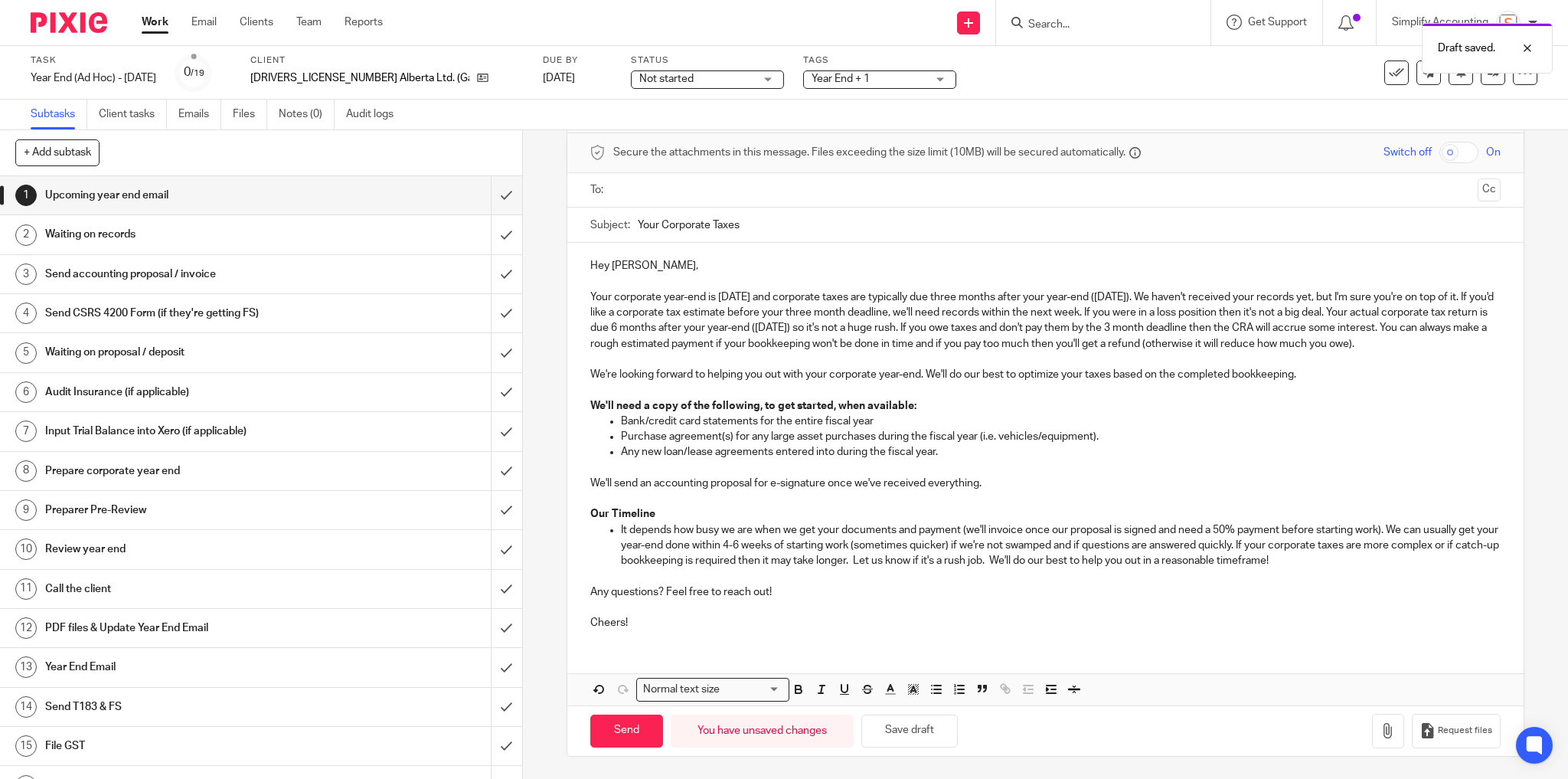
click at [1078, 507] on p "We'll send an accounting proposal for e-signature once we've received everythin…" at bounding box center [1046, 491] width 911 height 31
click at [941, 746] on button "Save draft" at bounding box center [909, 731] width 96 height 33
click at [760, 191] on input "text" at bounding box center [1045, 190] width 853 height 17
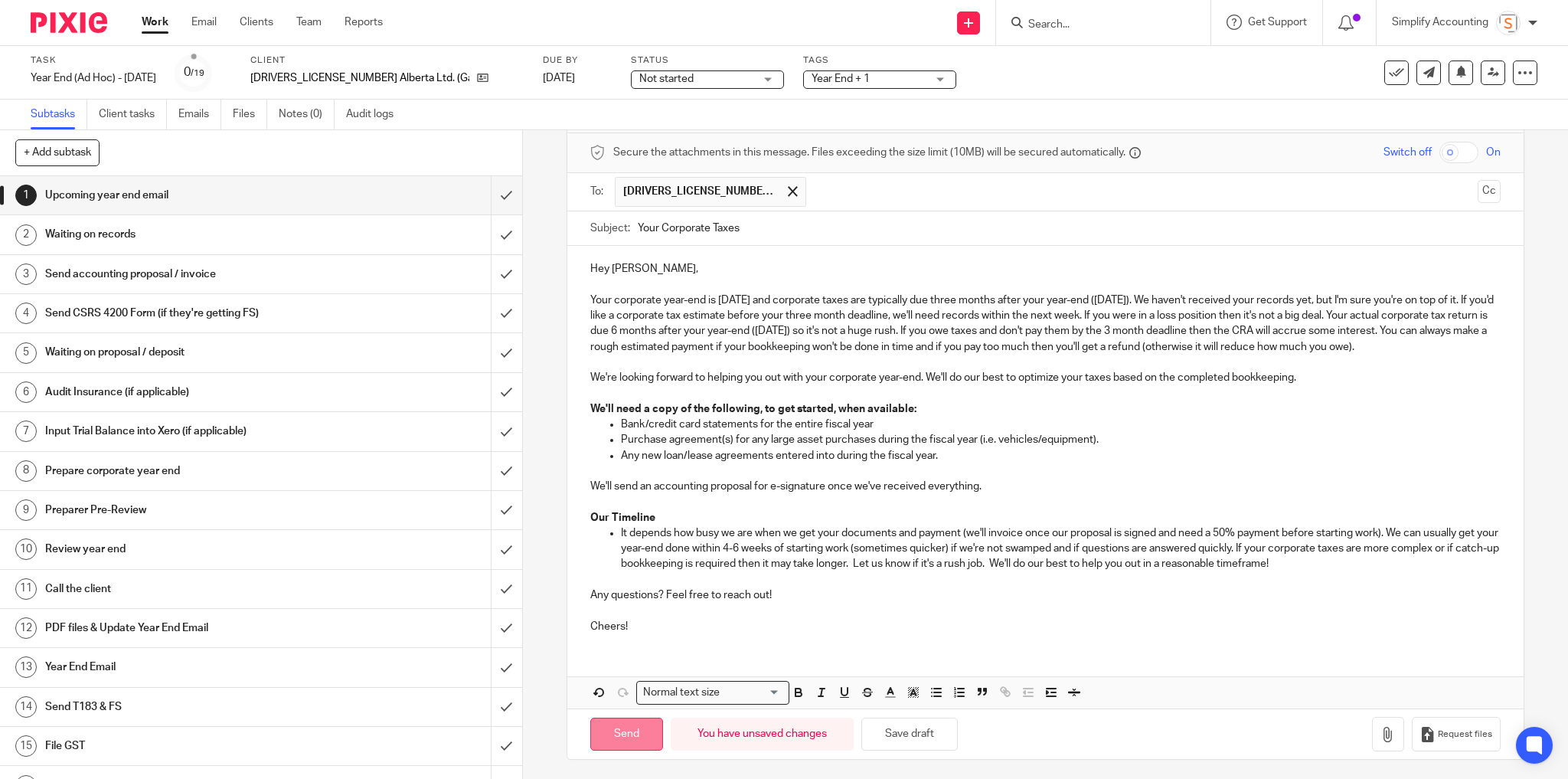
click at [634, 750] on input "Send" at bounding box center [627, 734] width 73 height 33
type input "Sent"
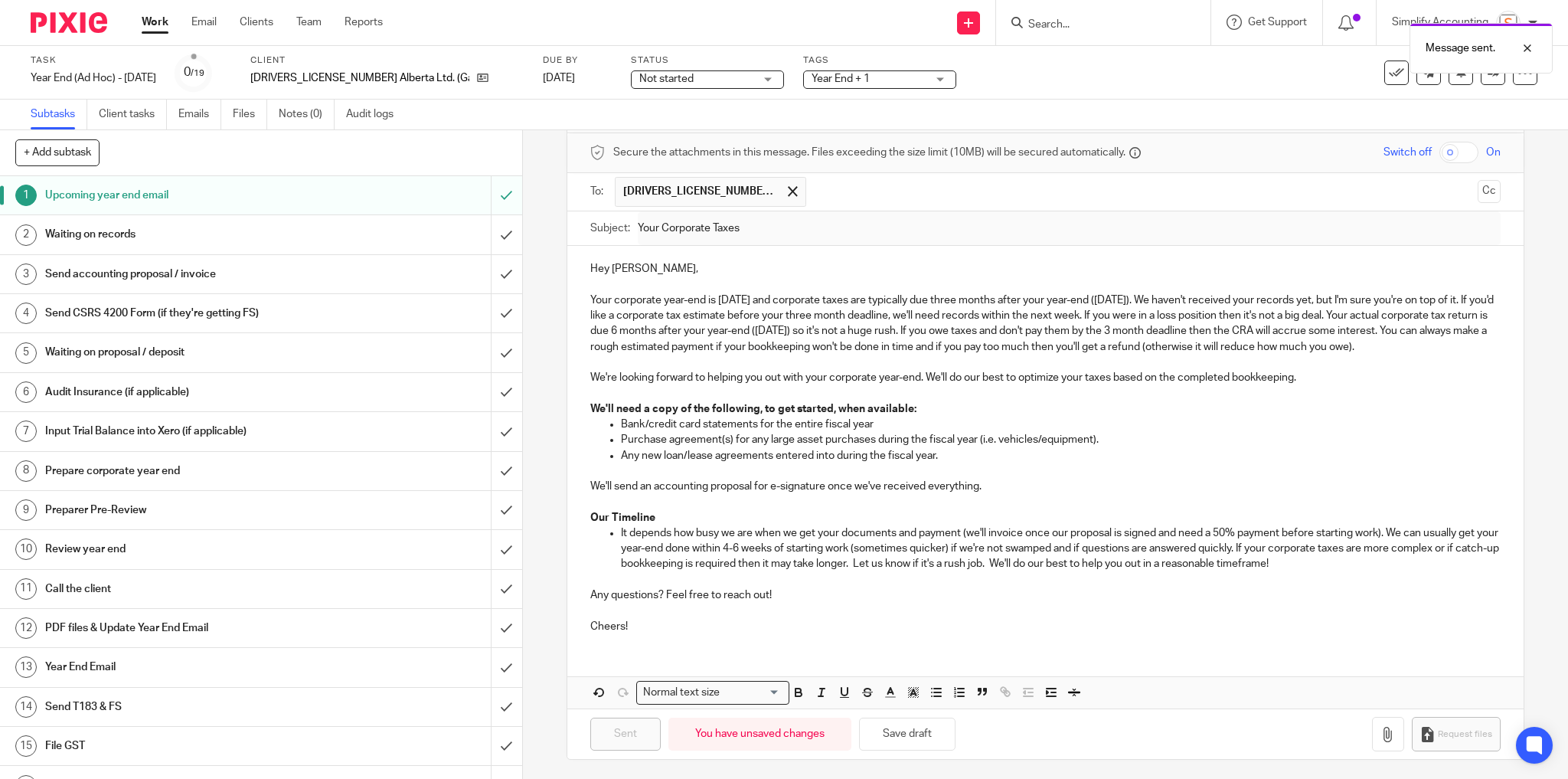
click at [1102, 23] on div "Message sent." at bounding box center [1168, 44] width 769 height 58
click at [1072, 21] on div "Message sent." at bounding box center [1168, 44] width 769 height 58
click at [1040, 30] on div "Message sent." at bounding box center [1168, 44] width 769 height 58
click at [1049, 25] on input "Search" at bounding box center [1095, 25] width 138 height 14
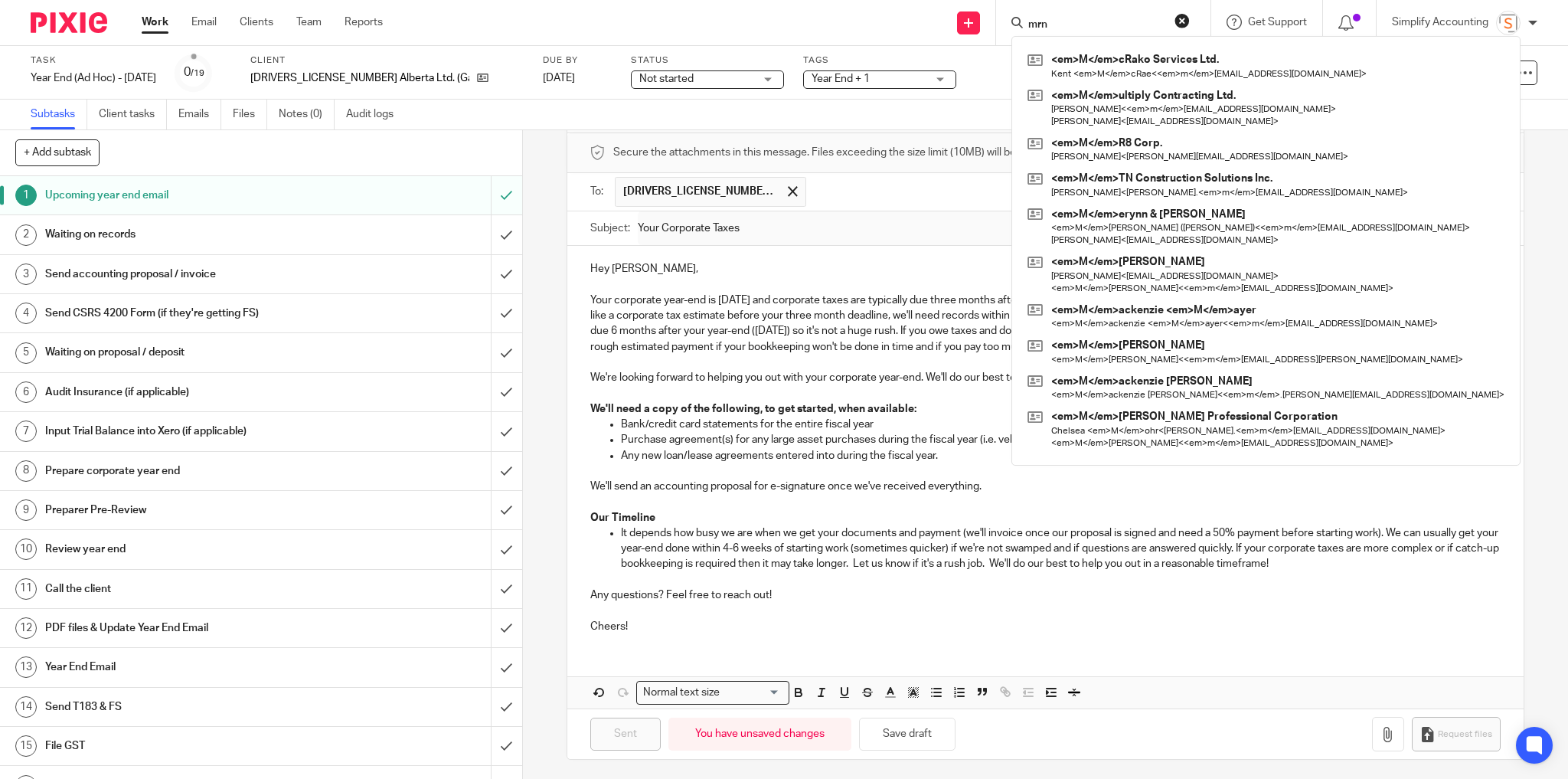
click button "submit" at bounding box center [0, 0] width 0 height 0
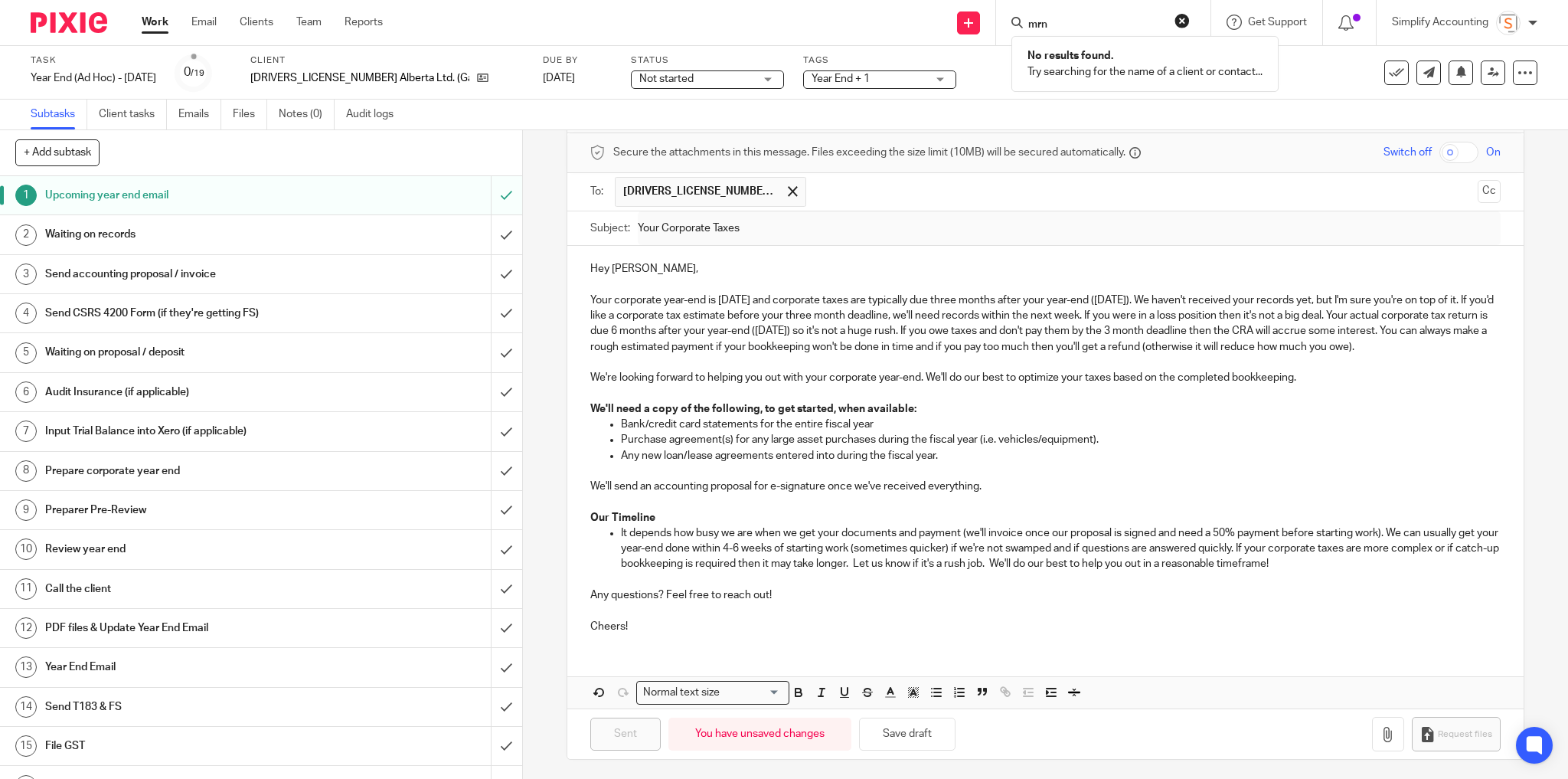
click at [1049, 22] on input "mrn" at bounding box center [1095, 25] width 138 height 14
type input "mtn"
click button "submit" at bounding box center [0, 0] width 0 height 0
click at [1077, 64] on link at bounding box center [1198, 66] width 347 height 36
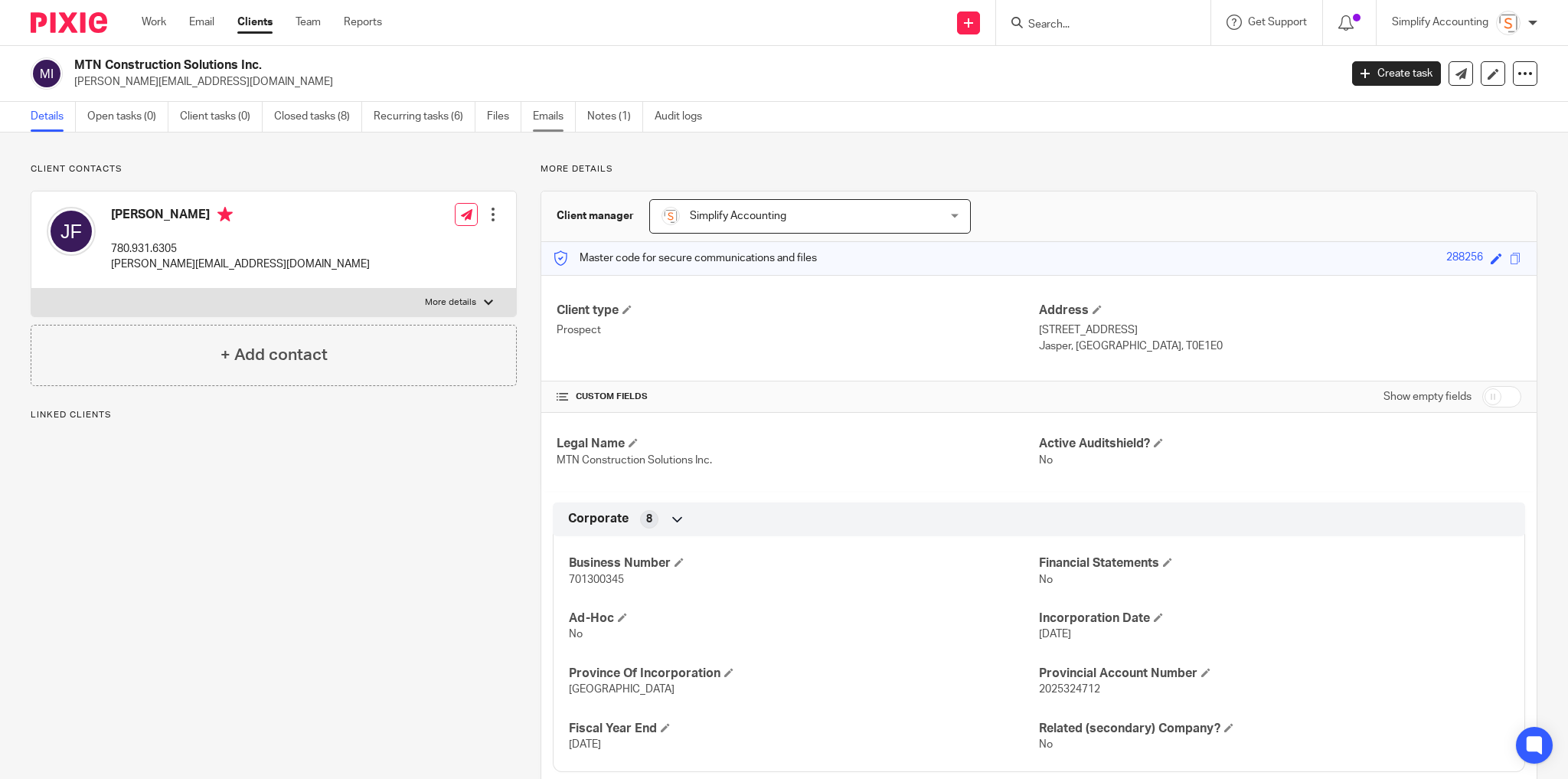
click at [558, 121] on link "Emails" at bounding box center [554, 116] width 42 height 29
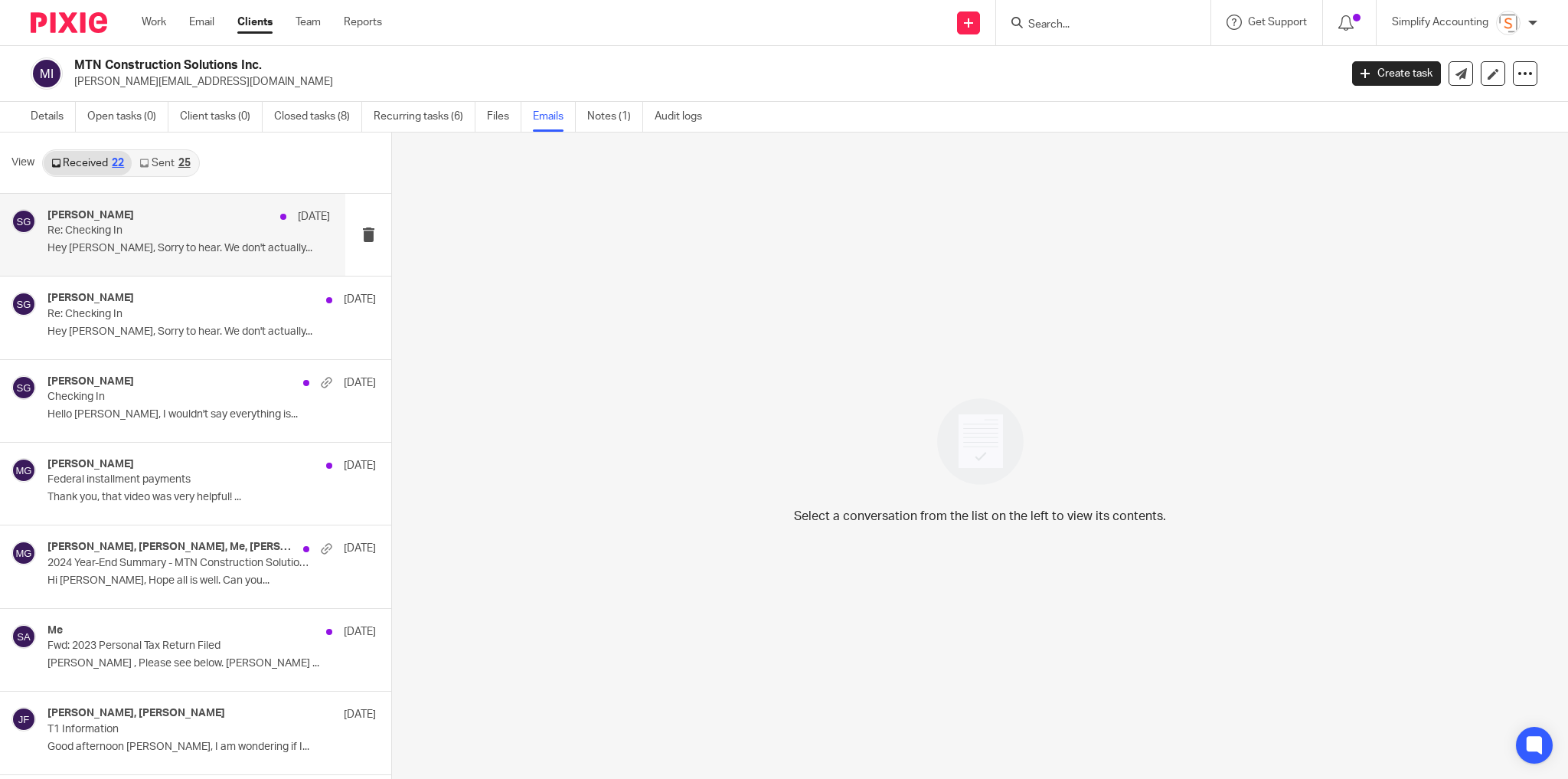
click at [154, 232] on p "Re: Checking In" at bounding box center [160, 231] width 225 height 13
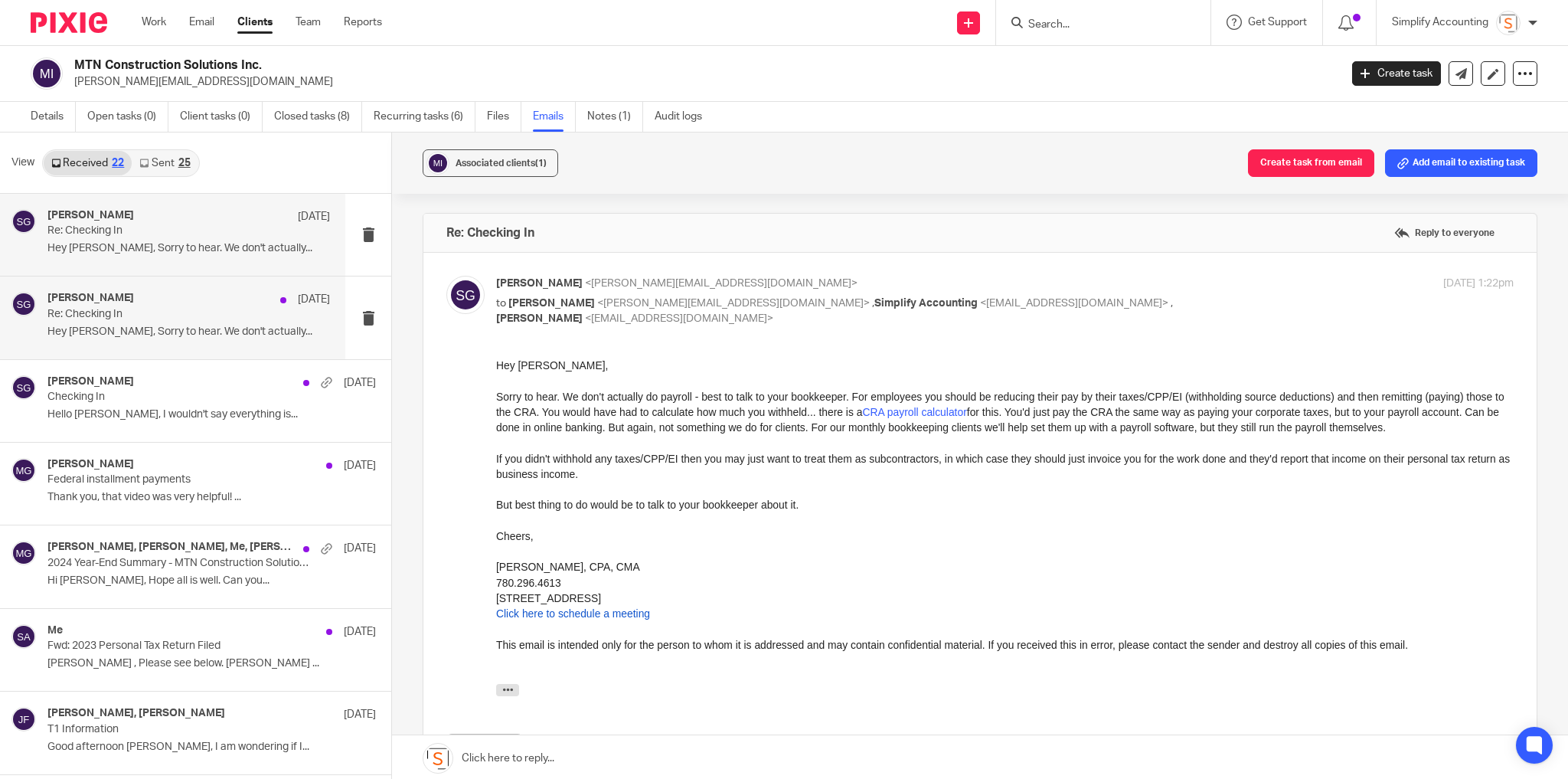
click at [197, 308] on p "Re: Checking In" at bounding box center [160, 314] width 225 height 13
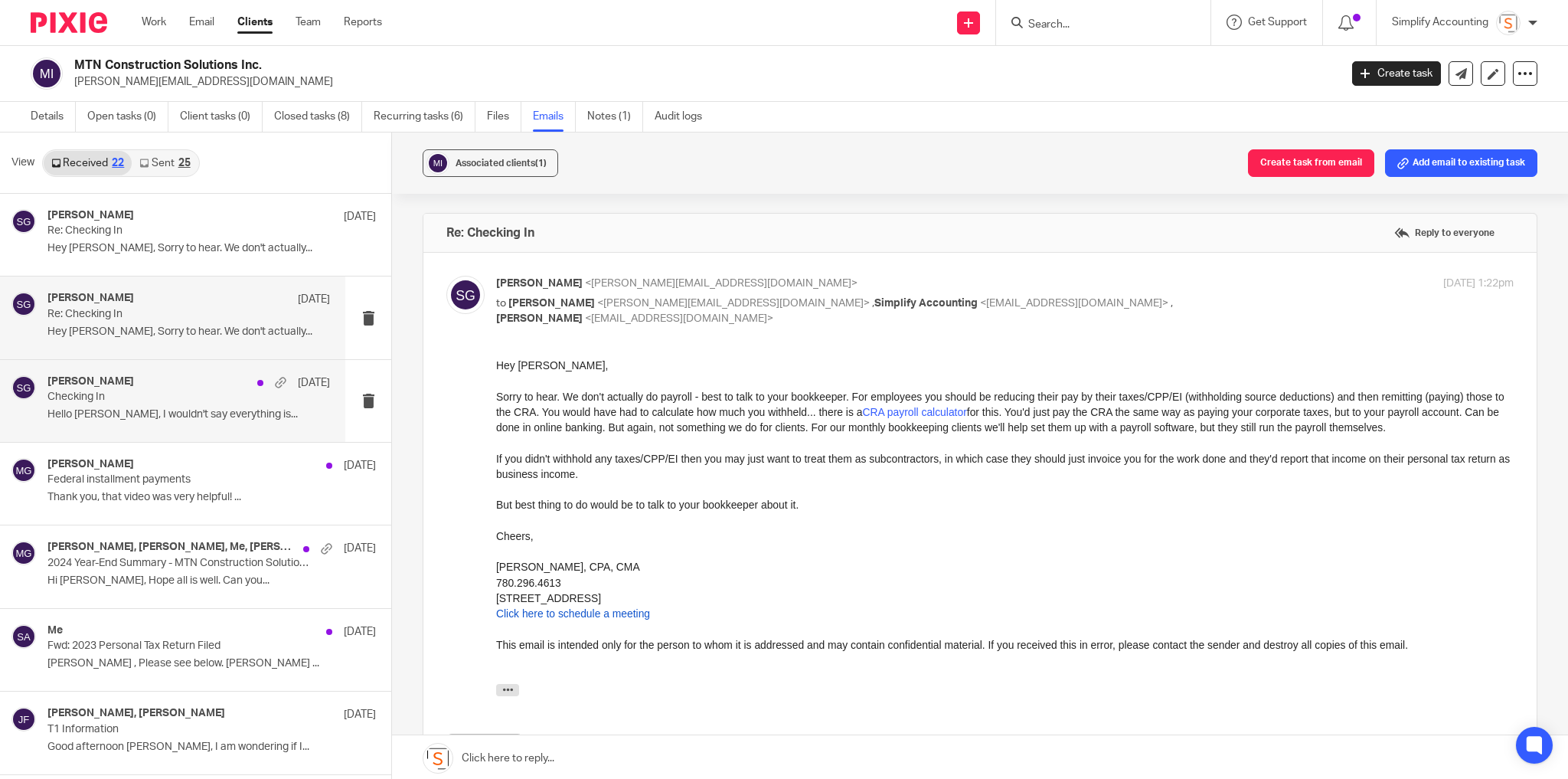
click at [199, 409] on p "Hello Shawn, I wouldn't say everything is..." at bounding box center [189, 415] width 283 height 13
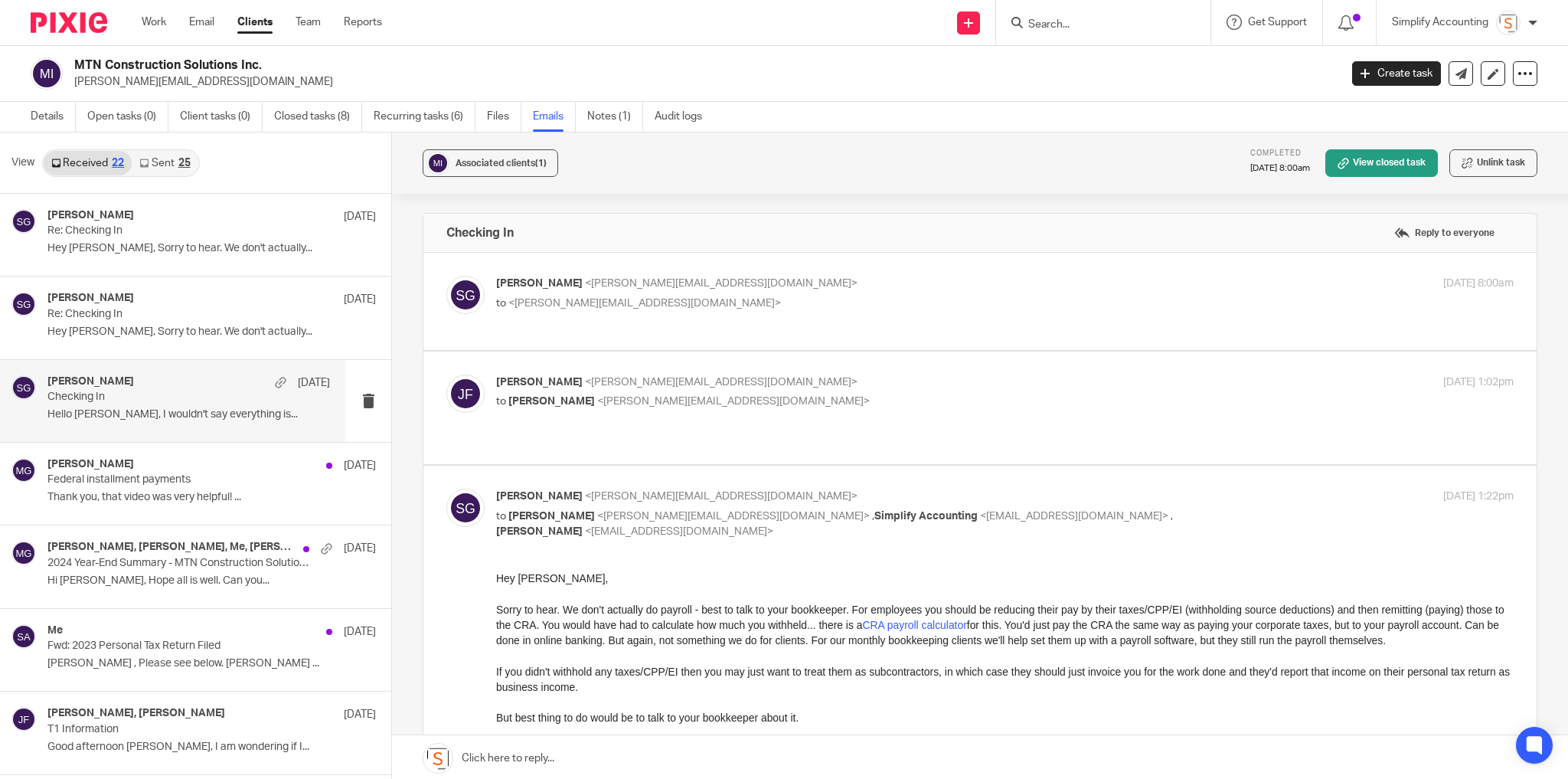
click at [841, 383] on p "Joshua Franklin <josh.mtnconstructionltd@gmail.com>" at bounding box center [835, 383] width 678 height 16
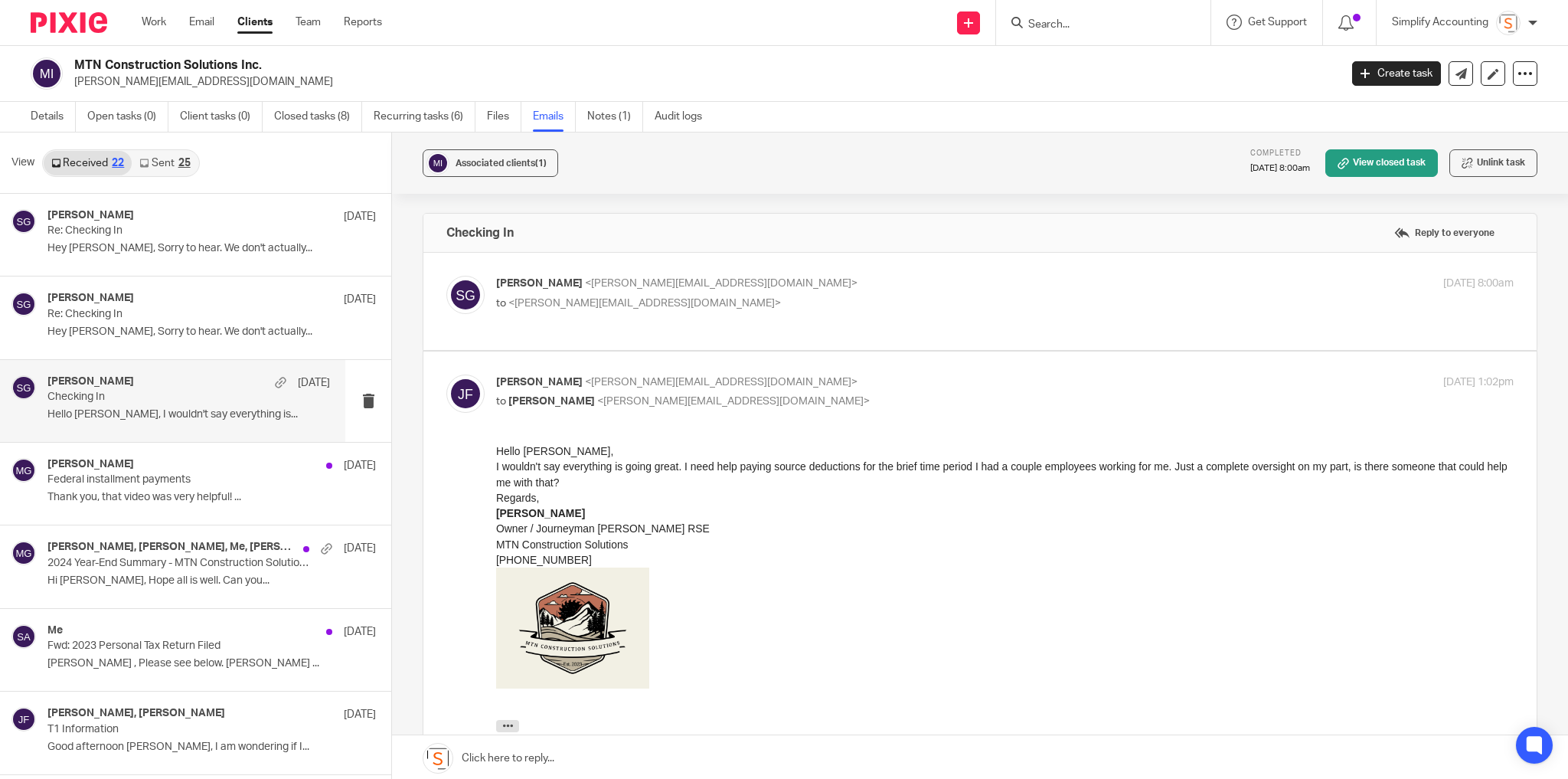
click at [841, 383] on p "Joshua Franklin <josh.mtnconstructionltd@gmail.com>" at bounding box center [835, 383] width 678 height 16
checkbox input "false"
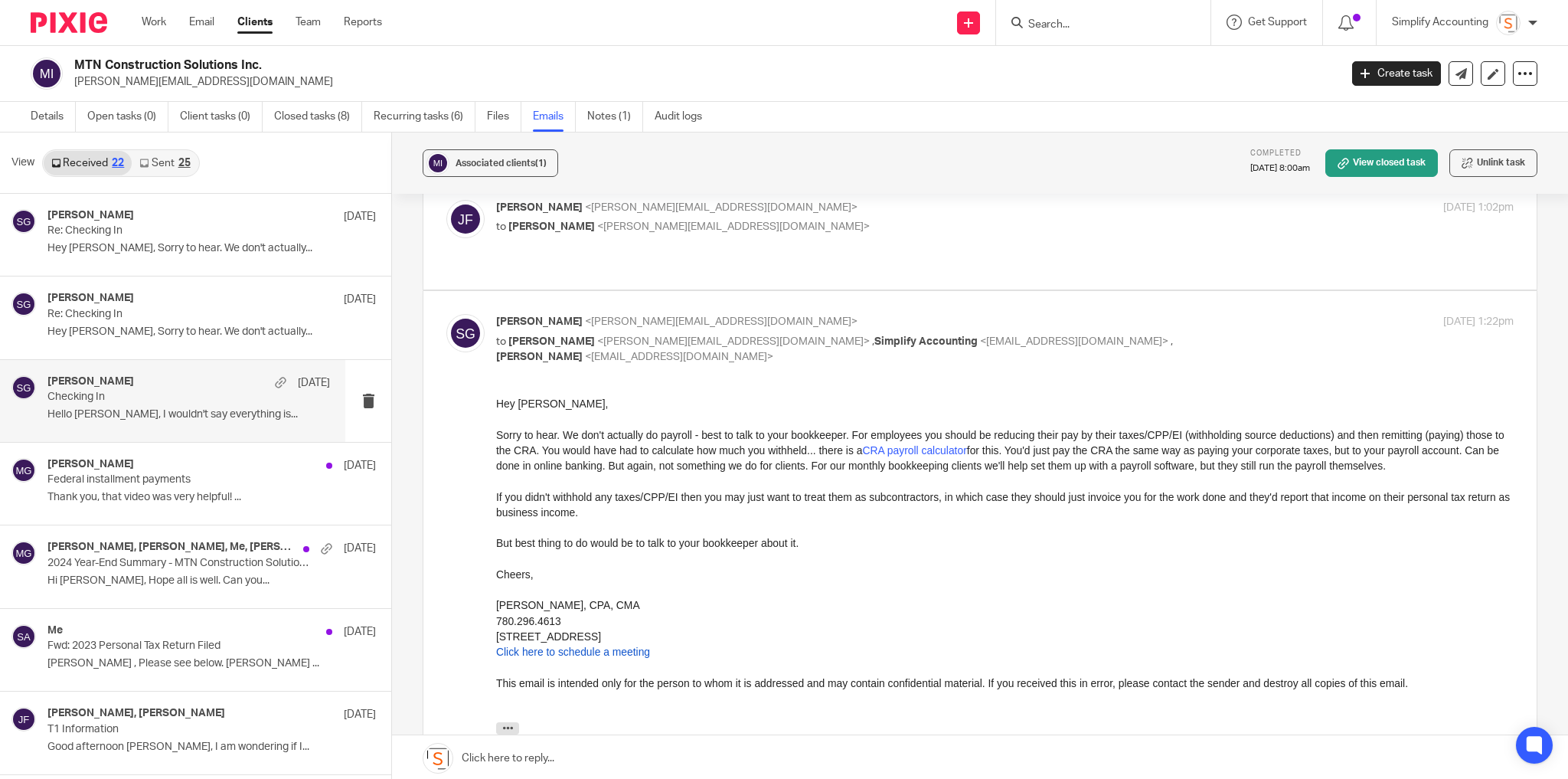
scroll to position [184, 0]
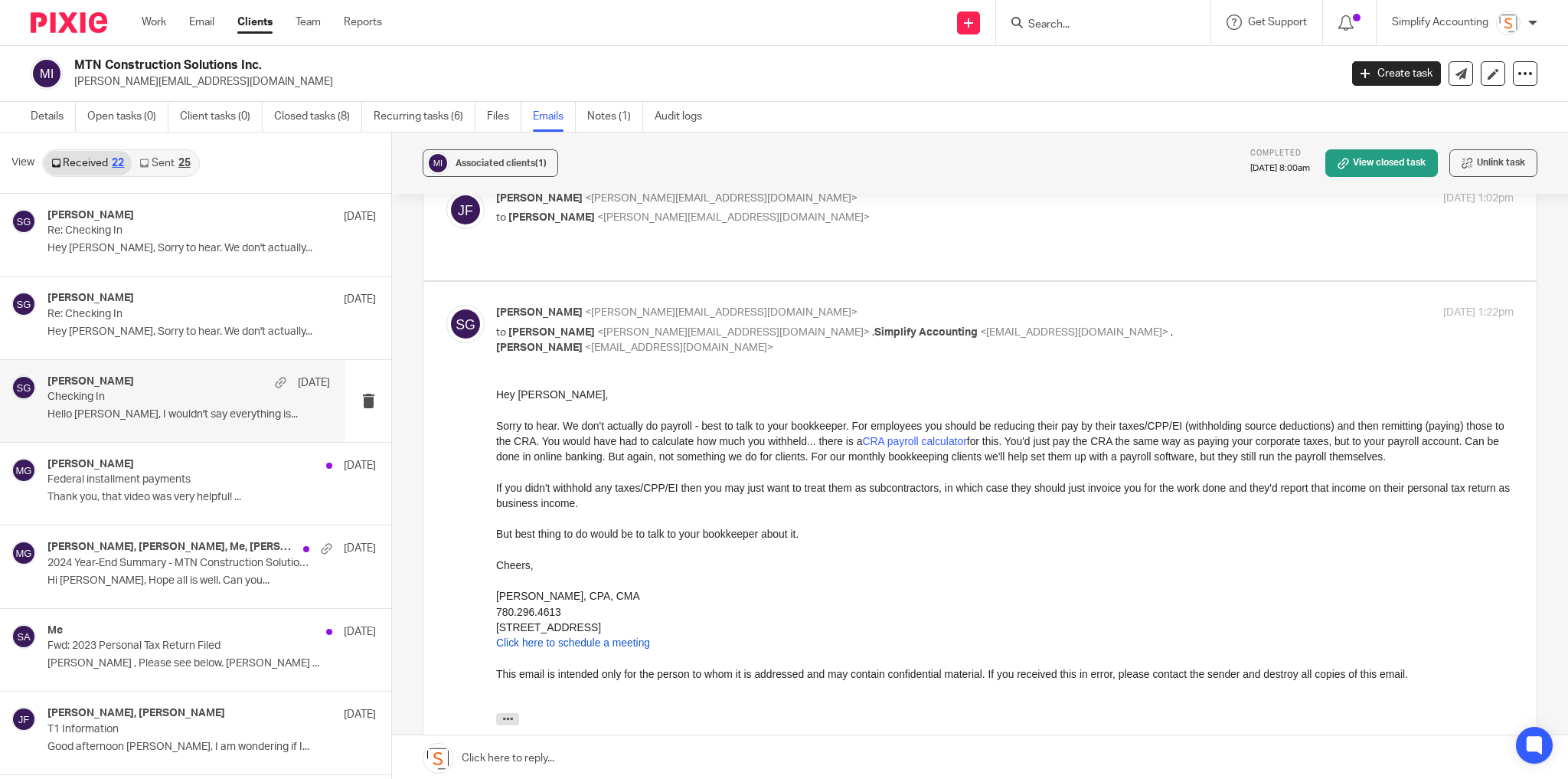
click at [181, 160] on div "25" at bounding box center [185, 163] width 12 height 10
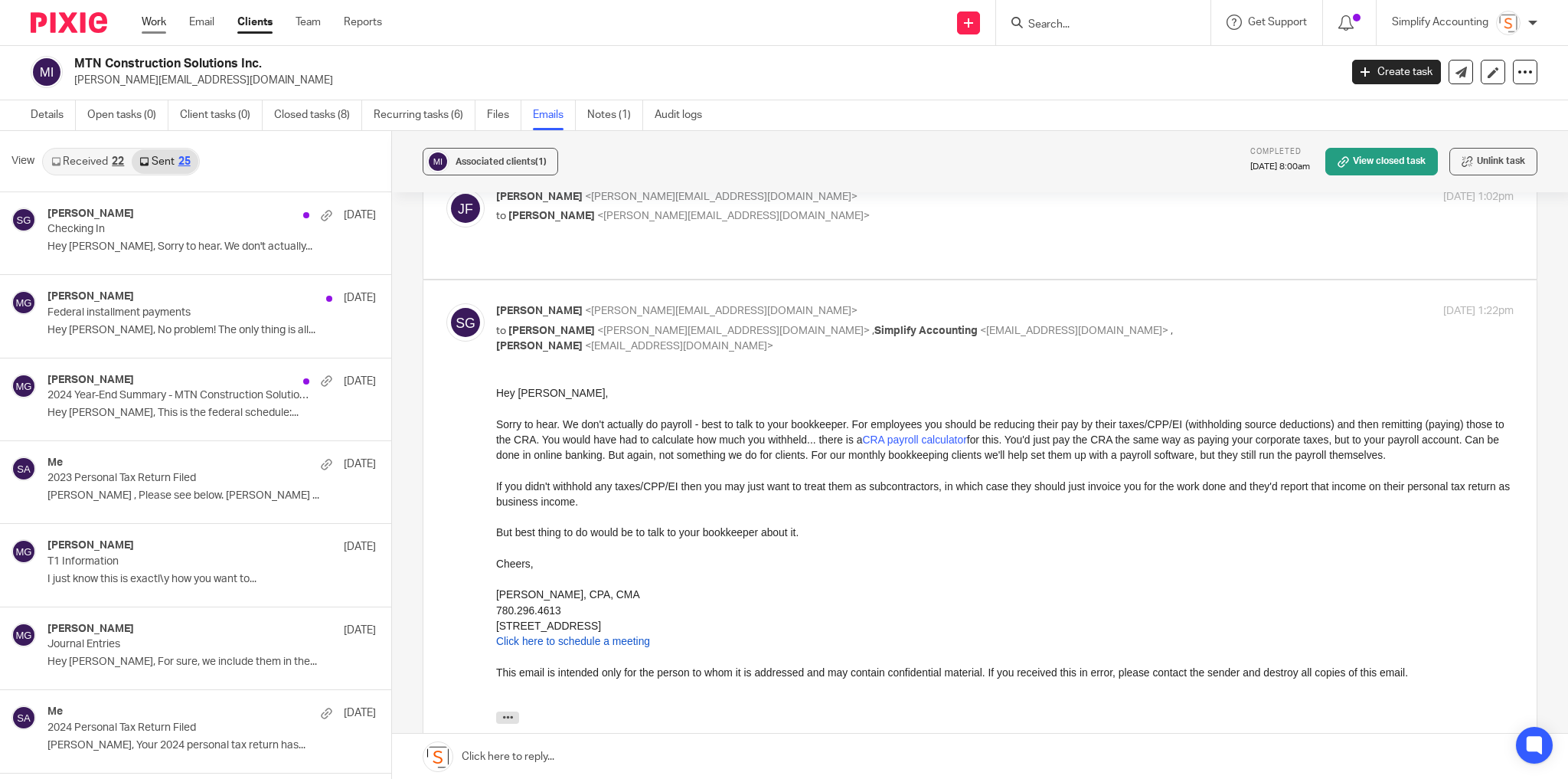
click at [160, 16] on link "Work" at bounding box center [154, 23] width 24 height 16
click at [160, 23] on link "Work" at bounding box center [154, 23] width 24 height 16
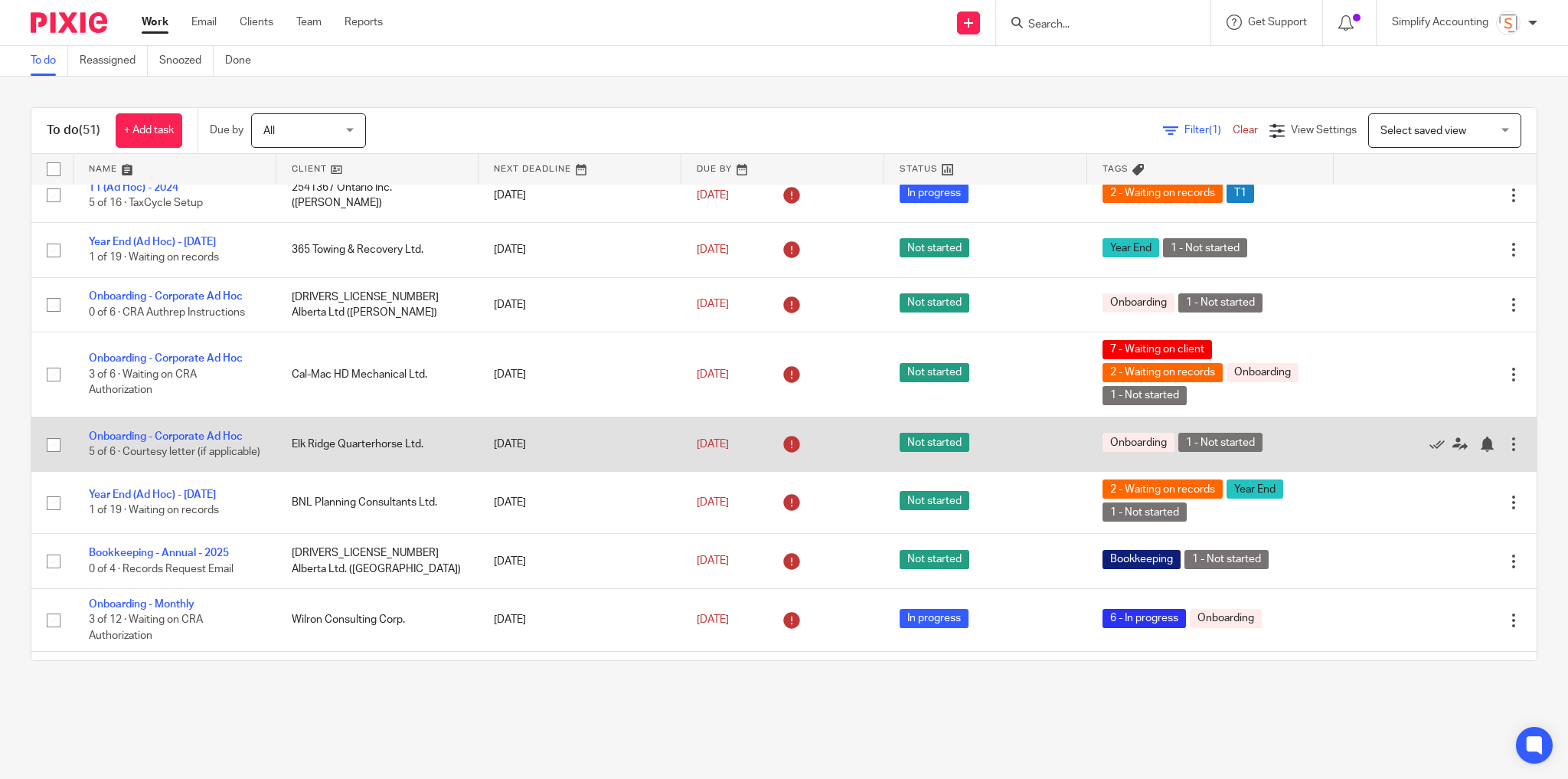
scroll to position [736, 0]
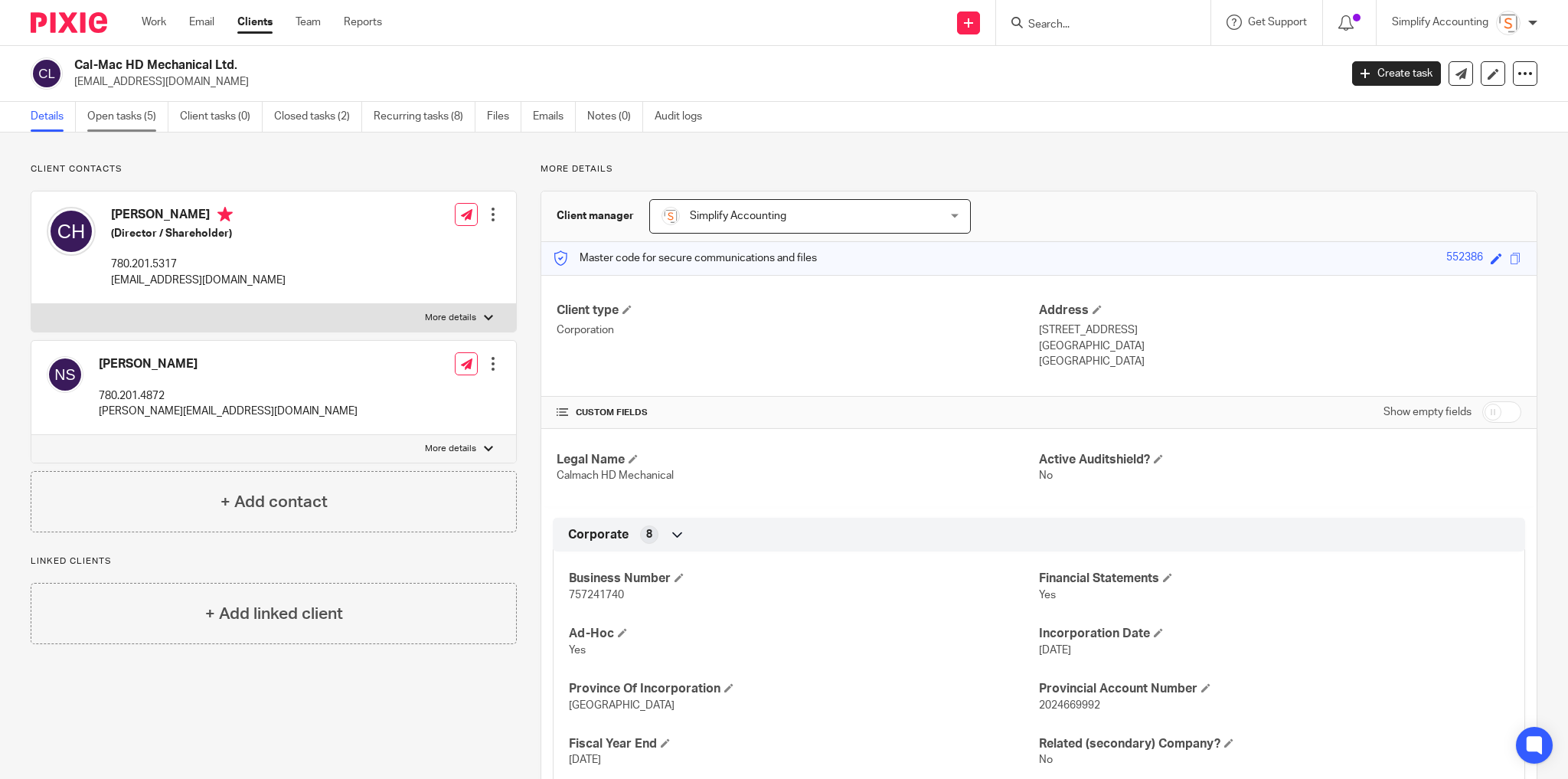
click at [144, 115] on link "Open tasks (5)" at bounding box center [128, 116] width 82 height 29
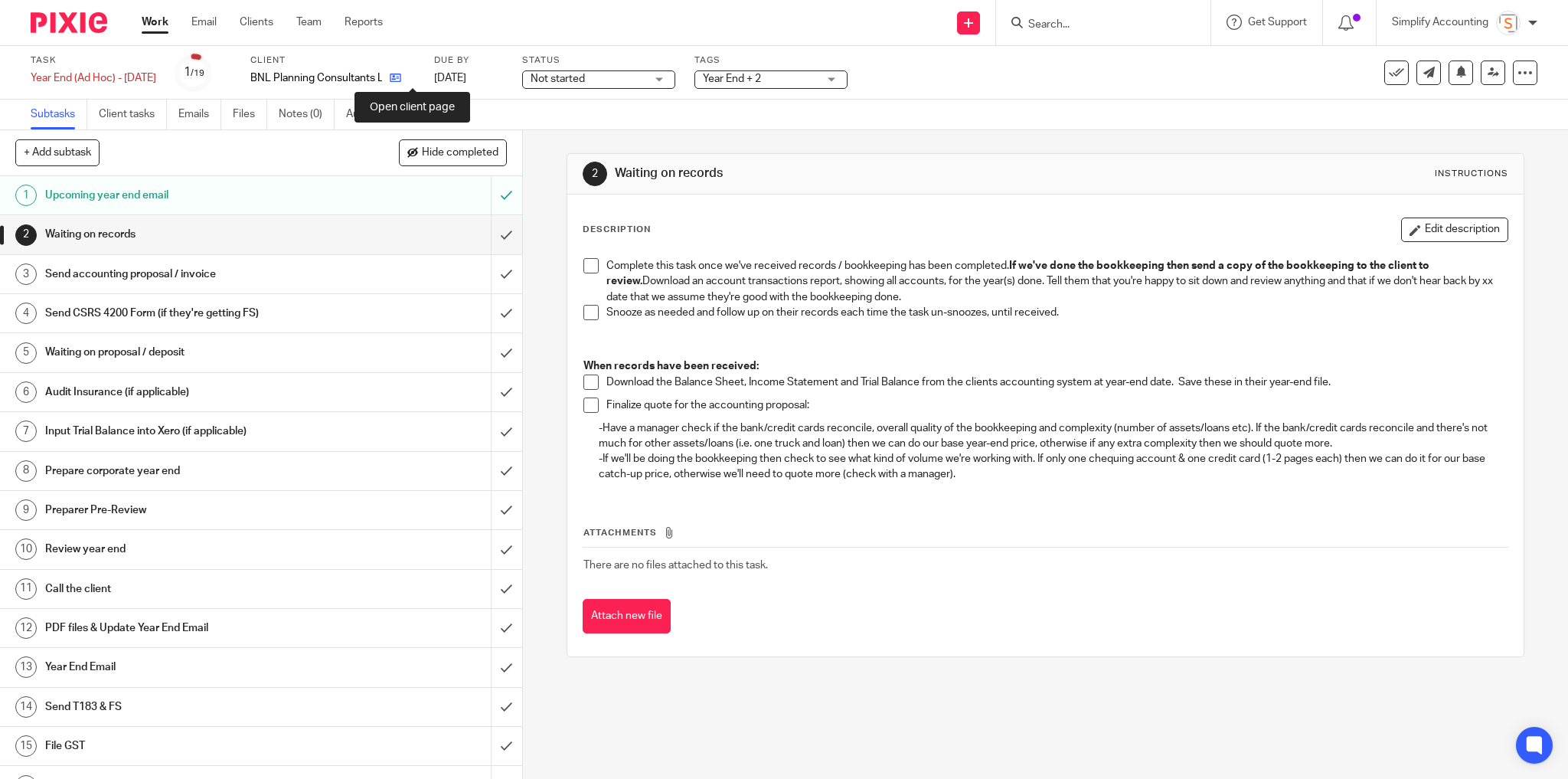
click at [402, 83] on icon at bounding box center [395, 77] width 11 height 11
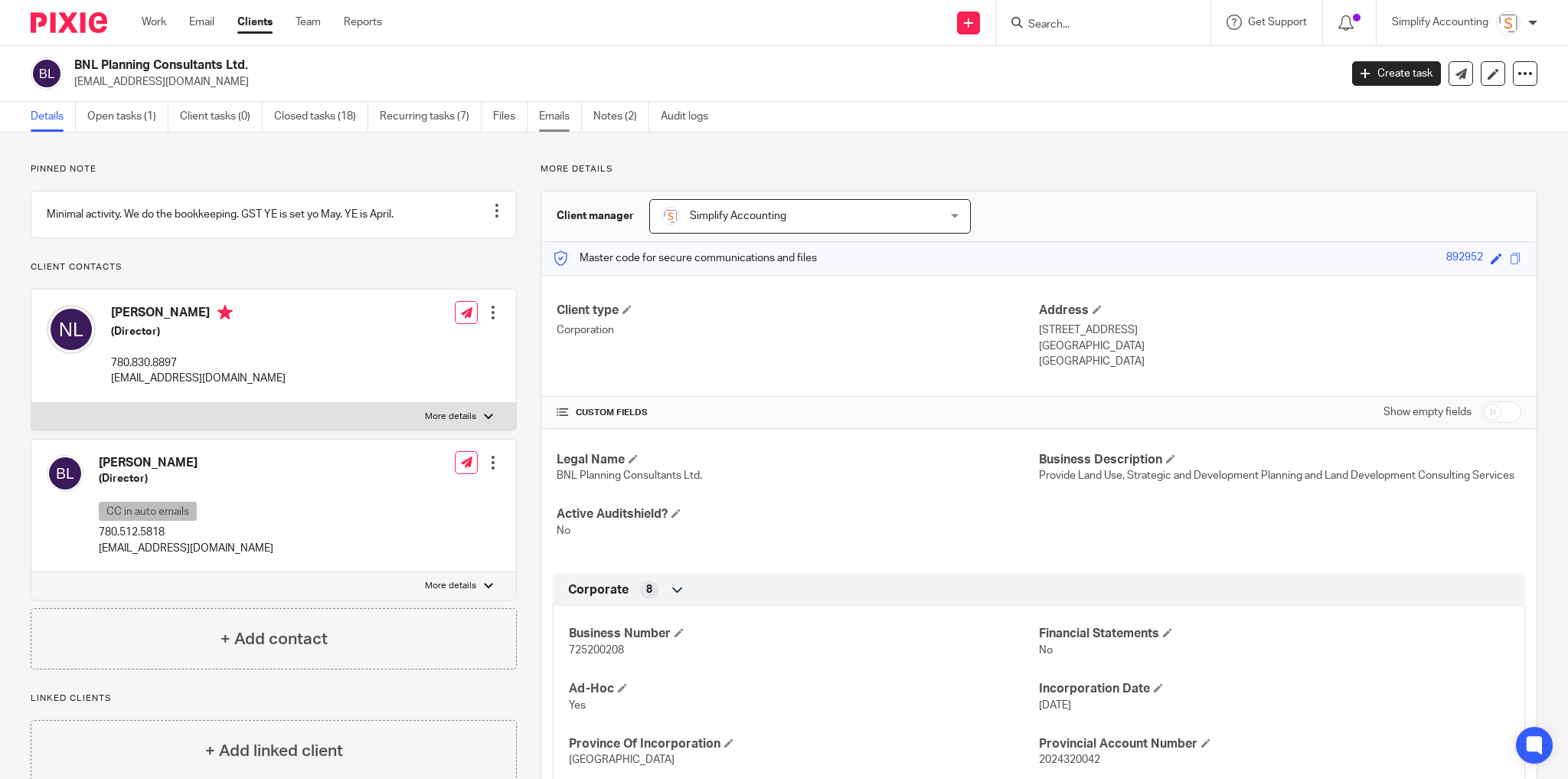
click at [544, 119] on link "Emails" at bounding box center [560, 116] width 42 height 29
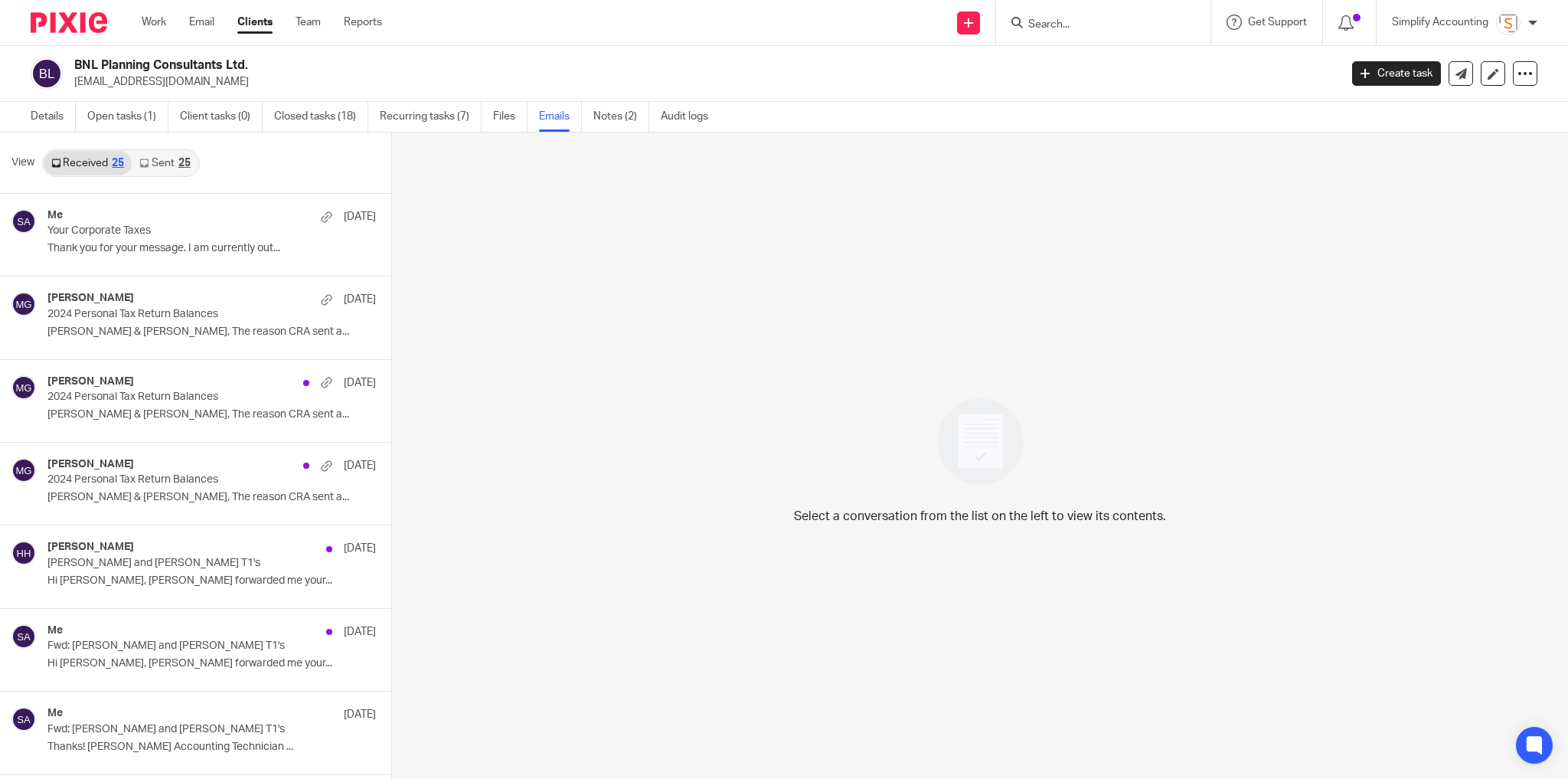
click at [167, 164] on link "Sent 25" at bounding box center [165, 163] width 66 height 24
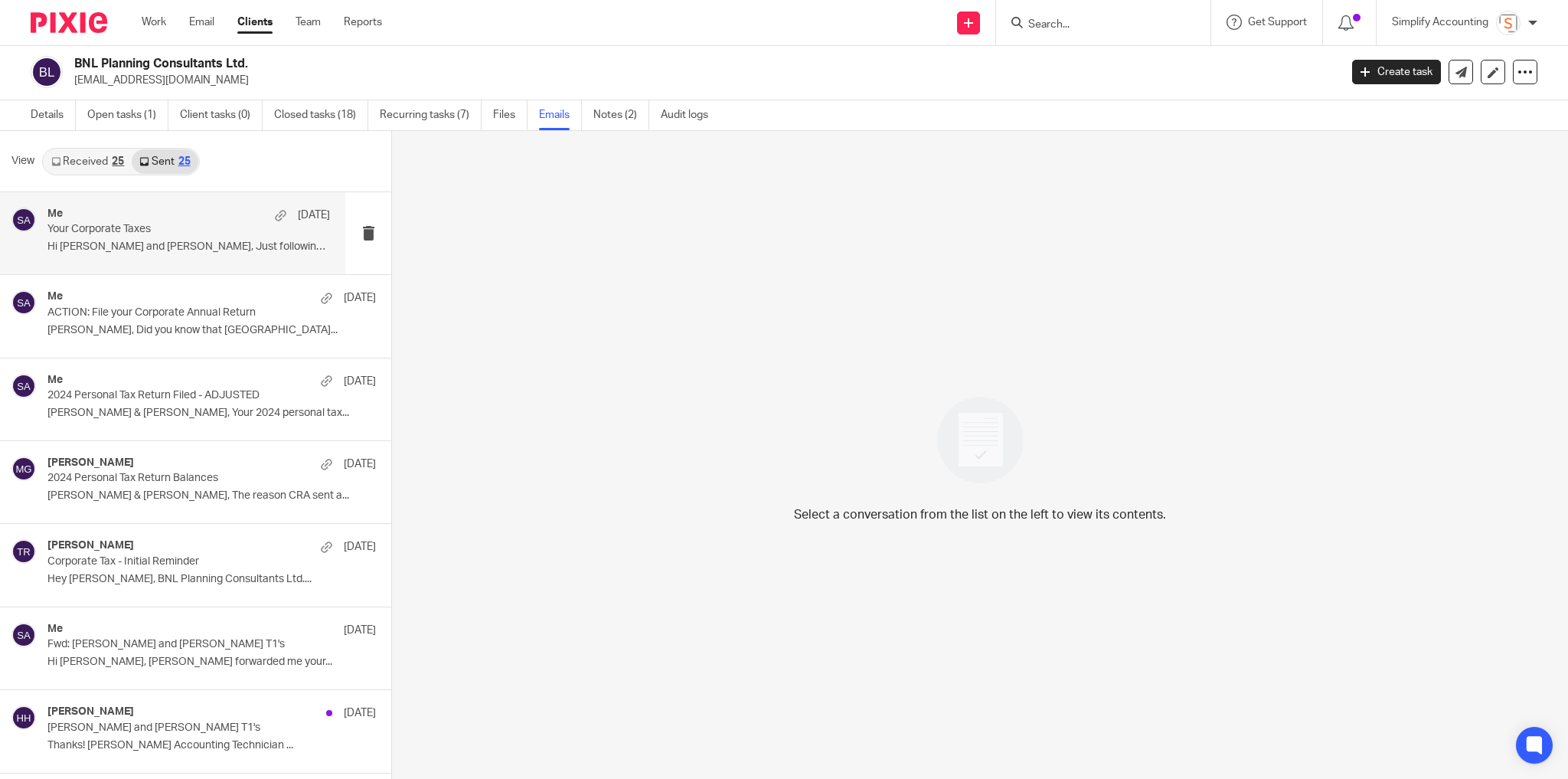
click at [130, 254] on div "Me Aug 12 Your Corporate Taxes Hi Baily and Nick, Just following up..." at bounding box center [189, 232] width 283 height 51
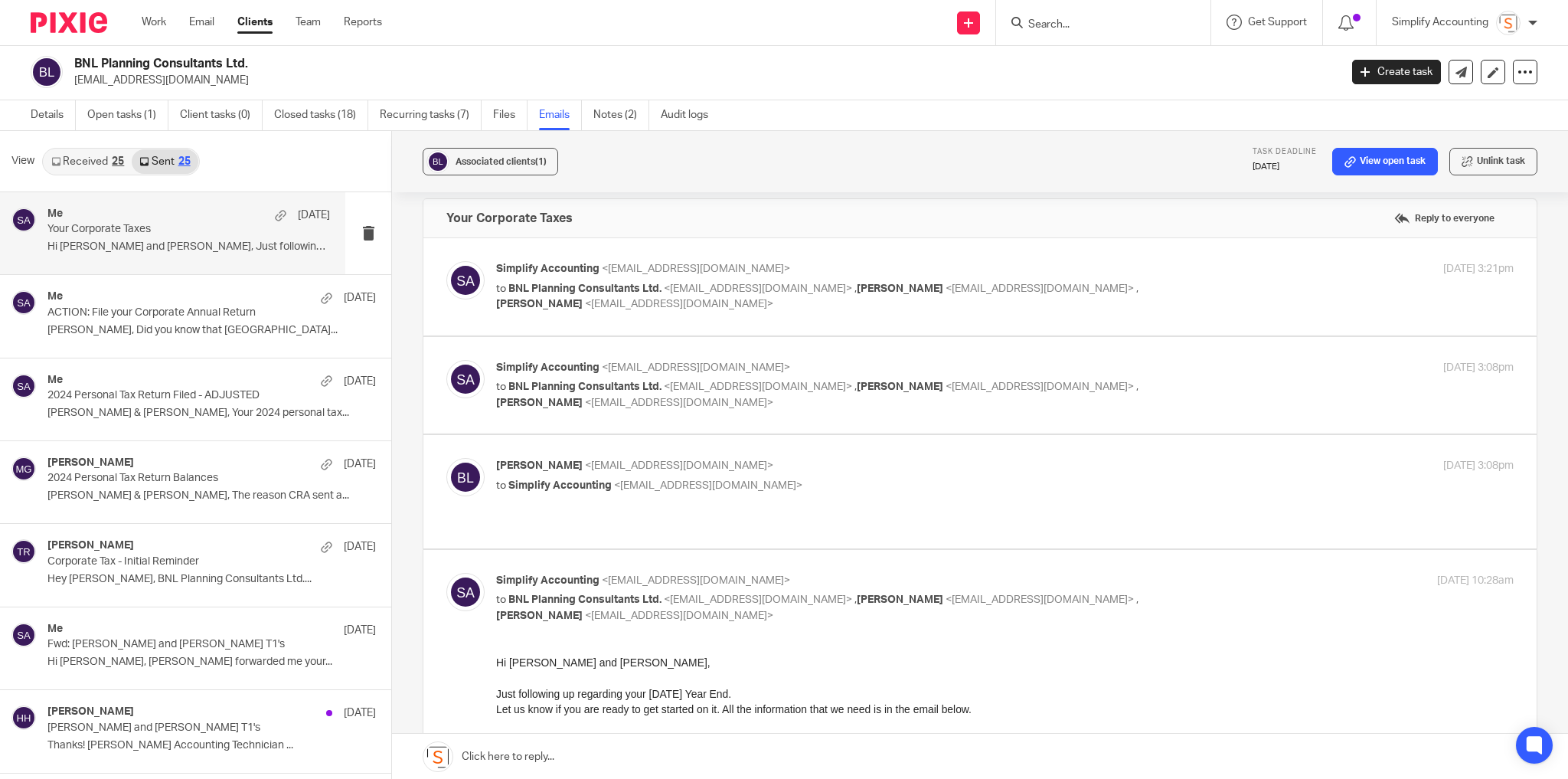
scroll to position [0, 0]
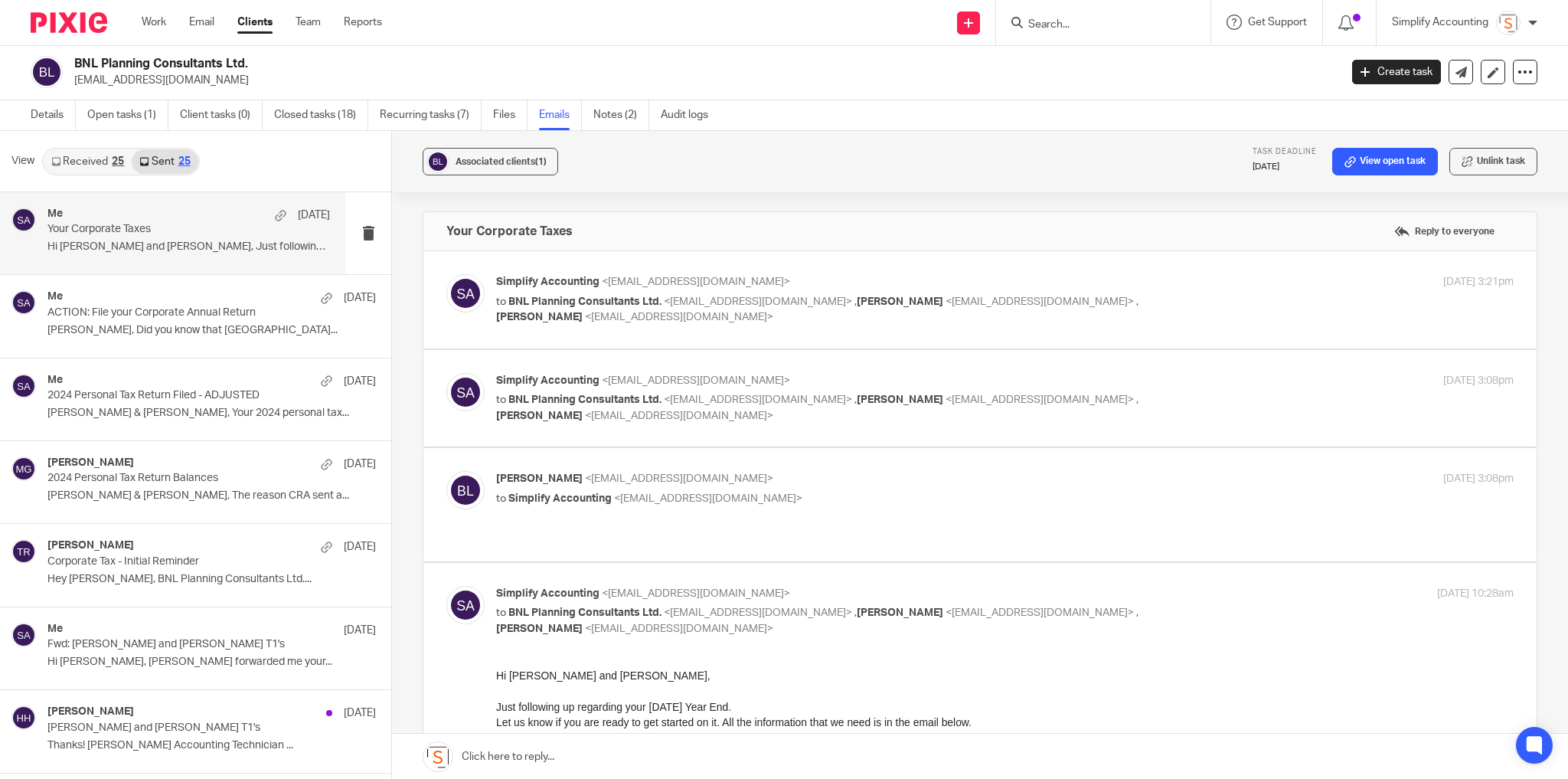
click at [854, 481] on p "Baily Lapp <bailyl@baseng.ca>" at bounding box center [835, 479] width 678 height 16
checkbox input "true"
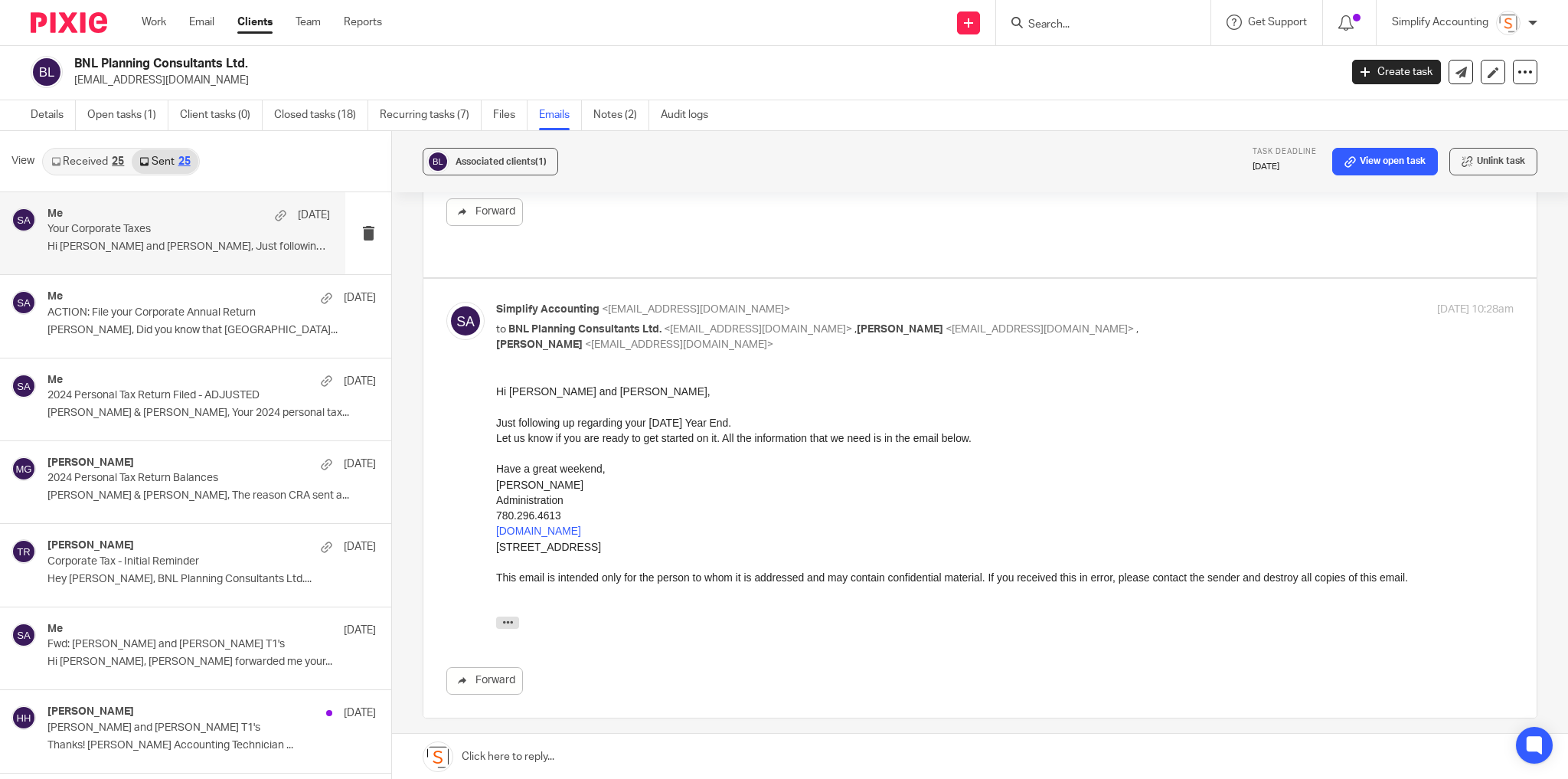
scroll to position [460, 0]
click at [45, 110] on link "Details" at bounding box center [53, 115] width 45 height 29
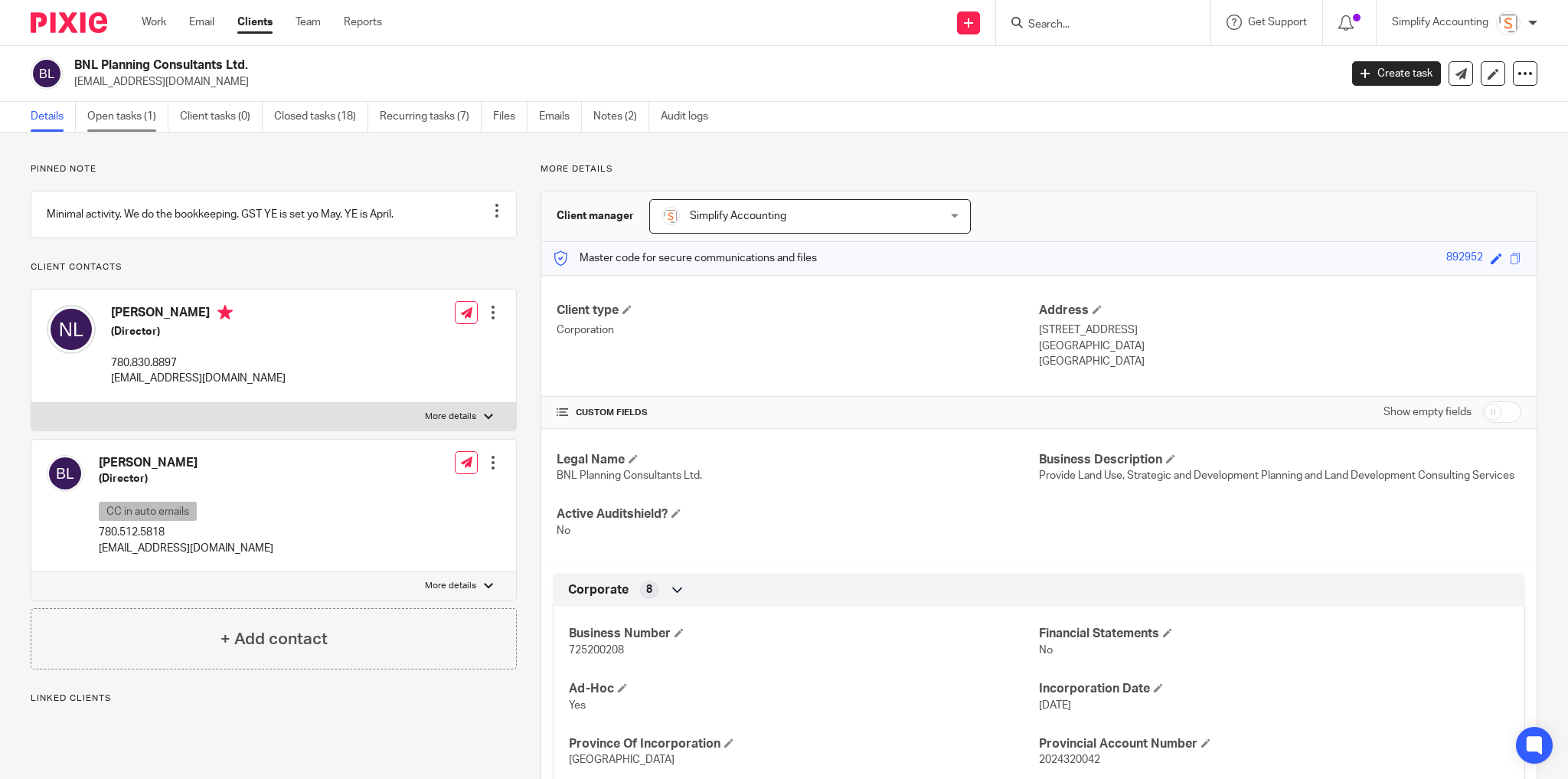
drag, startPoint x: 137, startPoint y: 112, endPoint x: 134, endPoint y: 119, distance: 7.6
click at [136, 111] on link "Open tasks (1)" at bounding box center [128, 116] width 82 height 29
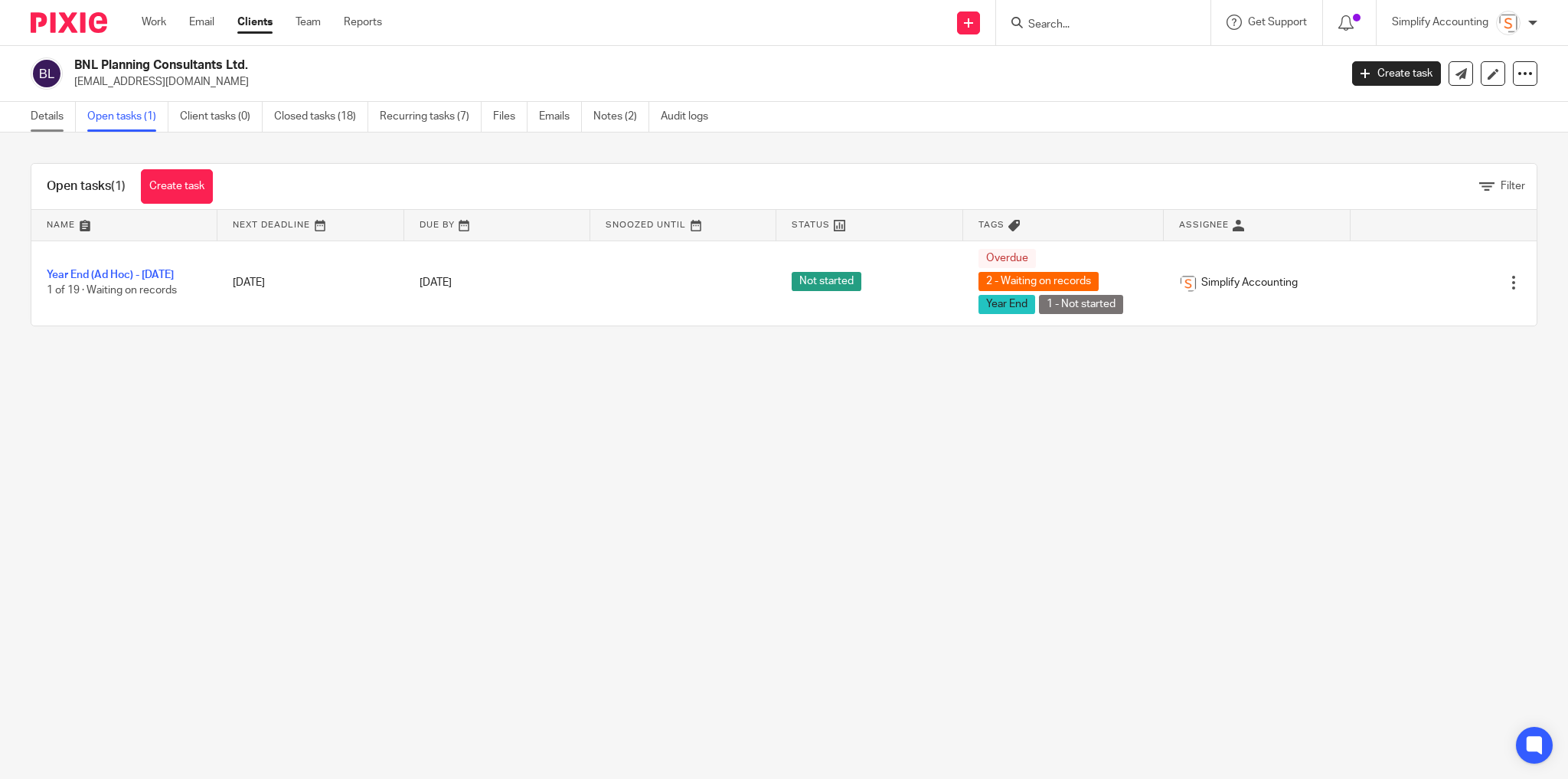
click at [56, 115] on link "Details" at bounding box center [53, 116] width 45 height 29
